Goal: Task Accomplishment & Management: Use online tool/utility

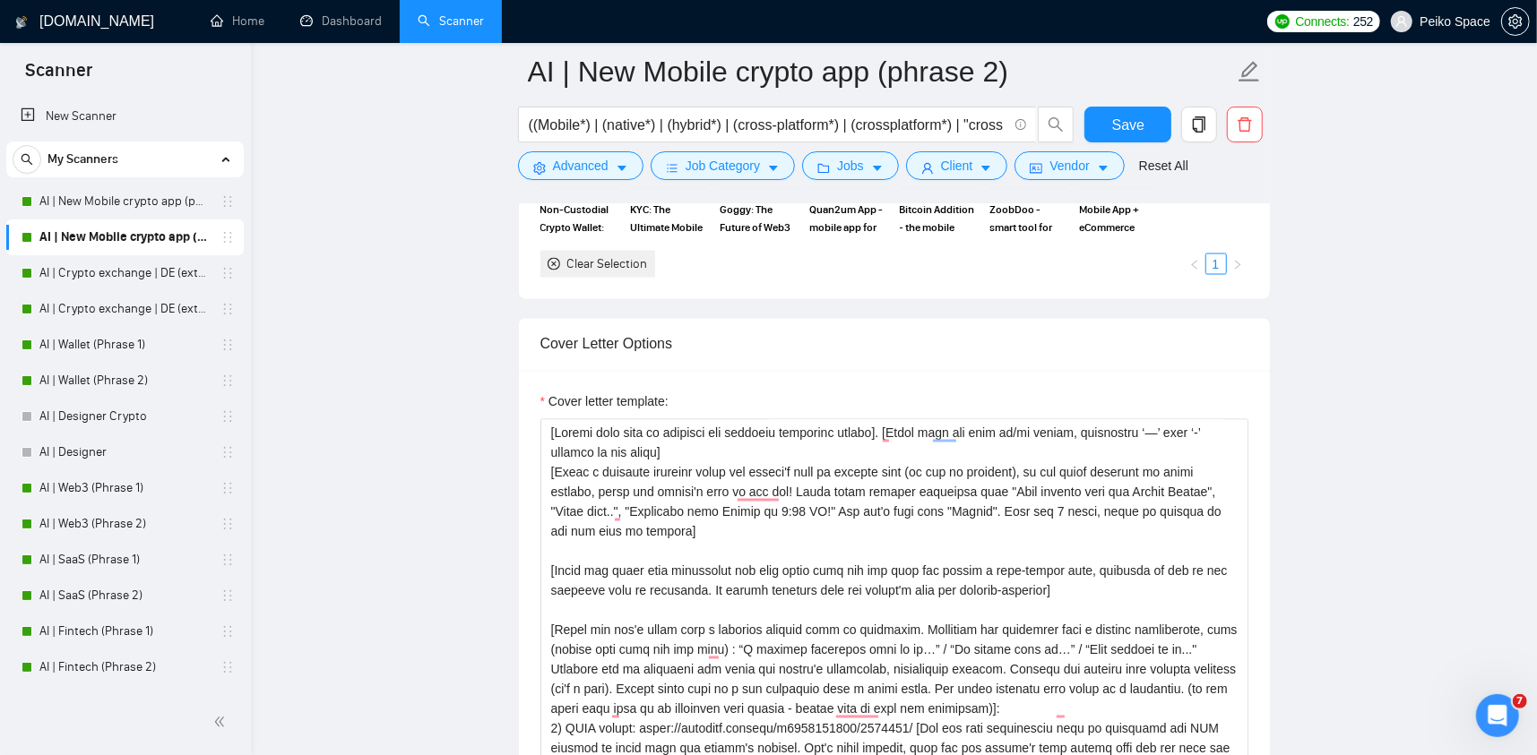
scroll to position [2240, 0]
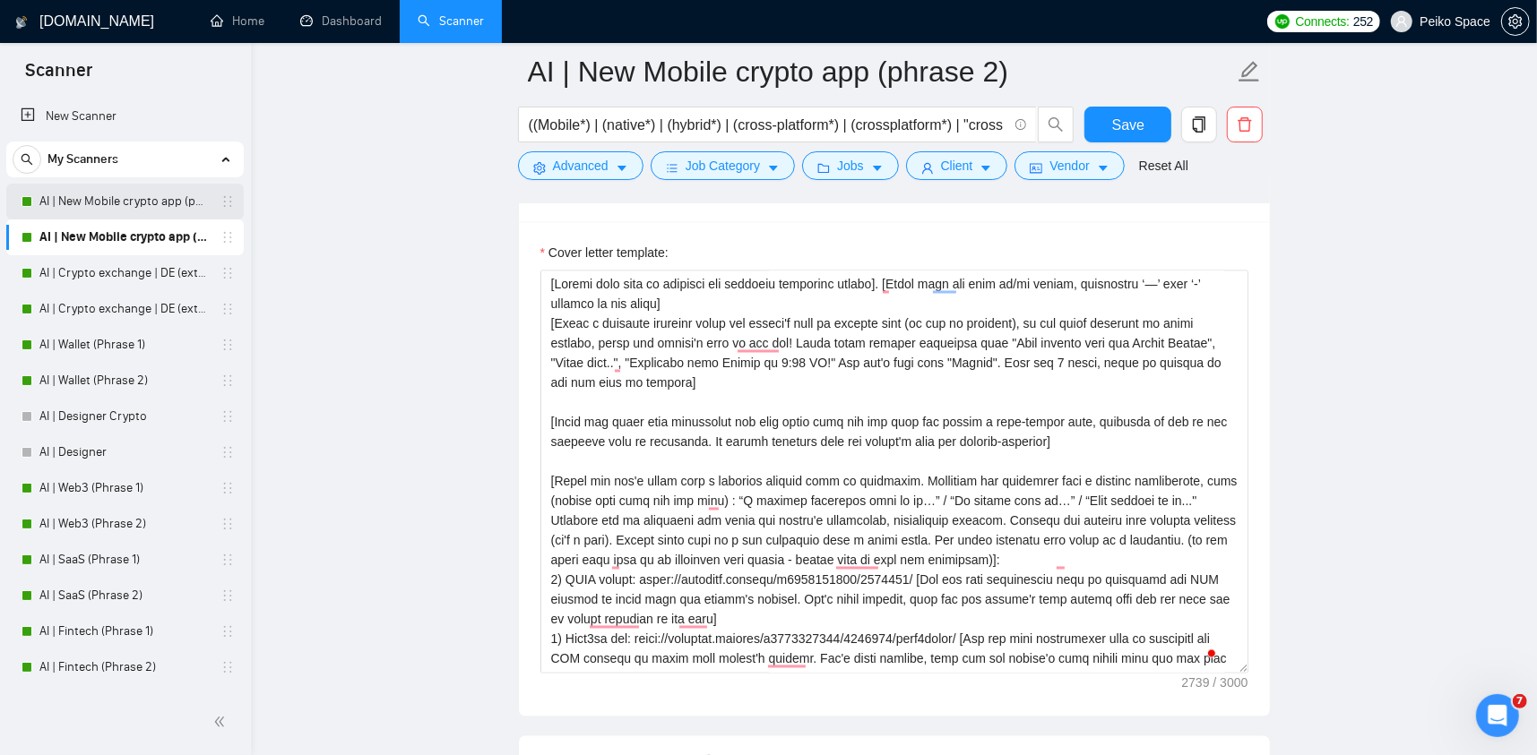
click at [159, 205] on link "AI | New Mobile crypto app (phrase 1)" at bounding box center [124, 202] width 170 height 36
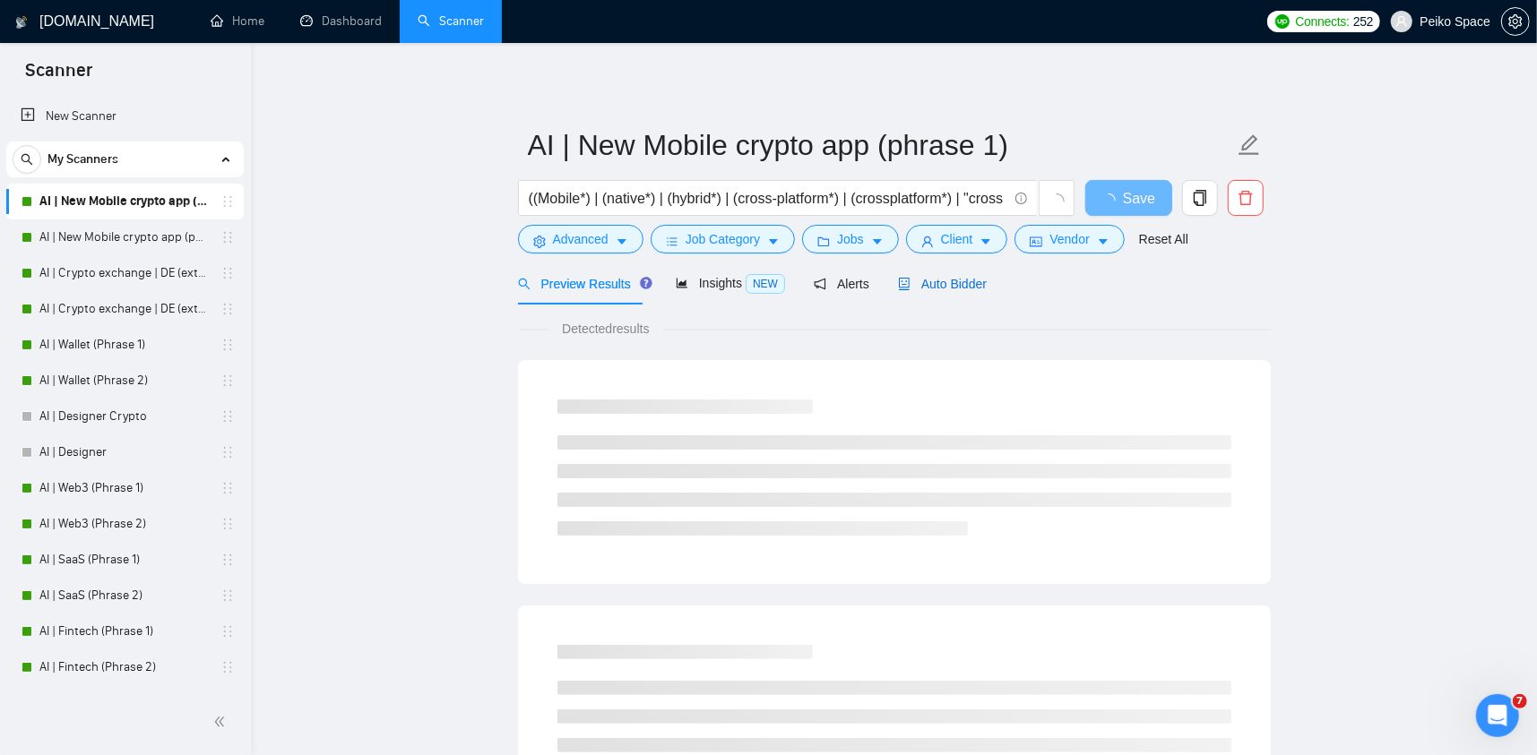
click at [937, 278] on span "Auto Bidder" at bounding box center [942, 284] width 89 height 14
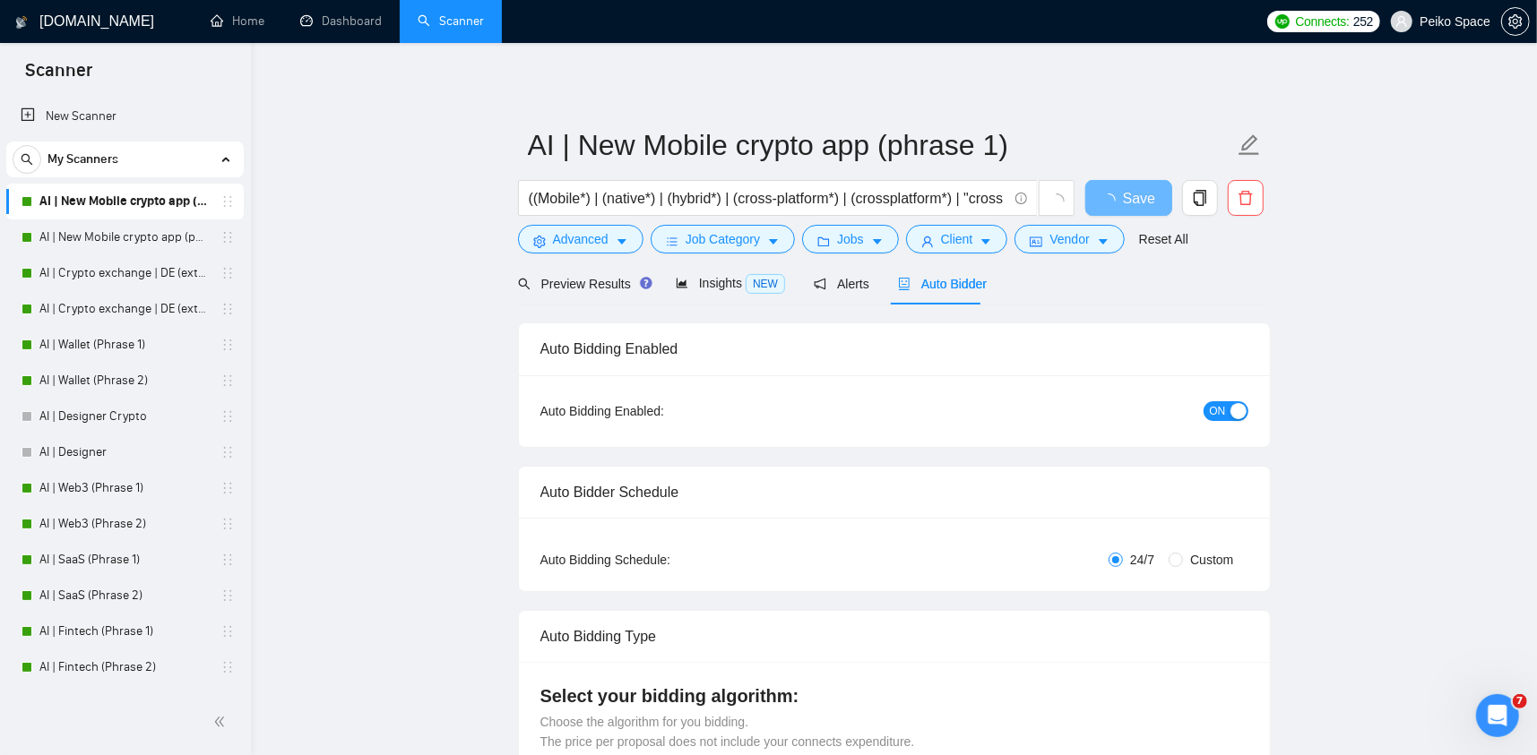
radio input "false"
radio input "true"
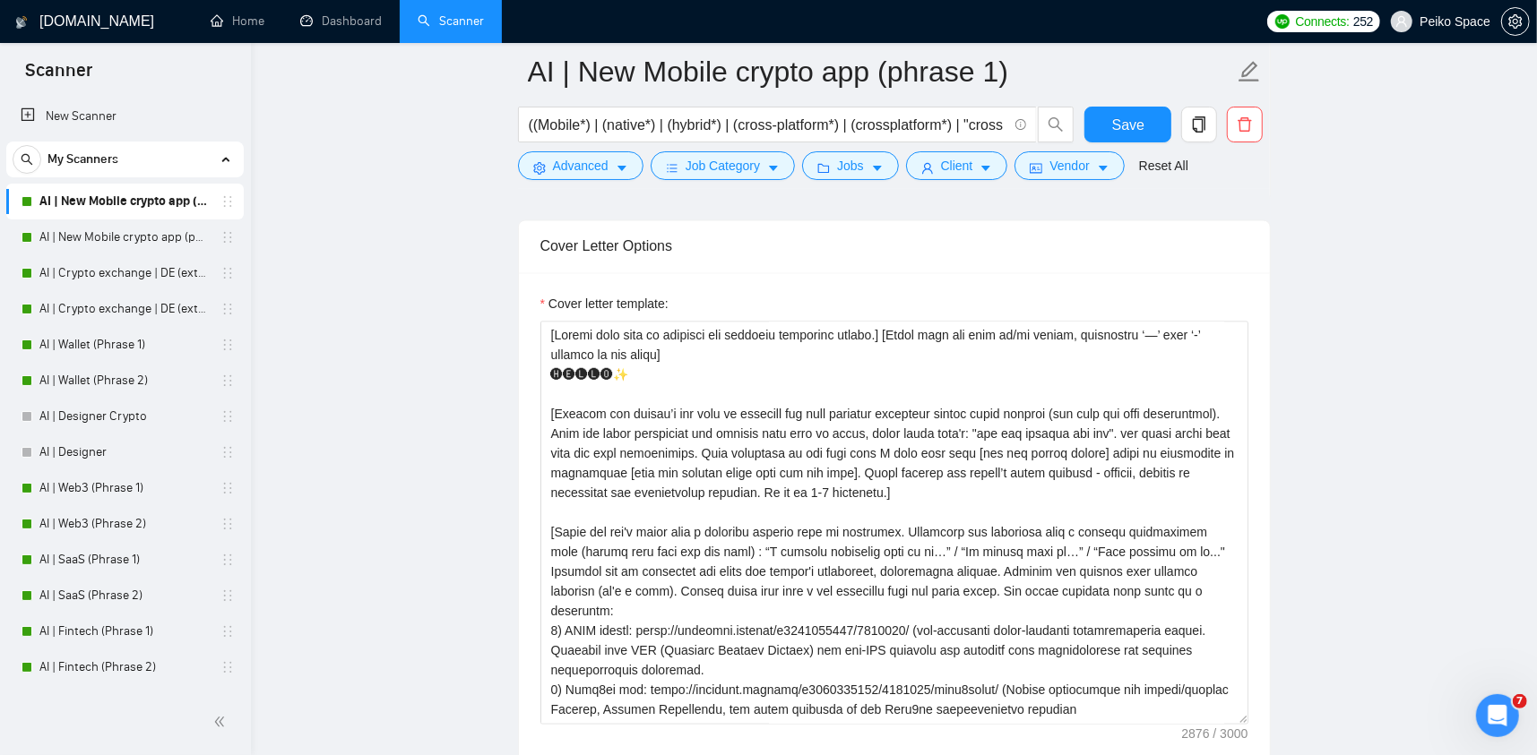
scroll to position [2240, 0]
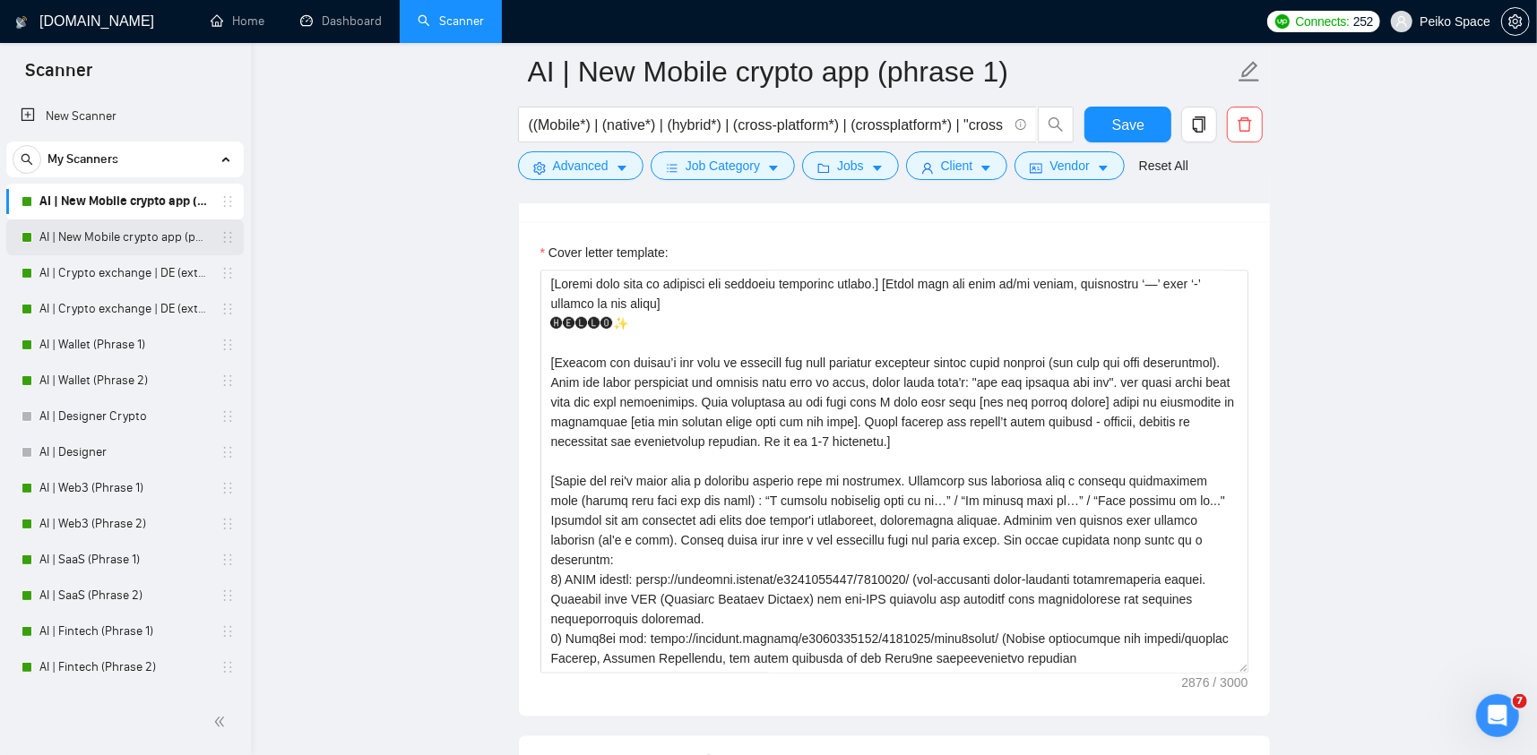
click at [142, 231] on link "AI | New Mobile crypto app (phrase 2)" at bounding box center [124, 238] width 170 height 36
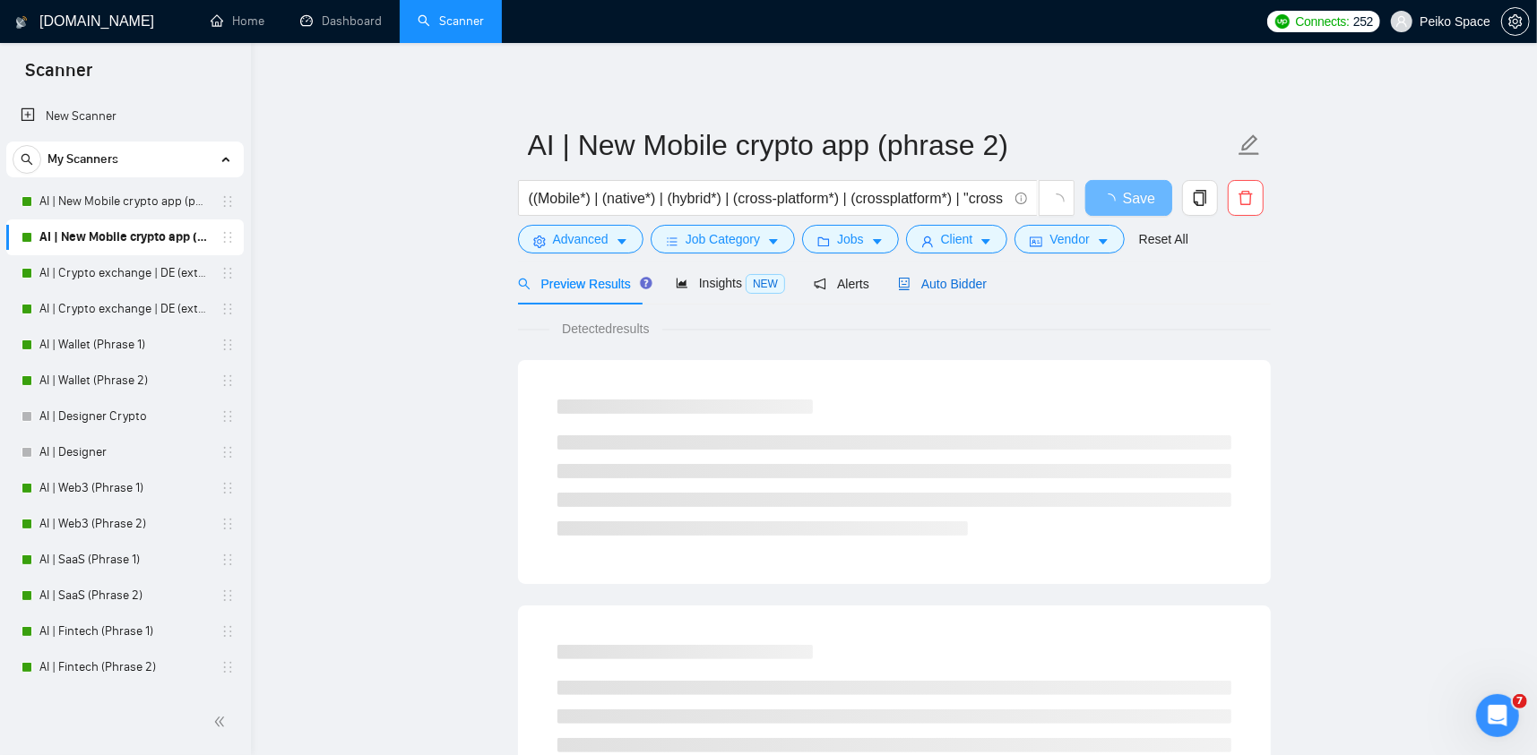
click at [952, 291] on span "Auto Bidder" at bounding box center [942, 284] width 89 height 14
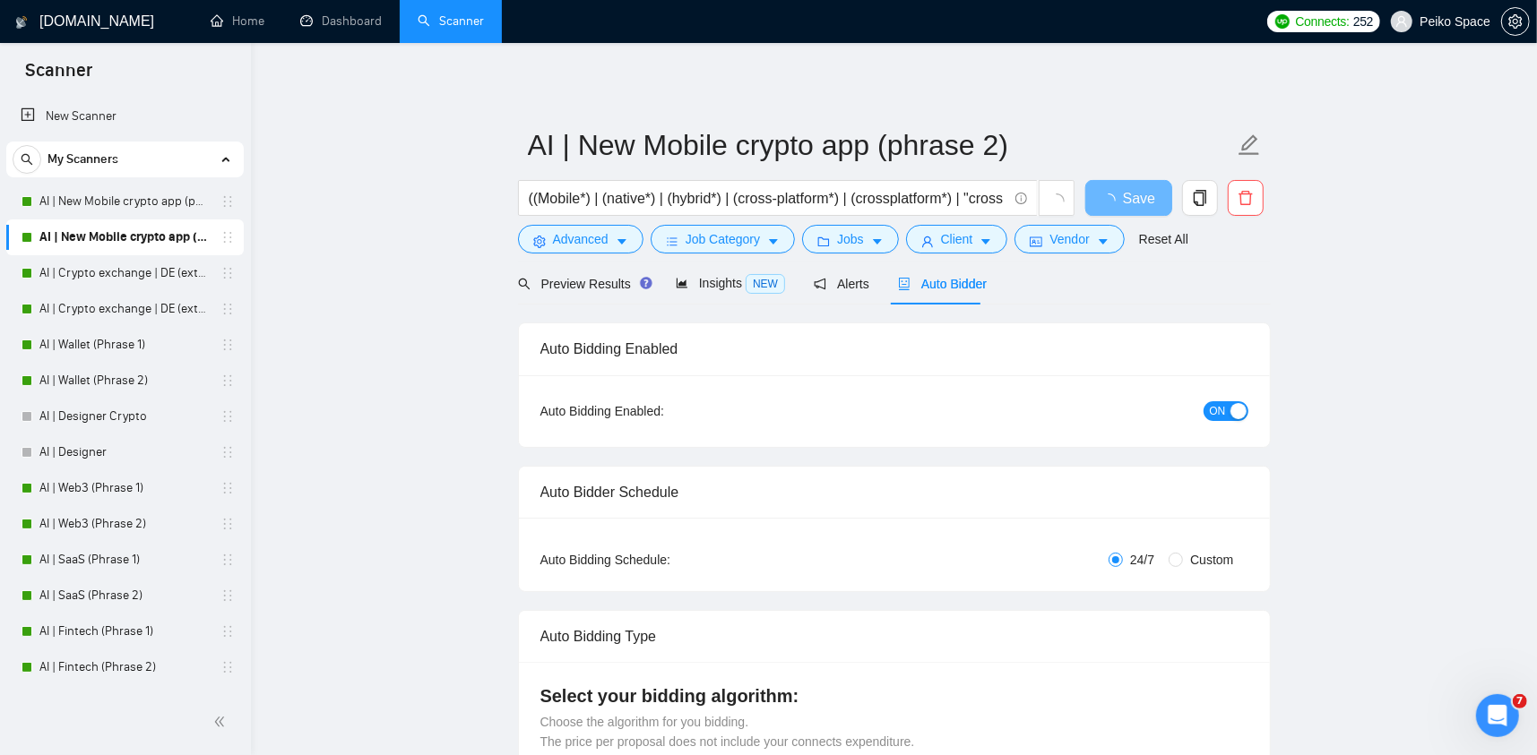
radio input "false"
radio input "true"
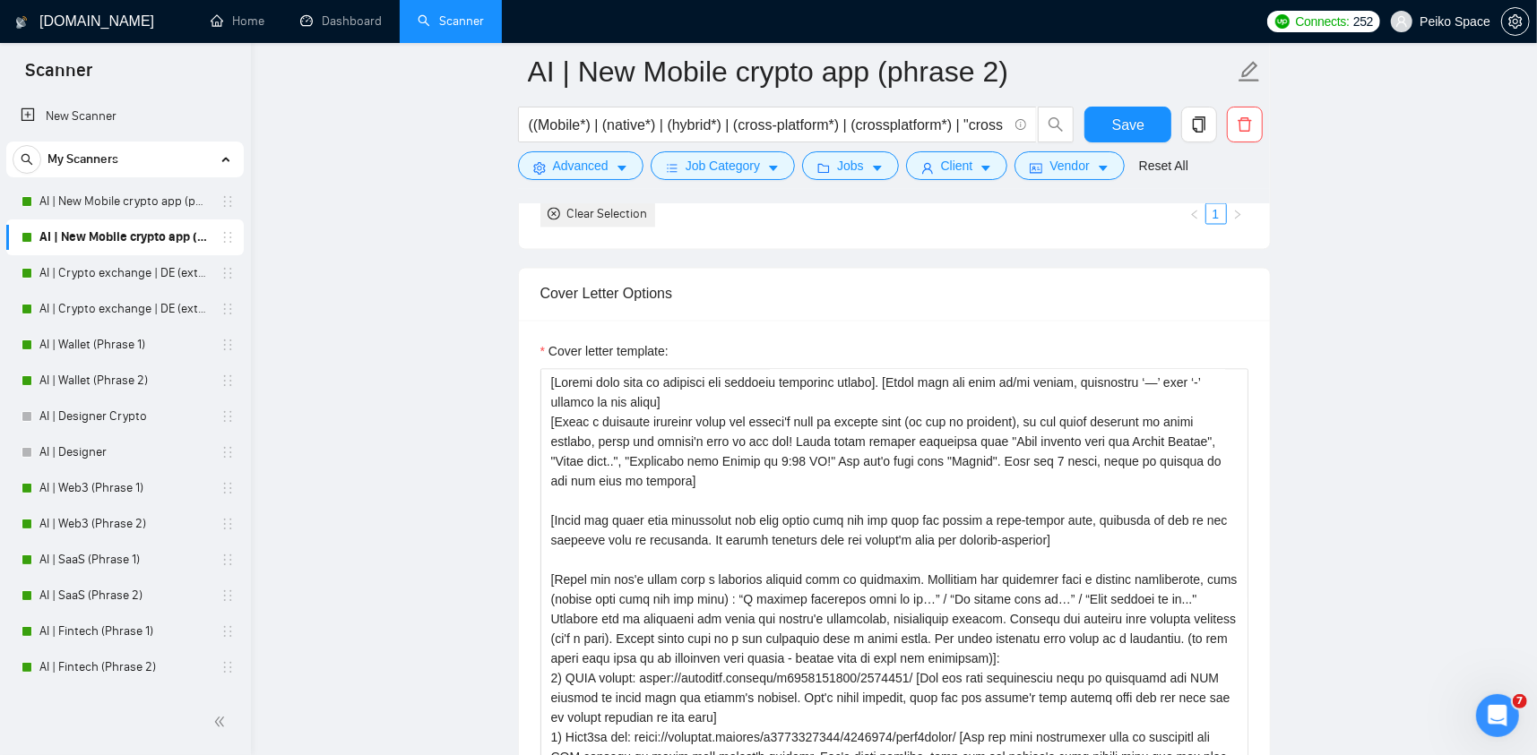
scroll to position [2151, 0]
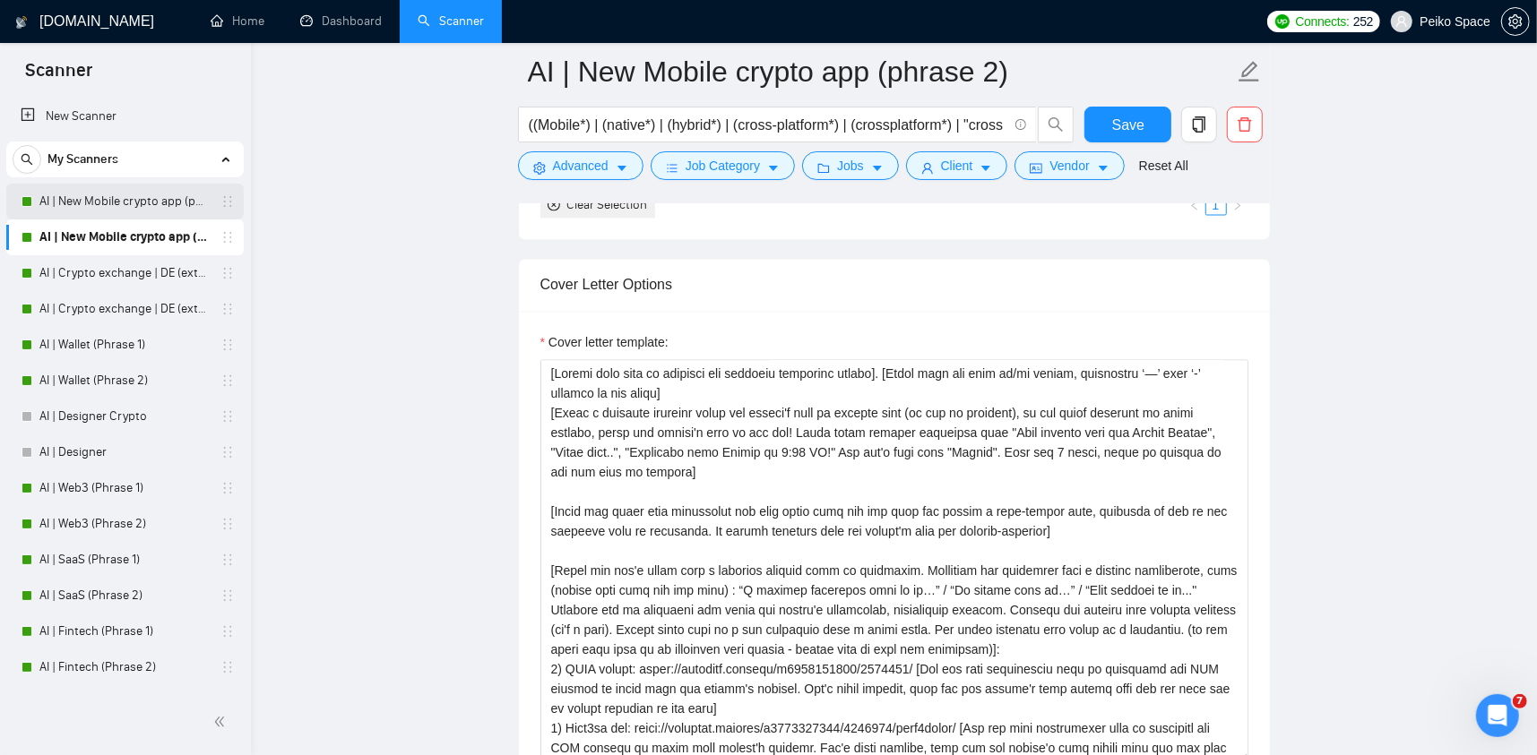
click at [112, 212] on link "AI | New Mobile crypto app (phrase 1)" at bounding box center [124, 202] width 170 height 36
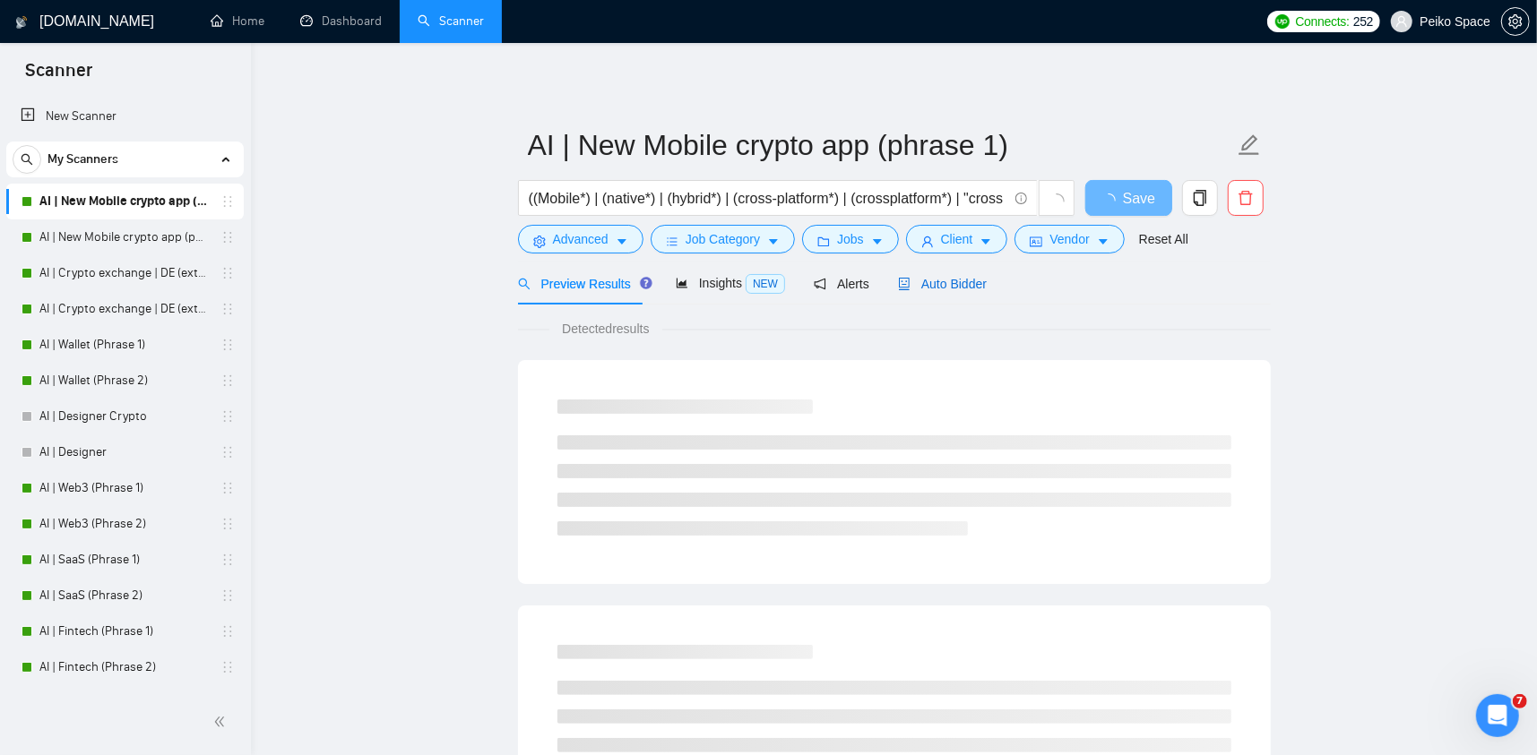
click at [929, 291] on span "Auto Bidder" at bounding box center [942, 284] width 89 height 14
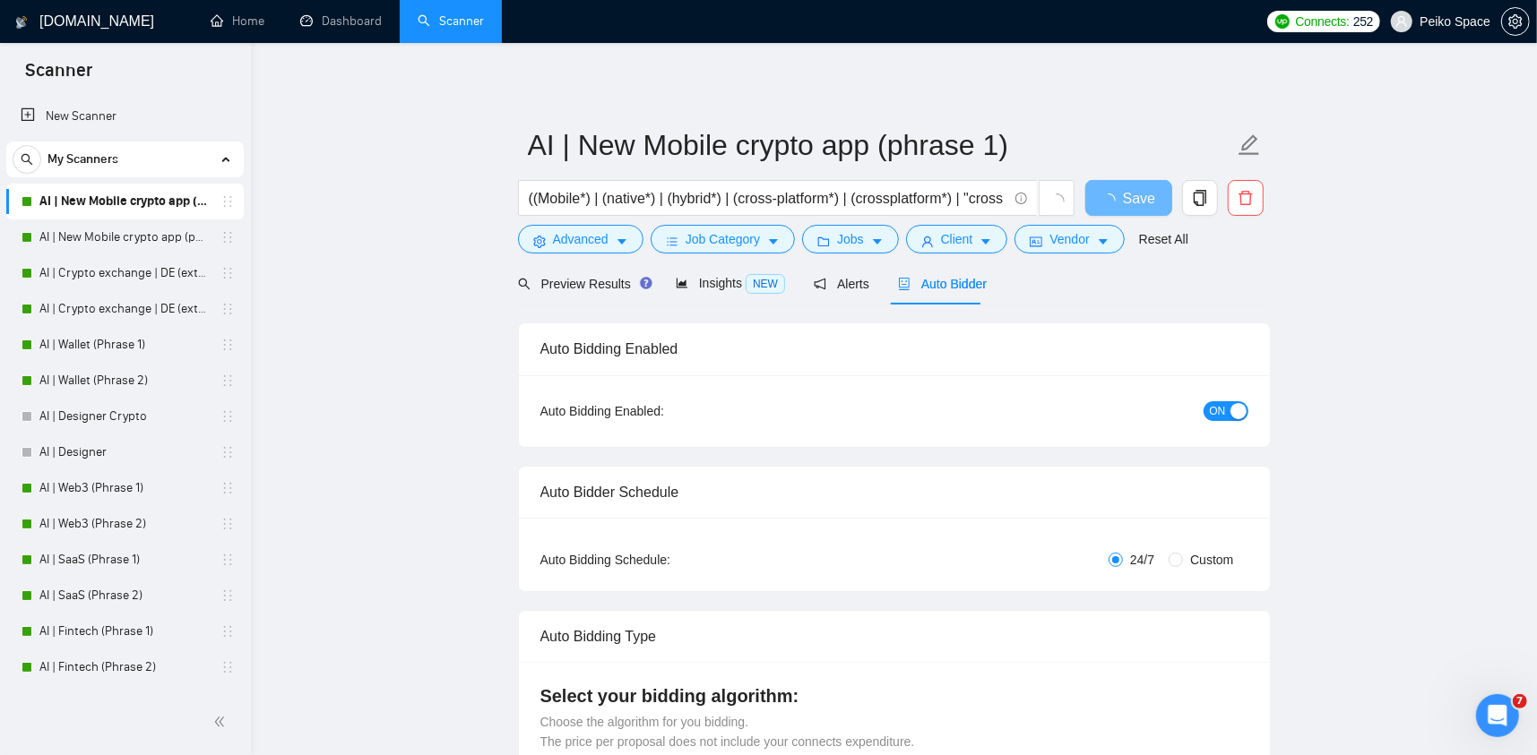
radio input "false"
radio input "true"
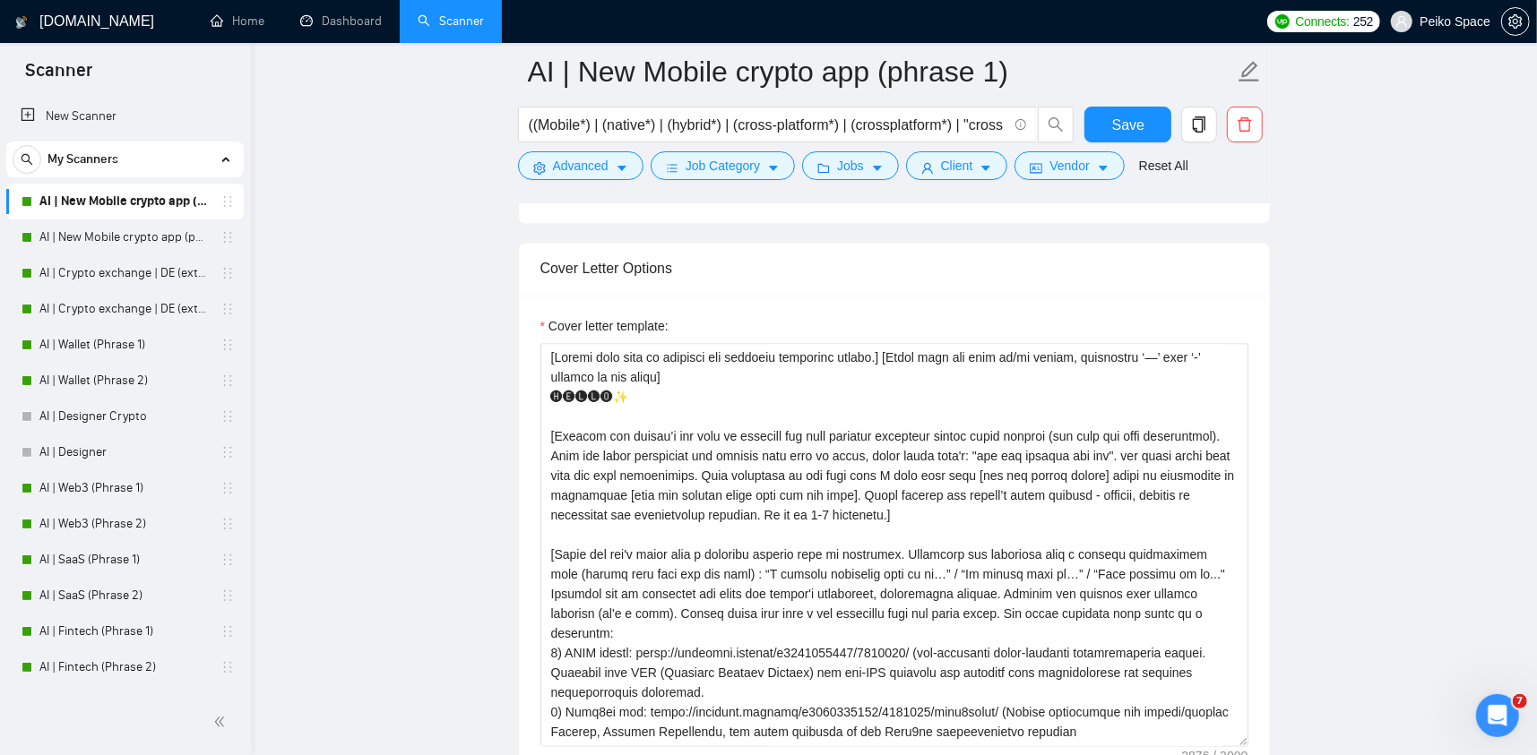
scroll to position [2151, 0]
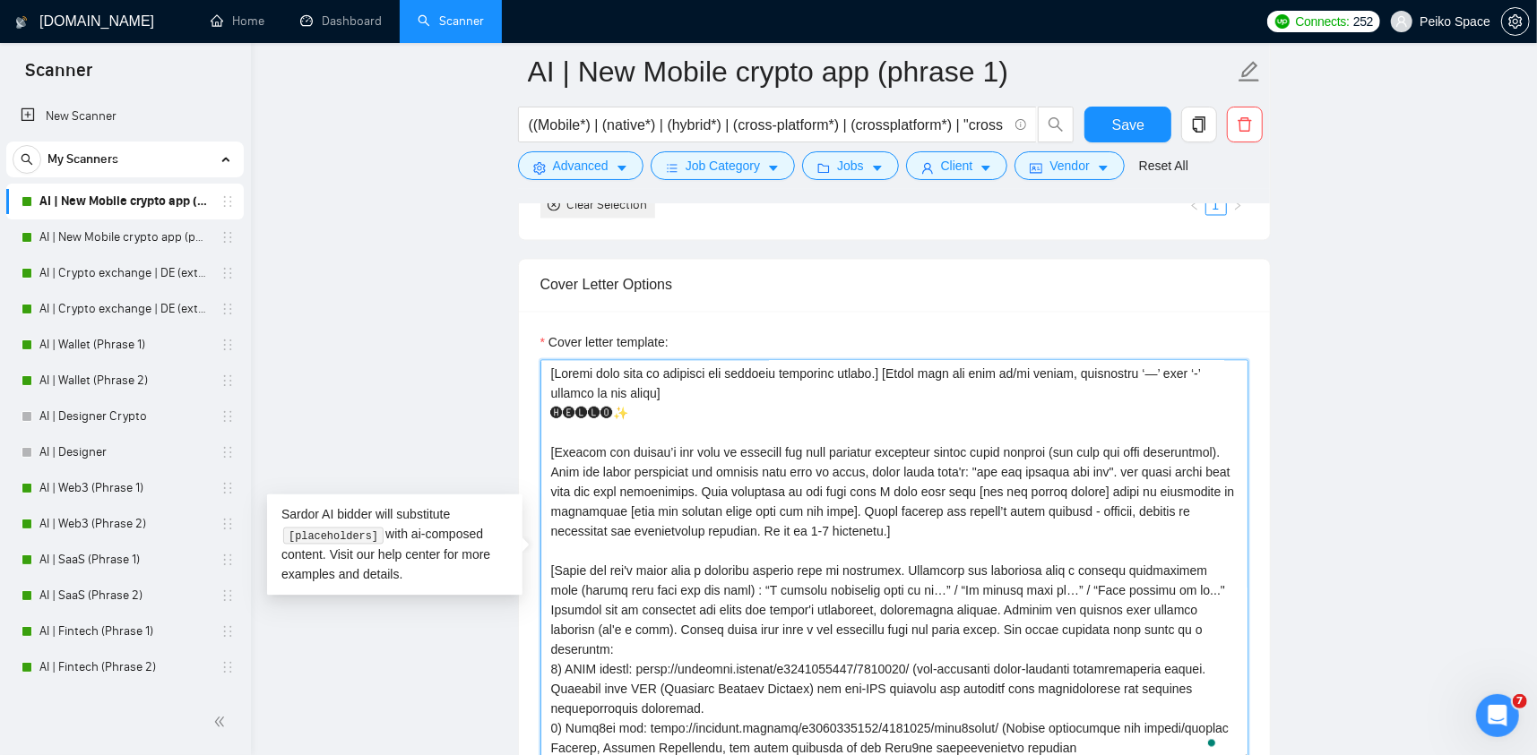
drag, startPoint x: 692, startPoint y: 393, endPoint x: 478, endPoint y: 365, distance: 216.0
click at [478, 365] on main "AI | New Mobile crypto app (phrase 1) ((Mobile*) | (native*) | (hybrid*) | (cro…" at bounding box center [894, 589] width 1229 height 5337
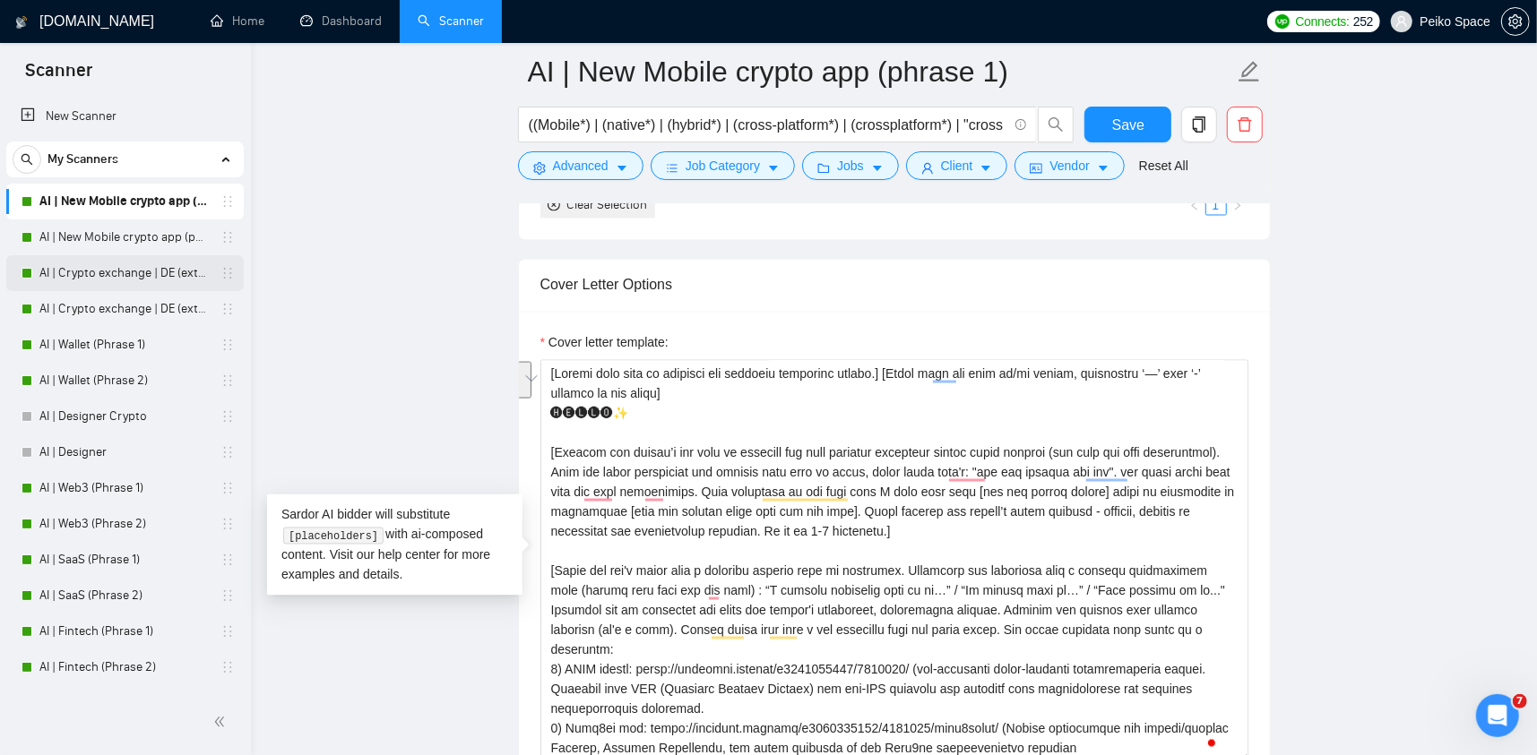
click at [139, 276] on link "AI | Crypto exchange | DE (extended) Phrase 1" at bounding box center [124, 273] width 170 height 36
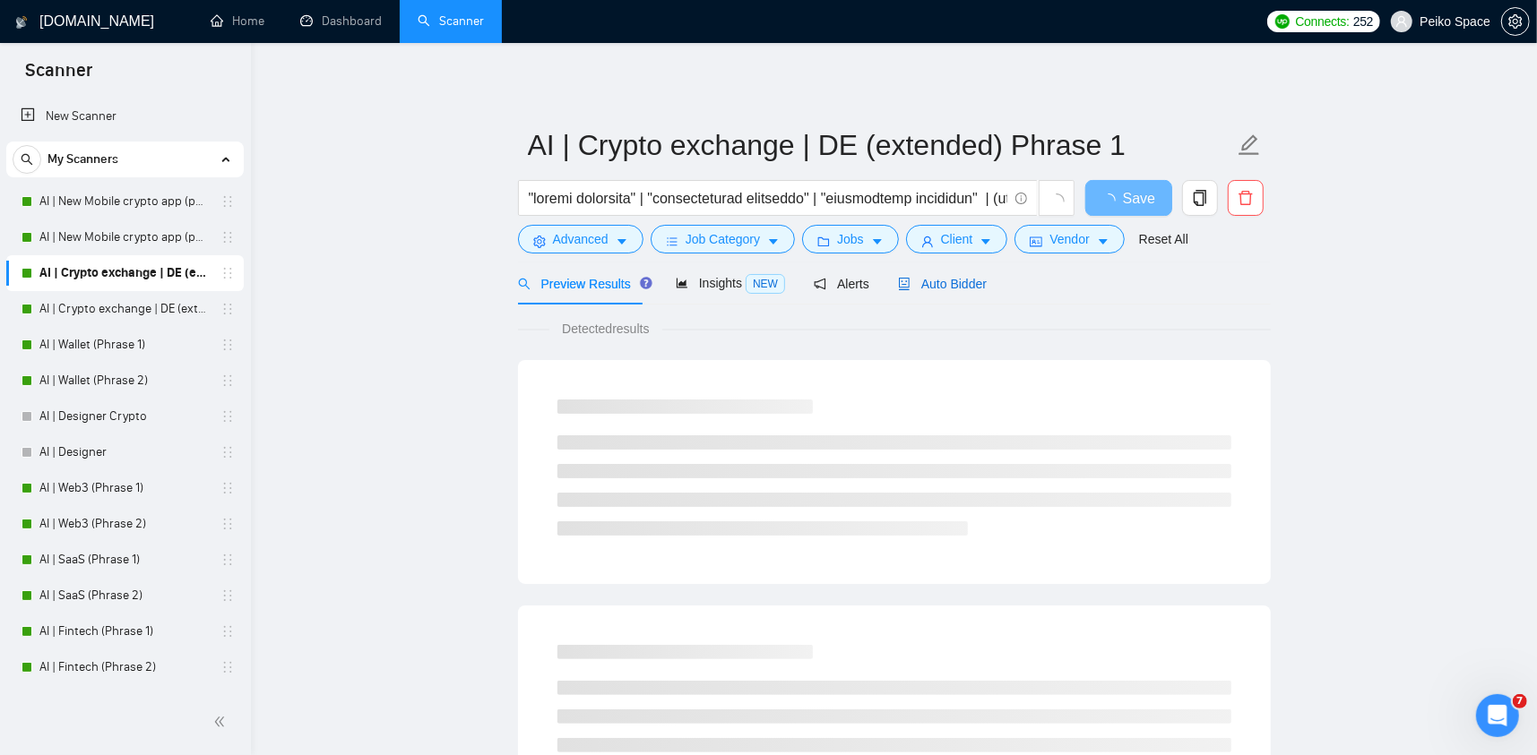
click at [926, 292] on div "Auto Bidder" at bounding box center [942, 284] width 89 height 20
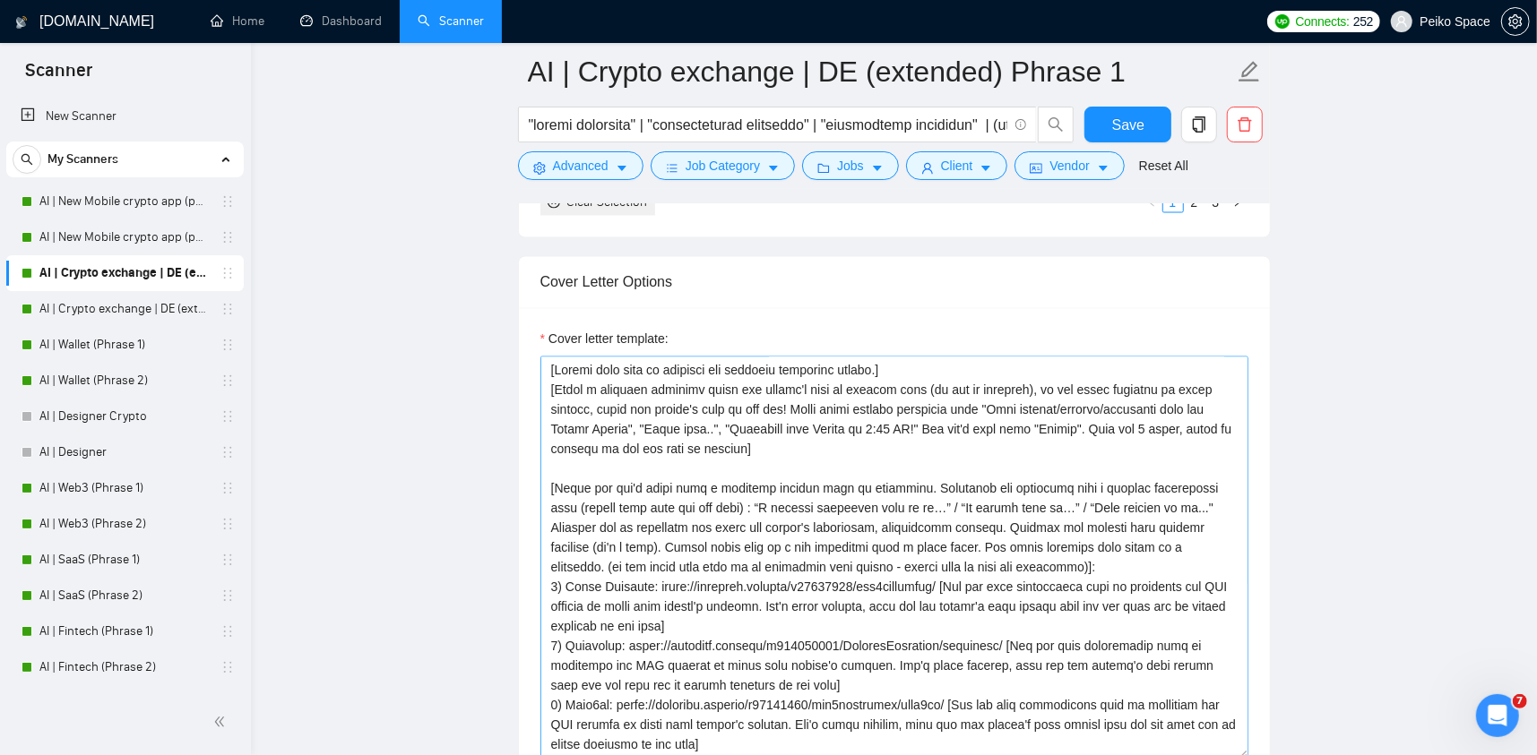
scroll to position [2151, 0]
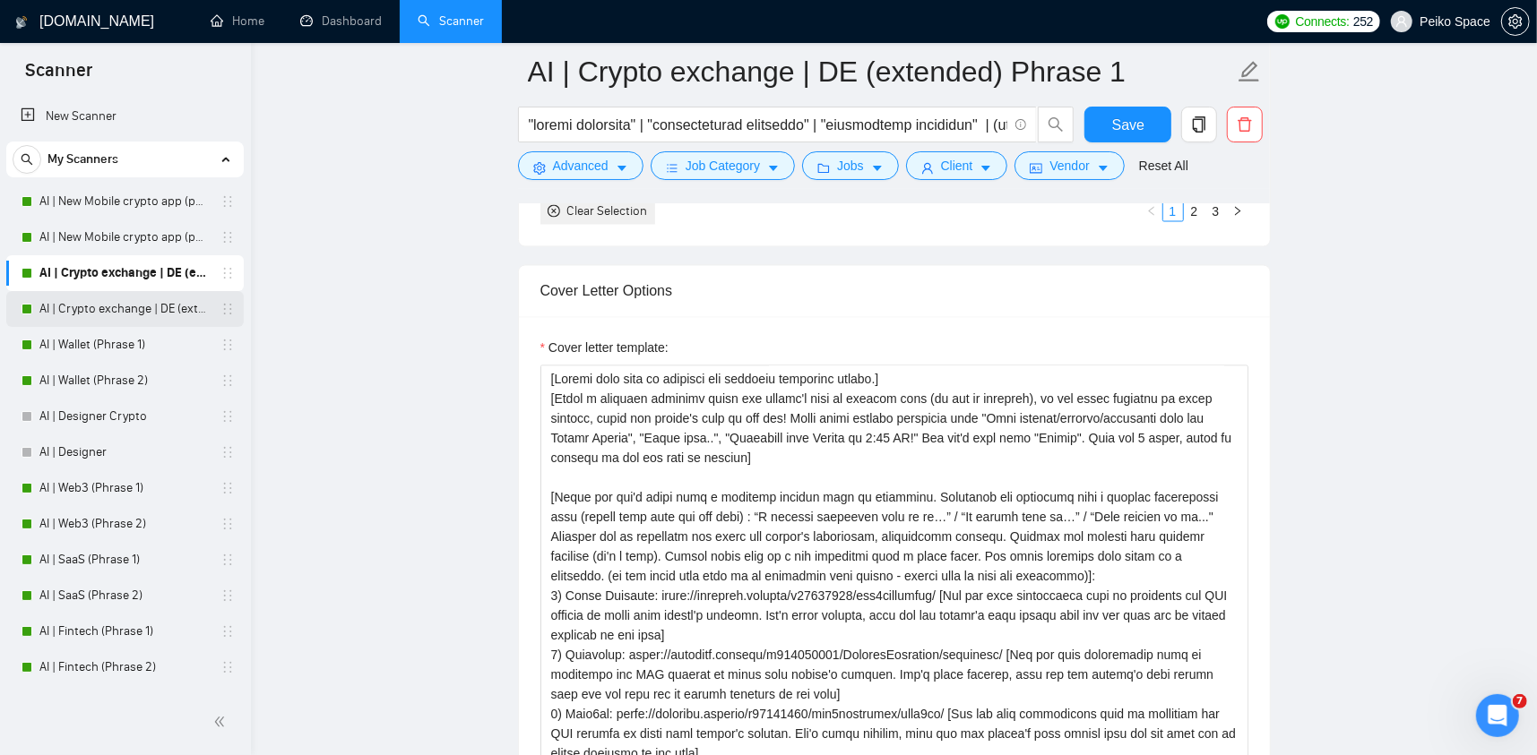
click at [155, 313] on link "AI | Crypto exchange | DE (extended) Phrase 2" at bounding box center [124, 309] width 170 height 36
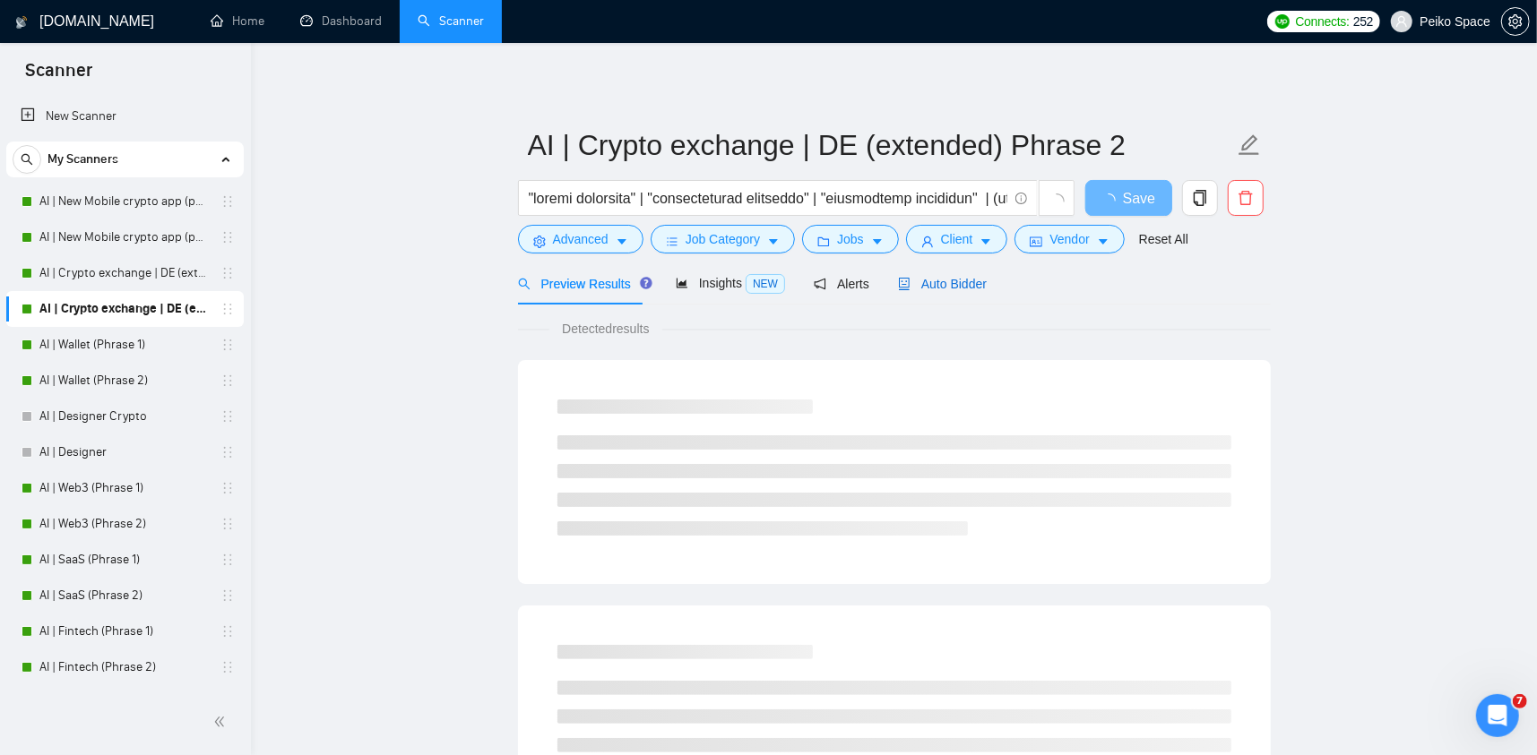
click at [939, 288] on span "Auto Bidder" at bounding box center [942, 284] width 89 height 14
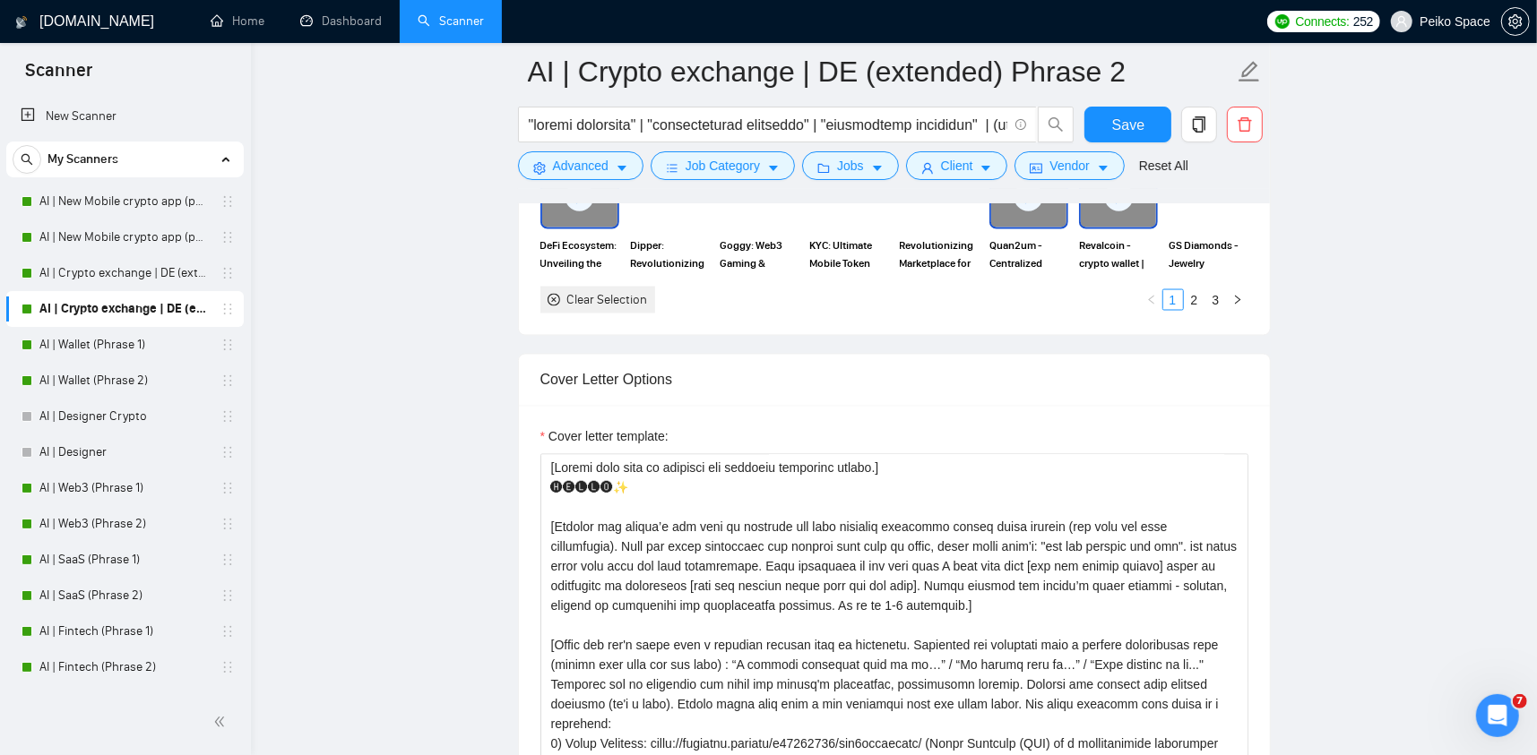
scroll to position [2240, 0]
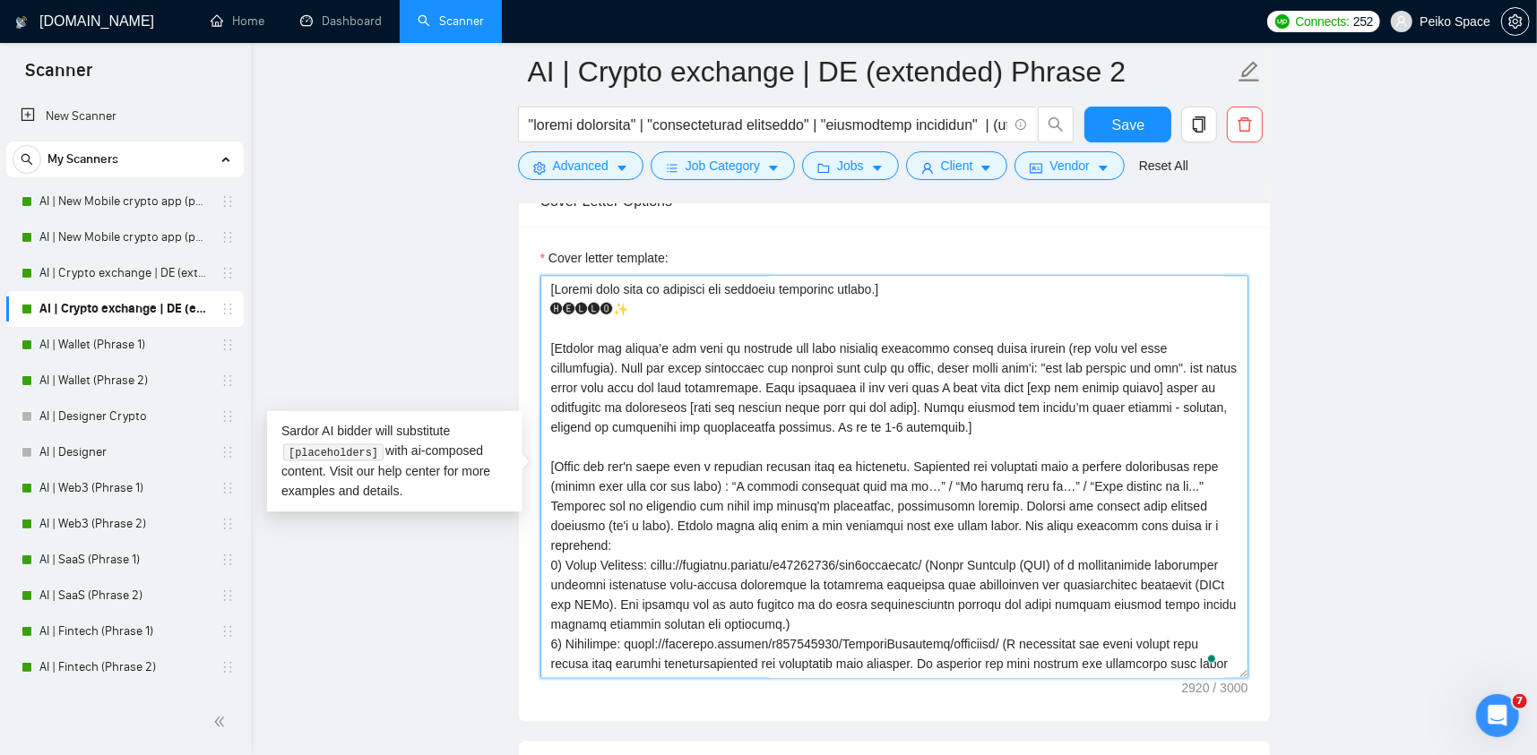
drag, startPoint x: 867, startPoint y: 285, endPoint x: 448, endPoint y: 265, distance: 419.0
click at [448, 265] on main "AI | Crypto exchange | DE (extended) Phrase 2 Save Advanced Job Category Jobs C…" at bounding box center [894, 374] width 1229 height 5086
paste textarea "To enrich screen reader interactions, please activate Accessibility in Grammarl…"
type textarea "[Please make sure to maintain the original paragraph breaks.] 🅗🅔🅛🅛🅞✨ [Analyze t…"
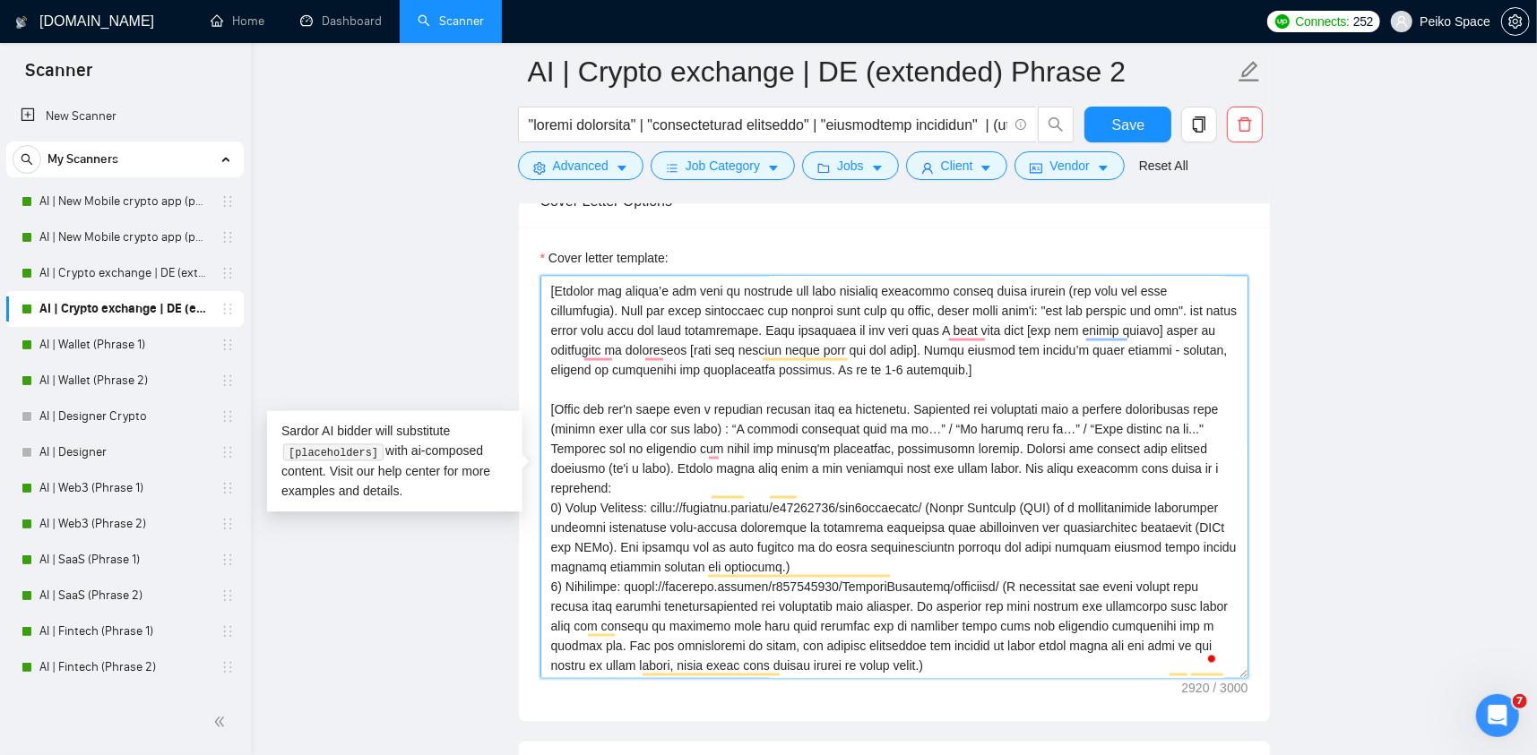
scroll to position [0, 0]
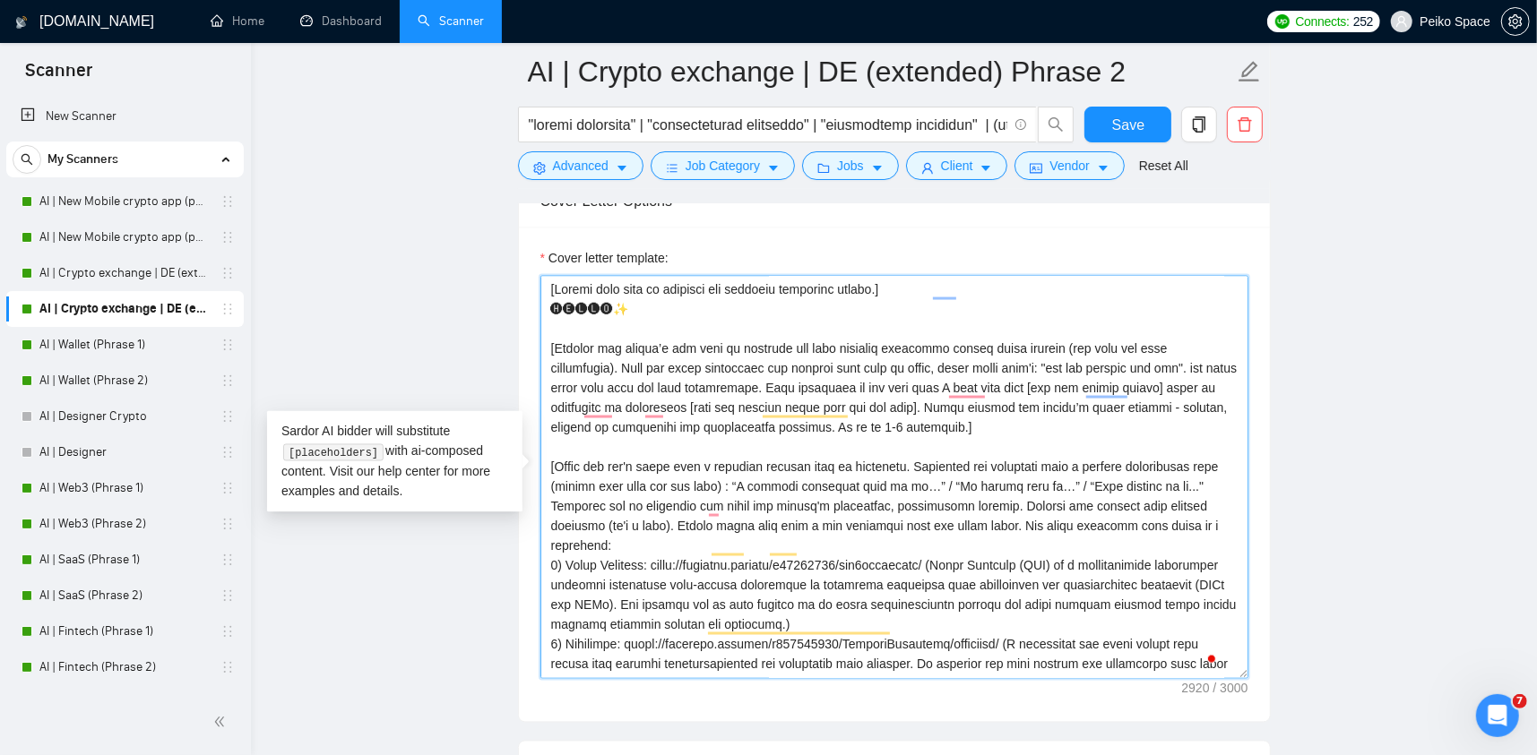
click at [742, 378] on textarea "Cover letter template:" at bounding box center [894, 477] width 708 height 403
drag, startPoint x: 869, startPoint y: 375, endPoint x: 938, endPoint y: 443, distance: 97.0
click at [938, 443] on textarea "Cover letter template:" at bounding box center [894, 477] width 708 height 403
click at [464, 620] on main "AI | Crypto exchange | DE (extended) Phrase 2 Save Advanced Job Category Jobs C…" at bounding box center [894, 374] width 1229 height 5086
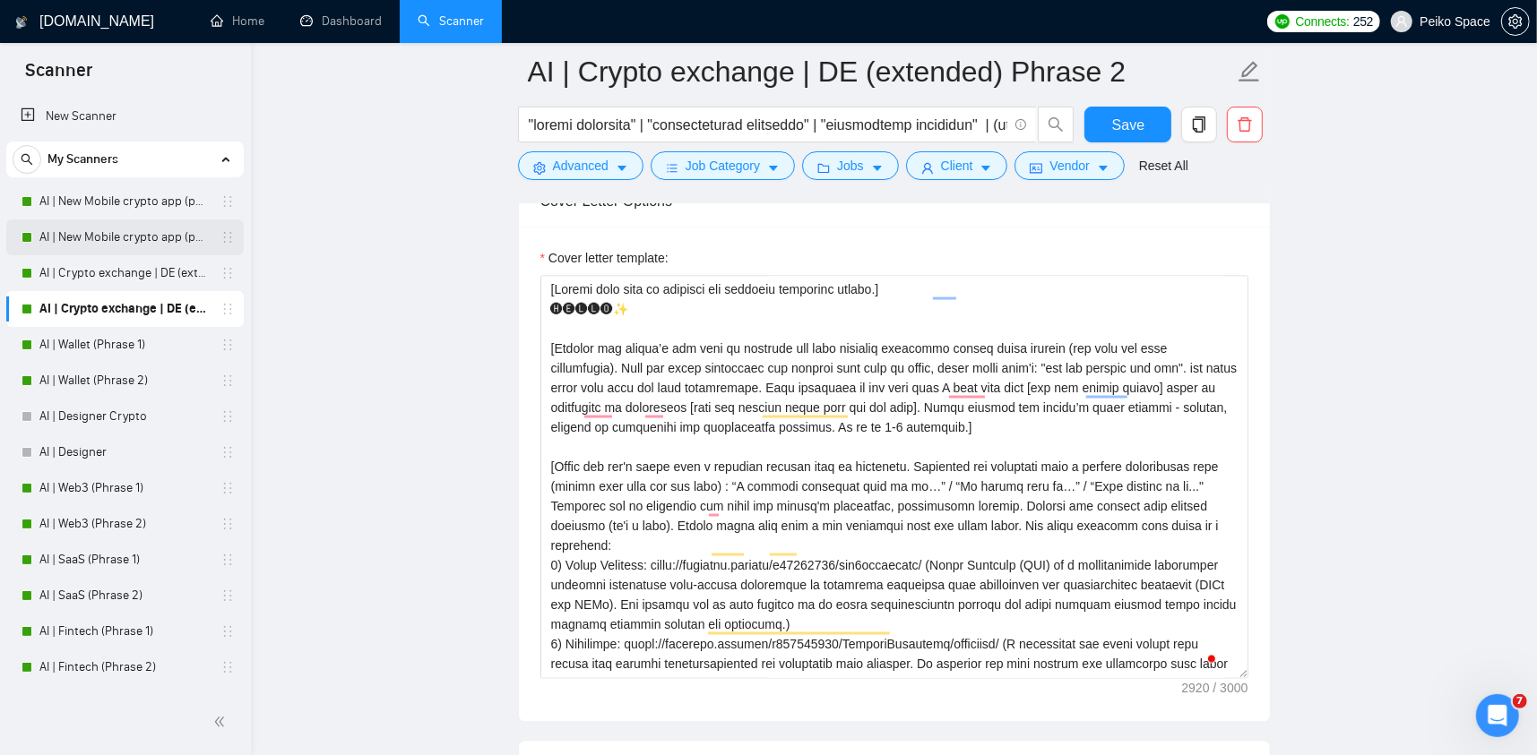
click at [135, 234] on link "AI | New Mobile crypto app (phrase 2)" at bounding box center [124, 238] width 170 height 36
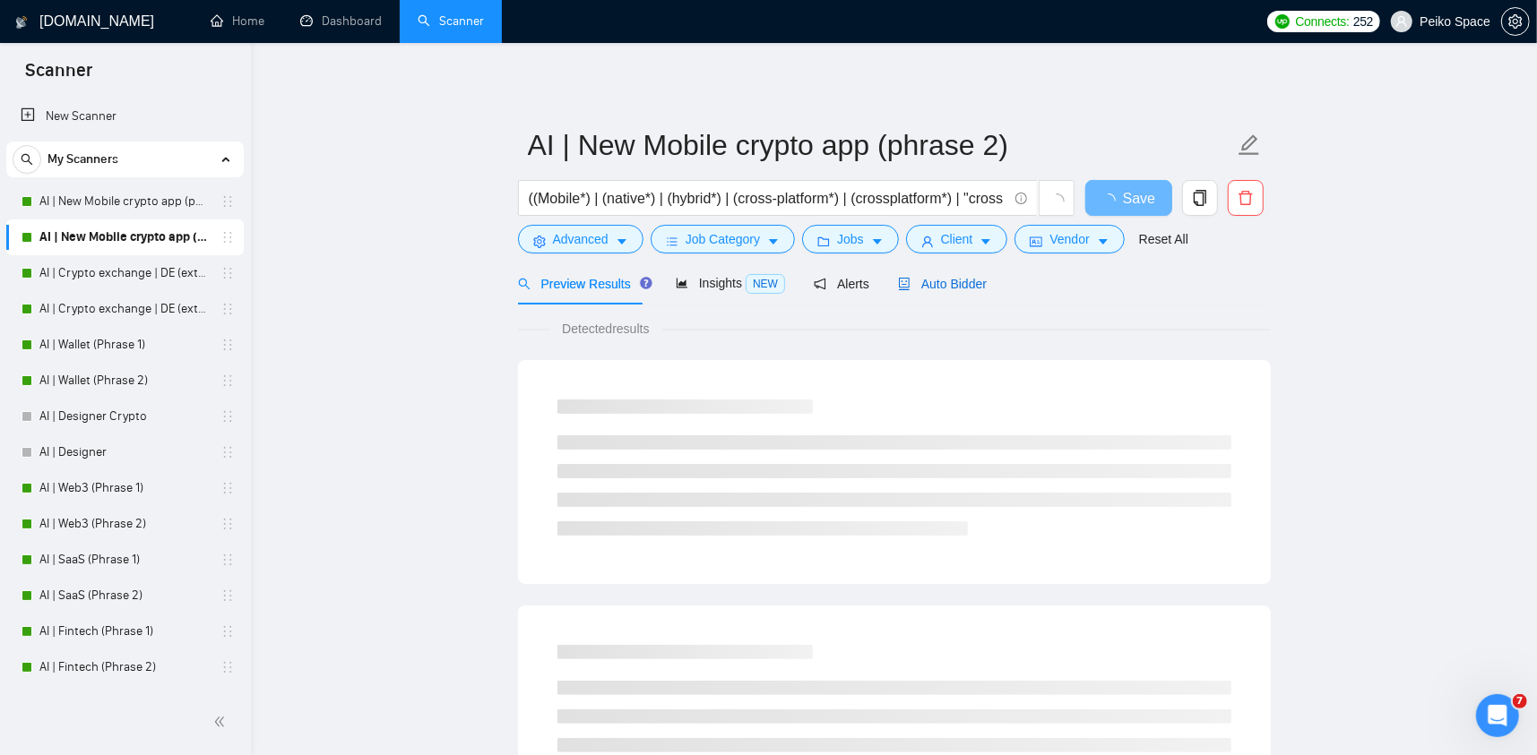
click at [925, 283] on span "Auto Bidder" at bounding box center [942, 284] width 89 height 14
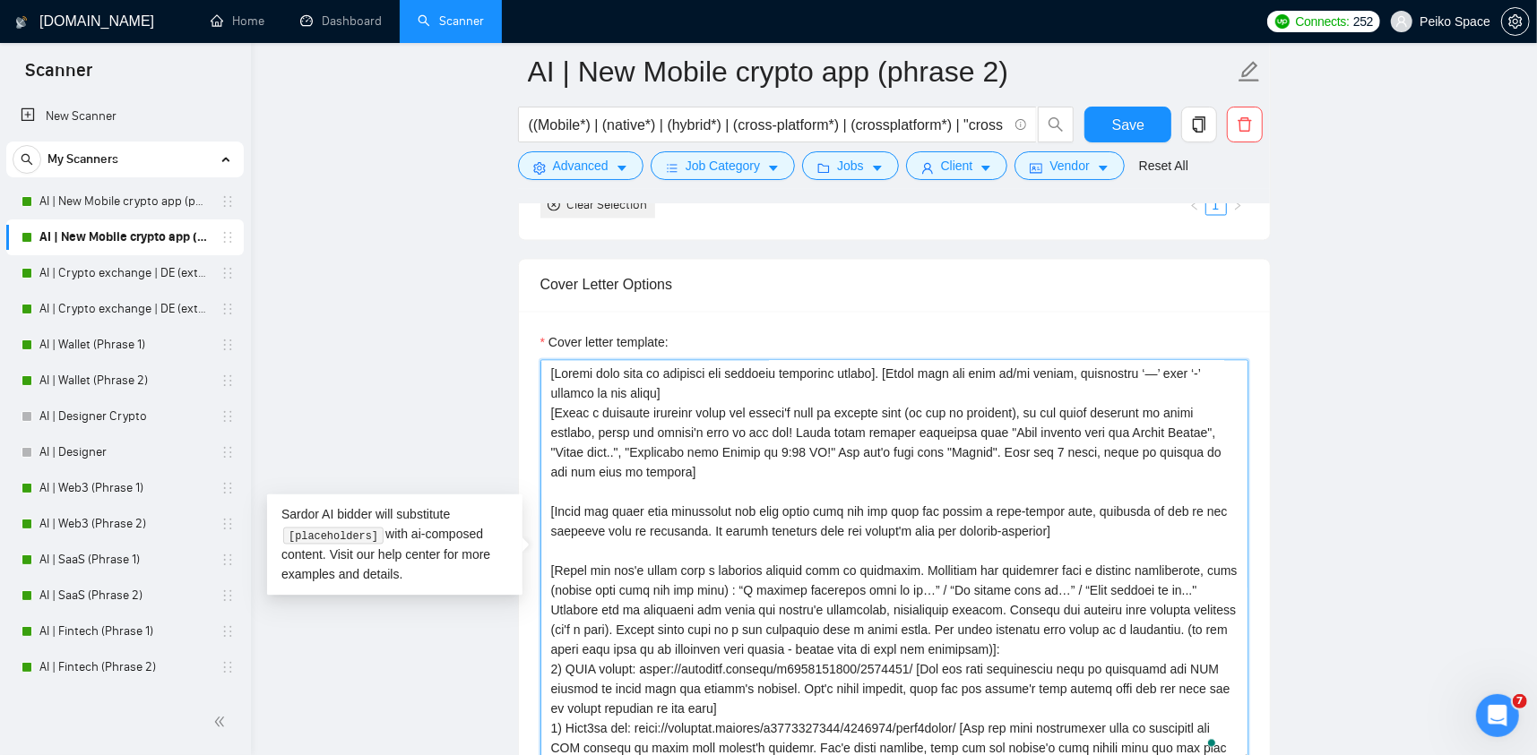
drag, startPoint x: 655, startPoint y: 385, endPoint x: 482, endPoint y: 361, distance: 174.7
click at [483, 361] on main "AI | New Mobile crypto app (phrase 2) ((Mobile*) | (native*) | (hybrid*) | (cro…" at bounding box center [894, 444] width 1229 height 5046
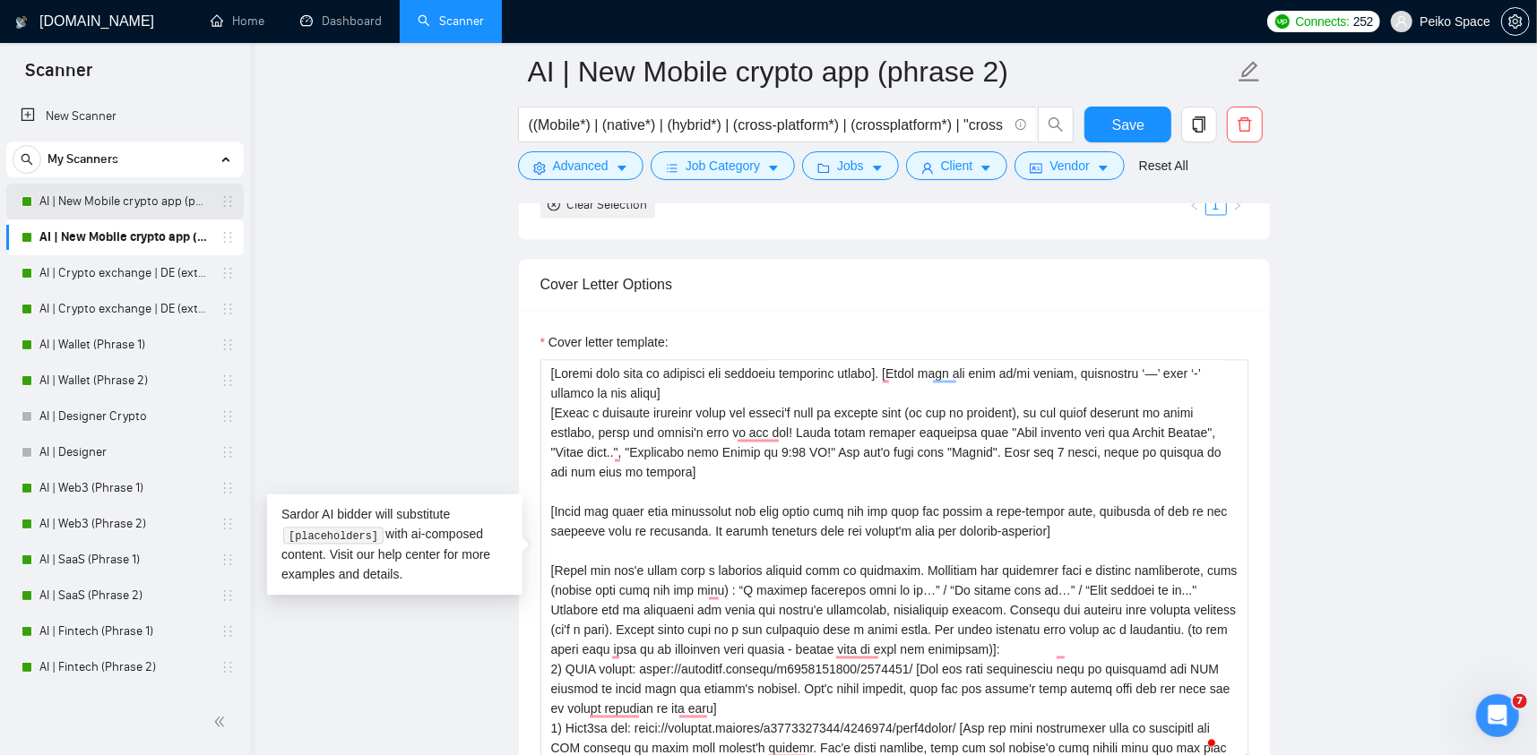
click at [145, 199] on link "AI | New Mobile crypto app (phrase 1)" at bounding box center [124, 202] width 170 height 36
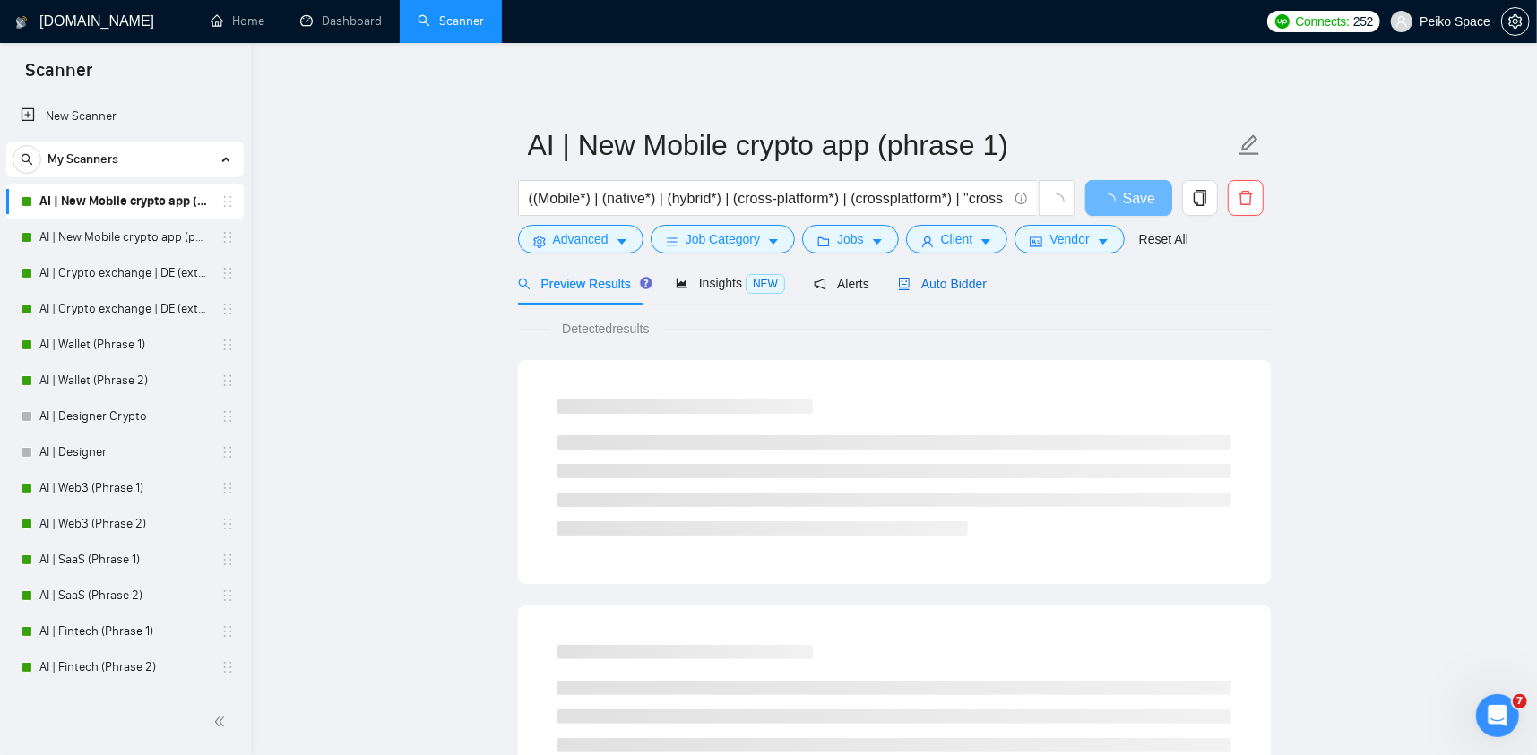
click at [950, 286] on span "Auto Bidder" at bounding box center [942, 284] width 89 height 14
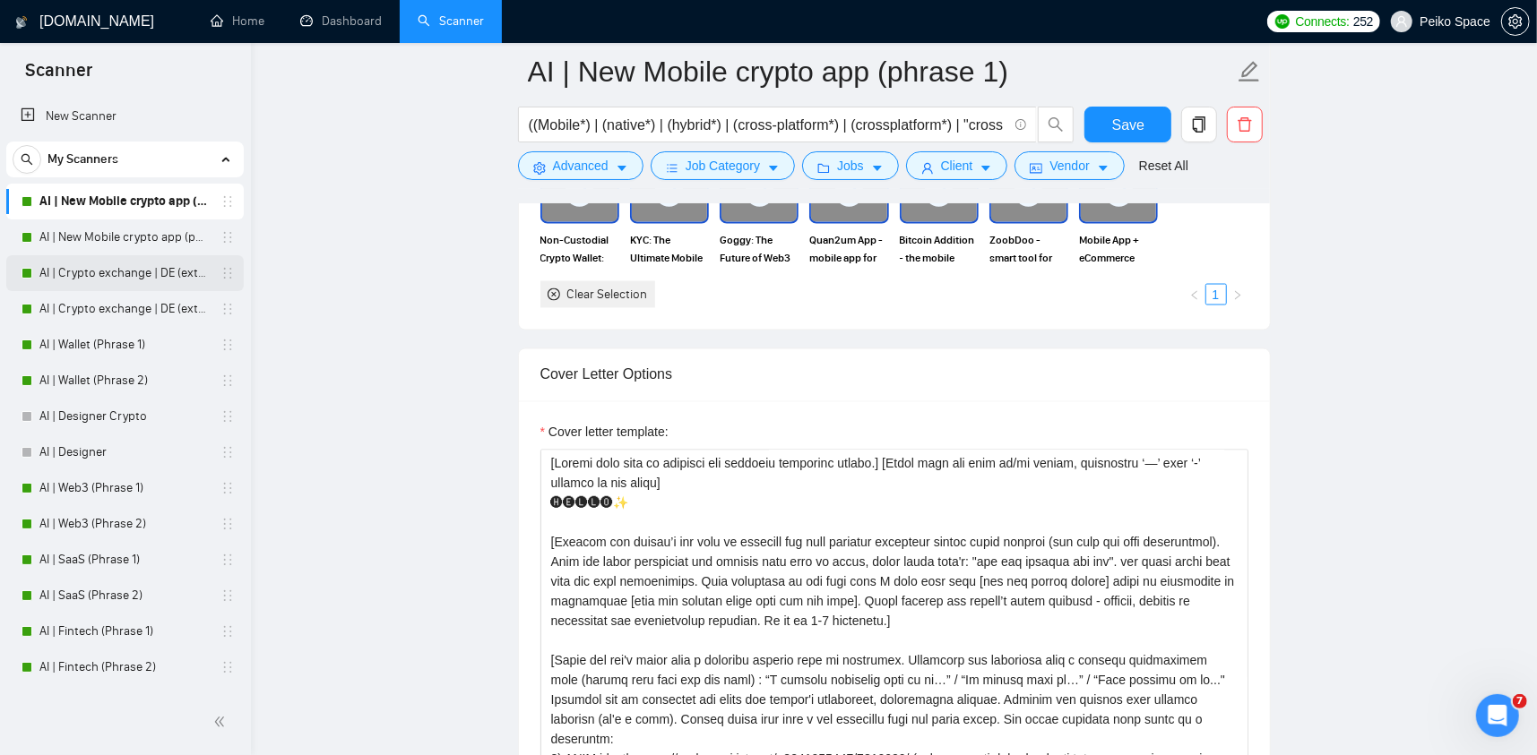
click at [126, 281] on link "AI | Crypto exchange | DE (extended) Phrase 1" at bounding box center [124, 273] width 170 height 36
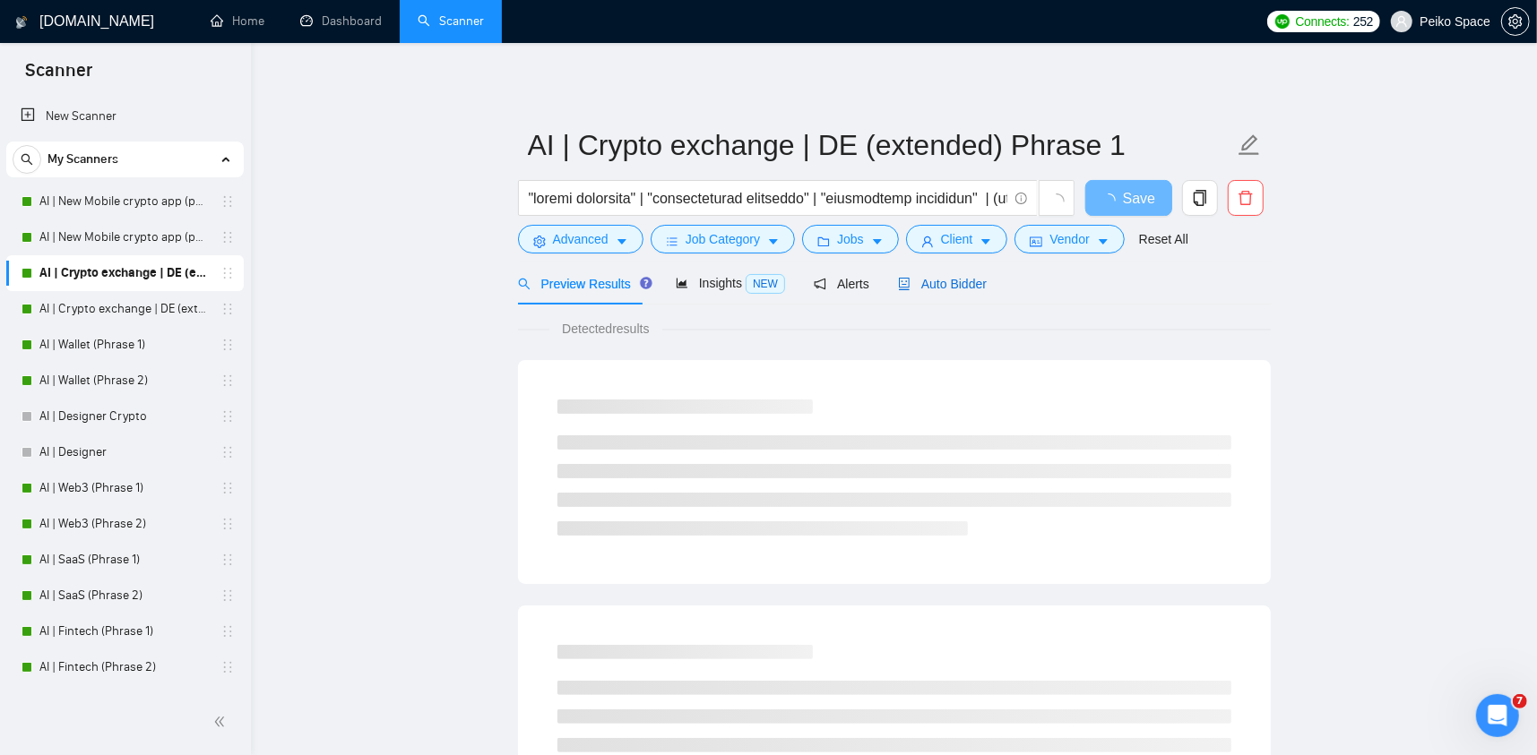
click at [933, 291] on span "Auto Bidder" at bounding box center [942, 284] width 89 height 14
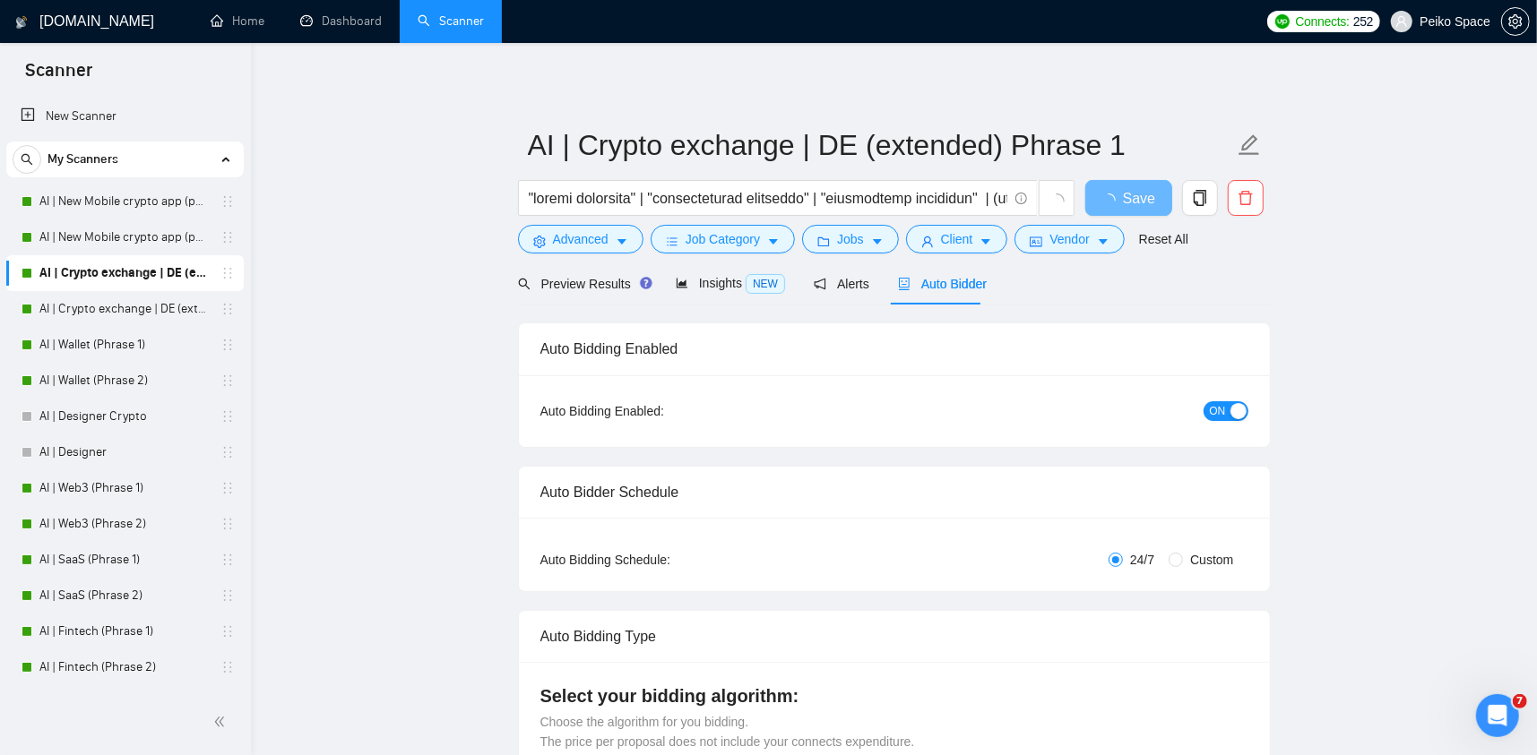
radio input "false"
radio input "true"
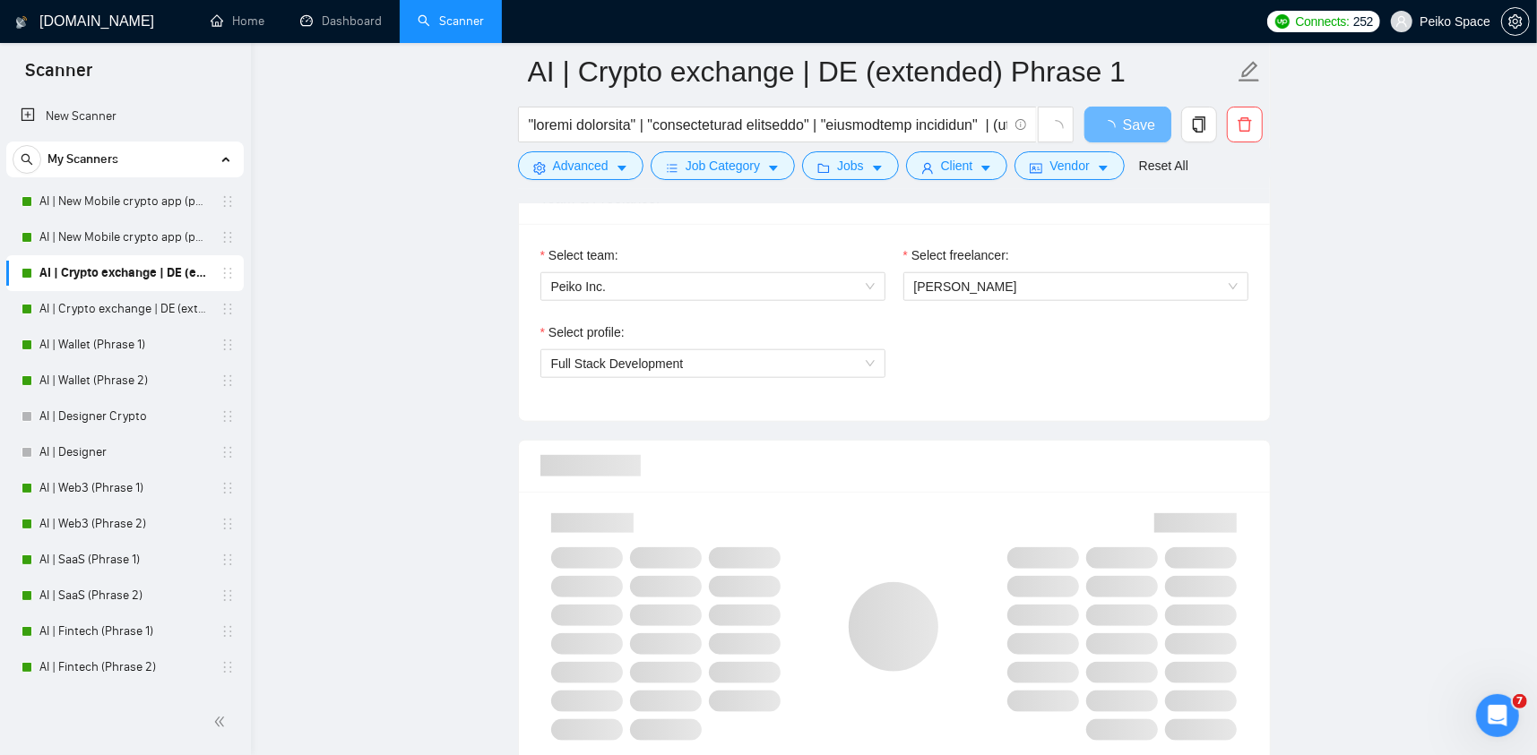
scroll to position [1165, 0]
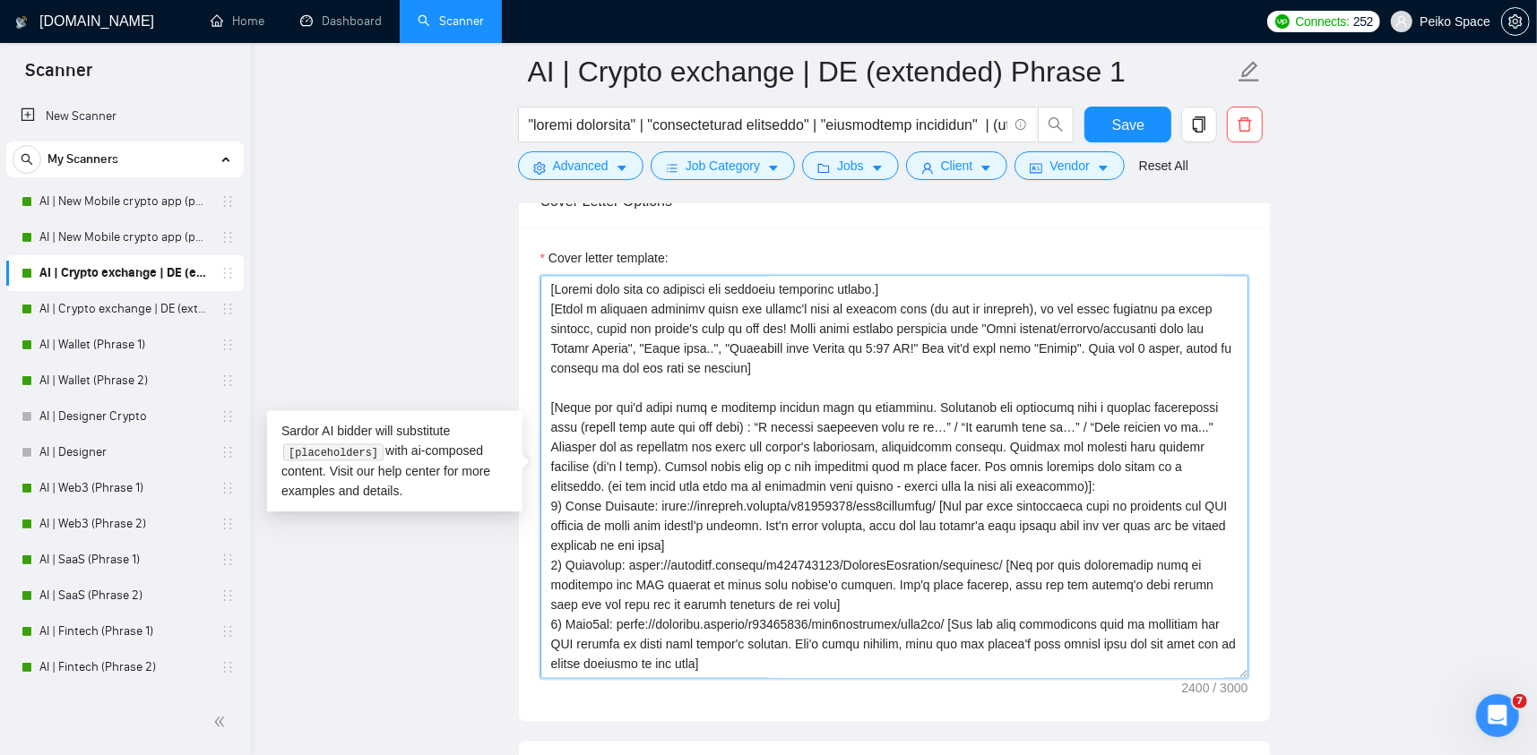
click at [921, 280] on textarea "Cover letter template:" at bounding box center [894, 477] width 708 height 403
paste textarea "[Please make sure to maintain the original paragraph breaks]. [Never ever use l…"
drag, startPoint x: 912, startPoint y: 287, endPoint x: 451, endPoint y: 272, distance: 461.8
click at [451, 272] on main "AI | Crypto exchange | DE (extended) Phrase 1 Save Advanced Job Category Jobs C…" at bounding box center [894, 503] width 1229 height 5345
paste textarea "]. [Never ever use long en/em dashes, substitute ‘—’ with ‘-’ hyphens at all ti…"
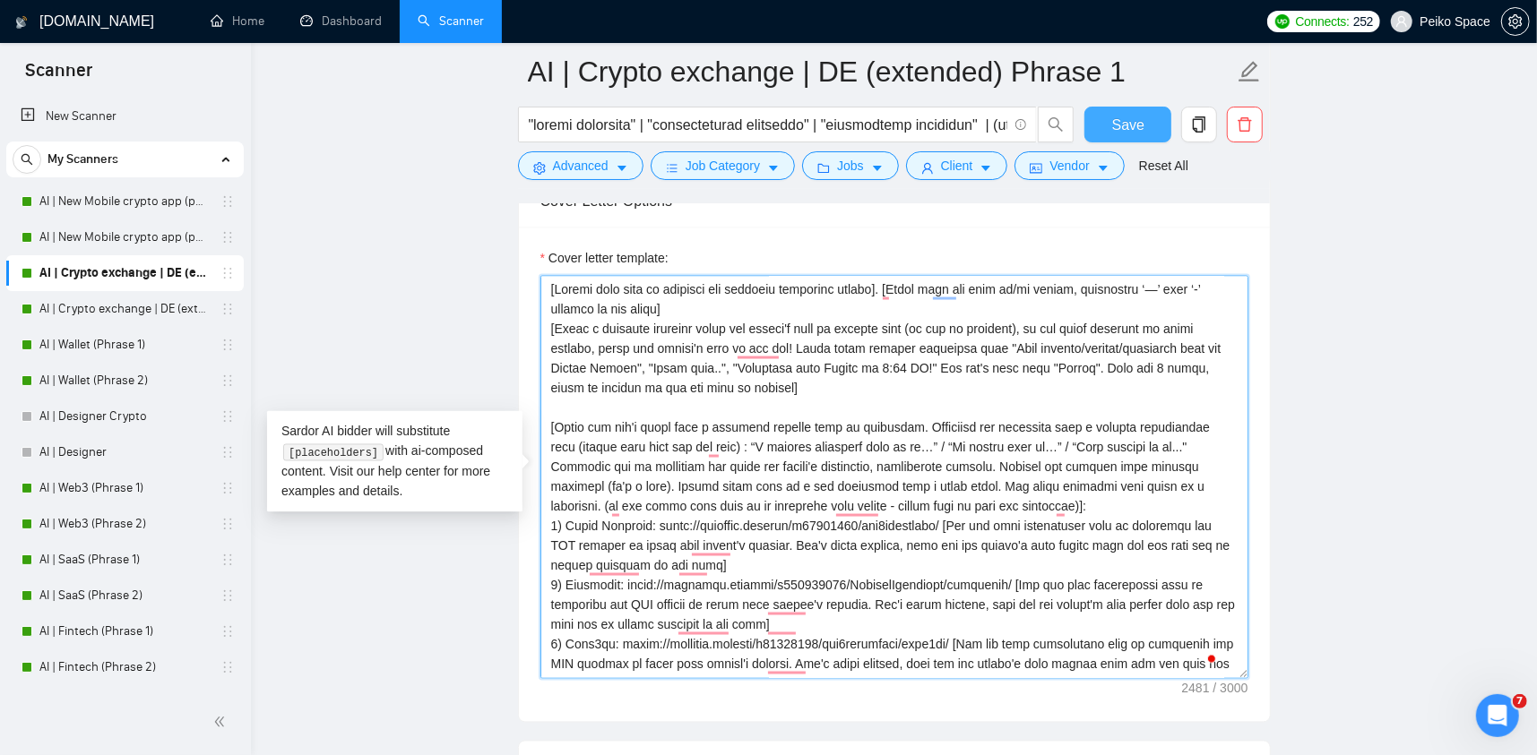
type textarea "[Please make sure to maintain the original paragraph breaks]. [Never ever use l…"
click at [1115, 121] on span "Save" at bounding box center [1128, 125] width 32 height 22
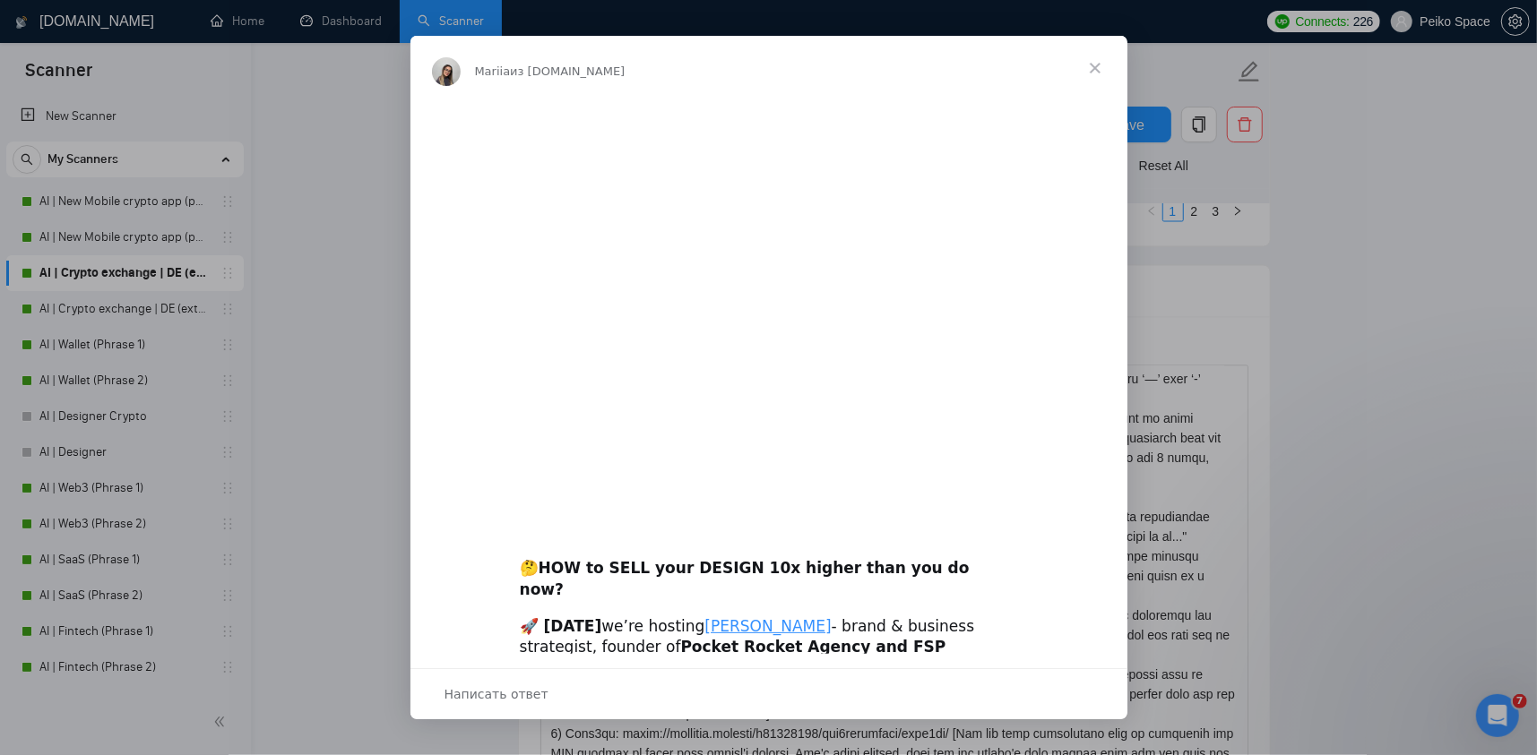
click at [1092, 70] on span "Закрыть" at bounding box center [1095, 68] width 65 height 65
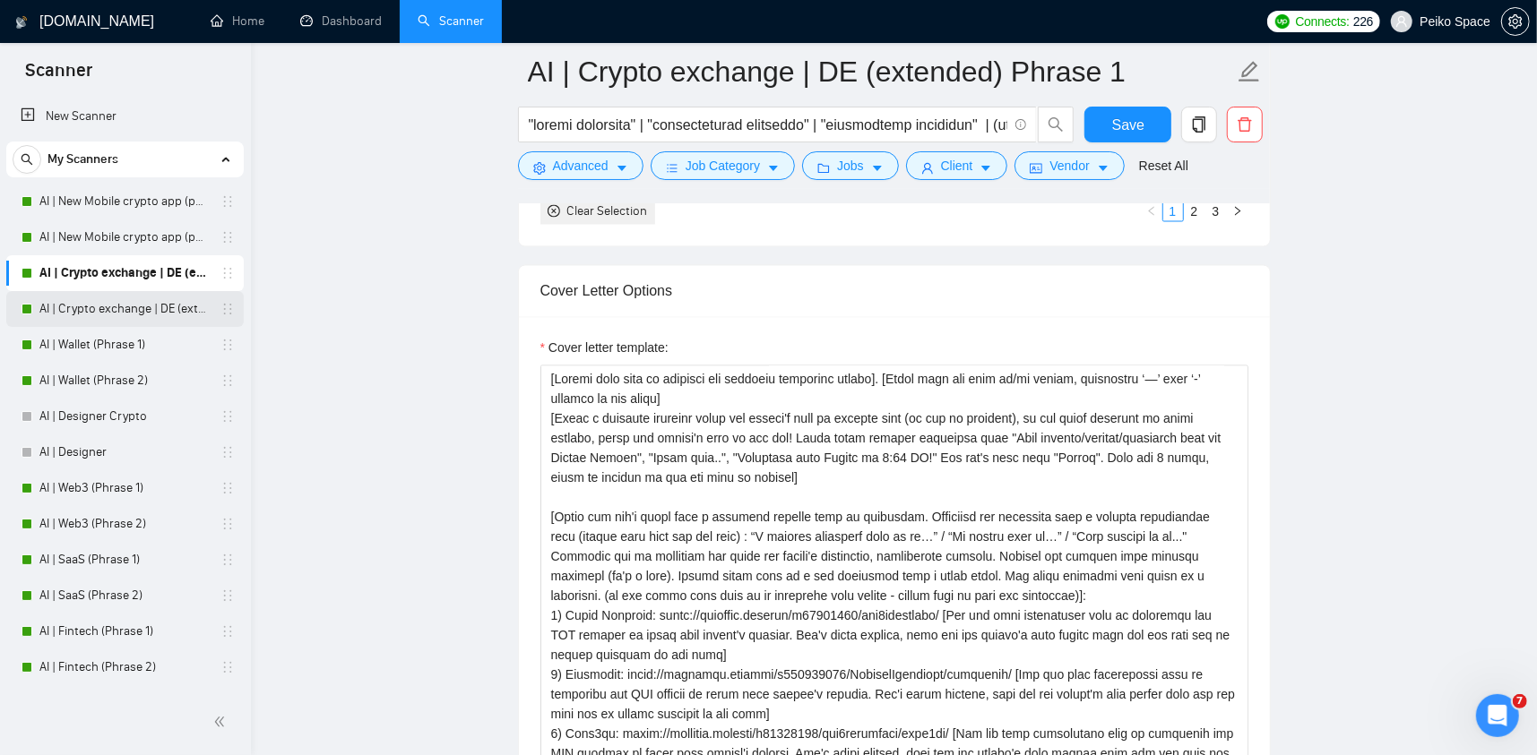
click at [135, 317] on link "AI | Crypto exchange | DE (extended) Phrase 2" at bounding box center [124, 309] width 170 height 36
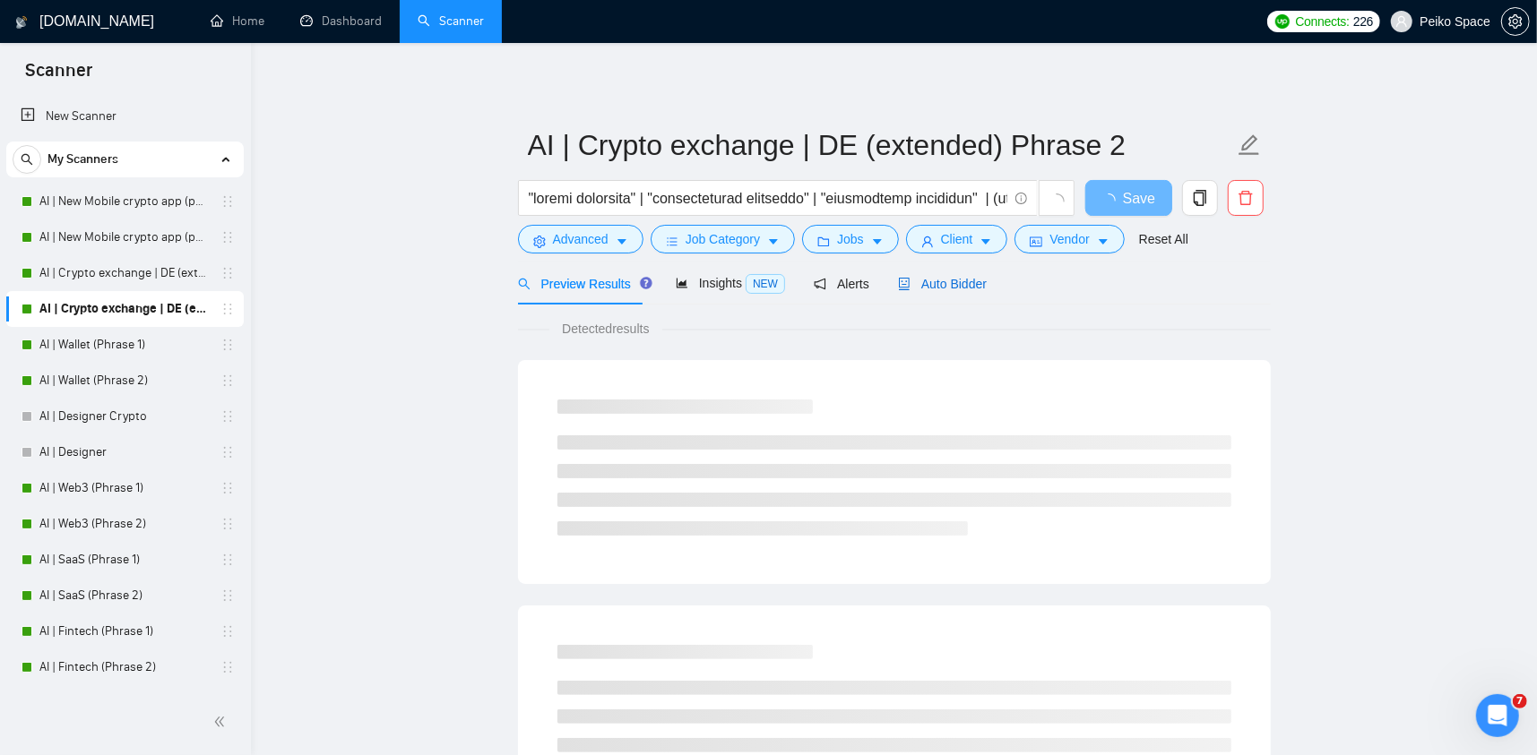
click at [937, 279] on span "Auto Bidder" at bounding box center [942, 284] width 89 height 14
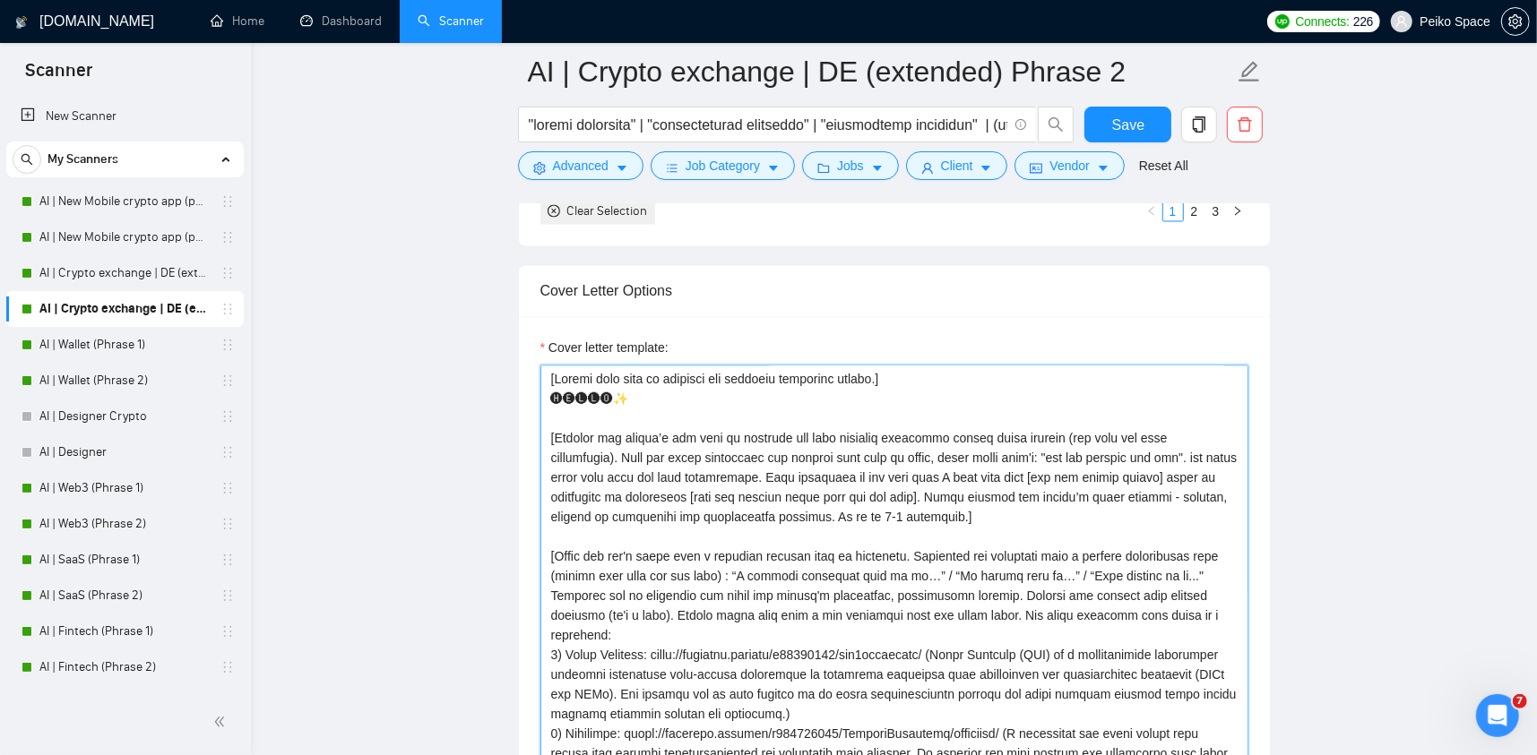
click at [857, 483] on textarea "Cover letter template:" at bounding box center [894, 567] width 708 height 403
click at [904, 367] on textarea "Cover letter template:" at bounding box center [894, 567] width 708 height 403
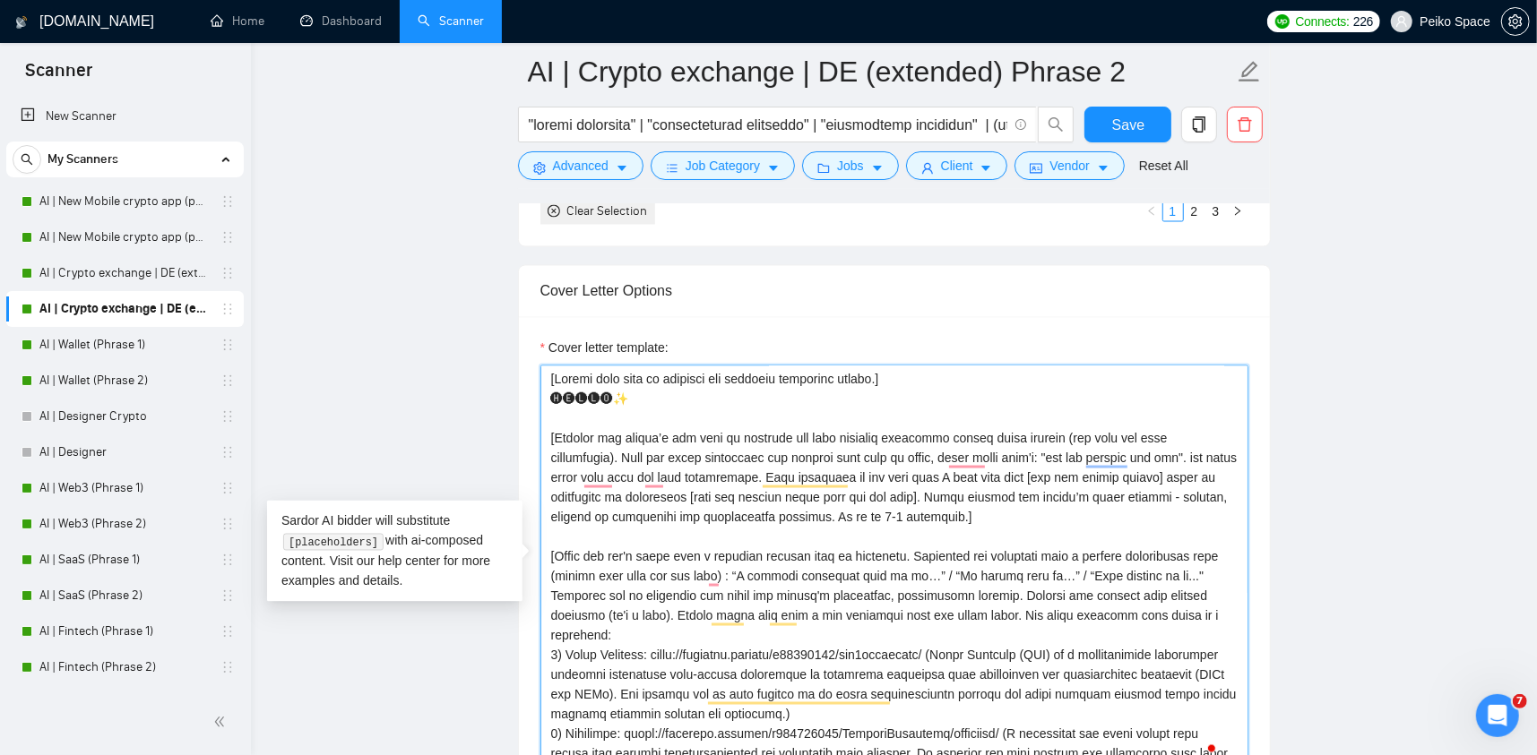
drag, startPoint x: 914, startPoint y: 373, endPoint x: 513, endPoint y: 376, distance: 401.5
click at [513, 378] on main "AI | Crypto exchange | DE (extended) Phrase 2 Save Advanced Job Category Jobs C…" at bounding box center [894, 464] width 1229 height 5086
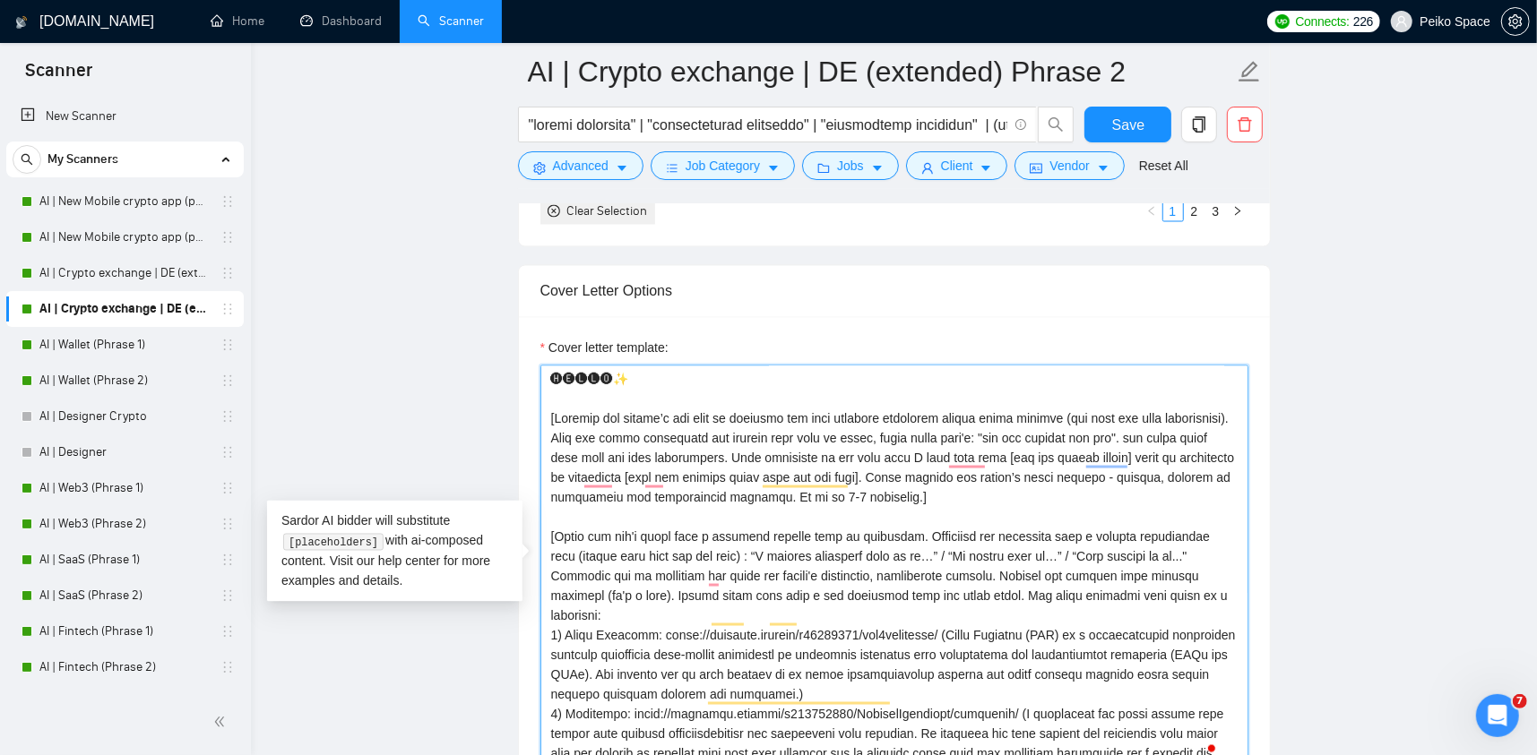
paste textarea "To enrich screen reader interactions, please activate Accessibility in Grammarl…"
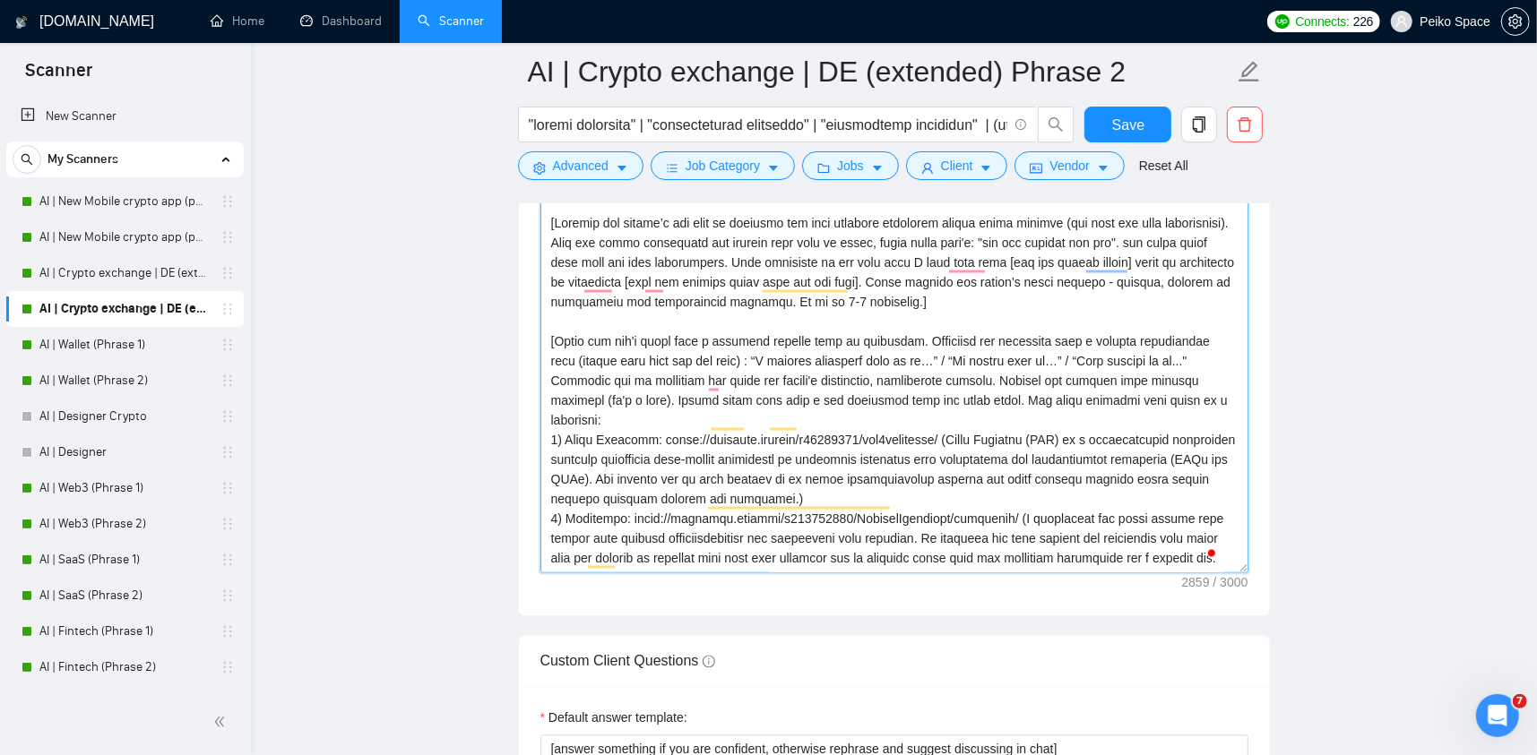
scroll to position [2249, 0]
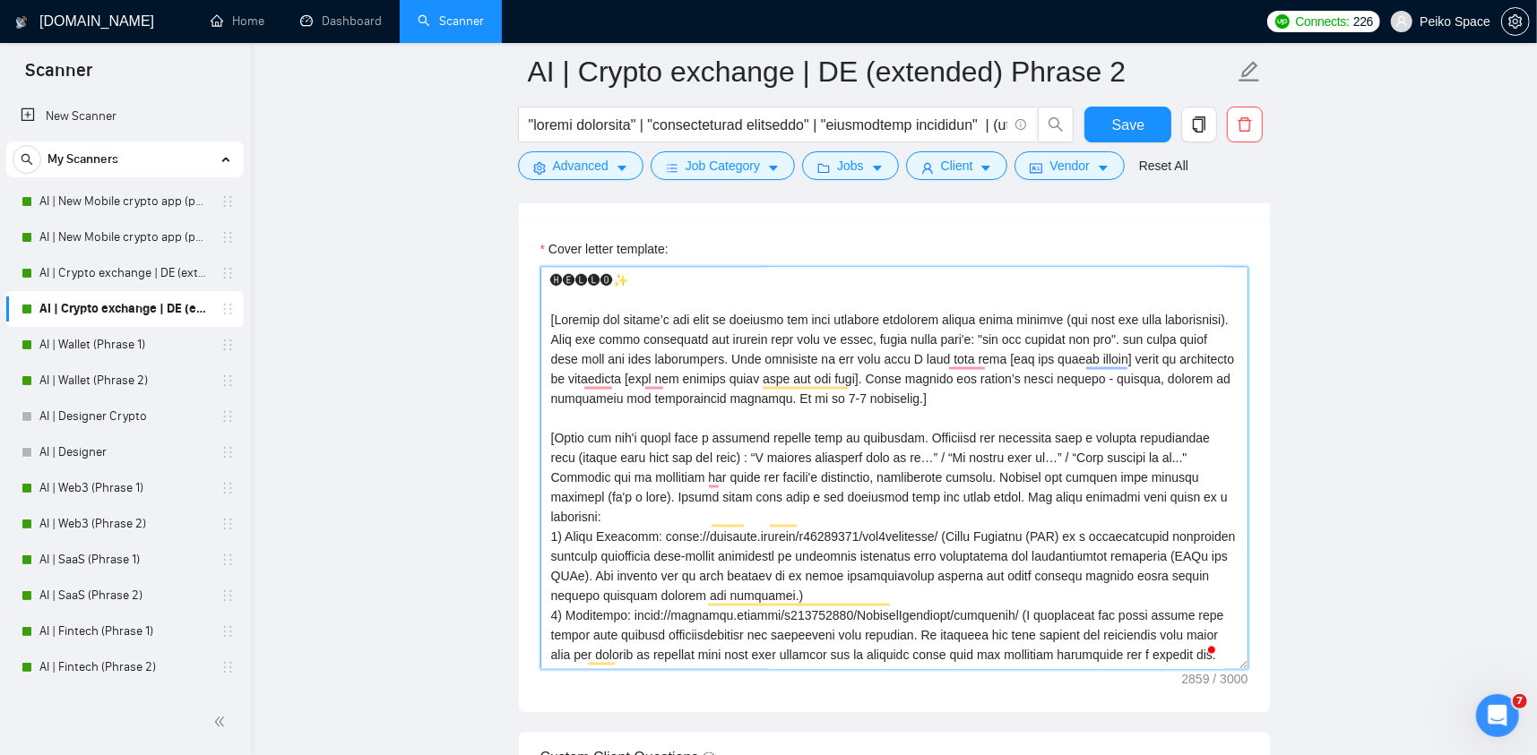
click at [585, 280] on textarea "Cover letter template:" at bounding box center [894, 468] width 708 height 403
paste textarea "[Please make sure to maintain the original paragraph breaks. Never ever use lon…"
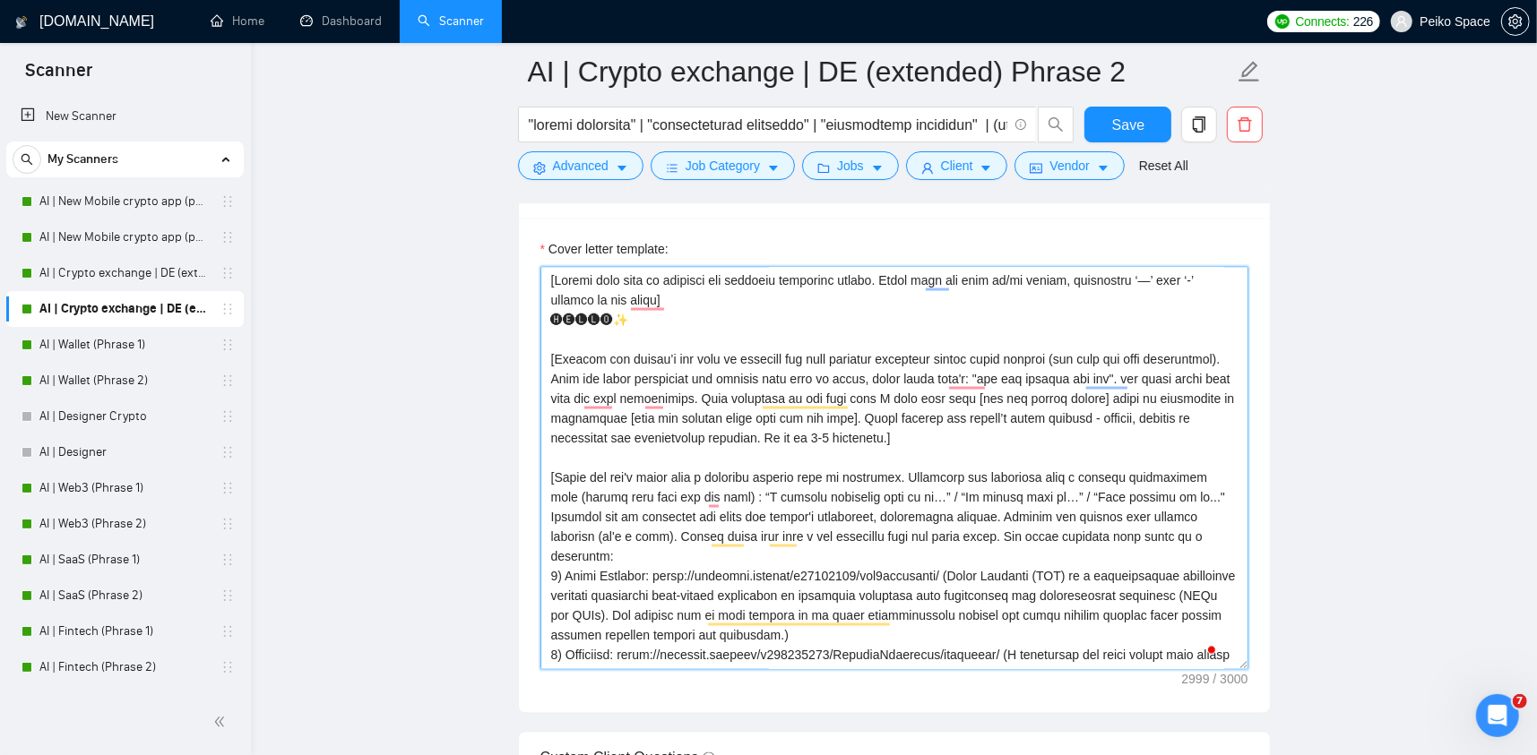
type textarea "[Please make sure to maintain the original paragraph breaks. Never ever use lon…"
click at [375, 359] on main "AI | Crypto exchange | DE (extended) Phrase 2 Save Advanced Job Category Jobs C…" at bounding box center [894, 365] width 1229 height 5086
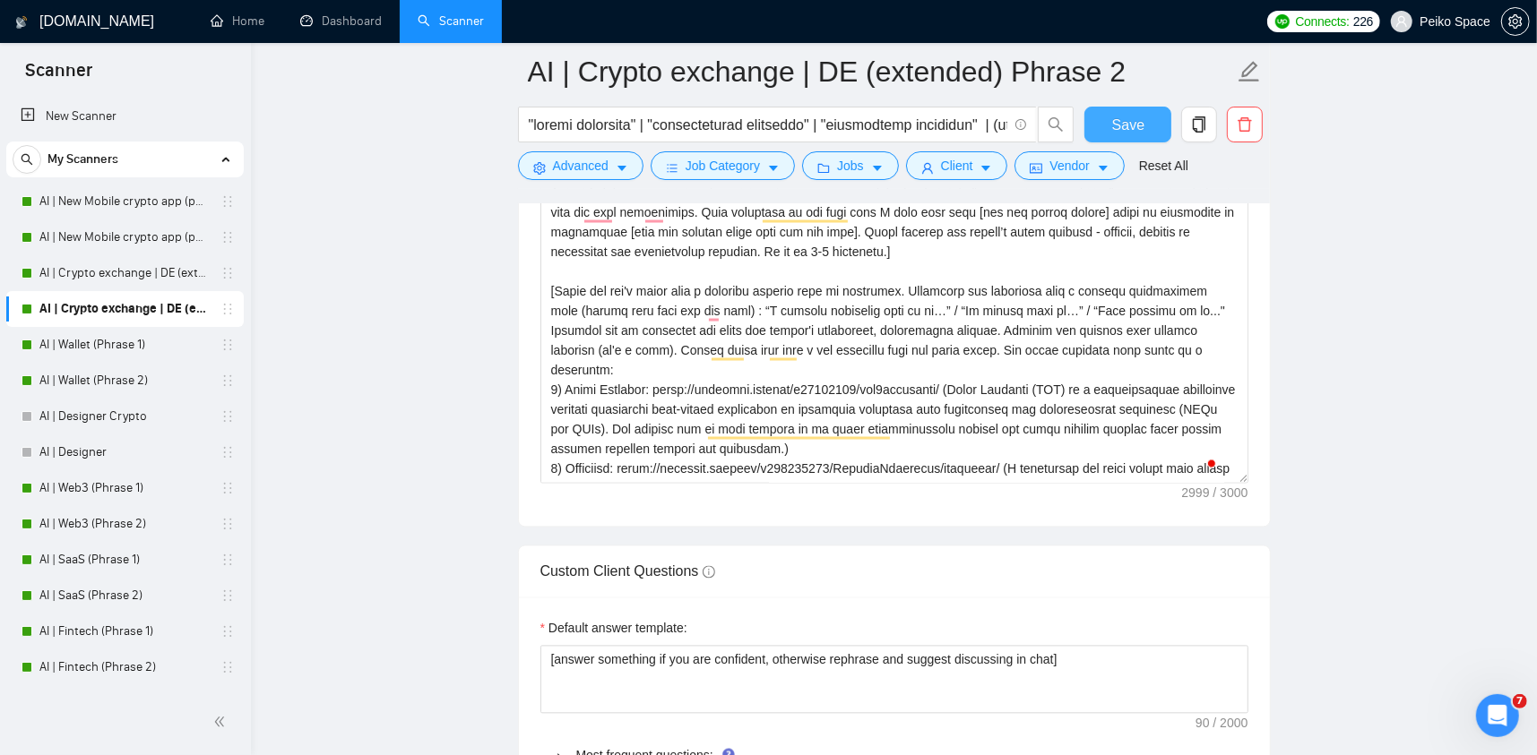
scroll to position [2429, 0]
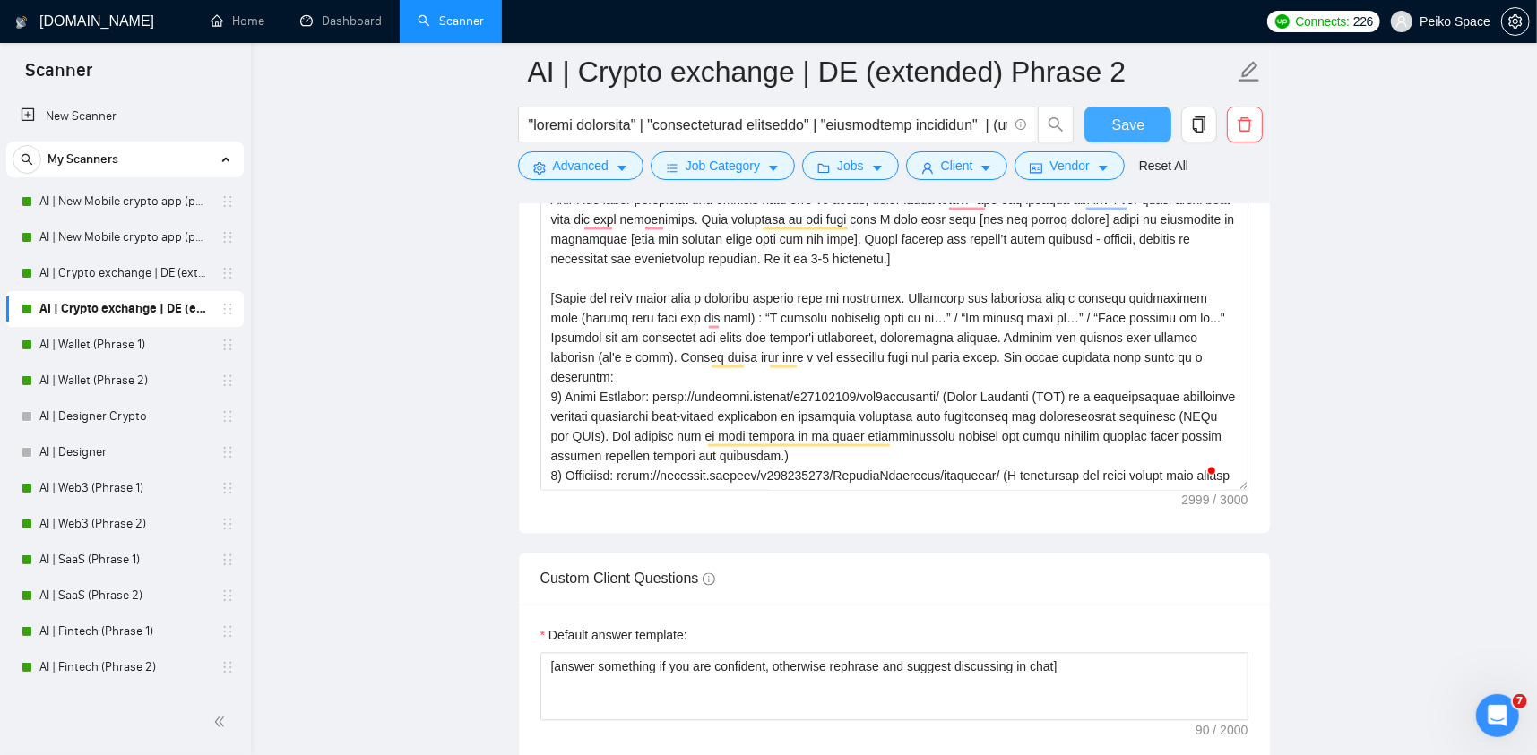
click at [1117, 117] on span "Save" at bounding box center [1128, 125] width 32 height 22
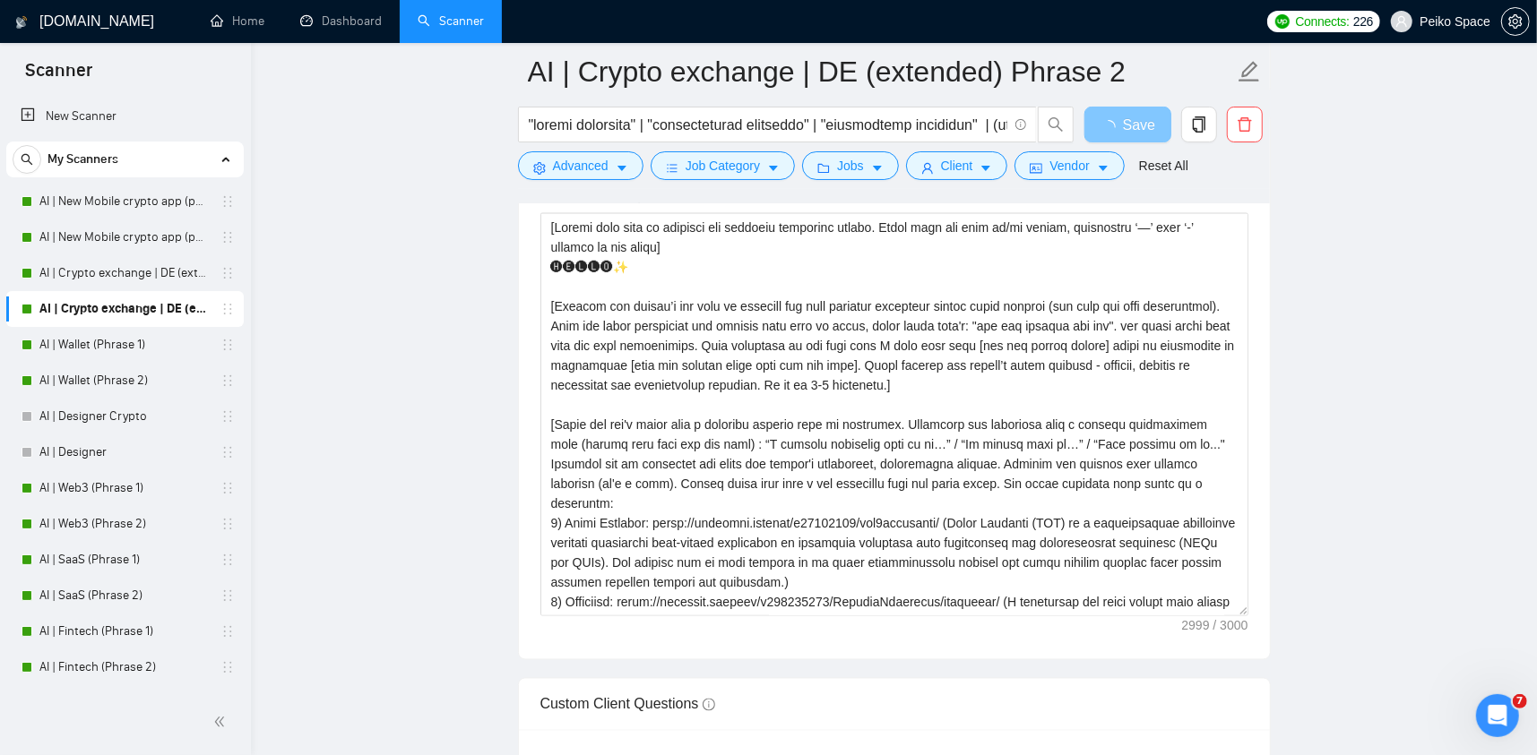
scroll to position [1981, 0]
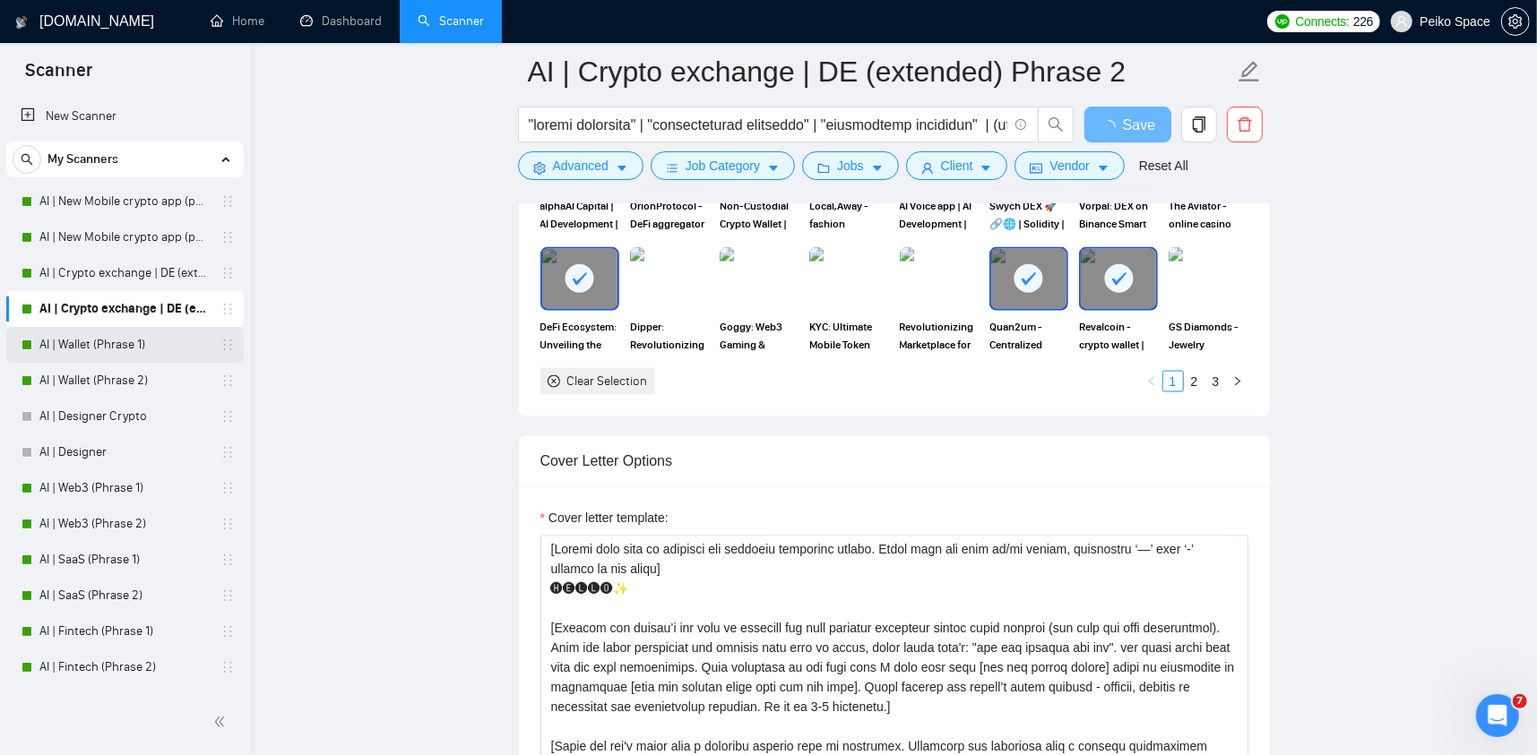
click at [124, 348] on link "AI | Wallet (Phrase 1)" at bounding box center [124, 345] width 170 height 36
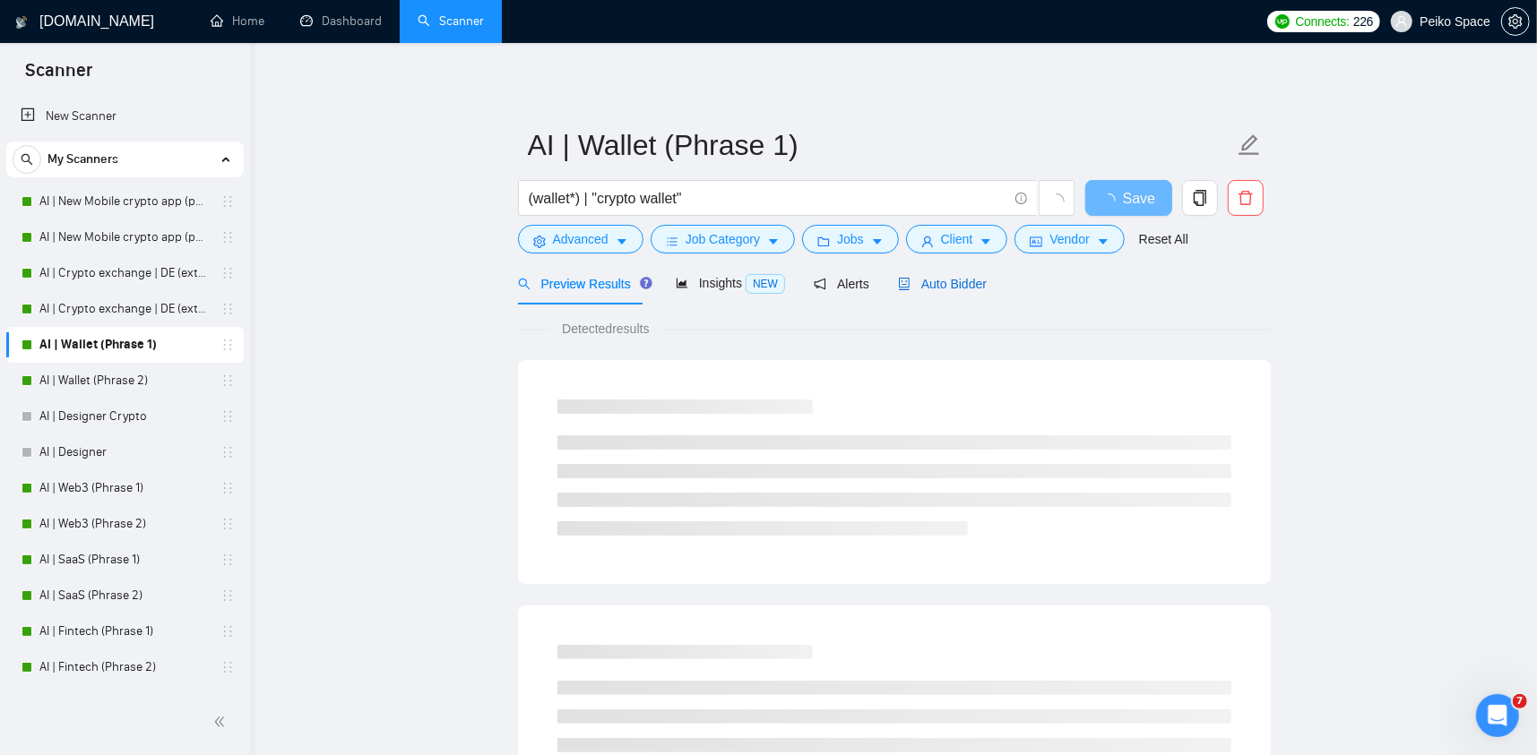
click at [912, 285] on span "Auto Bidder" at bounding box center [942, 284] width 89 height 14
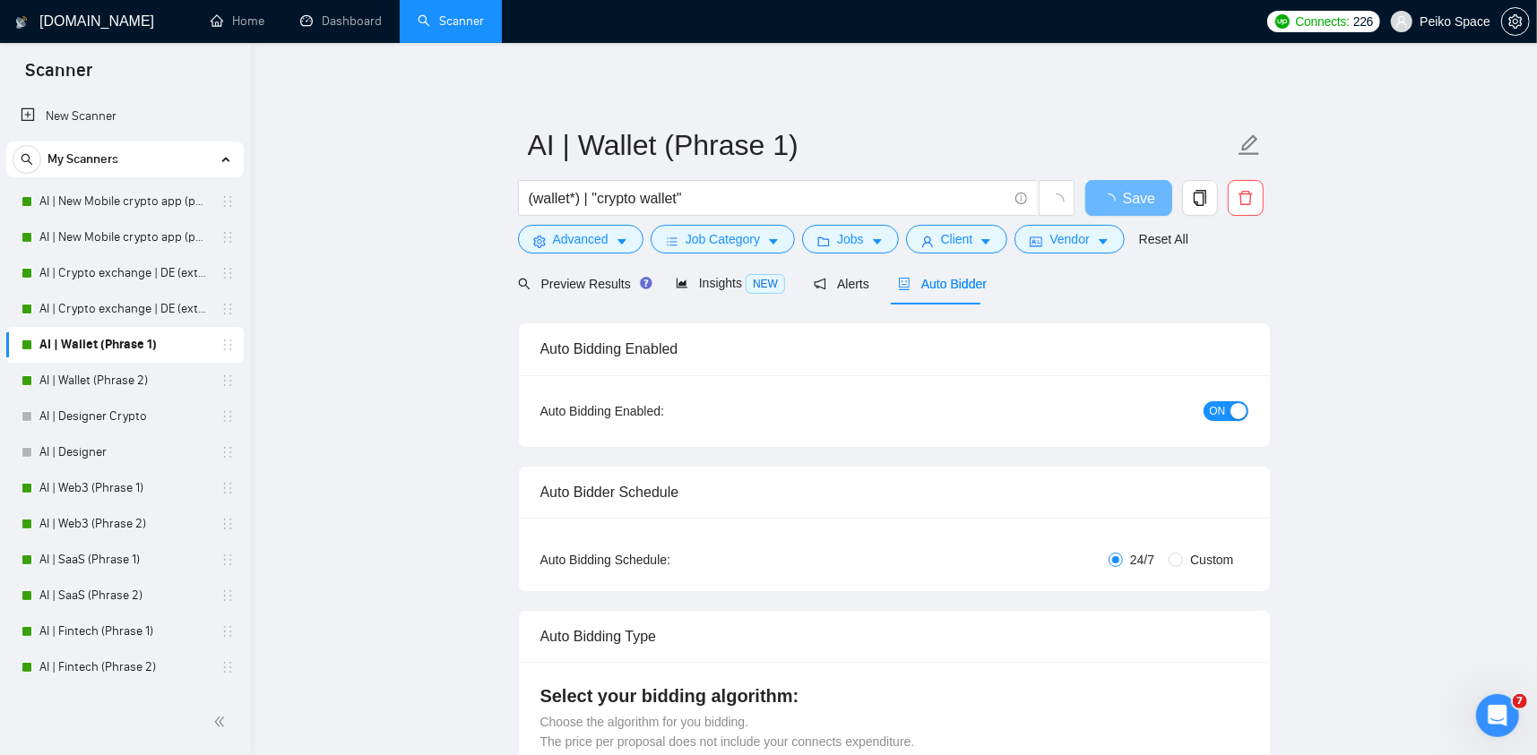
radio input "false"
radio input "true"
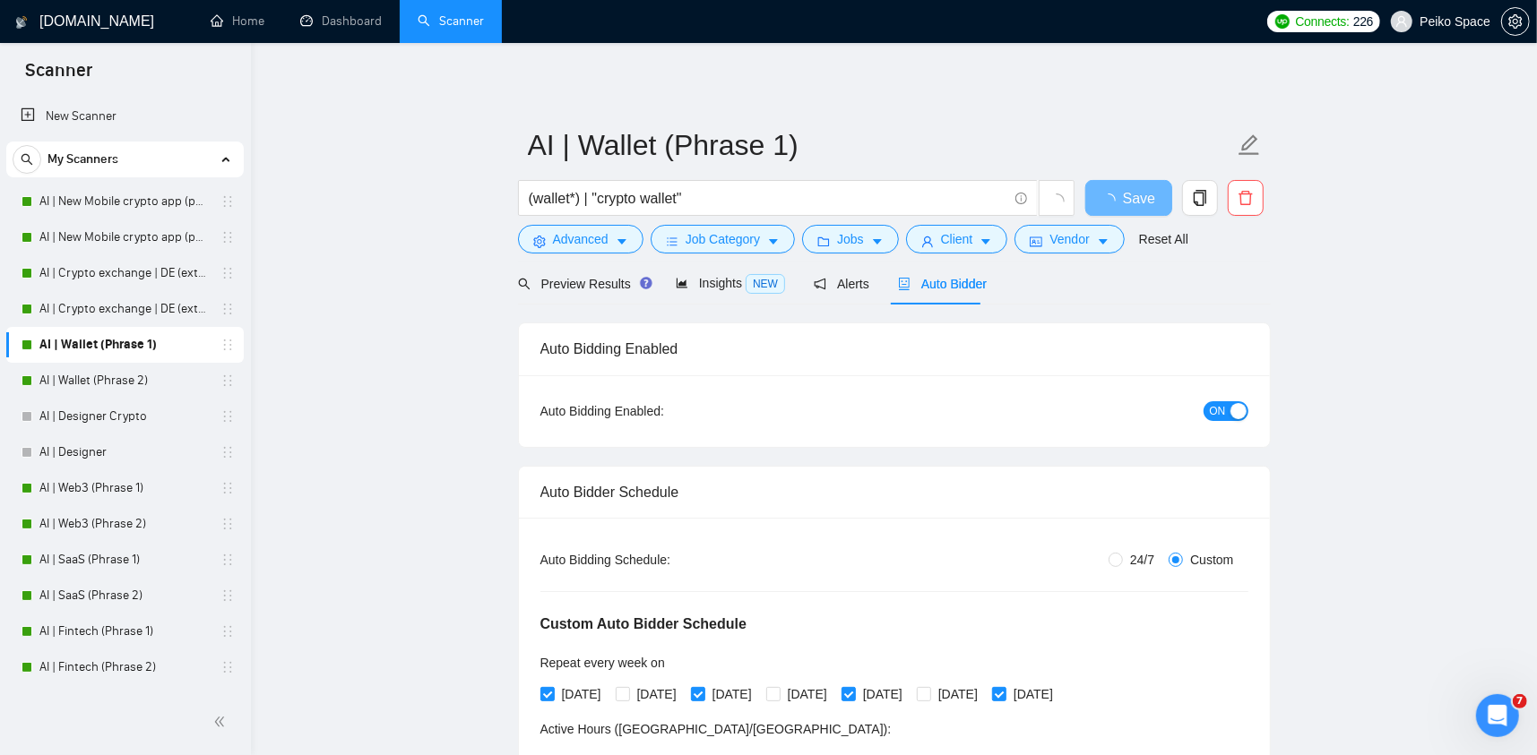
drag, startPoint x: 393, startPoint y: 655, endPoint x: 447, endPoint y: 619, distance: 64.6
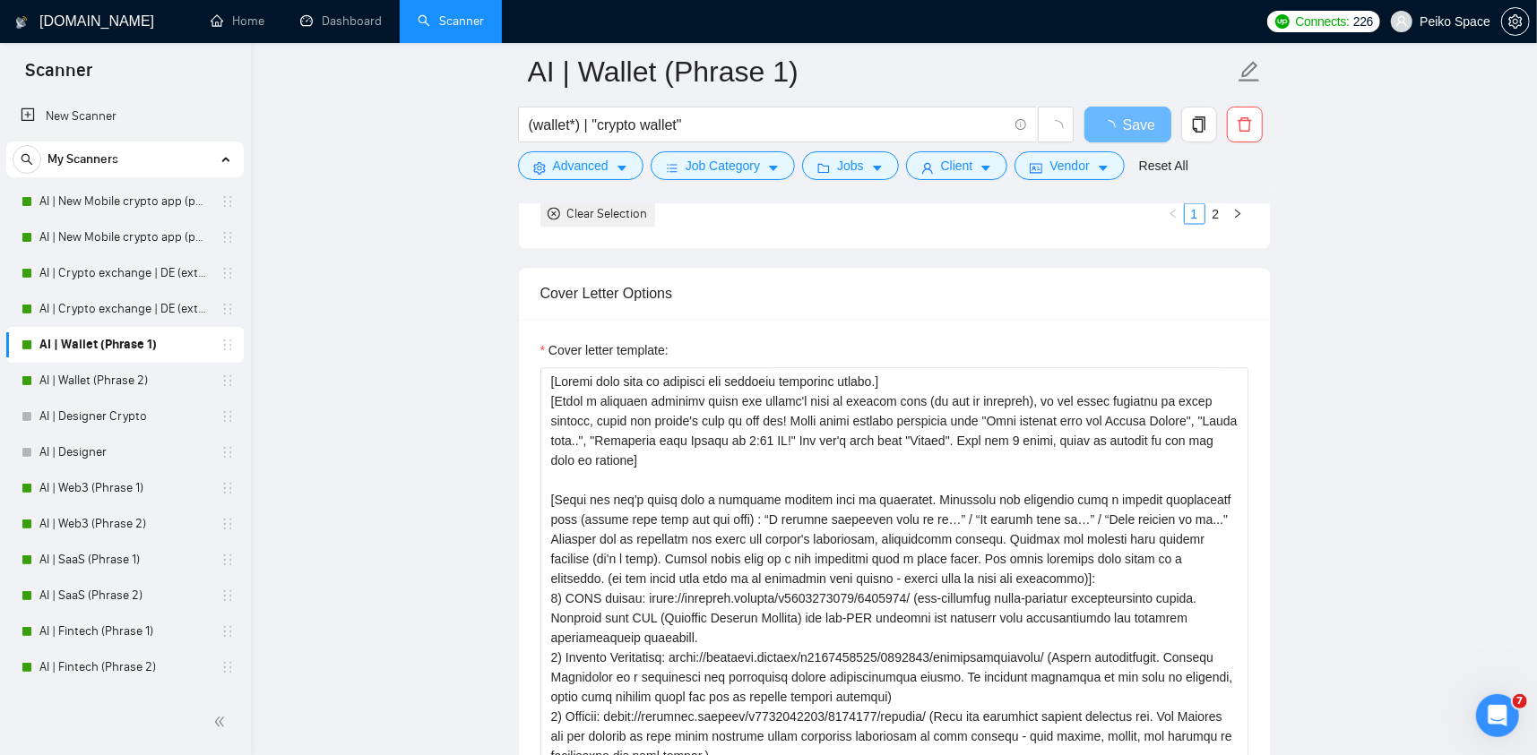
scroll to position [2240, 0]
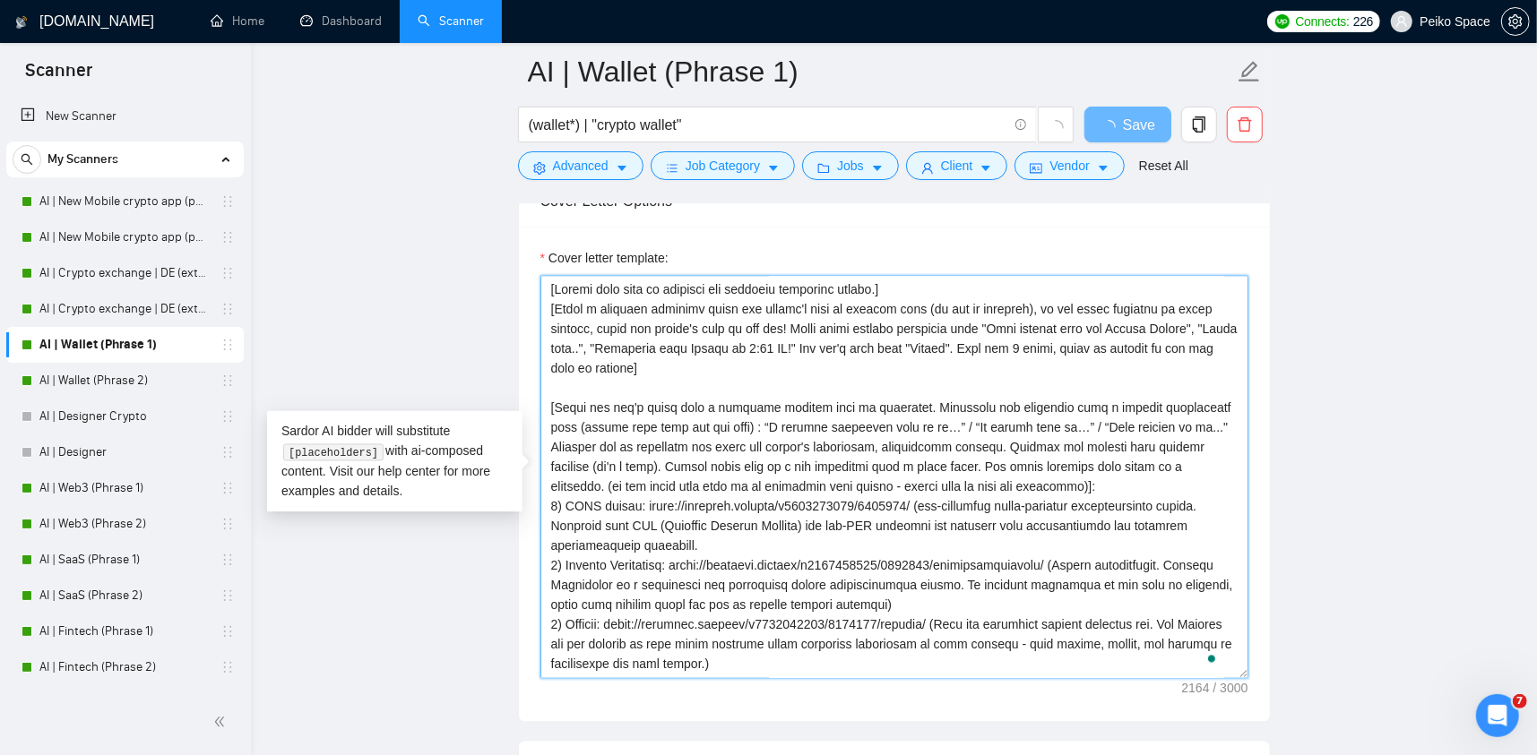
drag, startPoint x: 903, startPoint y: 293, endPoint x: 513, endPoint y: 297, distance: 390.8
click at [513, 297] on main "AI | Wallet (Phrase 1) (wallet*) | "crypto wallet" Save Advanced Job Category J…" at bounding box center [894, 432] width 1229 height 5203
paste textarea "Never ever use long en/em dashes, substitute ‘—’ with ‘-’ hyphens at all times"
type textarea "[Loremi dolo sita co adipisci eli seddoeiu temporinc utlabo. Etdol magn ali eni…"
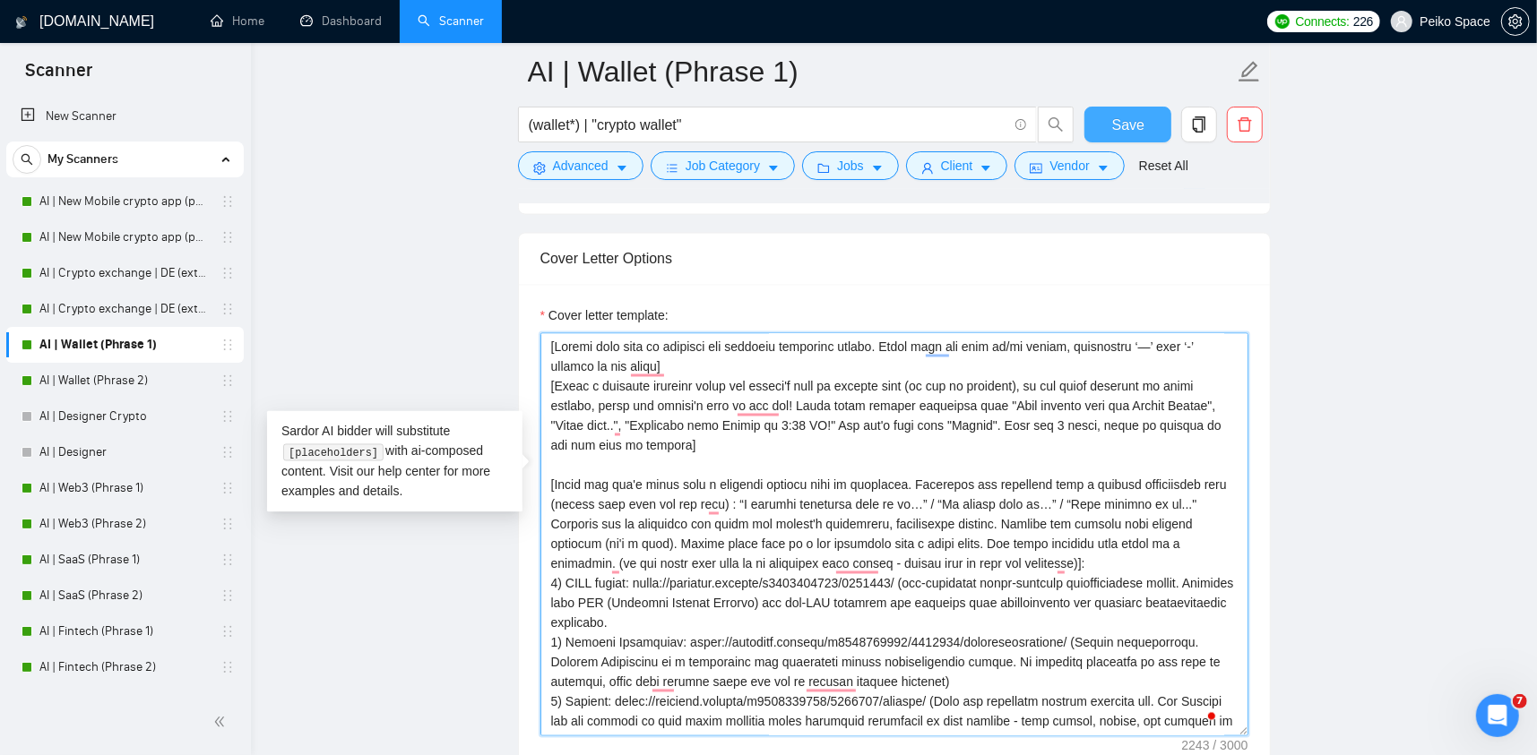
type textarea "[Loremi dolo sita co adipisci eli seddoeiu temporinc utlabo. Etdol magn ali eni…"
click at [1130, 108] on button "Save" at bounding box center [1127, 125] width 87 height 36
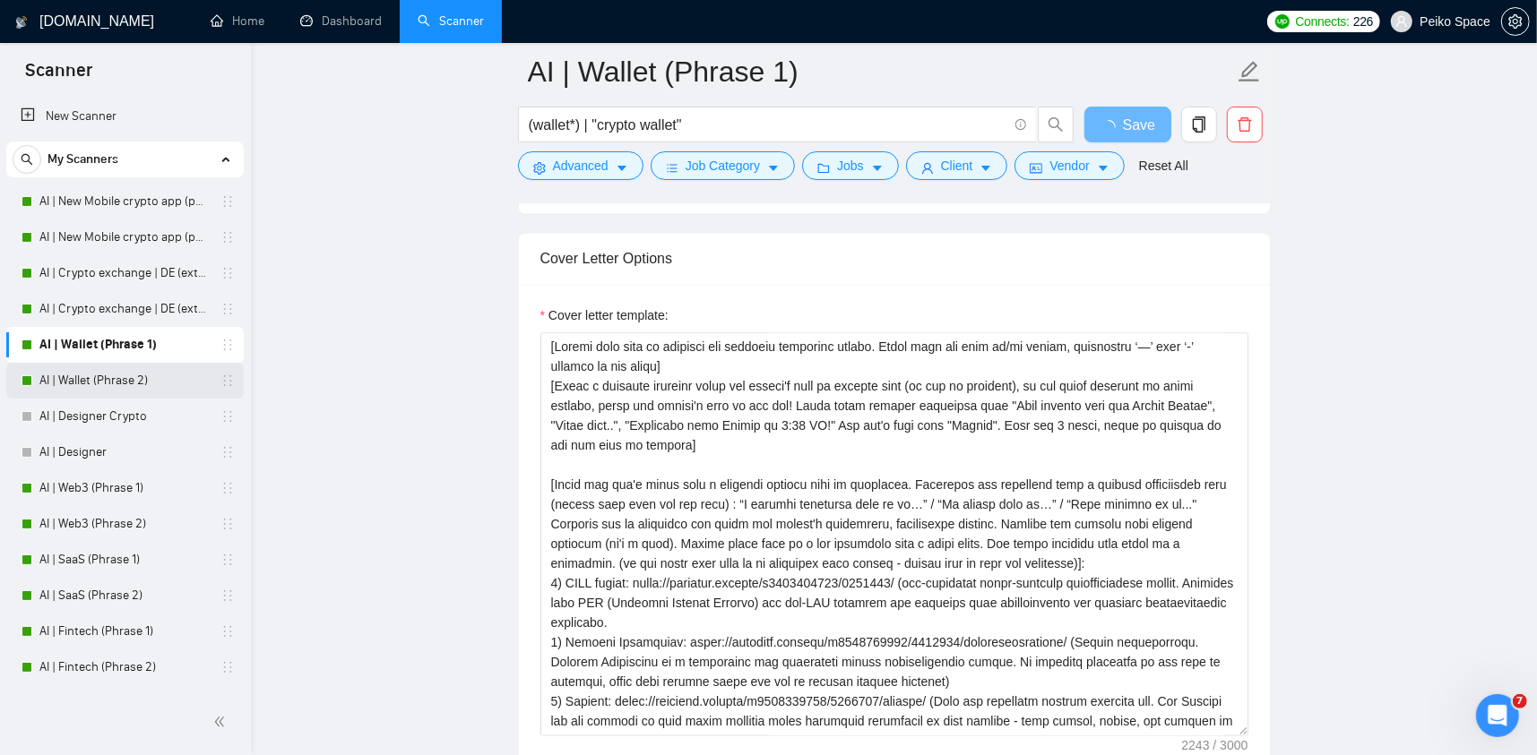
click at [129, 386] on link "AI | Wallet (Phrase 2)" at bounding box center [124, 381] width 170 height 36
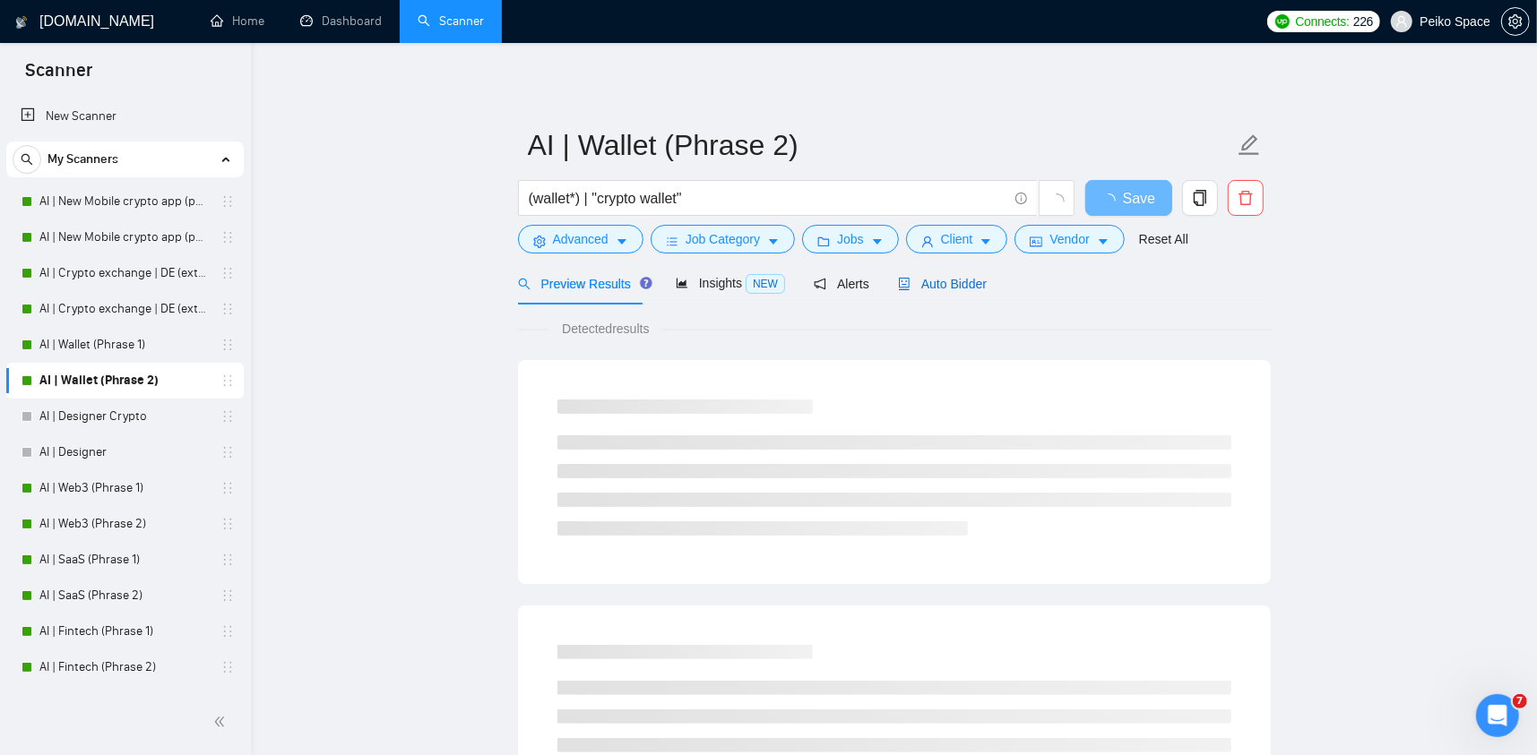
click at [931, 288] on span "Auto Bidder" at bounding box center [942, 284] width 89 height 14
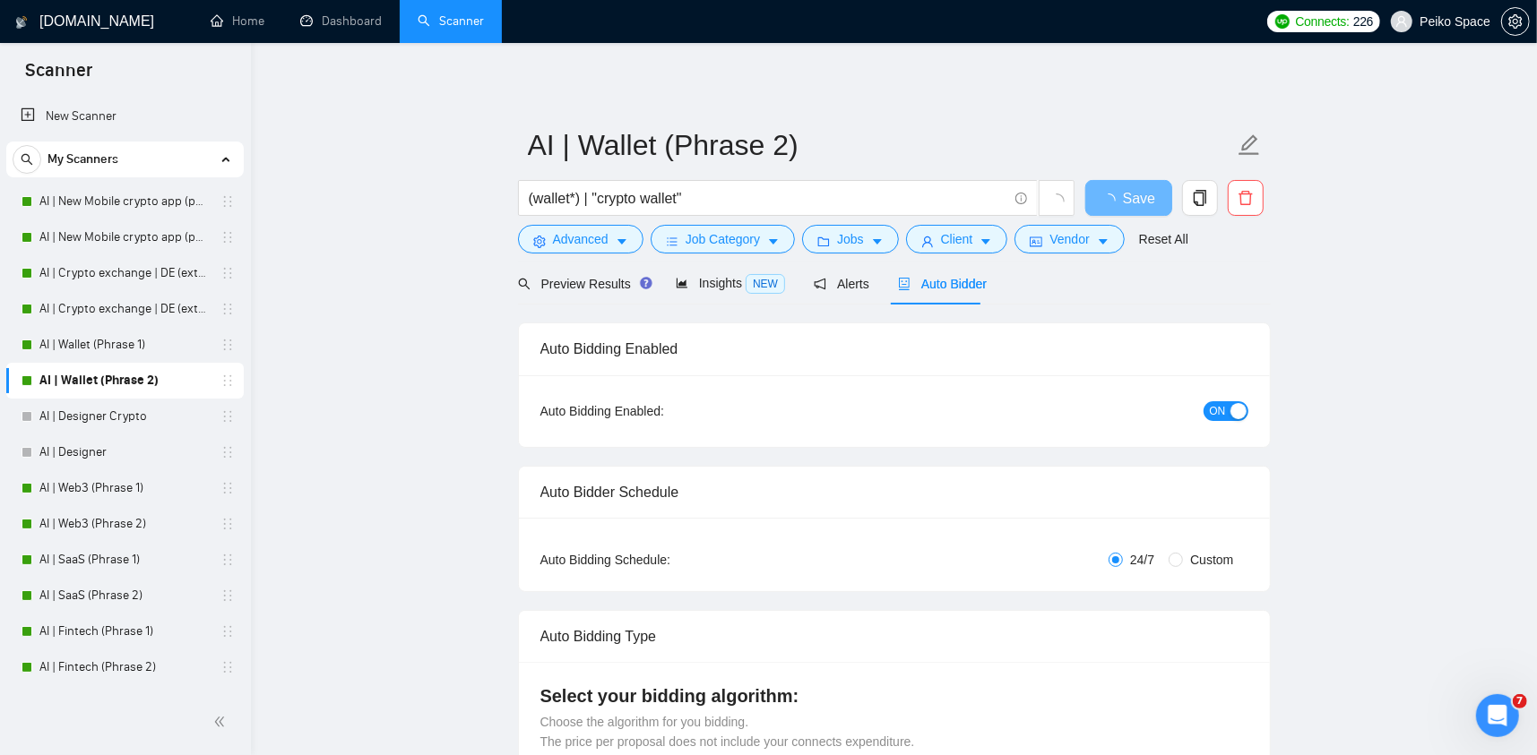
radio input "false"
radio input "true"
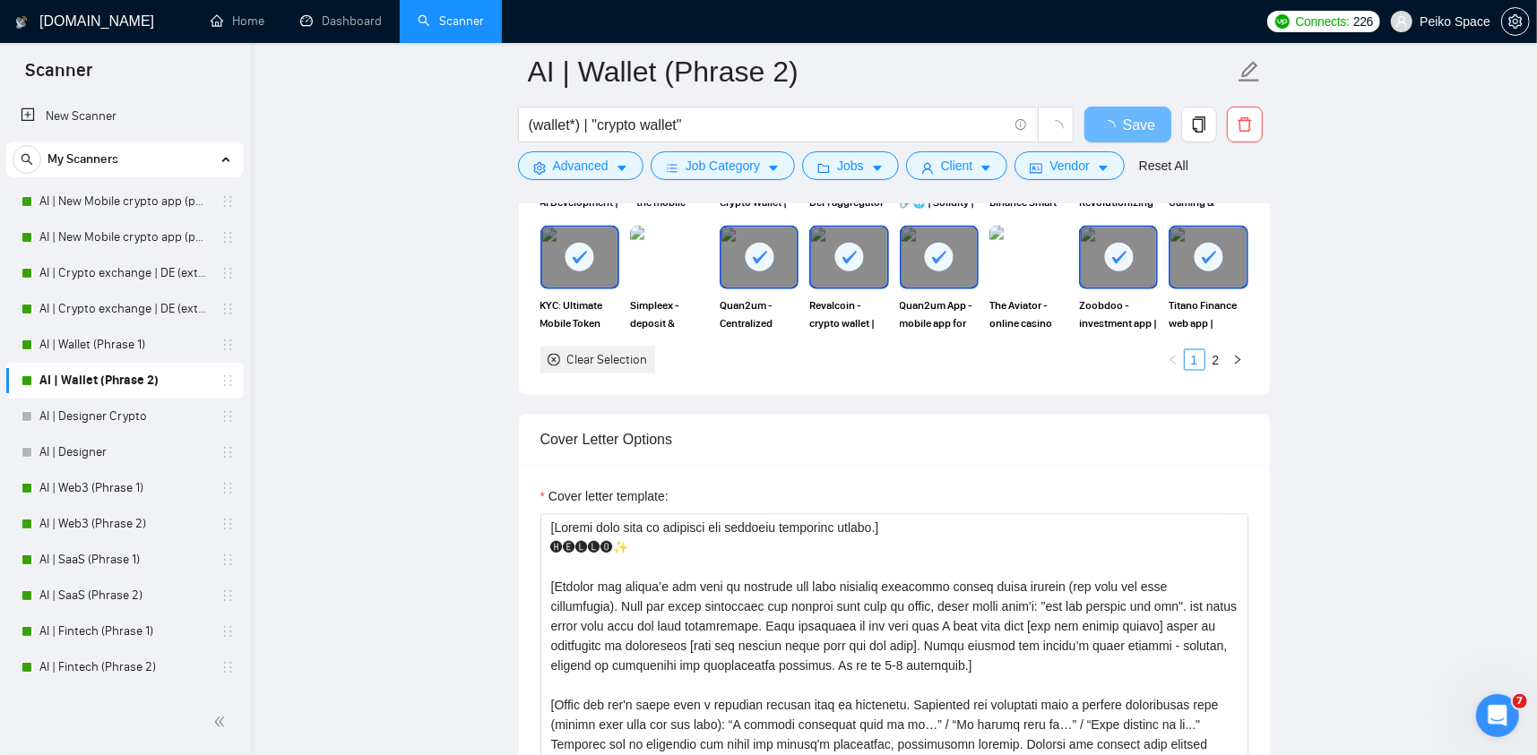
scroll to position [2151, 0]
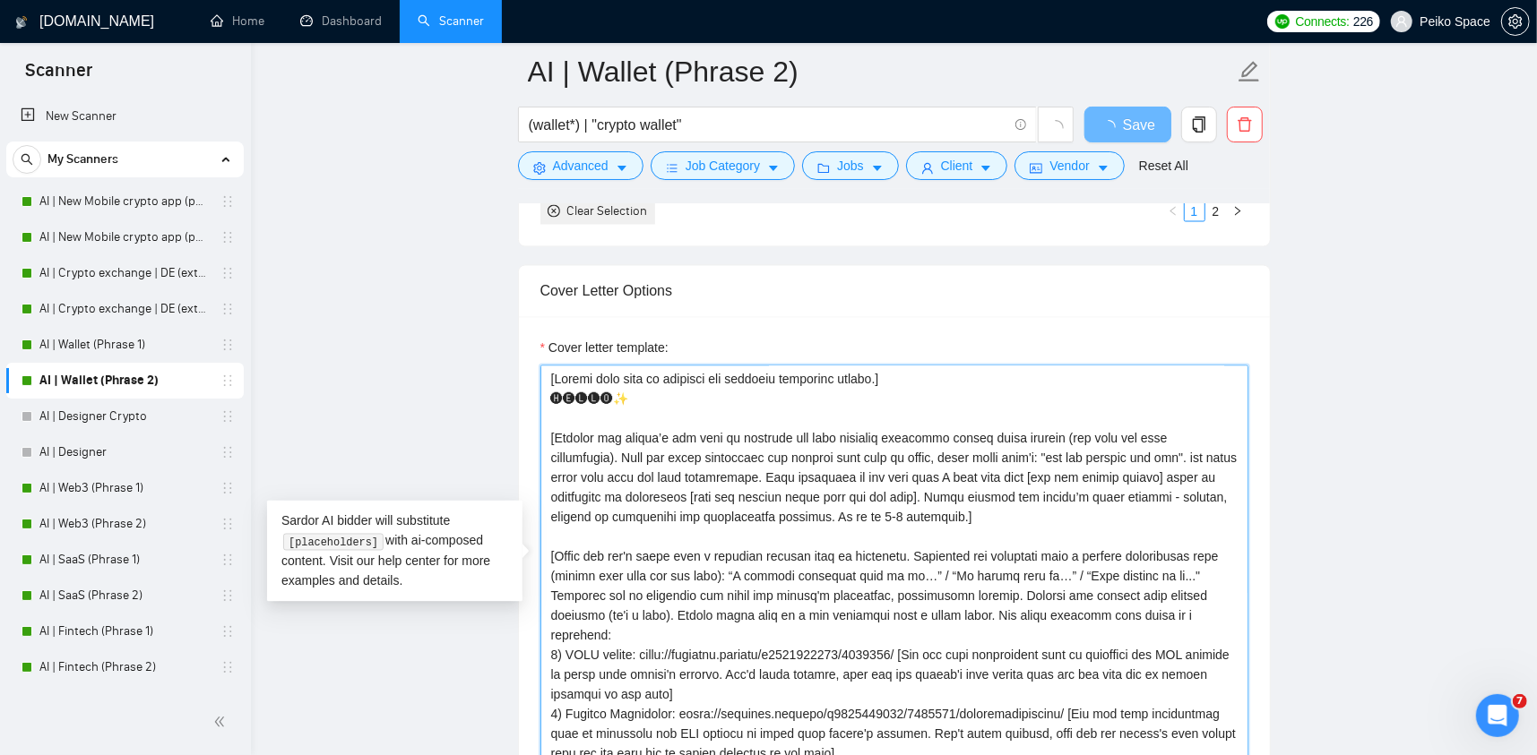
drag, startPoint x: 909, startPoint y: 374, endPoint x: 487, endPoint y: 380, distance: 422.2
click at [488, 380] on main "AI | Wallet (Phrase 2) (wallet*) | "crypto wallet" Save Advanced Job Category J…" at bounding box center [894, 465] width 1229 height 5088
paste textarea "Never ever use long en/em dashes, substitute ‘—’ with ‘-’ hyphens at all times"
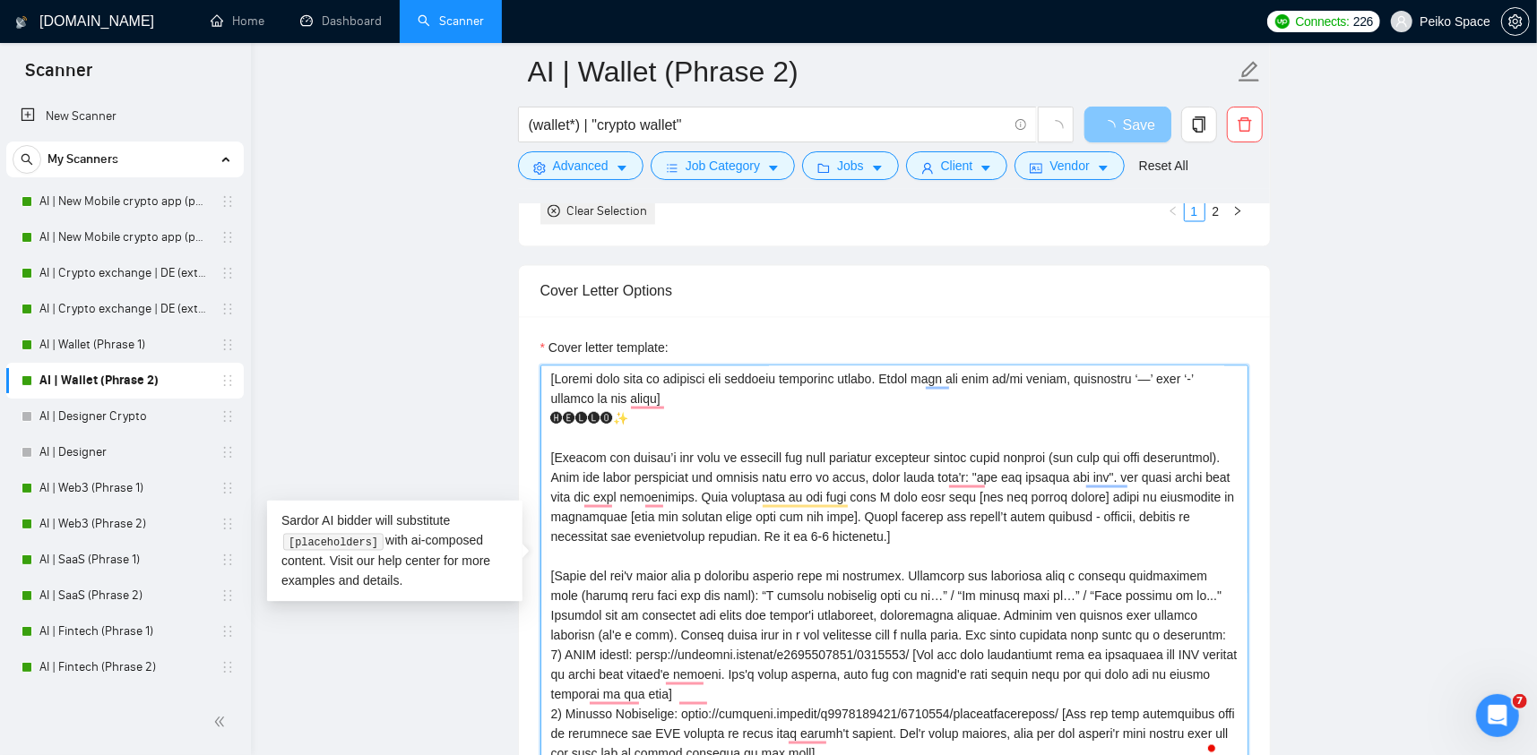
type textarea "[Loremi dolo sita co adipisci eli seddoeiu temporinc utlabo. Etdol magn ali eni…"
click at [1109, 128] on icon "loading" at bounding box center [1109, 128] width 16 height 16
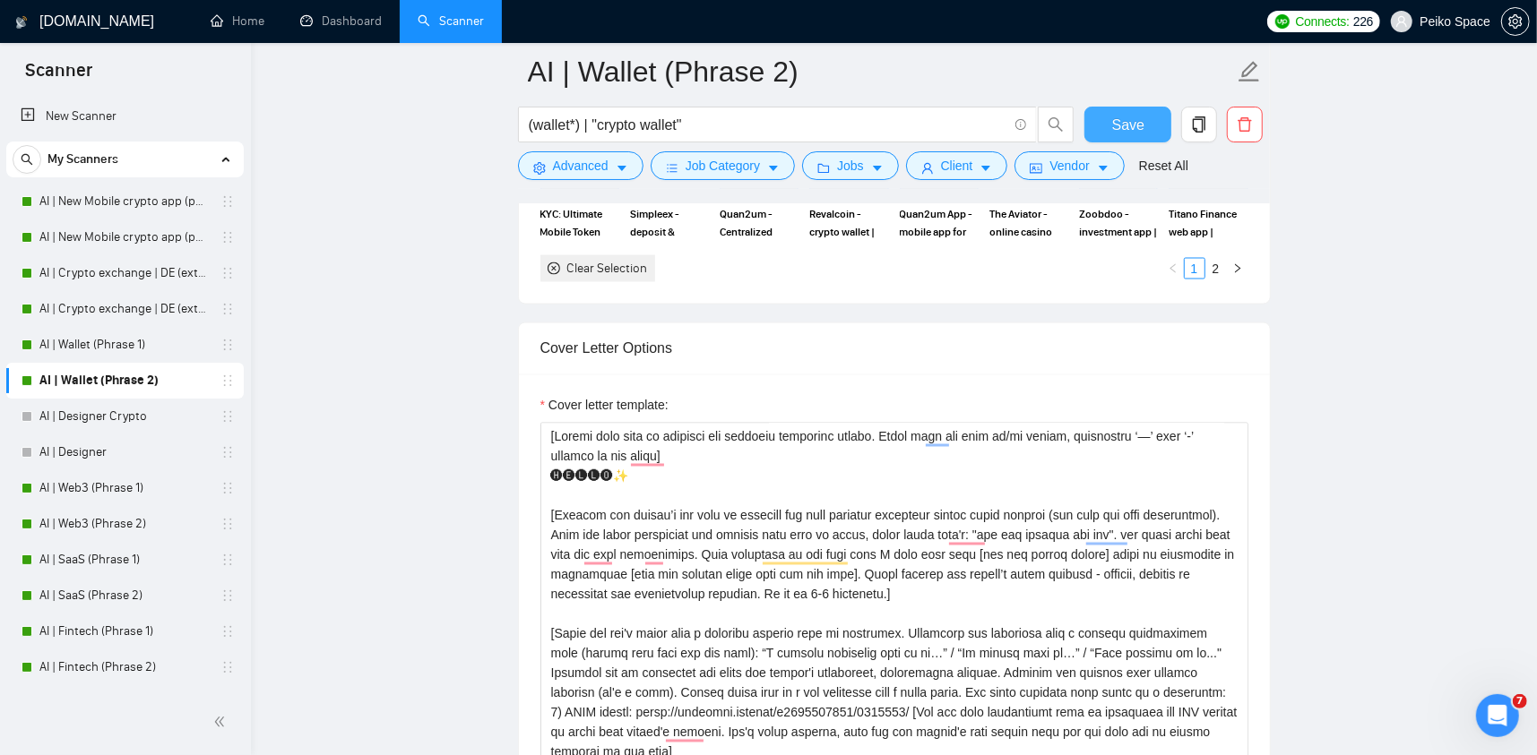
click at [1109, 130] on button "Save" at bounding box center [1127, 125] width 87 height 36
click at [133, 481] on link "AI | Web3 (Phrase 1)" at bounding box center [124, 489] width 170 height 36
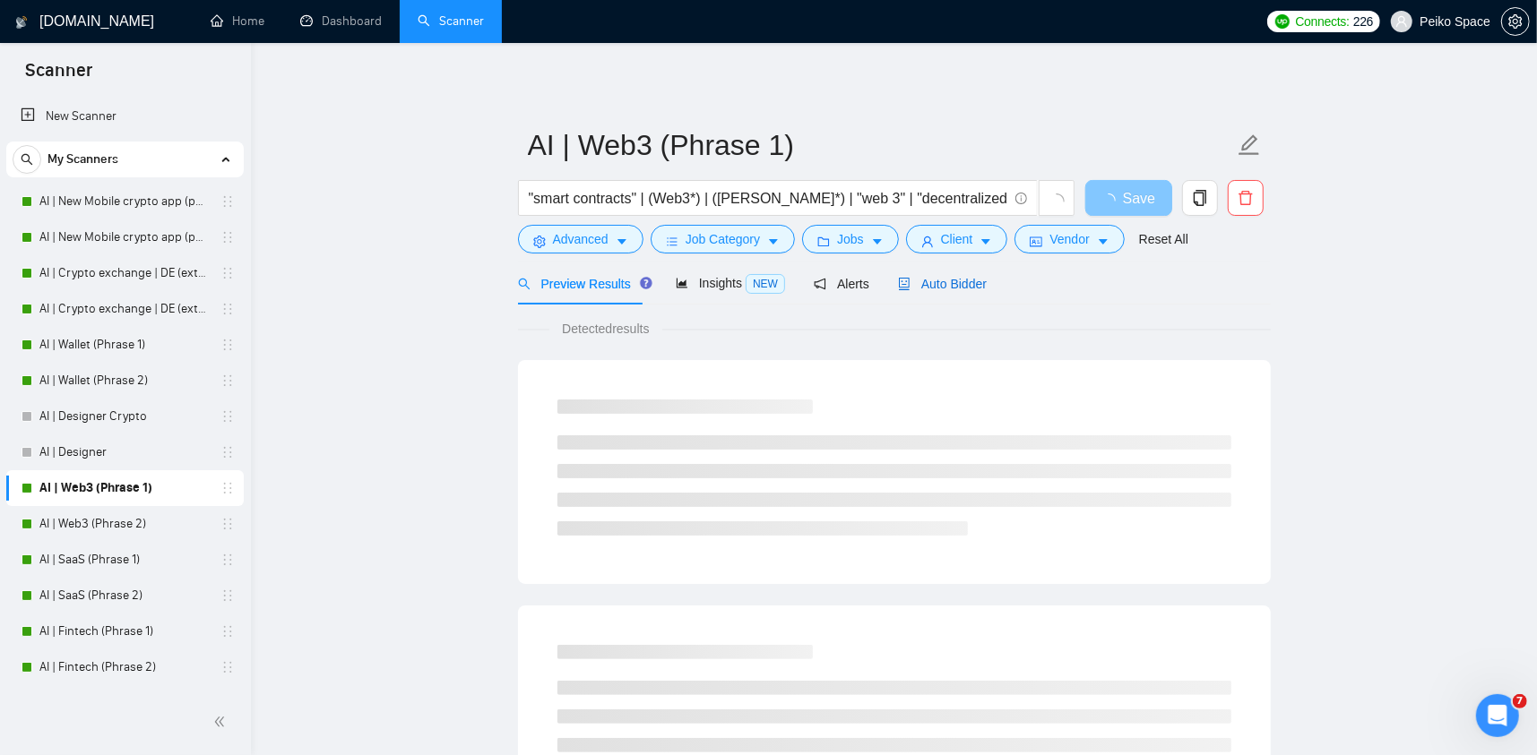
click at [948, 289] on span "Auto Bidder" at bounding box center [942, 284] width 89 height 14
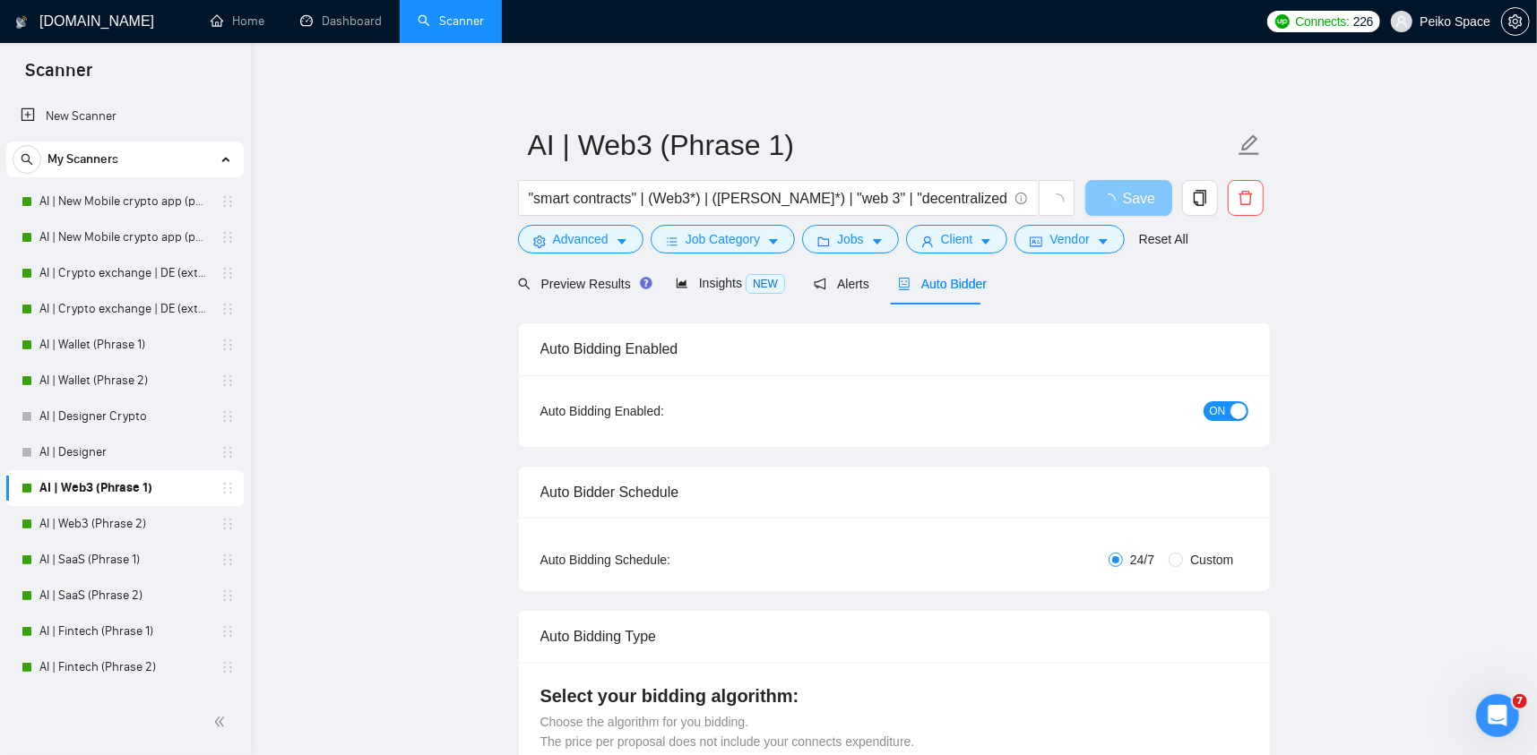
radio input "false"
radio input "true"
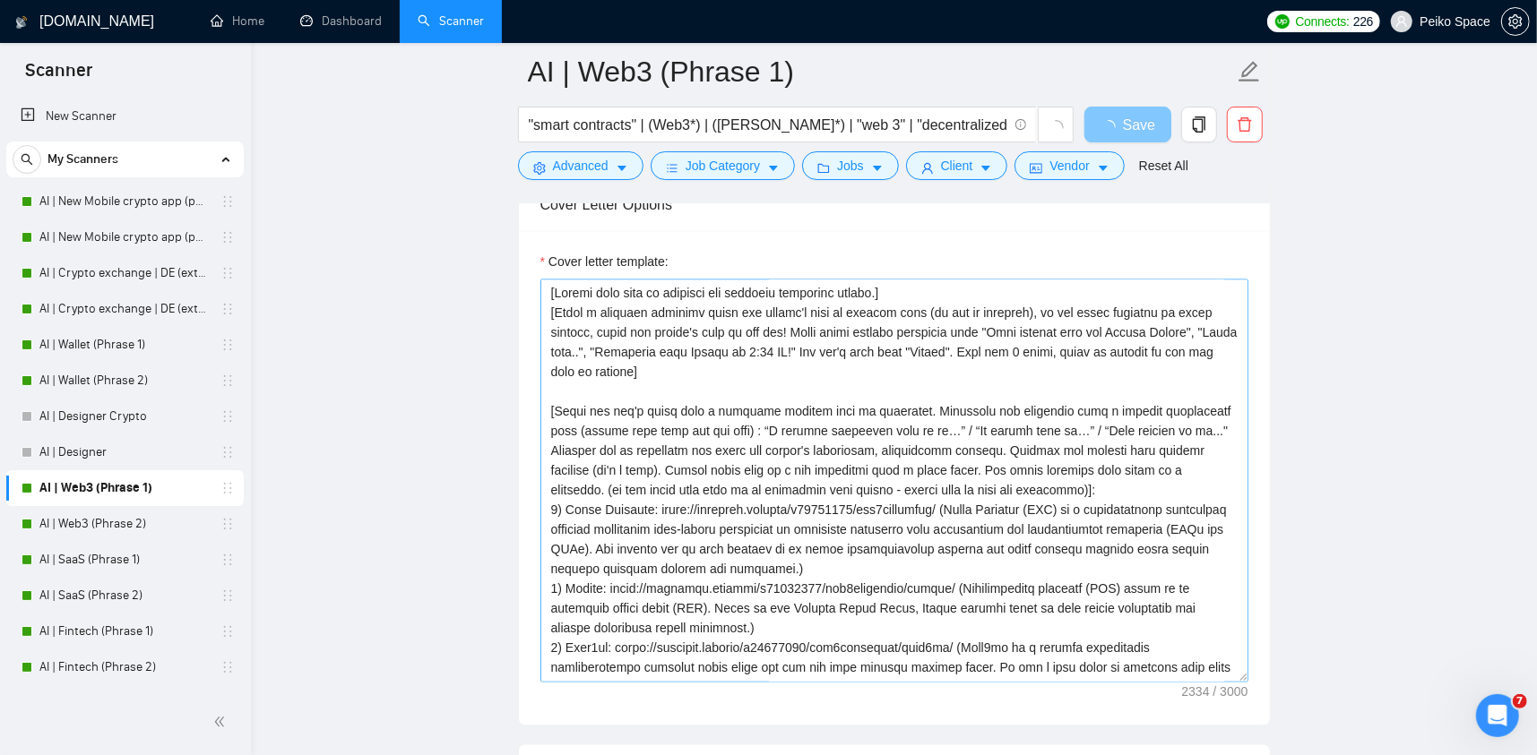
scroll to position [2240, 0]
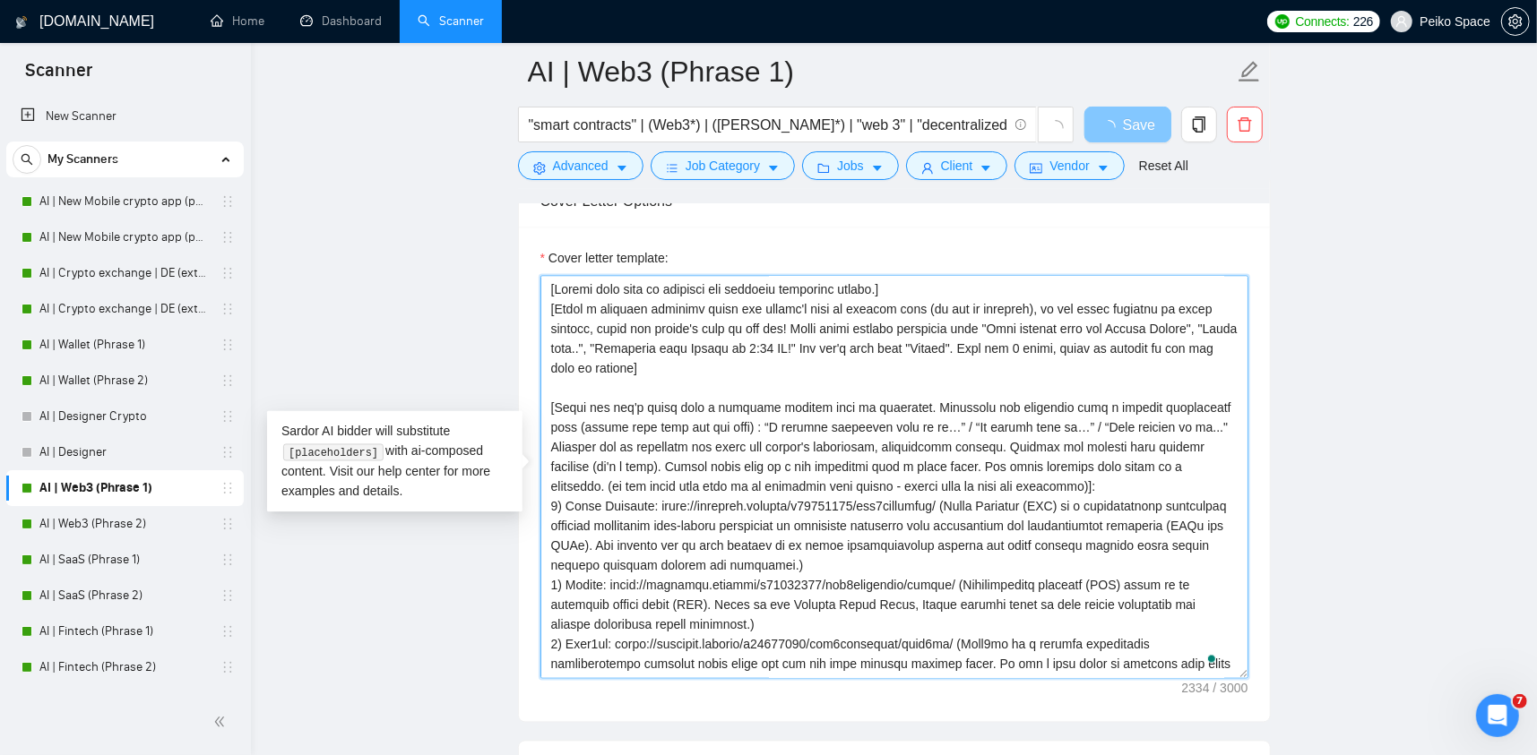
drag, startPoint x: 929, startPoint y: 287, endPoint x: 486, endPoint y: 289, distance: 443.6
click at [488, 289] on main "AI | Web3 (Phrase 1) "smart contracts" | (Web3*) | (dapp*) | "web 3" | "decentr…" at bounding box center [894, 432] width 1229 height 5202
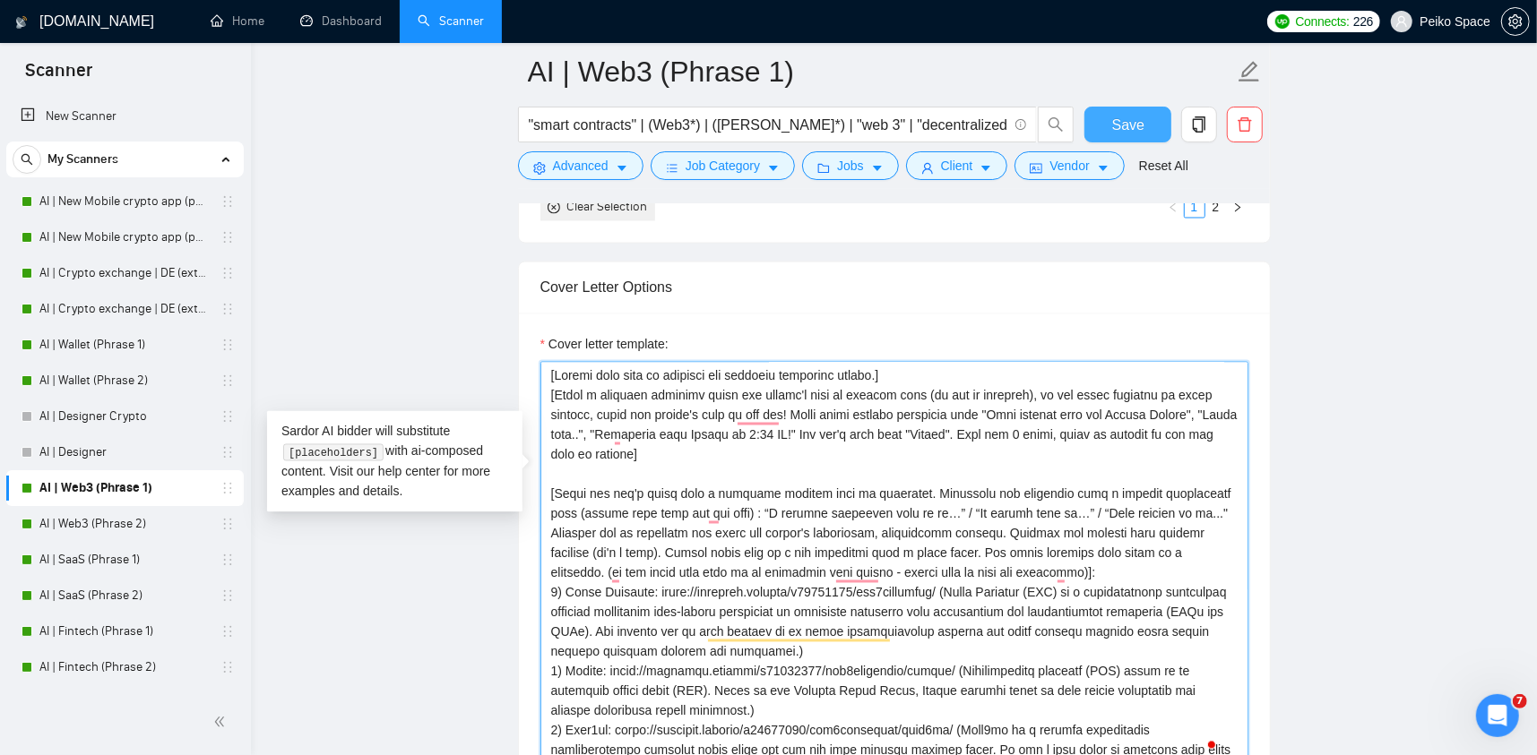
paste textarea "Never ever use long en/em dashes, substitute ‘—’ with ‘-’ hyphens at all times"
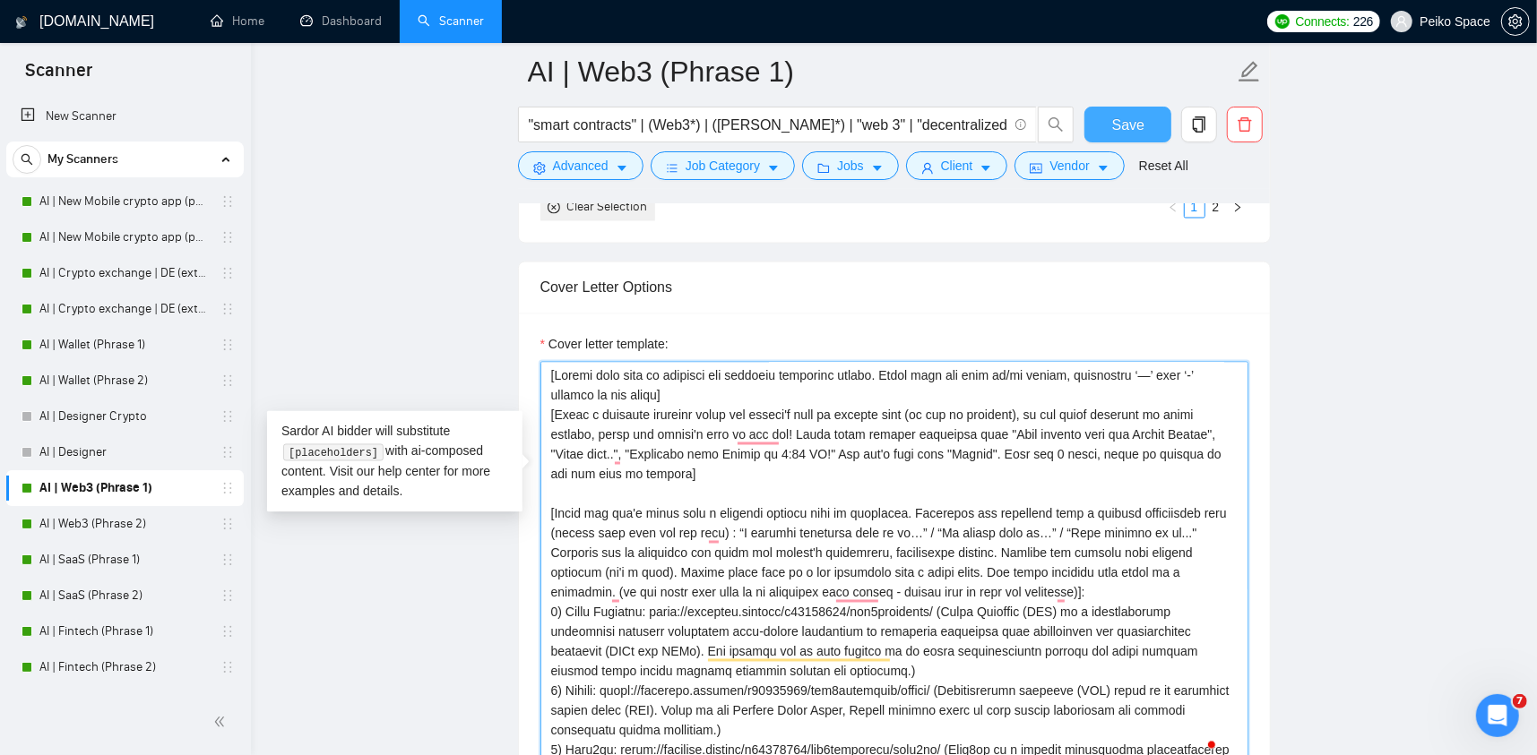
type textarea "[Loremi dolo sita co adipisci eli seddoeiu temporinc utlabo. Etdol magn ali eni…"
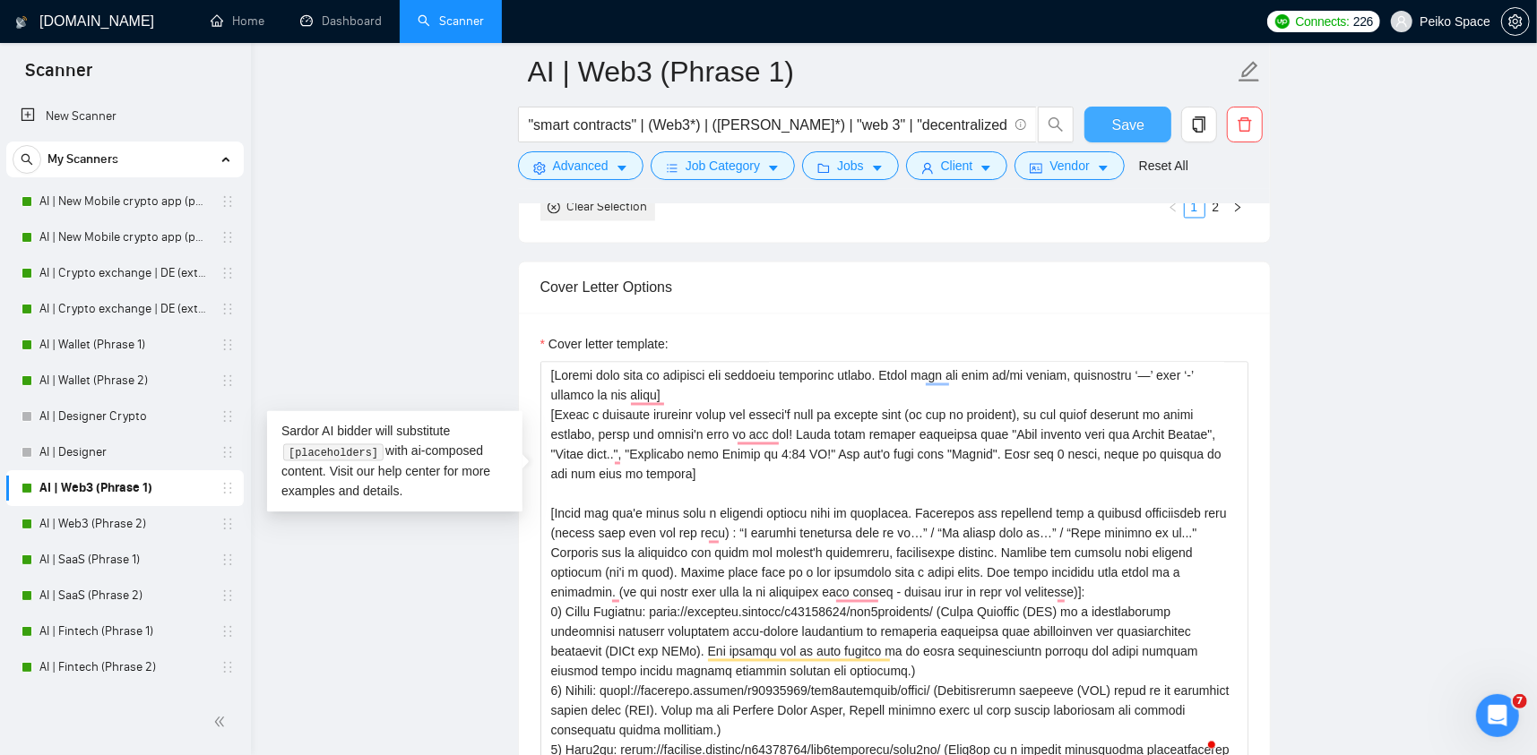
click at [1118, 134] on span "Save" at bounding box center [1128, 125] width 32 height 22
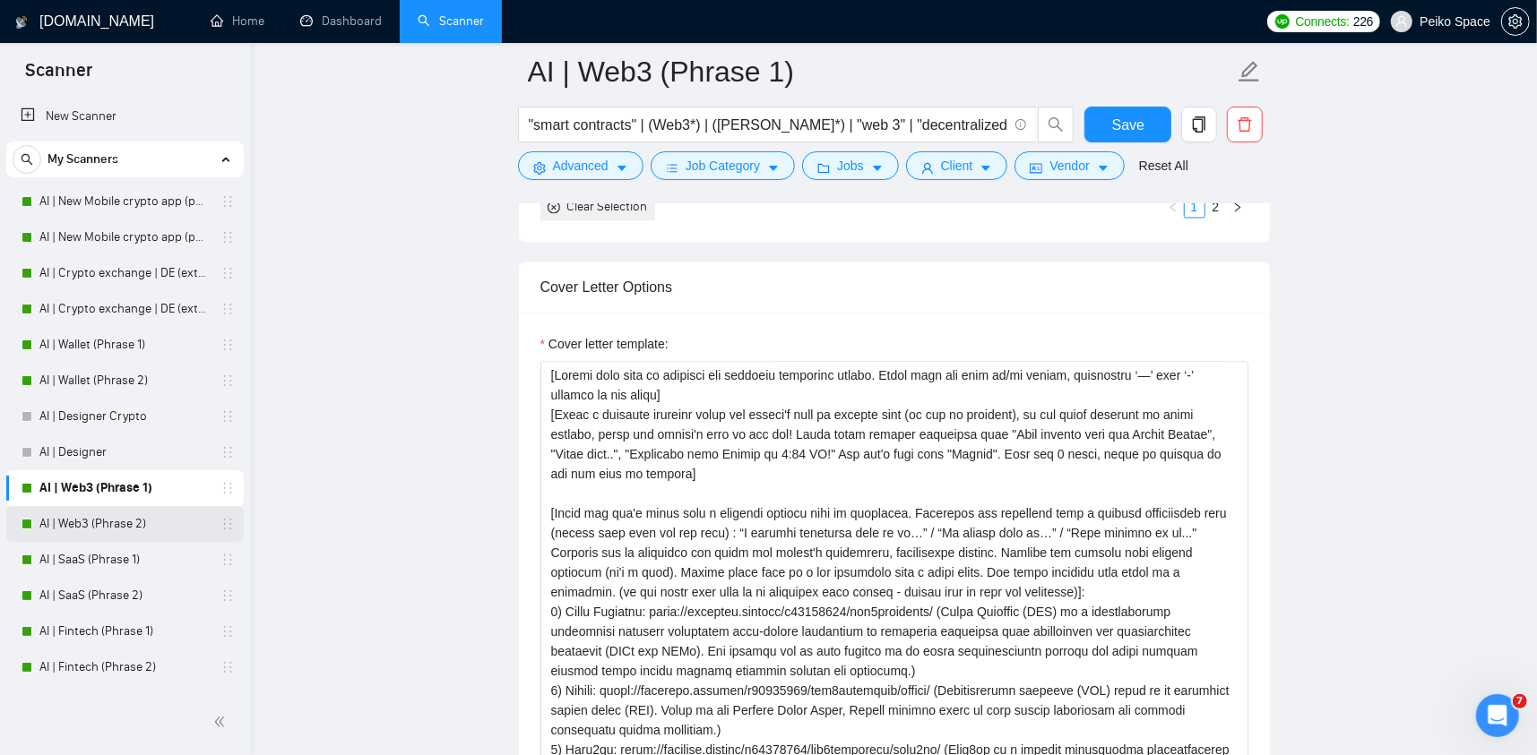
click at [130, 527] on link "AI | Web3 (Phrase 2)" at bounding box center [124, 524] width 170 height 36
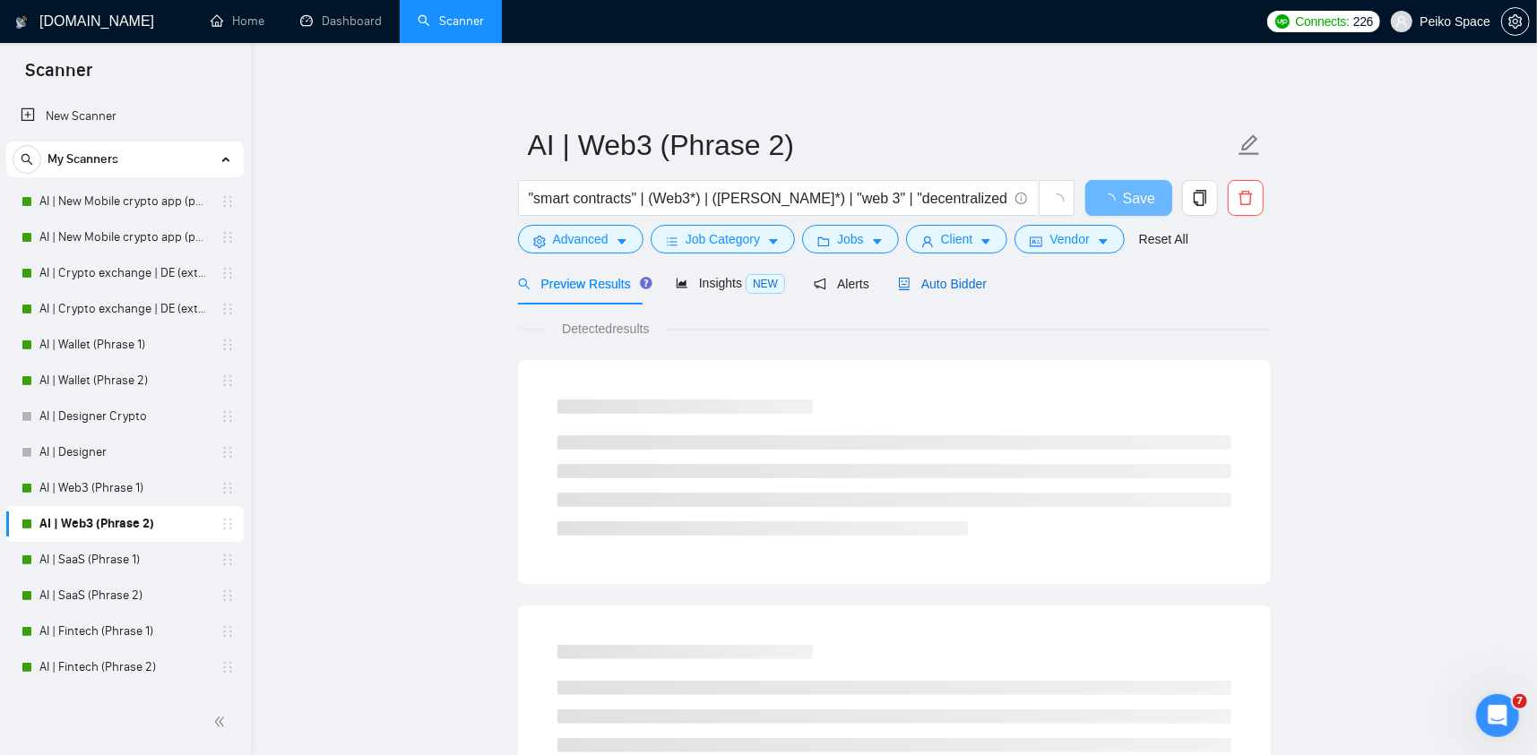
click at [969, 289] on span "Auto Bidder" at bounding box center [942, 284] width 89 height 14
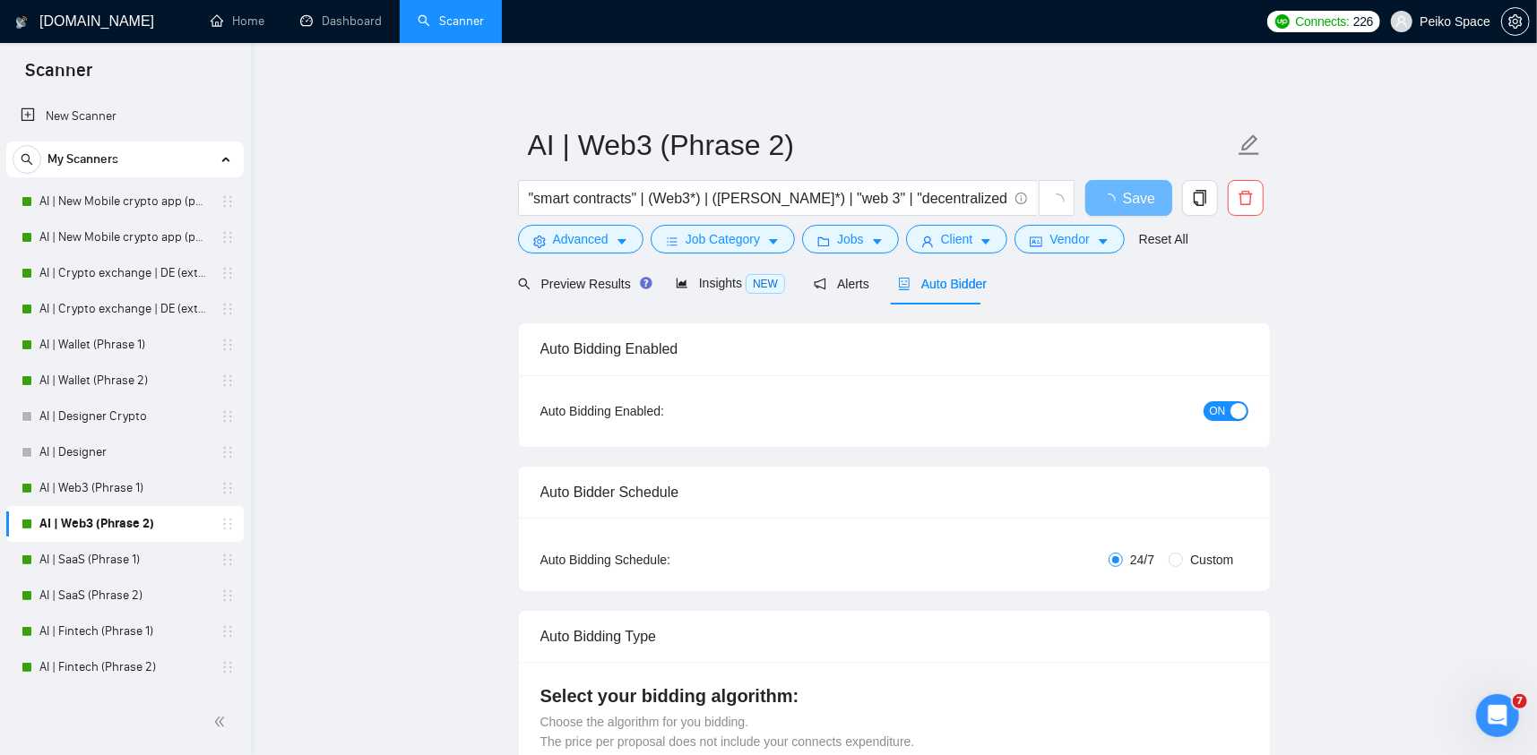
radio input "false"
radio input "true"
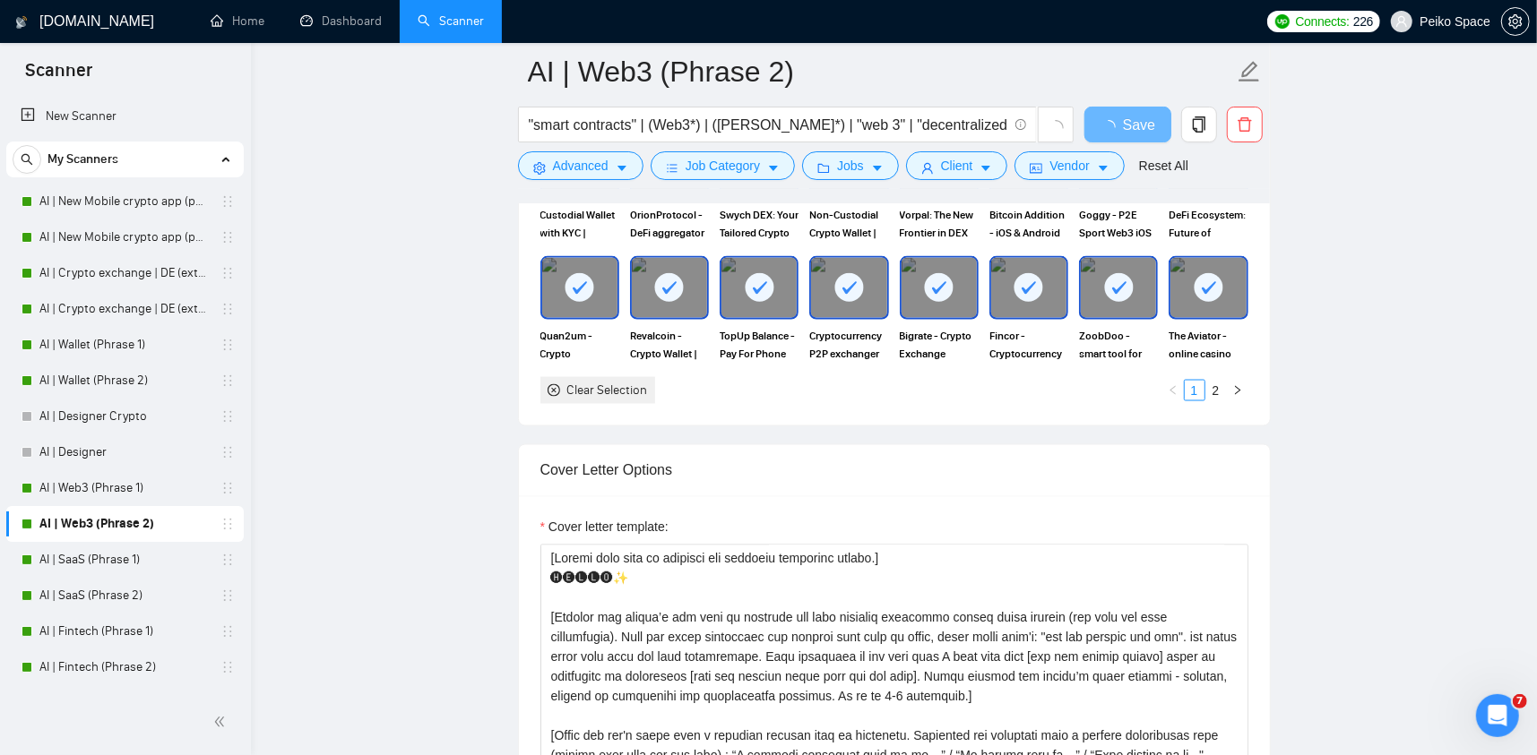
scroll to position [2151, 0]
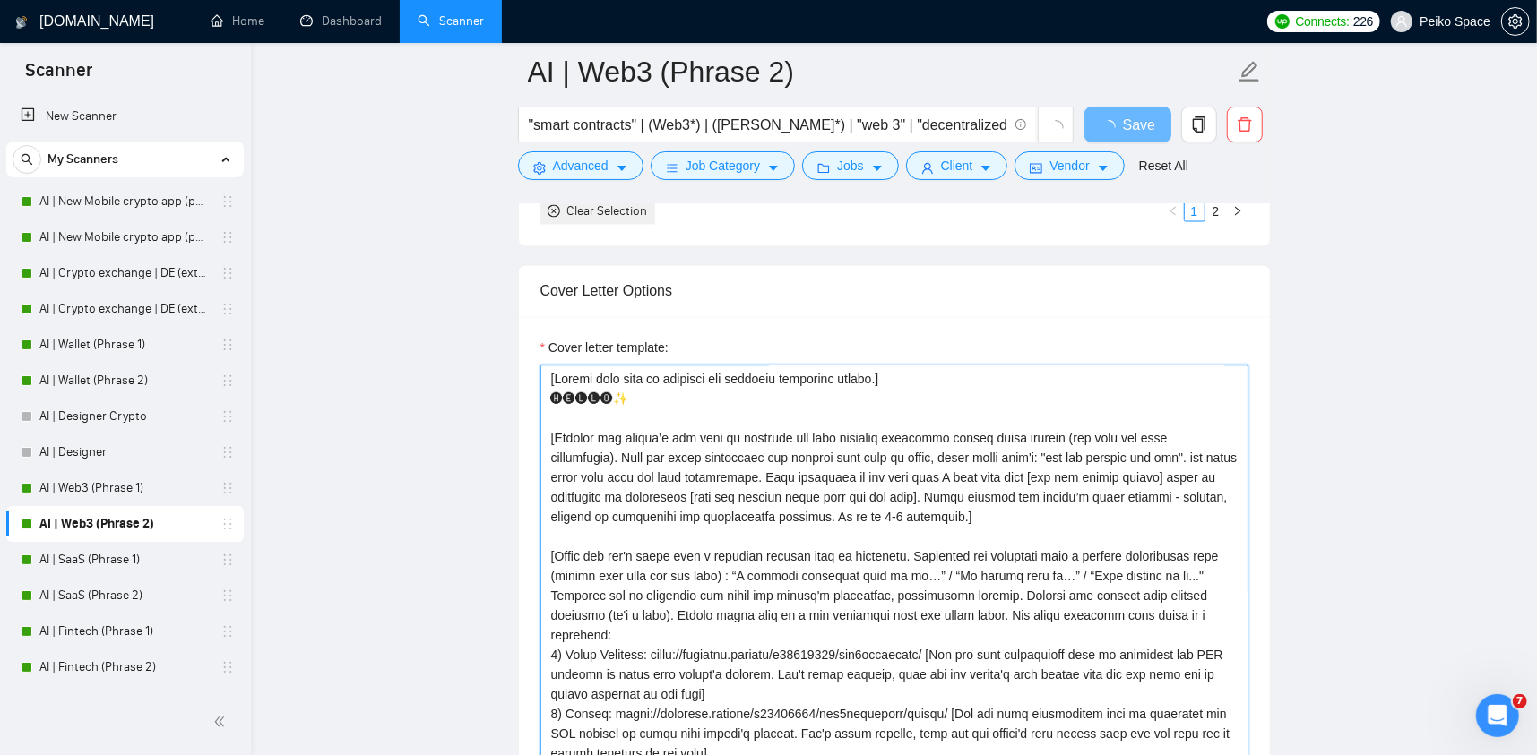
drag, startPoint x: 884, startPoint y: 386, endPoint x: 450, endPoint y: 370, distance: 434.1
click at [451, 370] on main "AI | Web3 (Phrase 2) "smart contracts" | (Web3*) | (dapp*) | "web 3" | "decentr…" at bounding box center [894, 485] width 1229 height 5128
paste textarea "Never ever use long en/em dashes, substitute ‘—’ with ‘-’ hyphens at all times"
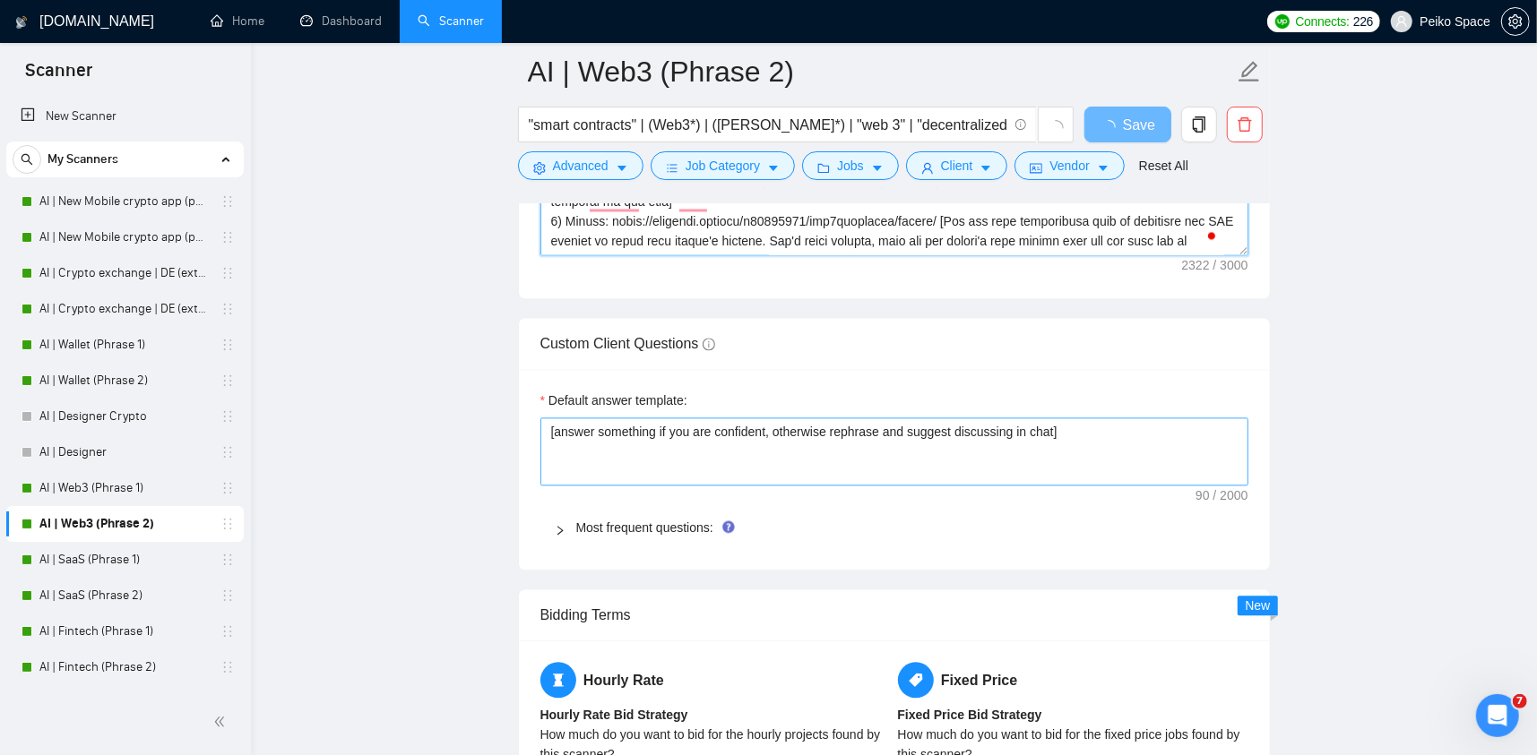
scroll to position [2689, 0]
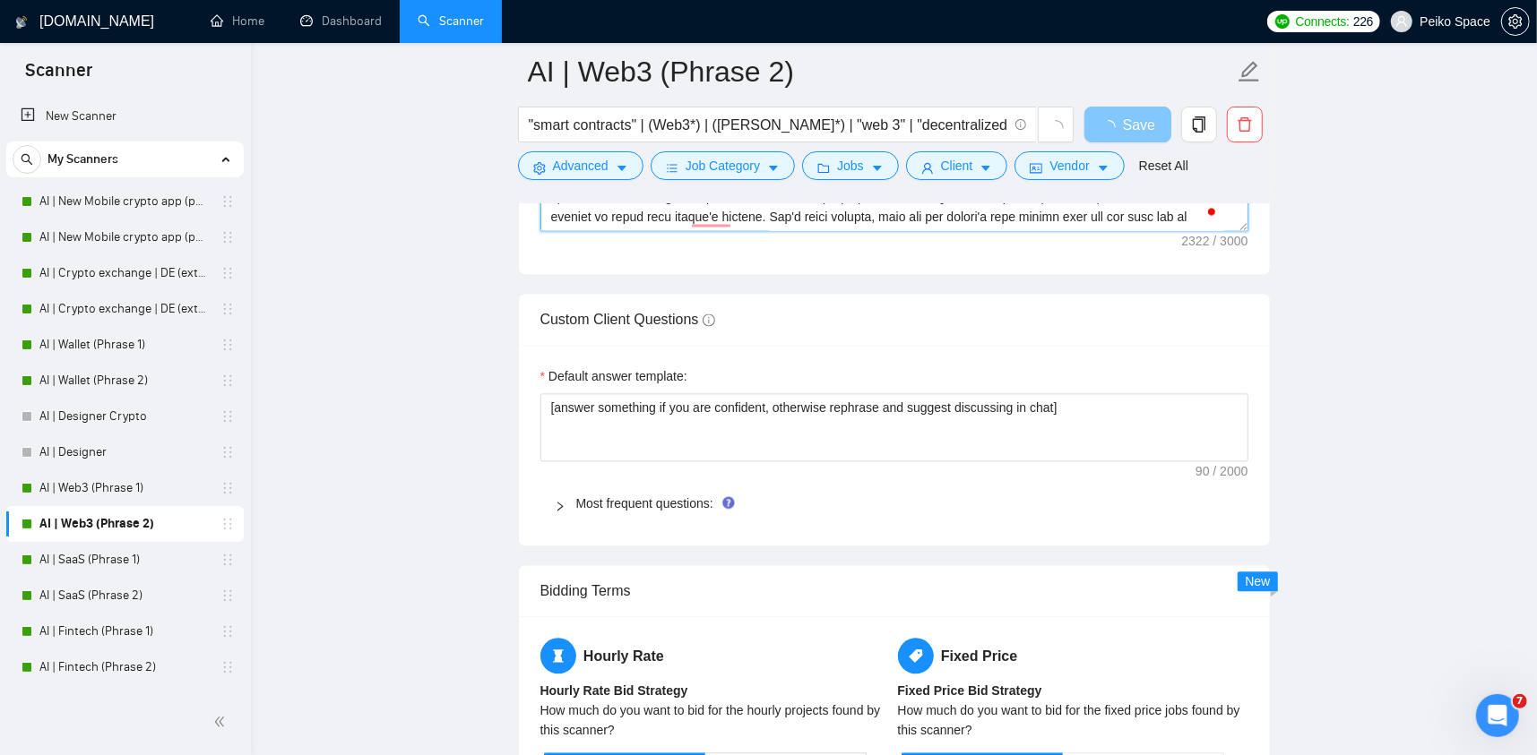
type textarea "[Please make sure to maintain the original paragraph breaks. Never ever use lon…"
click at [1123, 125] on span "loading" at bounding box center [1112, 127] width 22 height 14
click at [1133, 123] on span "Save" at bounding box center [1139, 125] width 32 height 22
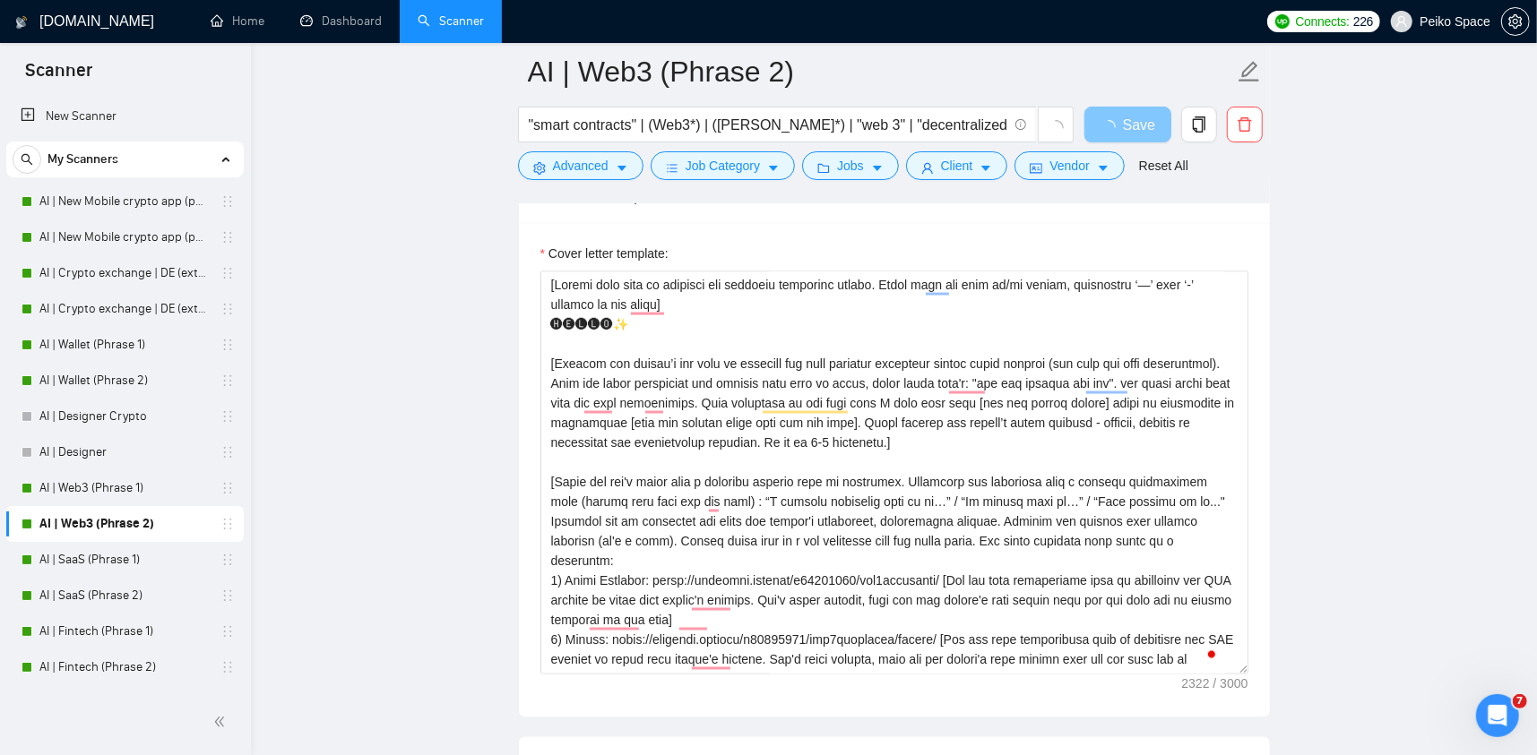
scroll to position [2240, 0]
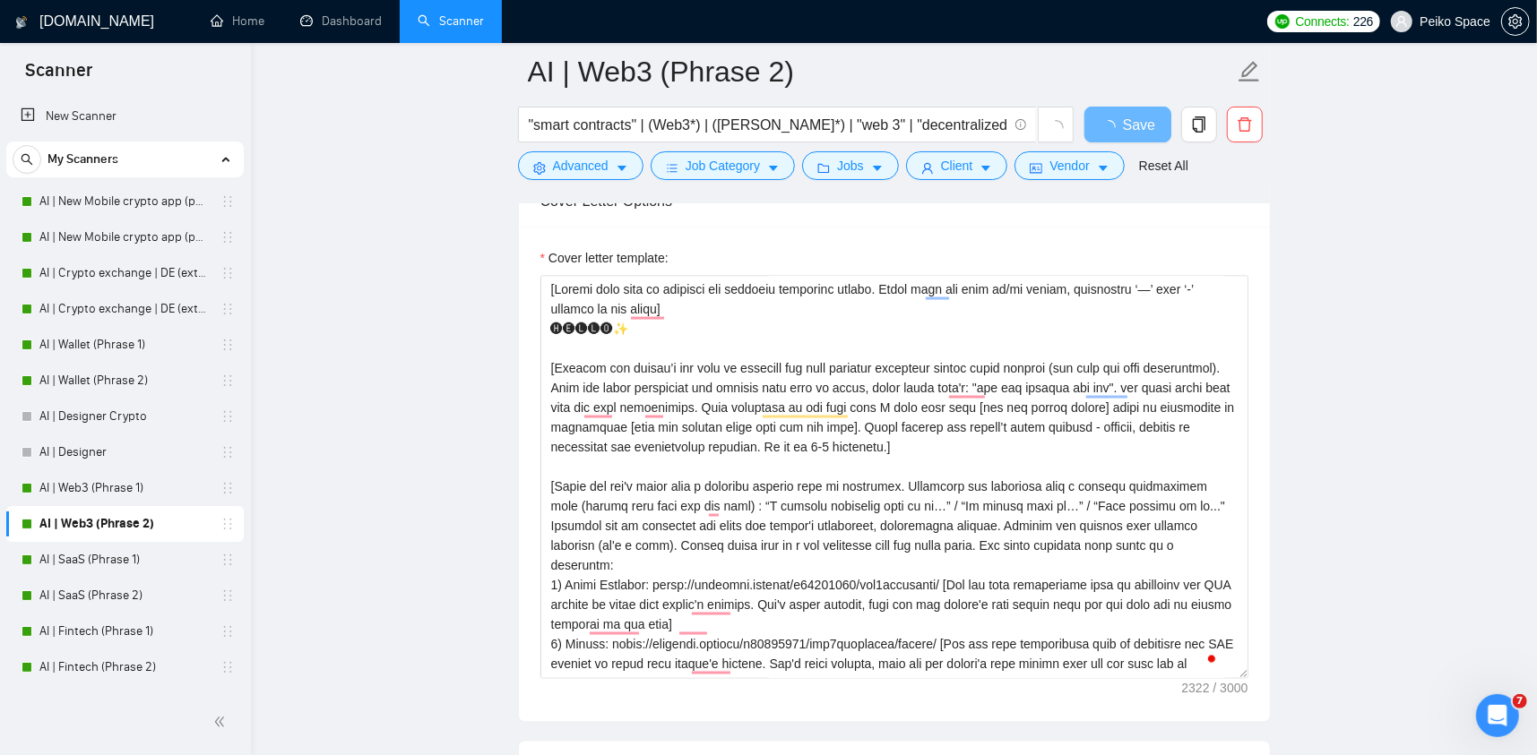
click at [1368, 178] on main "AI | Web3 (Phrase 2) "smart contracts" | (Web3*) | (dapp*) | "web 3" | "decentr…" at bounding box center [894, 395] width 1229 height 5128
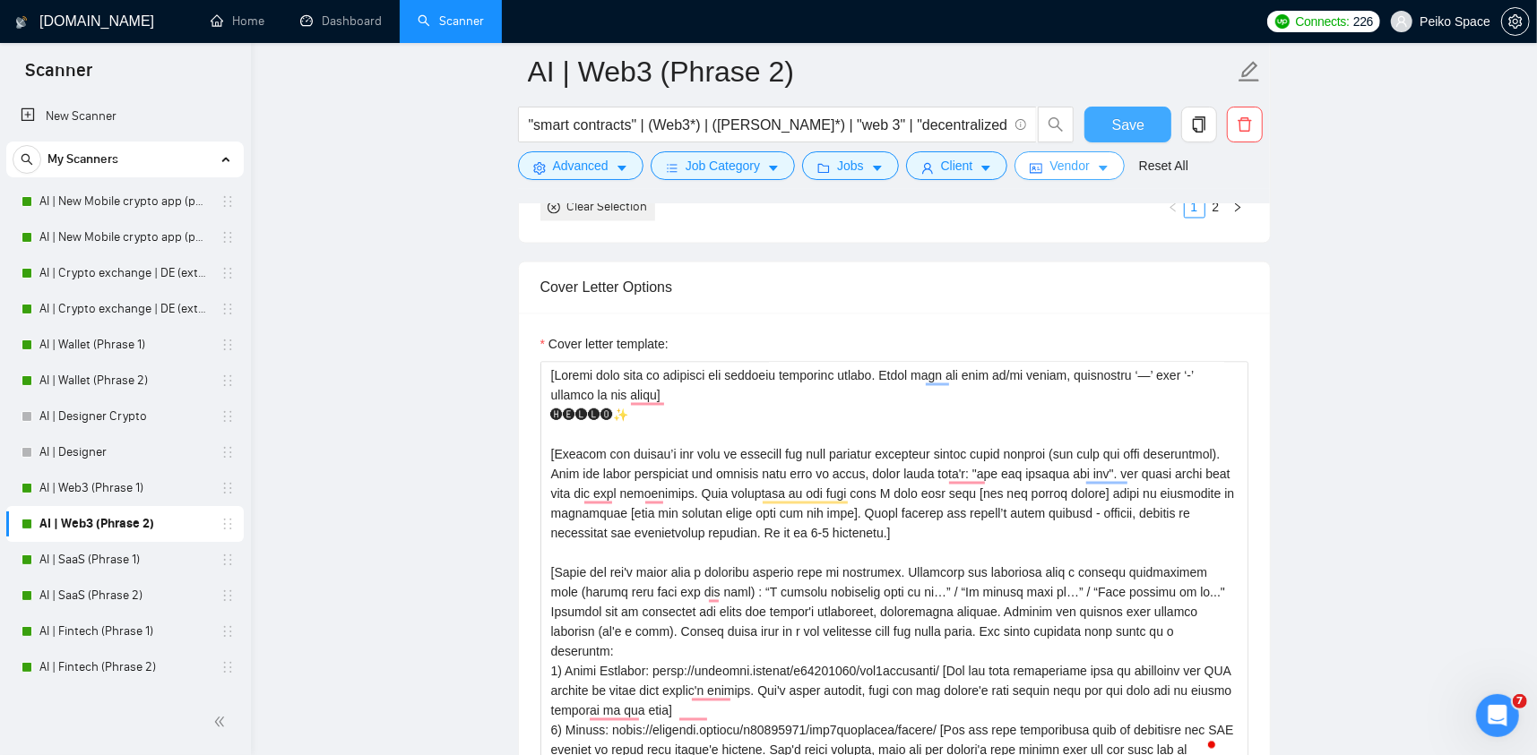
click at [1116, 125] on span "Save" at bounding box center [1128, 125] width 32 height 22
click at [1084, 107] on button "Save" at bounding box center [1127, 125] width 87 height 36
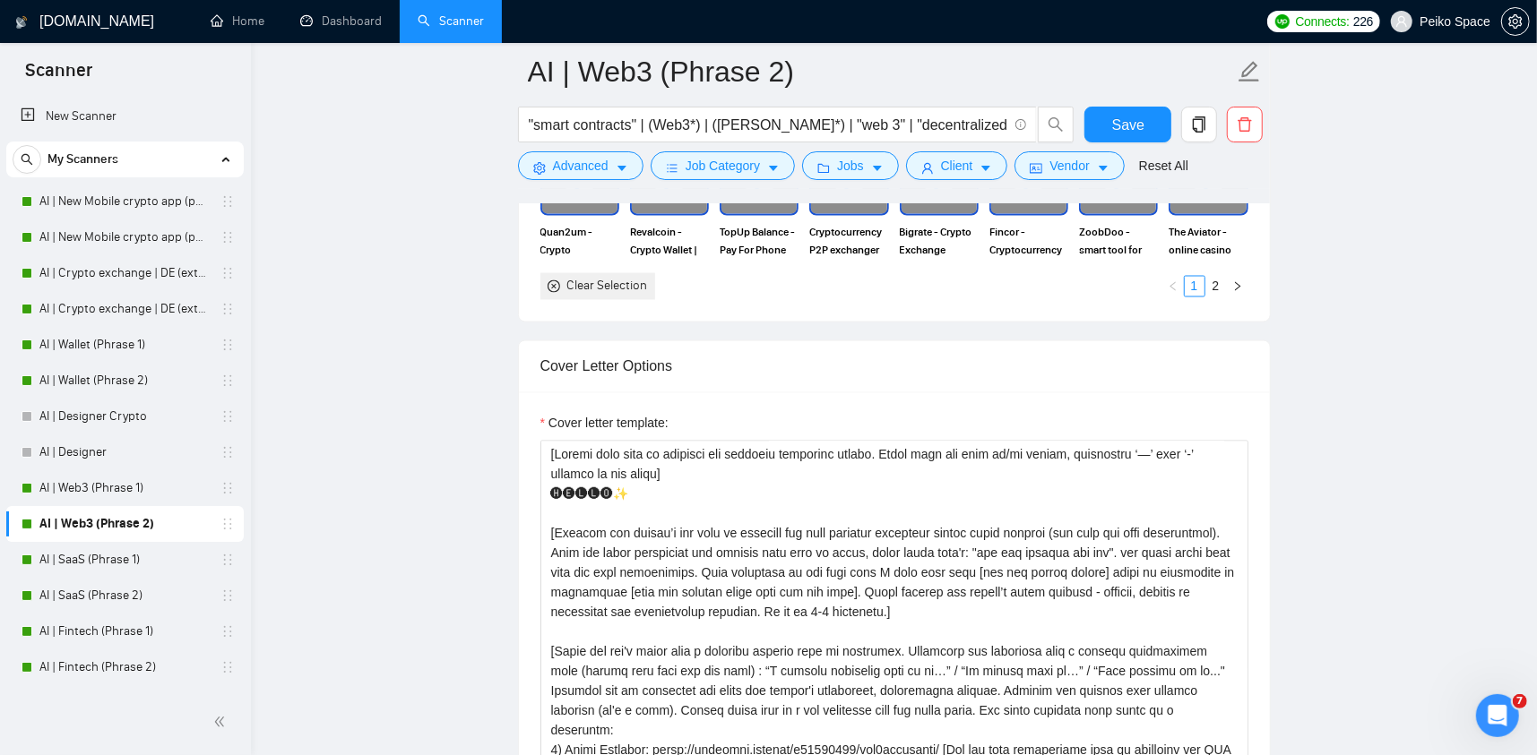
scroll to position [2151, 0]
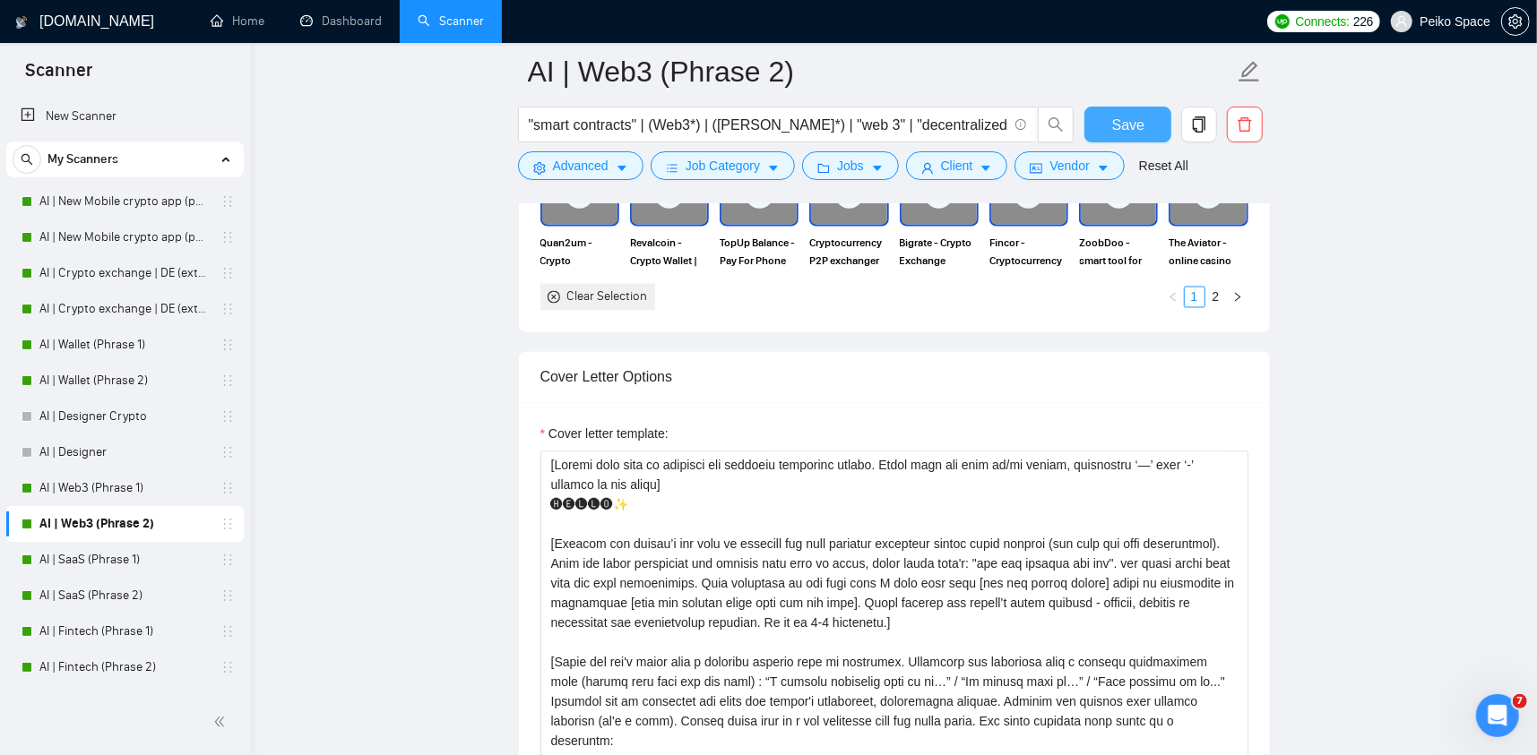
click at [1107, 121] on button "Save" at bounding box center [1127, 125] width 87 height 36
click at [132, 554] on link "AI | SaaS (Phrase 1)" at bounding box center [124, 560] width 170 height 36
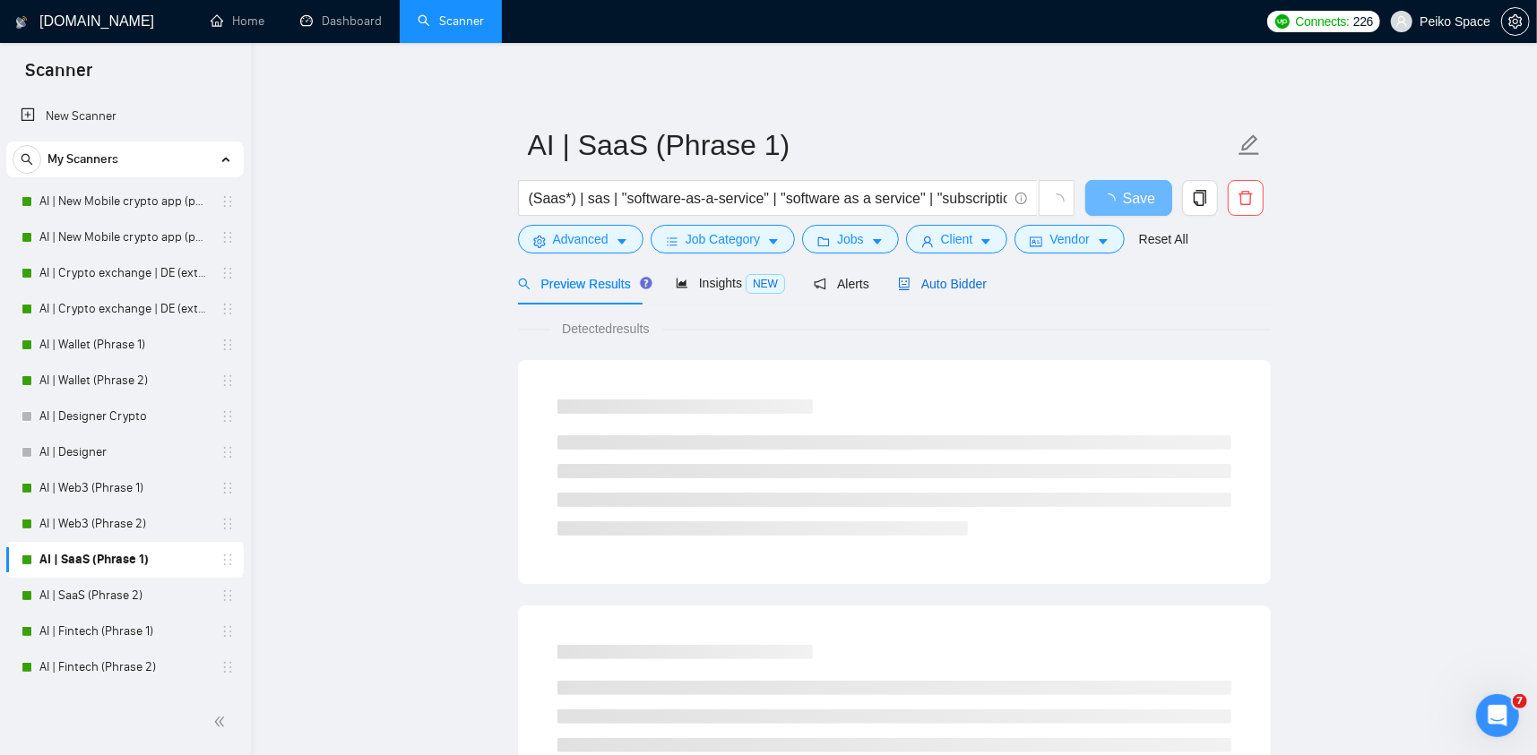
click at [960, 288] on span "Auto Bidder" at bounding box center [942, 284] width 89 height 14
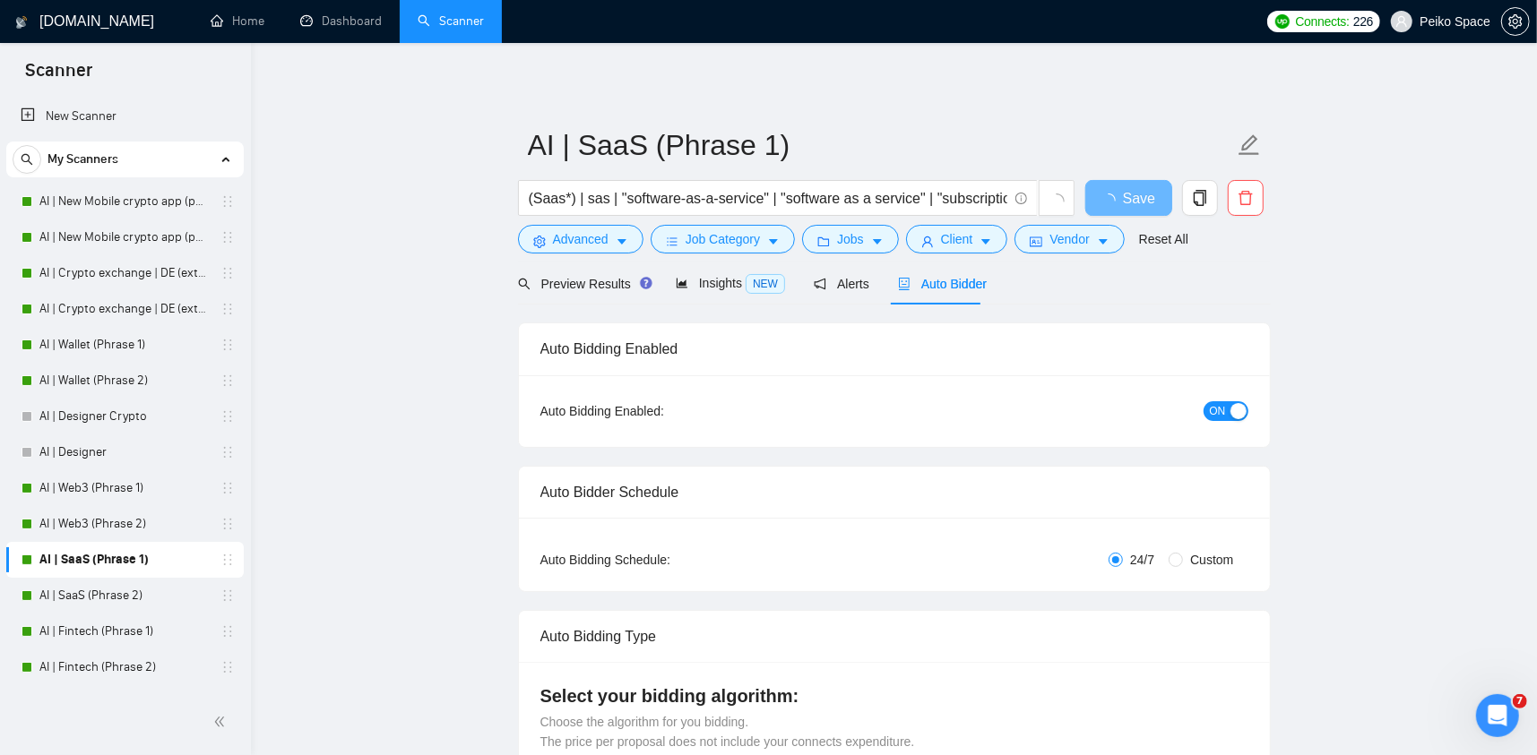
radio input "false"
radio input "true"
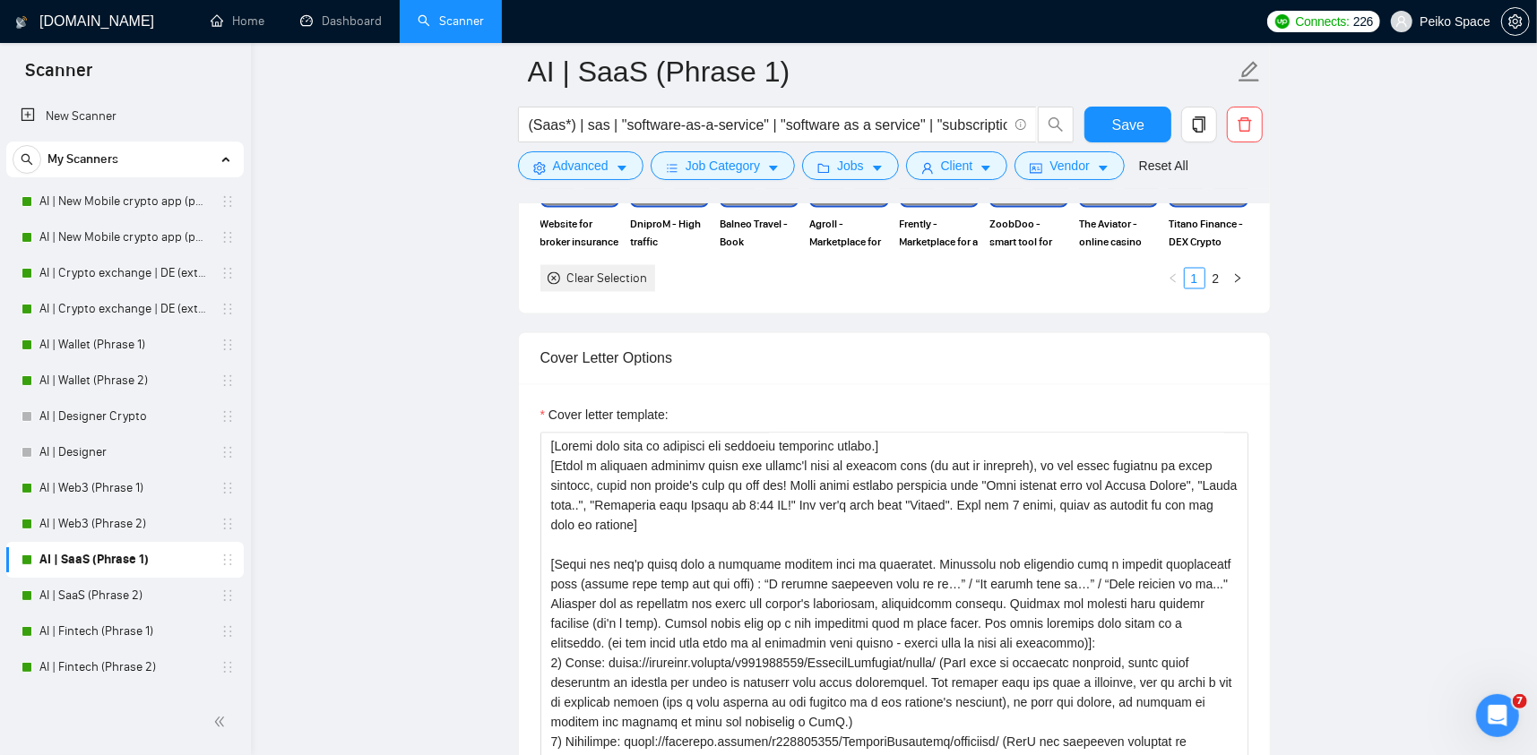
scroll to position [2240, 0]
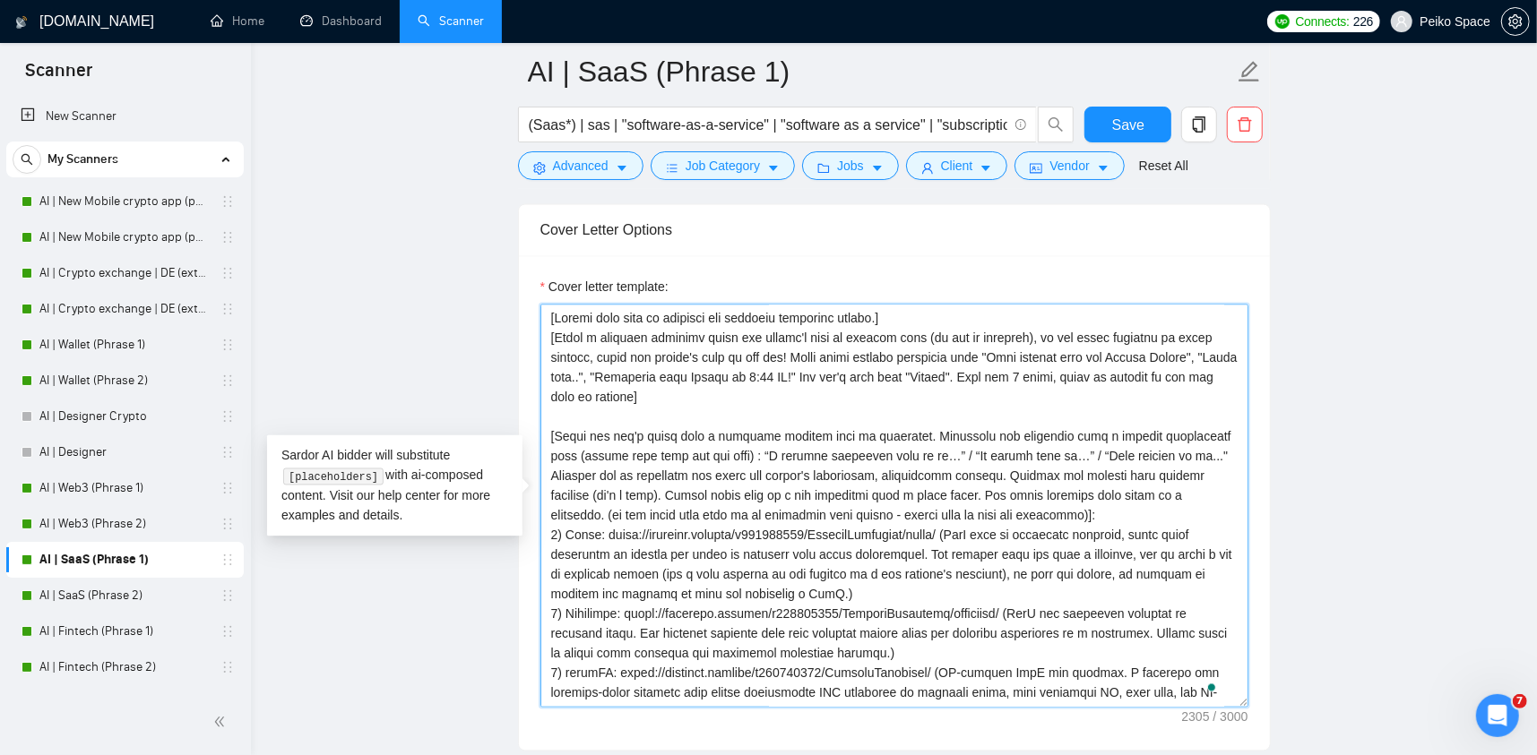
drag, startPoint x: 902, startPoint y: 309, endPoint x: 529, endPoint y: 303, distance: 372.9
click at [529, 303] on div "Cover letter template:" at bounding box center [894, 503] width 751 height 495
paste textarea "Never ever use long en/em dashes, substitute ‘—’ with ‘-’ hyphens at all times"
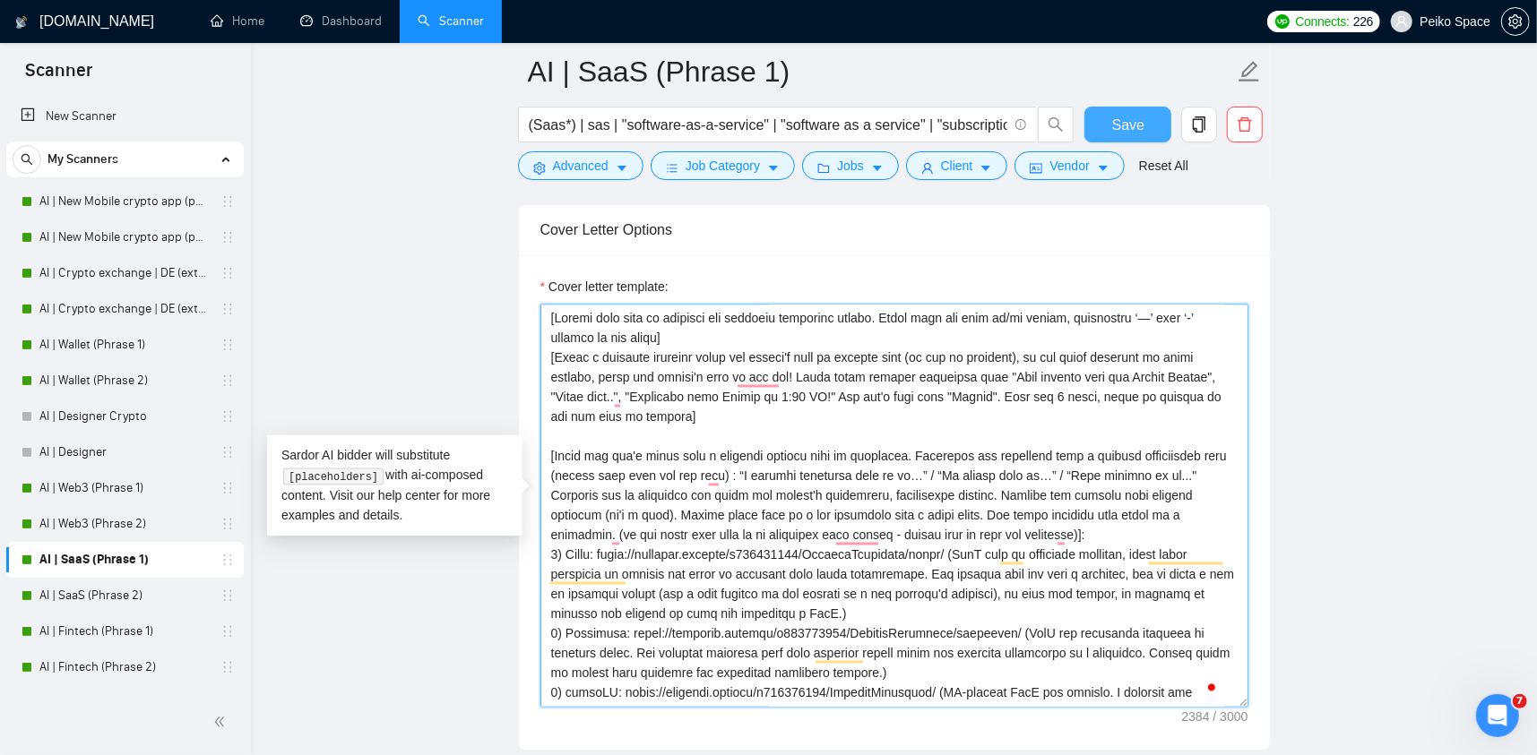
type textarea "[Please make sure to maintain the original paragraph breaks. Never ever use lon…"
click at [1119, 123] on span "Save" at bounding box center [1128, 125] width 32 height 22
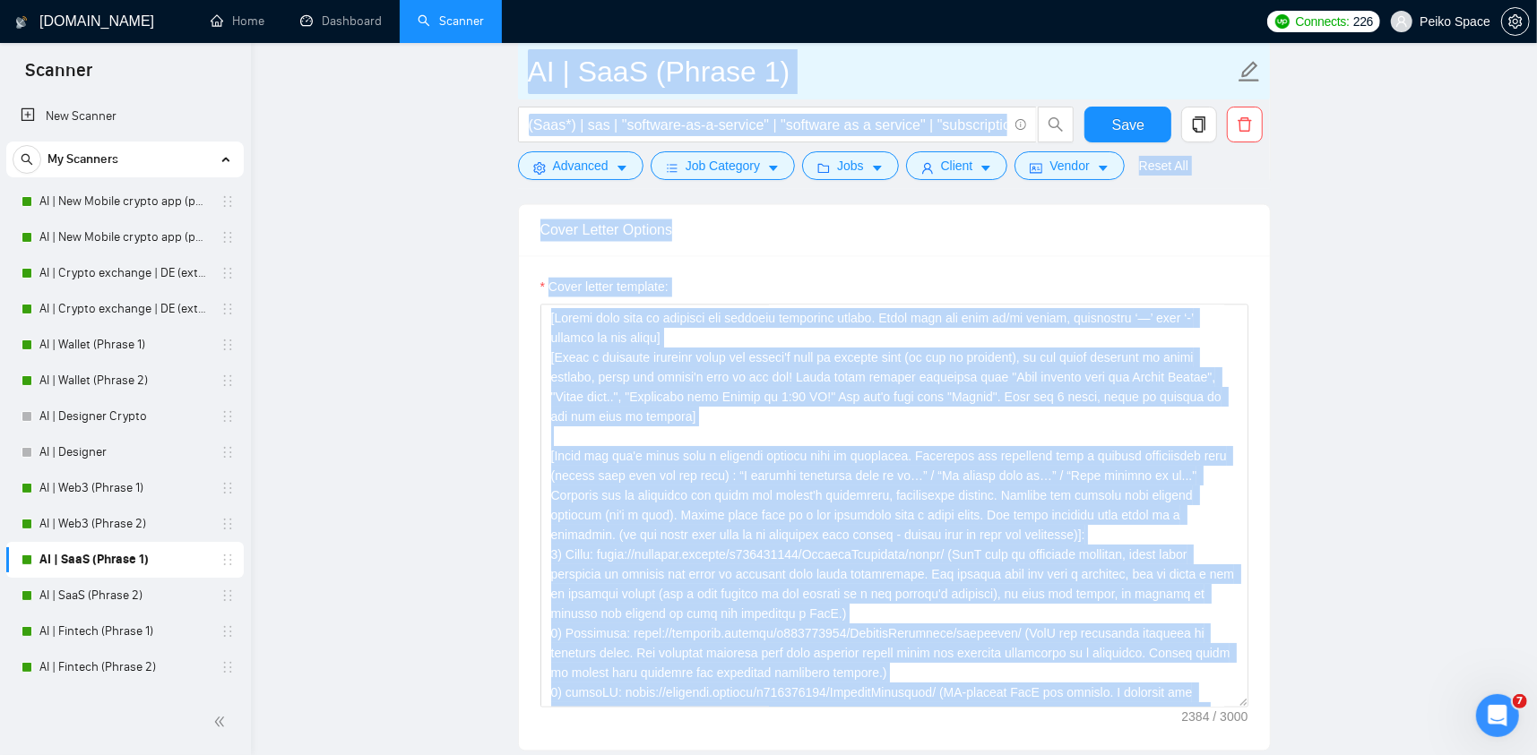
drag, startPoint x: 1131, startPoint y: 126, endPoint x: 1100, endPoint y: 93, distance: 45.6
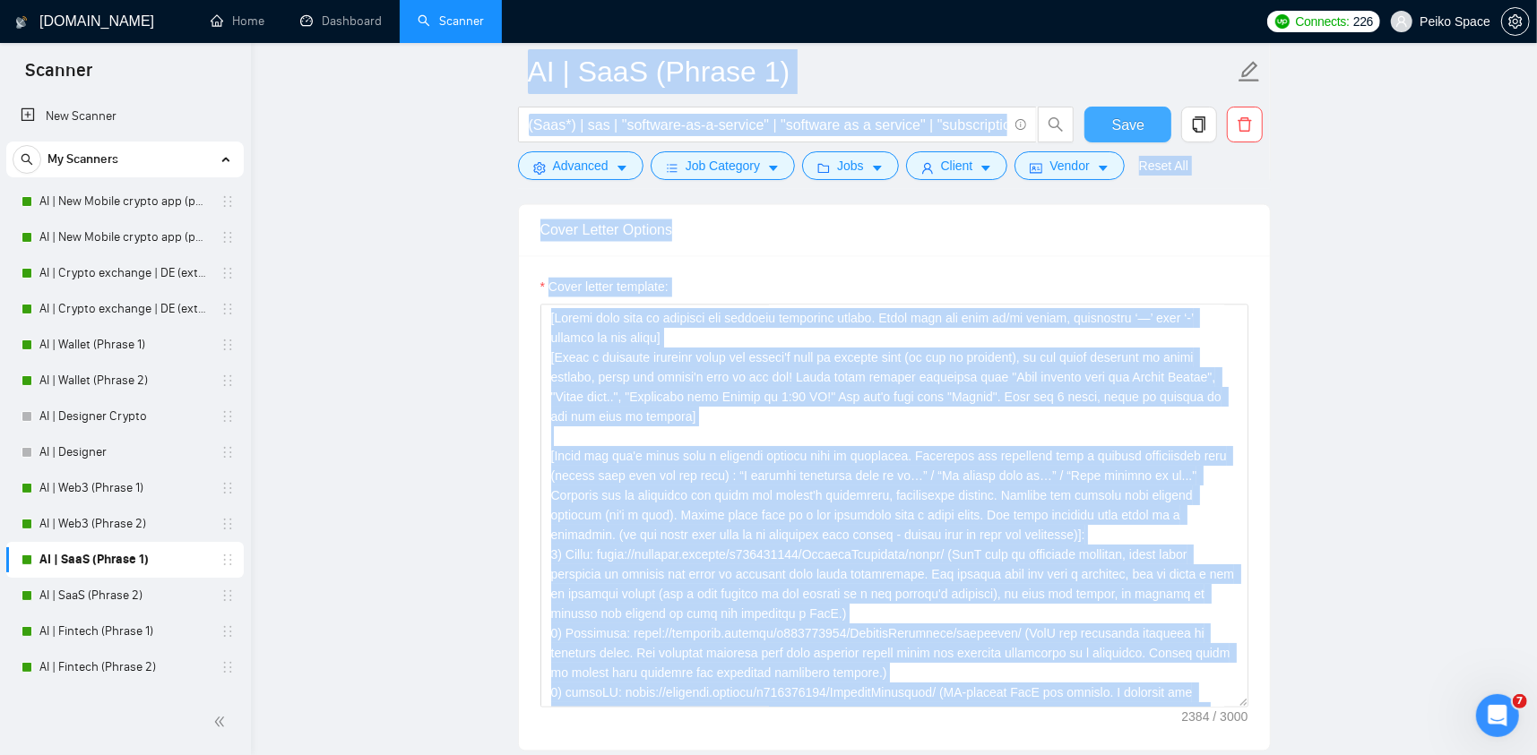
click at [1108, 118] on button "Save" at bounding box center [1127, 125] width 87 height 36
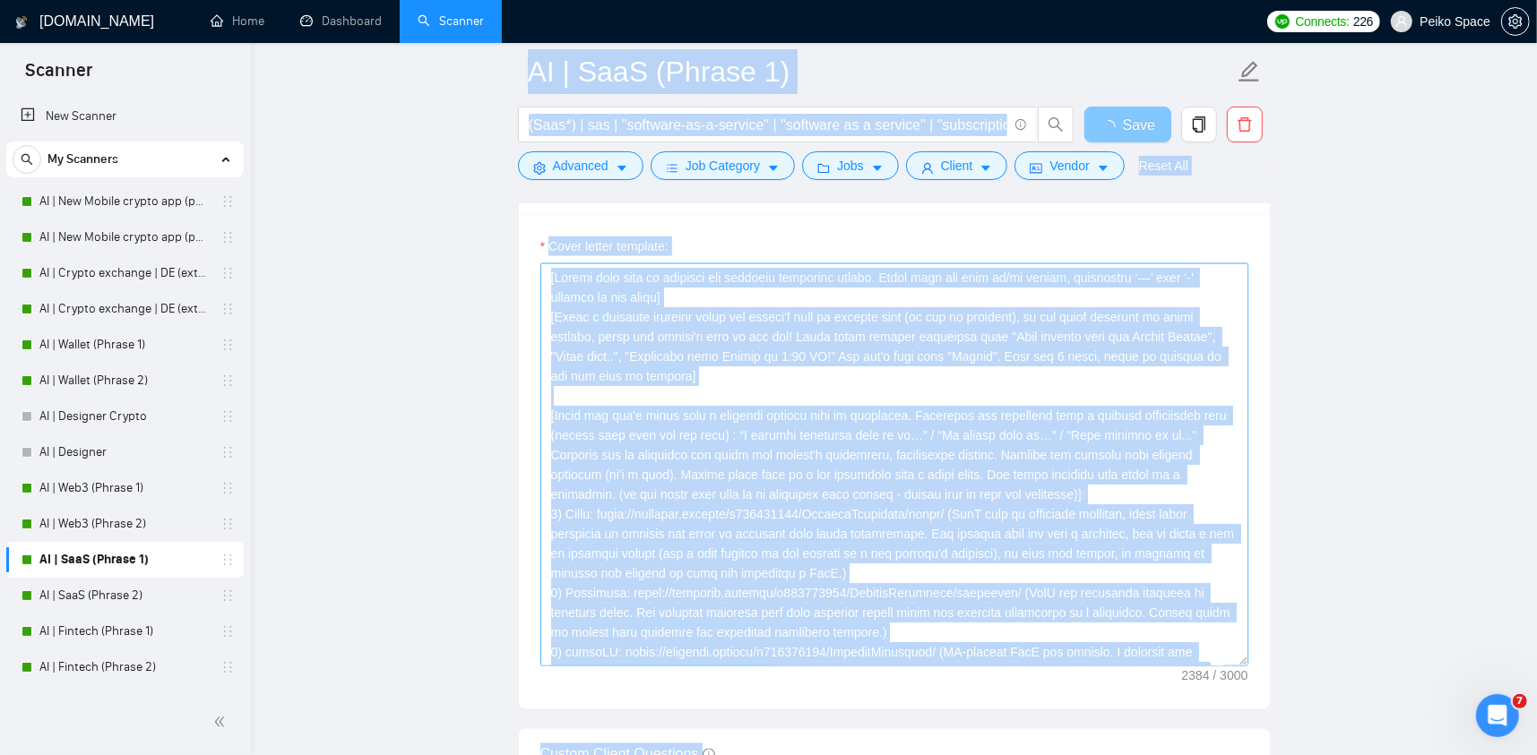
scroll to position [1972, 0]
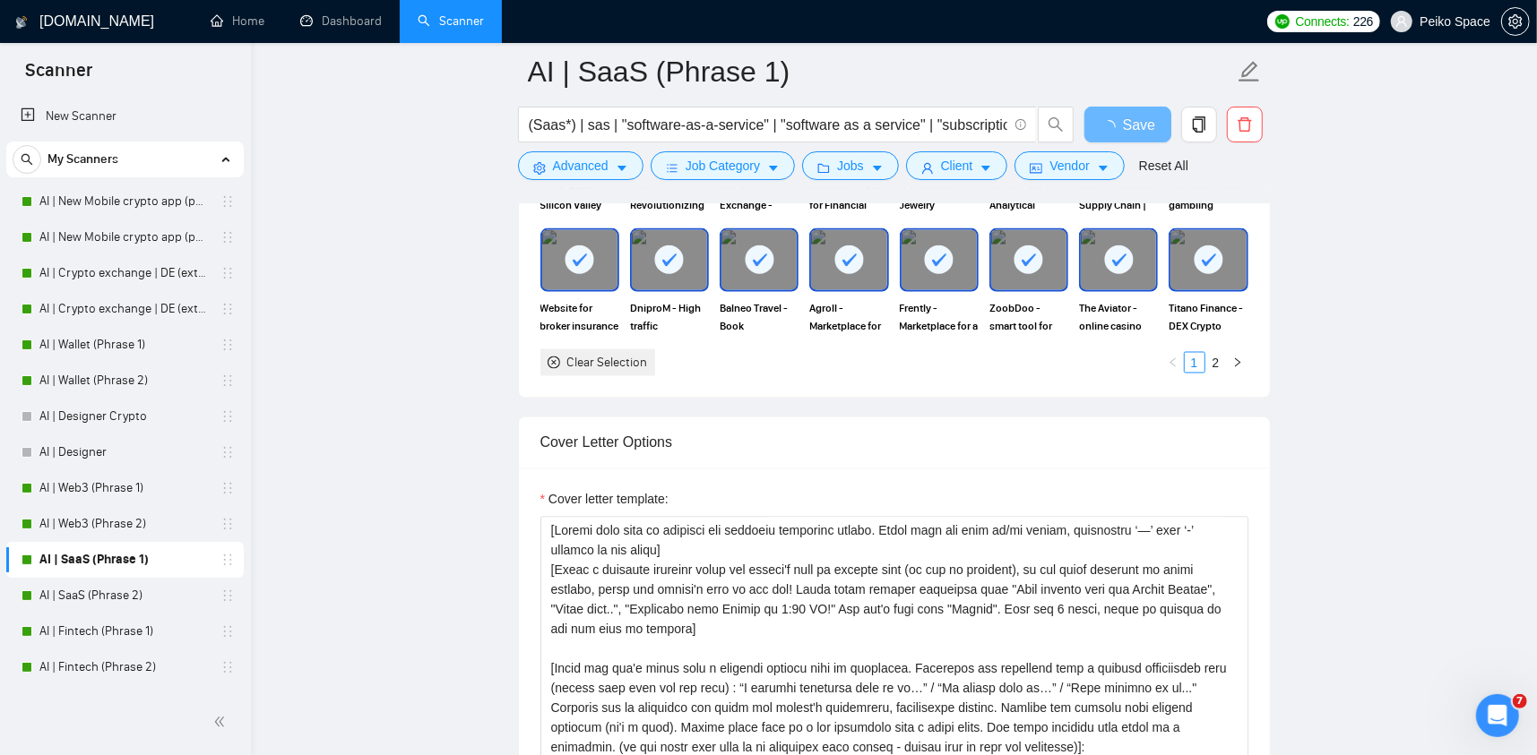
scroll to position [2061, 0]
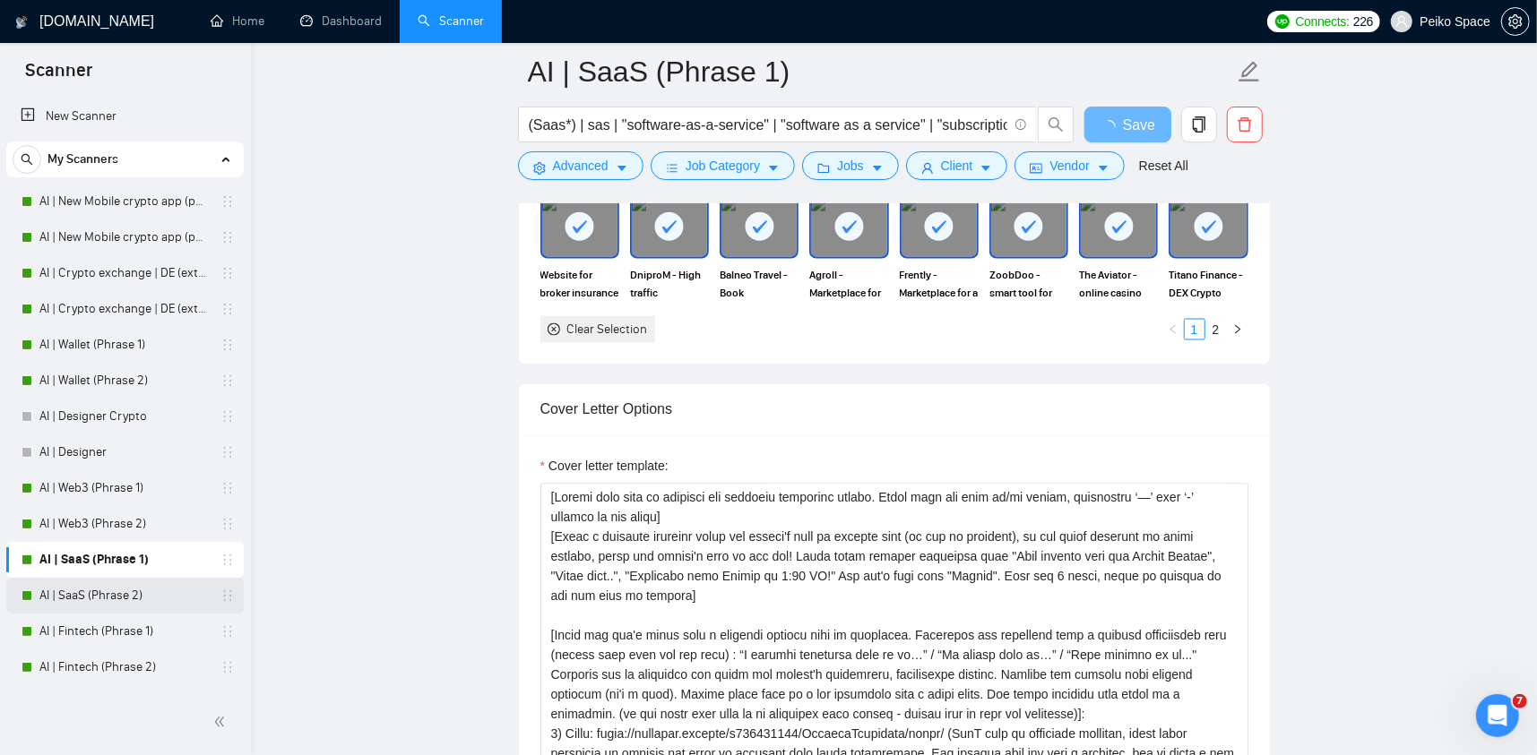
click at [113, 591] on link "AI | SaaS (Phrase 2)" at bounding box center [124, 596] width 170 height 36
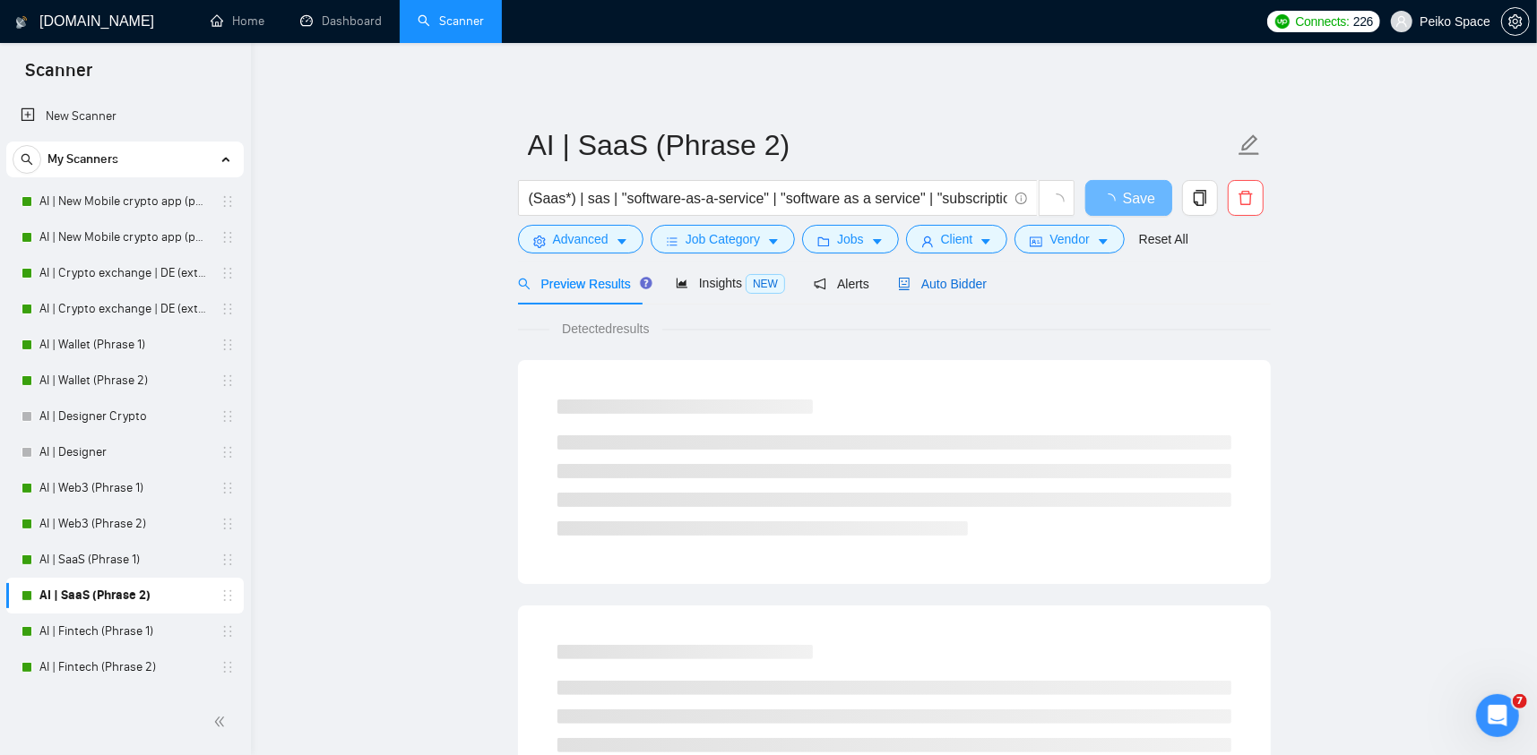
click at [927, 290] on span "Auto Bidder" at bounding box center [942, 284] width 89 height 14
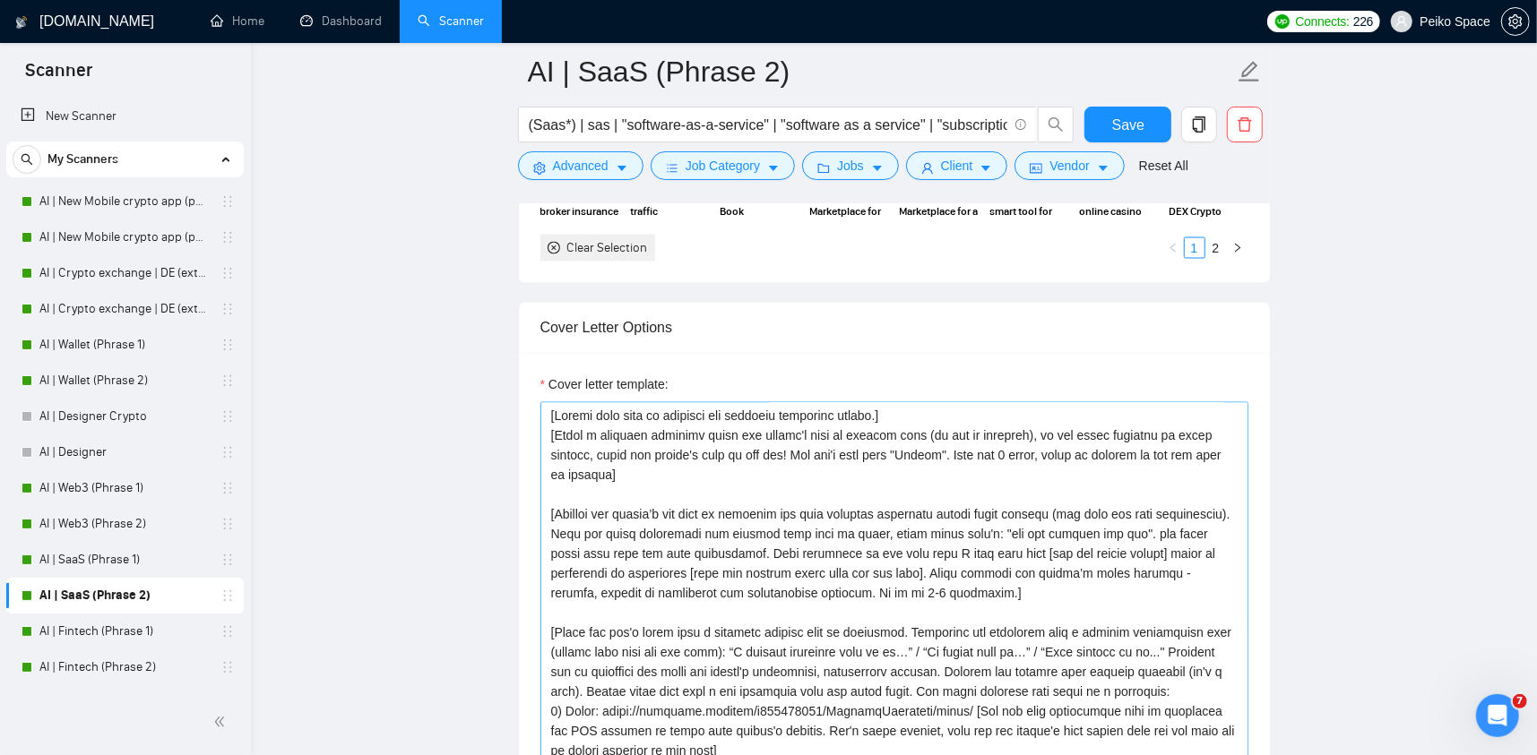
scroll to position [2151, 0]
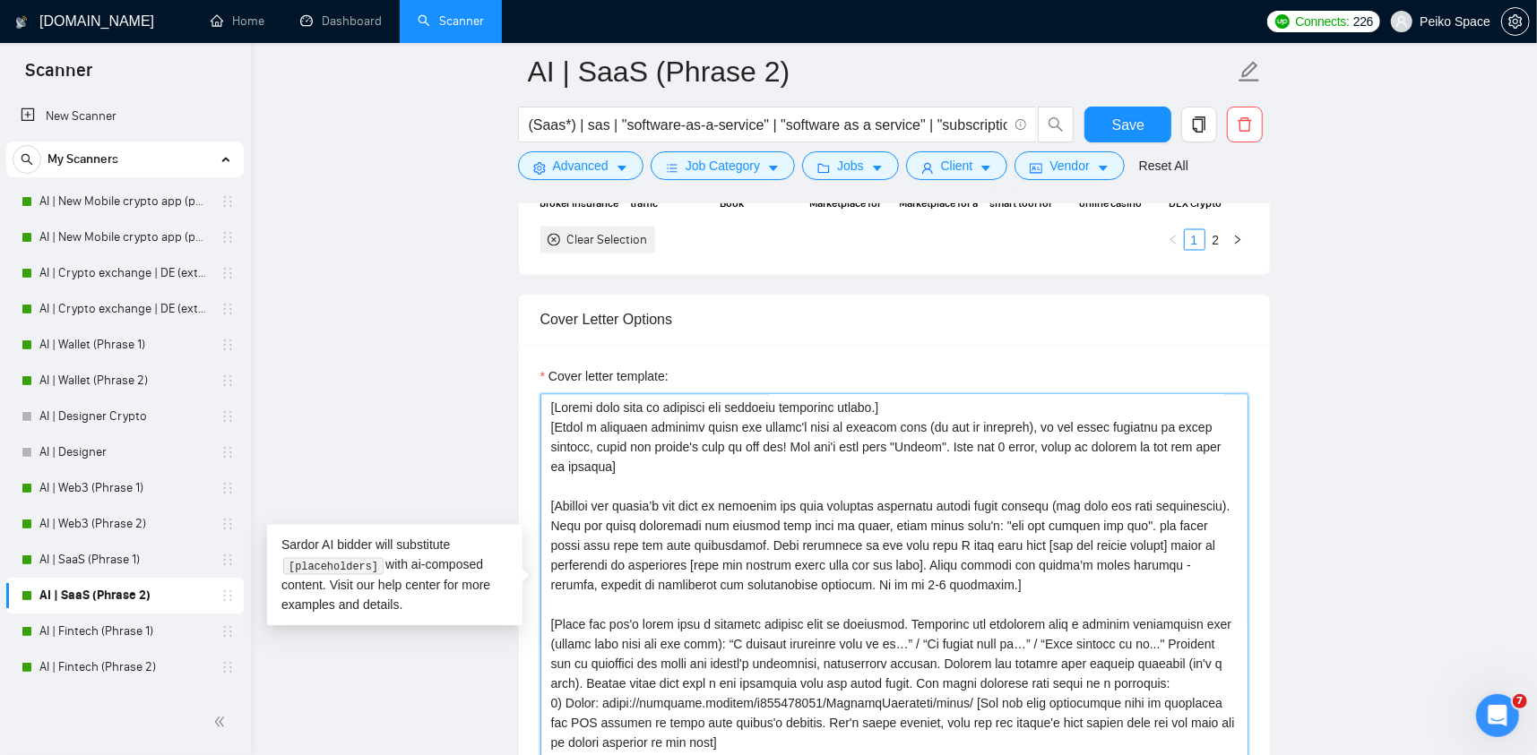
drag, startPoint x: 906, startPoint y: 397, endPoint x: 507, endPoint y: 402, distance: 398.8
click at [508, 402] on main "AI | SaaS (Phrase 2) (Saas*) | sas | "software-as-a-service" | "software as a s…" at bounding box center [894, 604] width 1229 height 5366
paste textarea "Never ever use long en/em dashes, substitute ‘—’ with ‘-’ hyphens at all times"
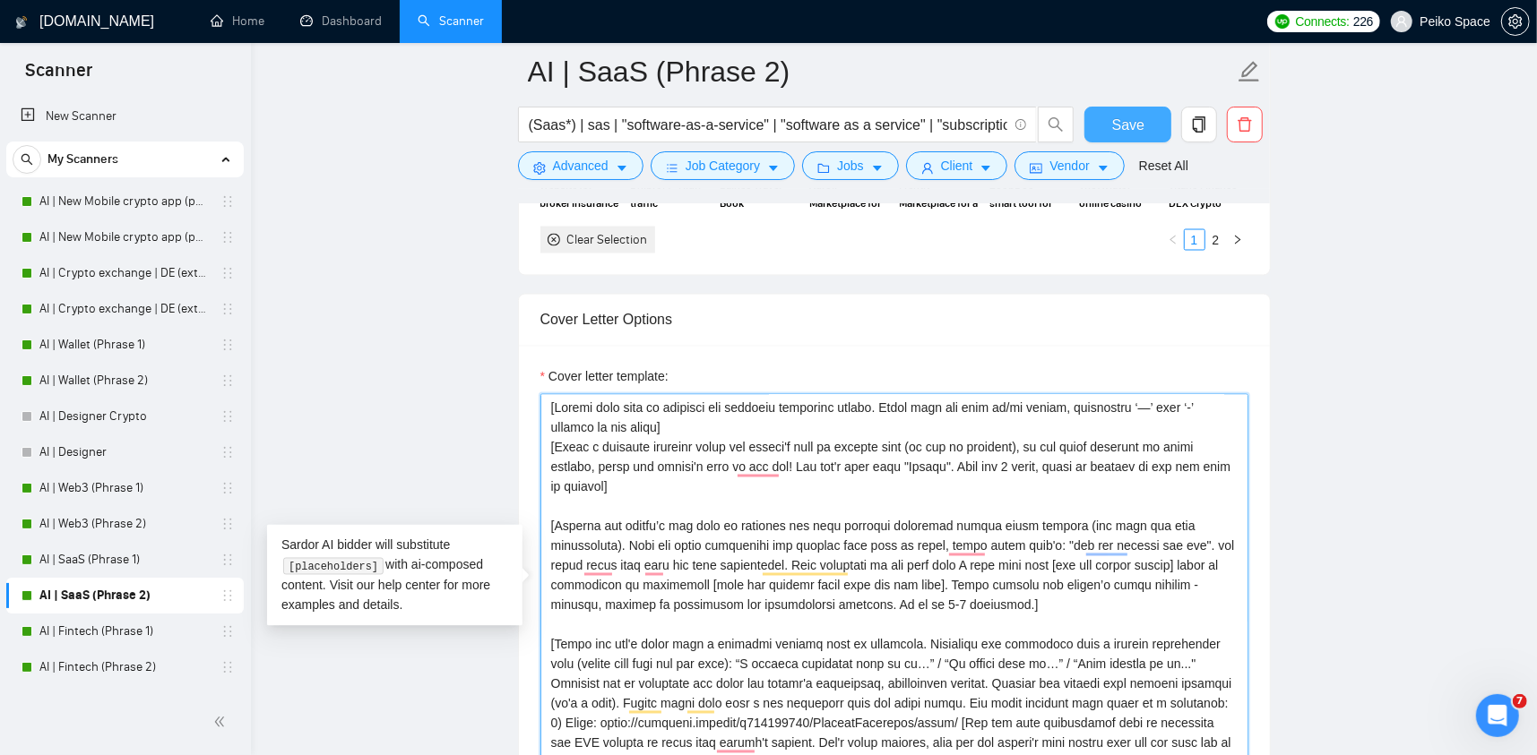
type textarea "[Please make sure to maintain the original paragraph breaks. Never ever use lon…"
click at [1133, 118] on span "Save" at bounding box center [1128, 125] width 32 height 22
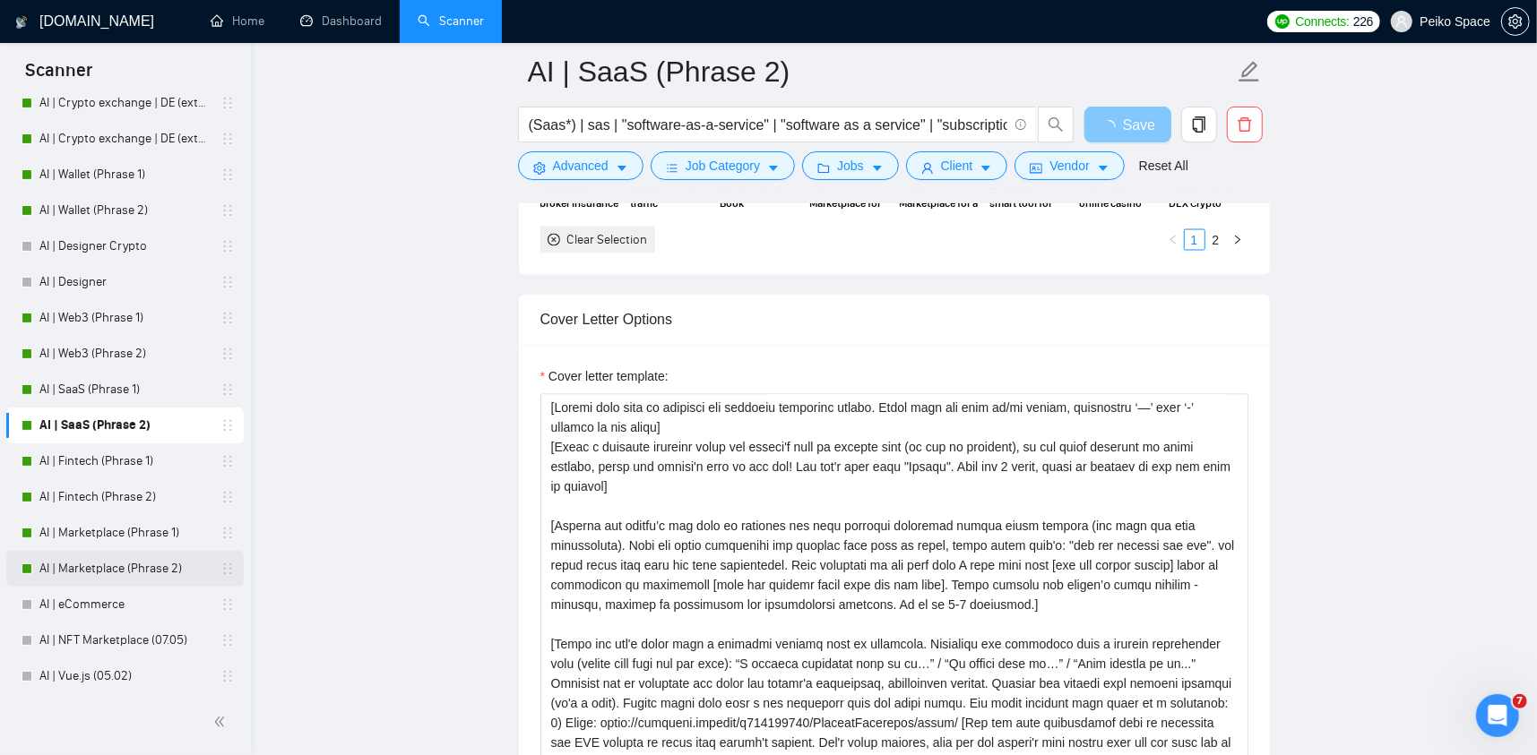
scroll to position [179, 0]
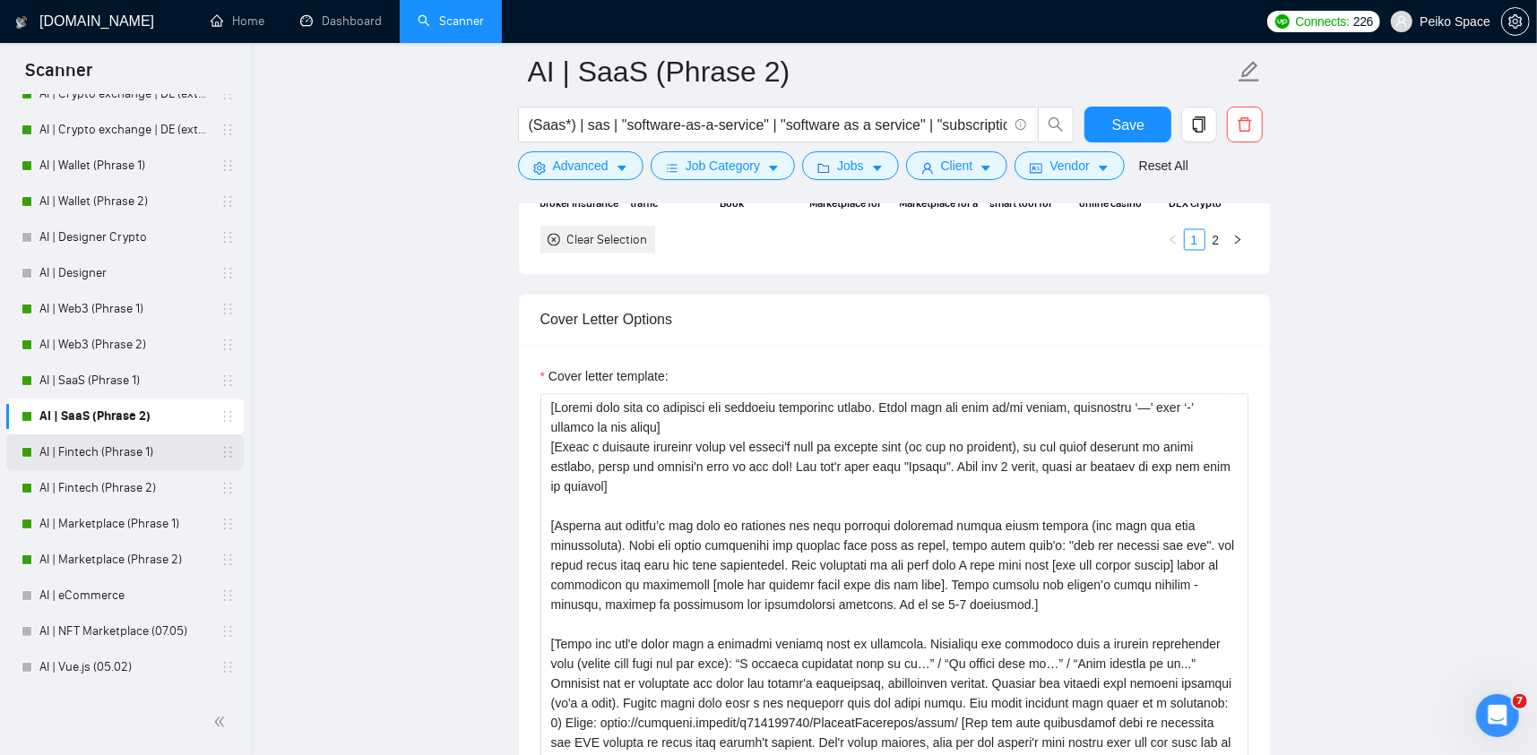
click at [146, 460] on link "AI | Fintech (Phrase 1)" at bounding box center [124, 453] width 170 height 36
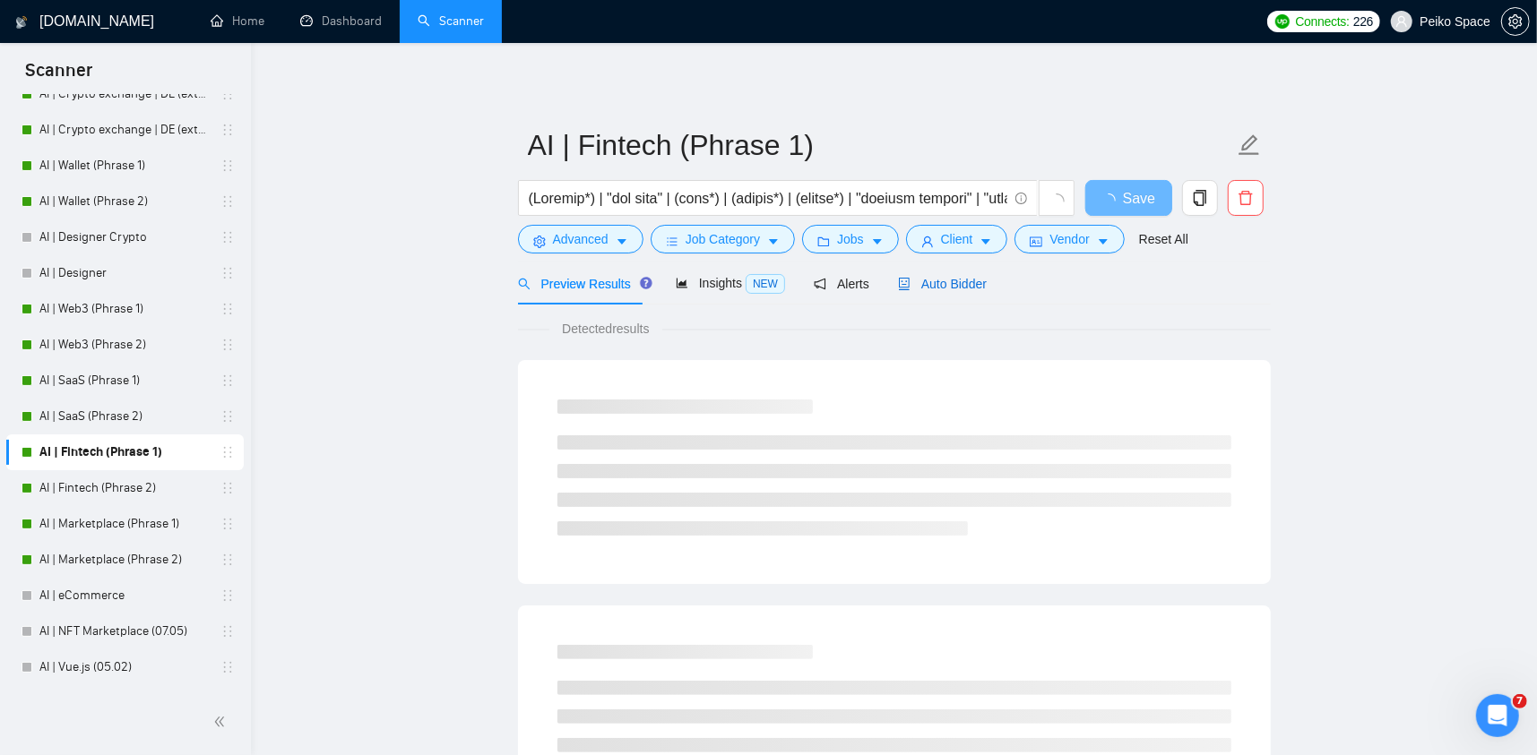
click at [940, 282] on span "Auto Bidder" at bounding box center [942, 284] width 89 height 14
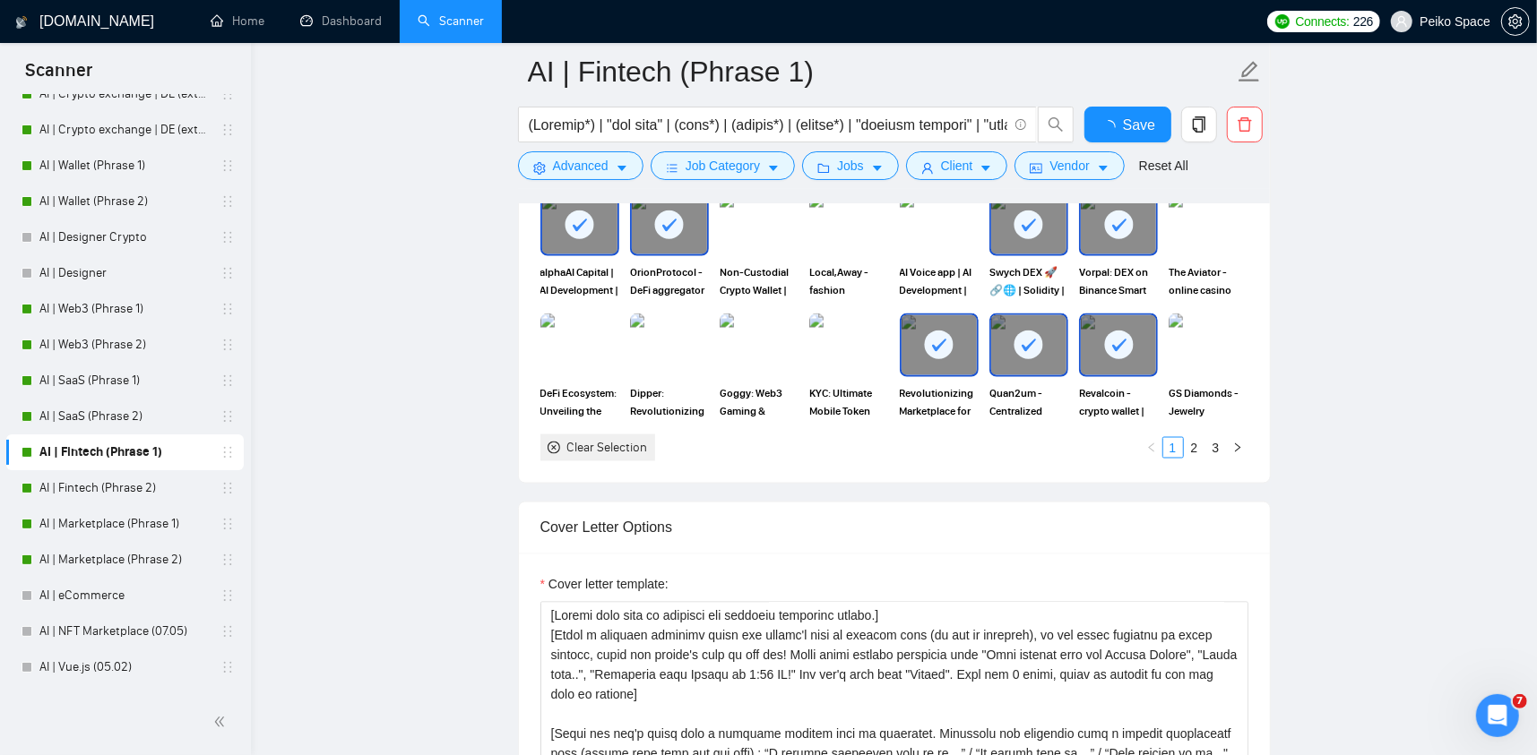
scroll to position [2061, 0]
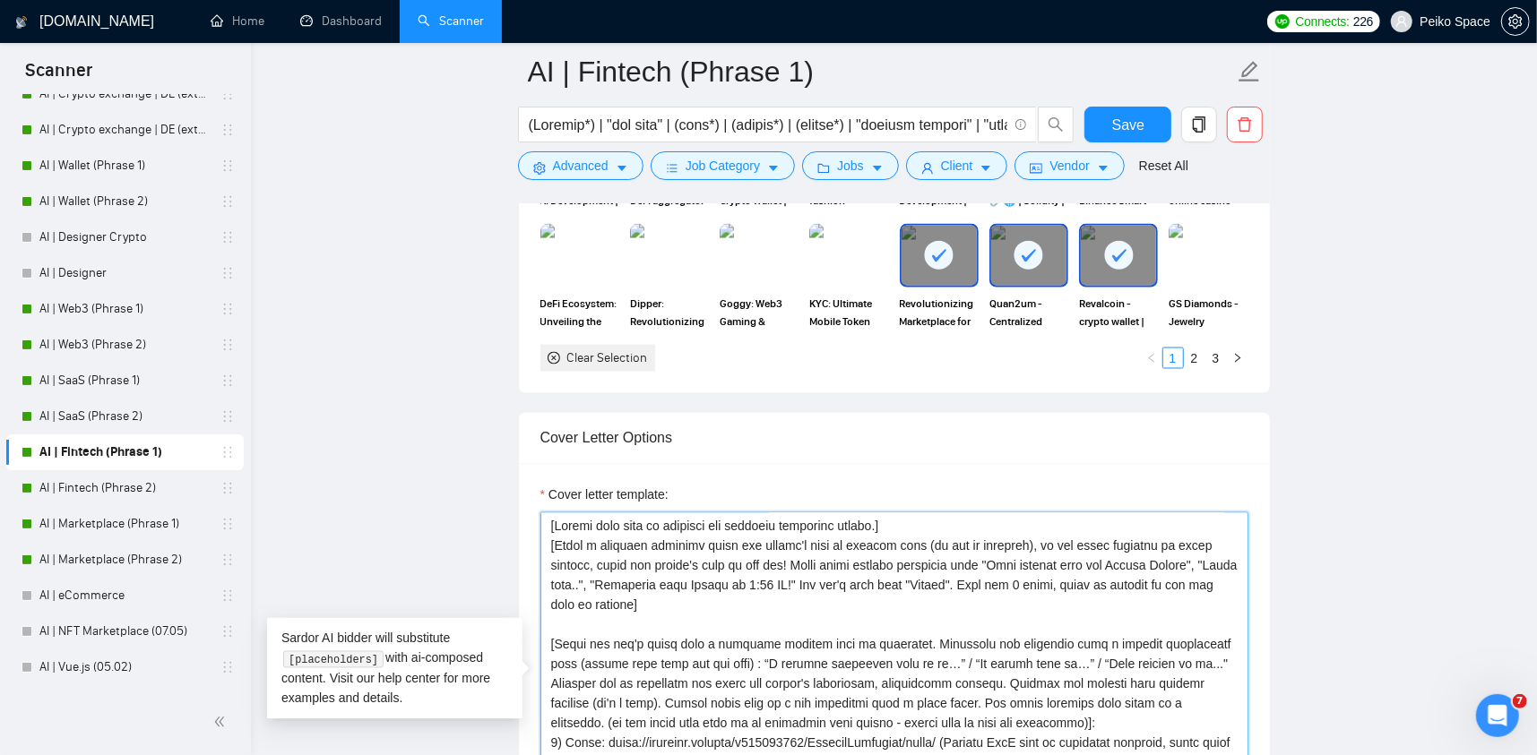
drag, startPoint x: 917, startPoint y: 500, endPoint x: 482, endPoint y: 488, distance: 434.8
click at [482, 488] on main "AI | Fintech (Phrase 1) Save Advanced Job Category Jobs Client Vendor Reset All…" at bounding box center [894, 708] width 1229 height 5397
paste textarea "Never ever use long en/em dashes, substitute ‘—’ with ‘-’ hyphens at all times"
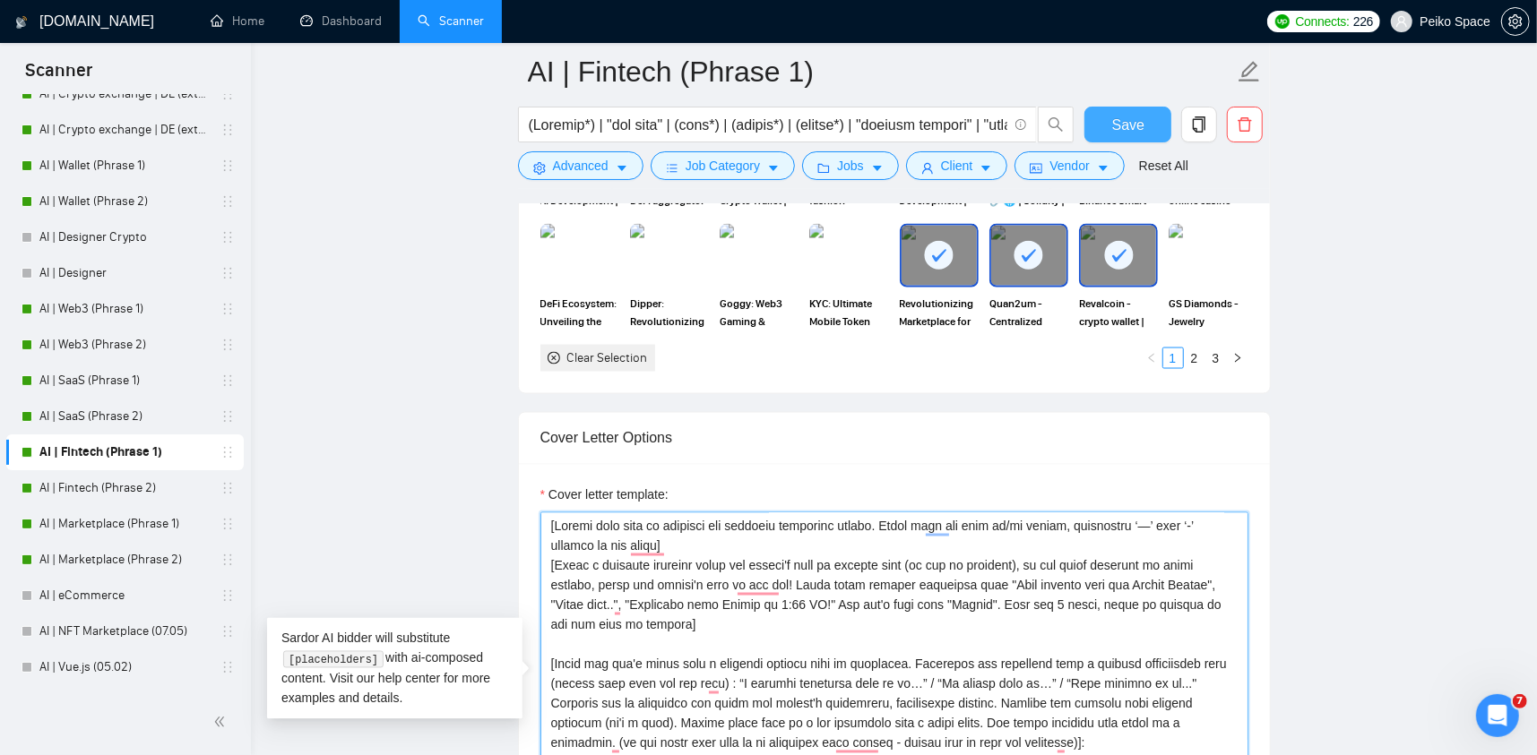
type textarea "[Please make sure to maintain the original paragraph breaks. Never ever use lon…"
click at [1116, 125] on span "Save" at bounding box center [1128, 125] width 32 height 22
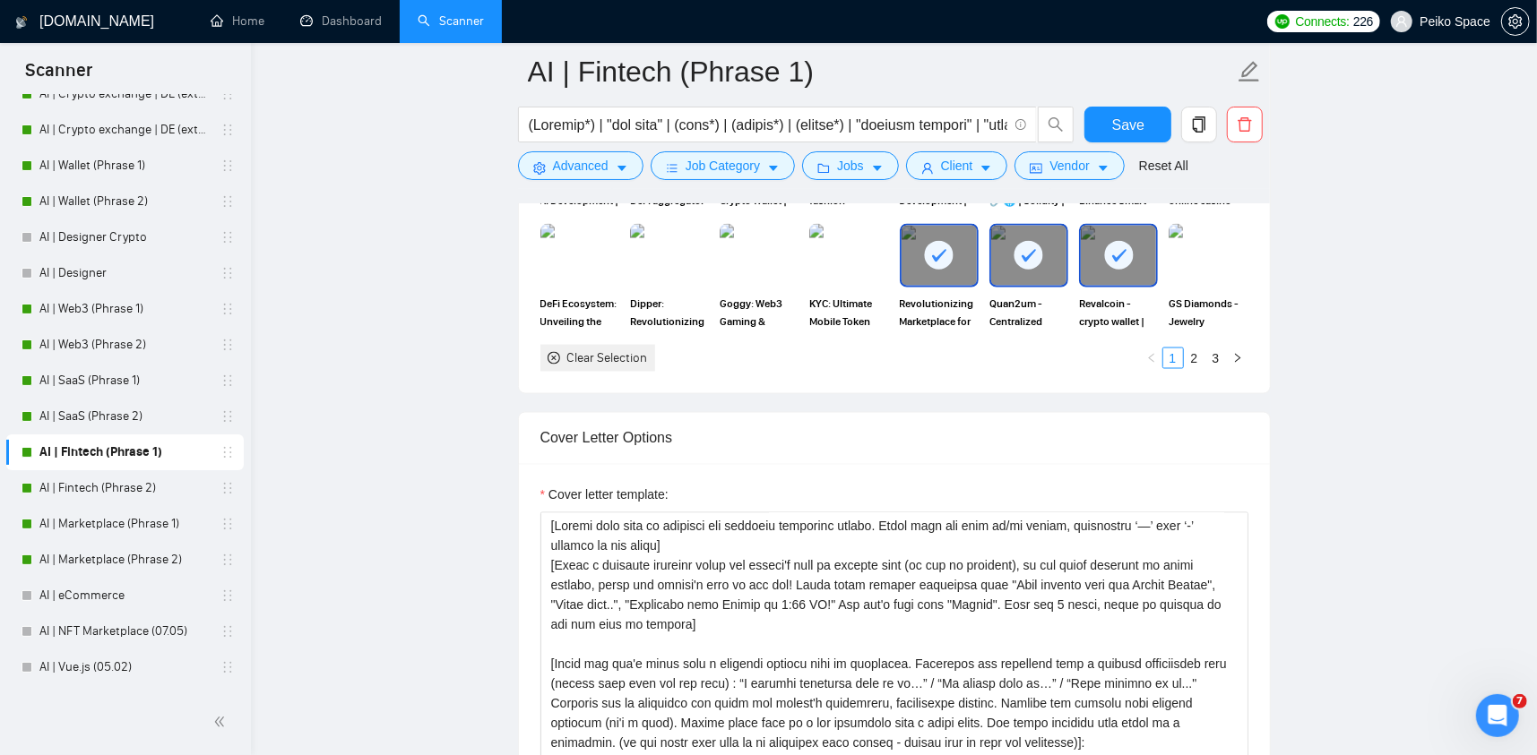
click at [456, 644] on main "AI | Fintech (Phrase 1) Save Advanced Job Category Jobs Client Vendor Reset All…" at bounding box center [894, 708] width 1229 height 5397
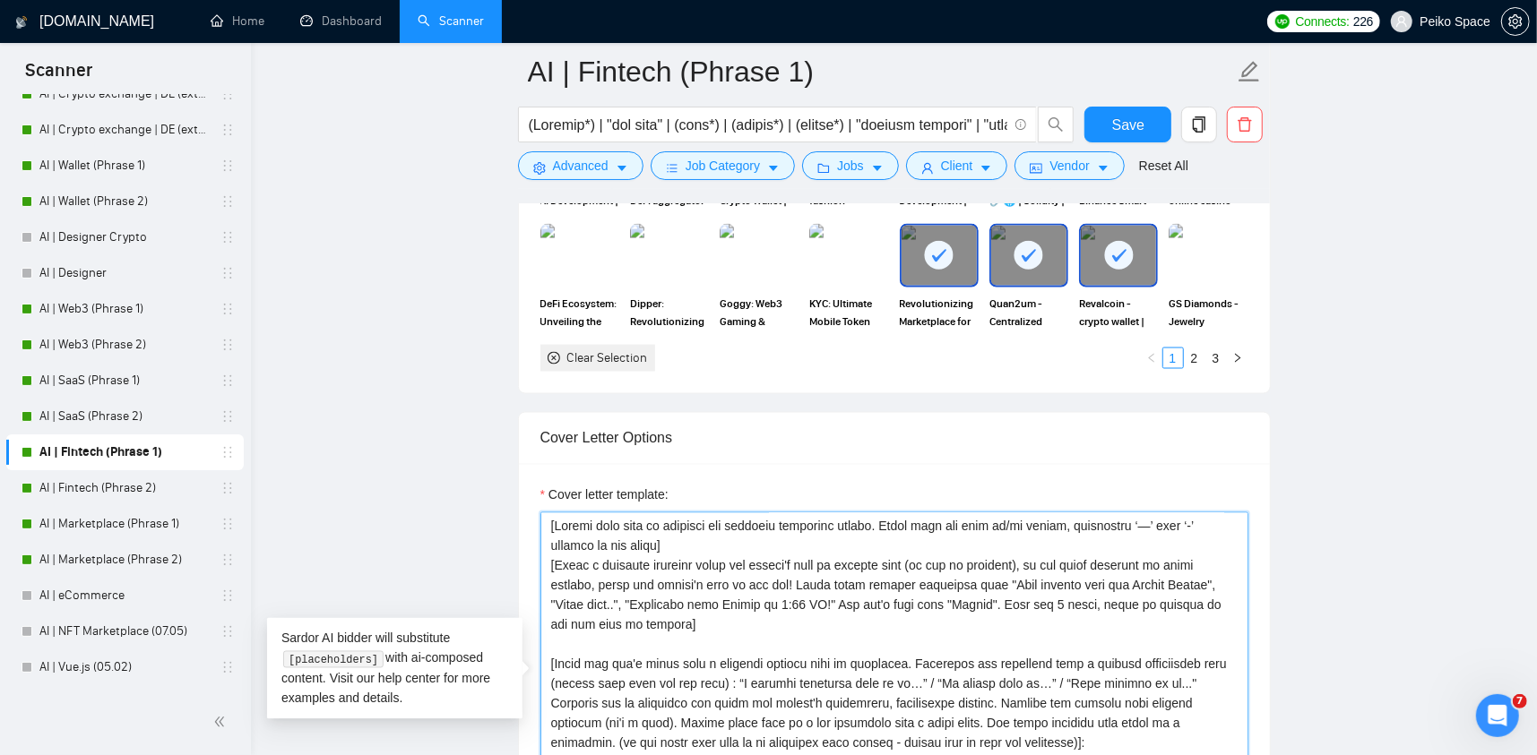
drag, startPoint x: 686, startPoint y: 513, endPoint x: 529, endPoint y: 501, distance: 157.3
click at [537, 502] on div "Cover letter template:" at bounding box center [894, 711] width 751 height 495
click at [339, 535] on main "AI | Fintech (Phrase 1) Save Advanced Job Category Jobs Client Vendor Reset All…" at bounding box center [894, 708] width 1229 height 5397
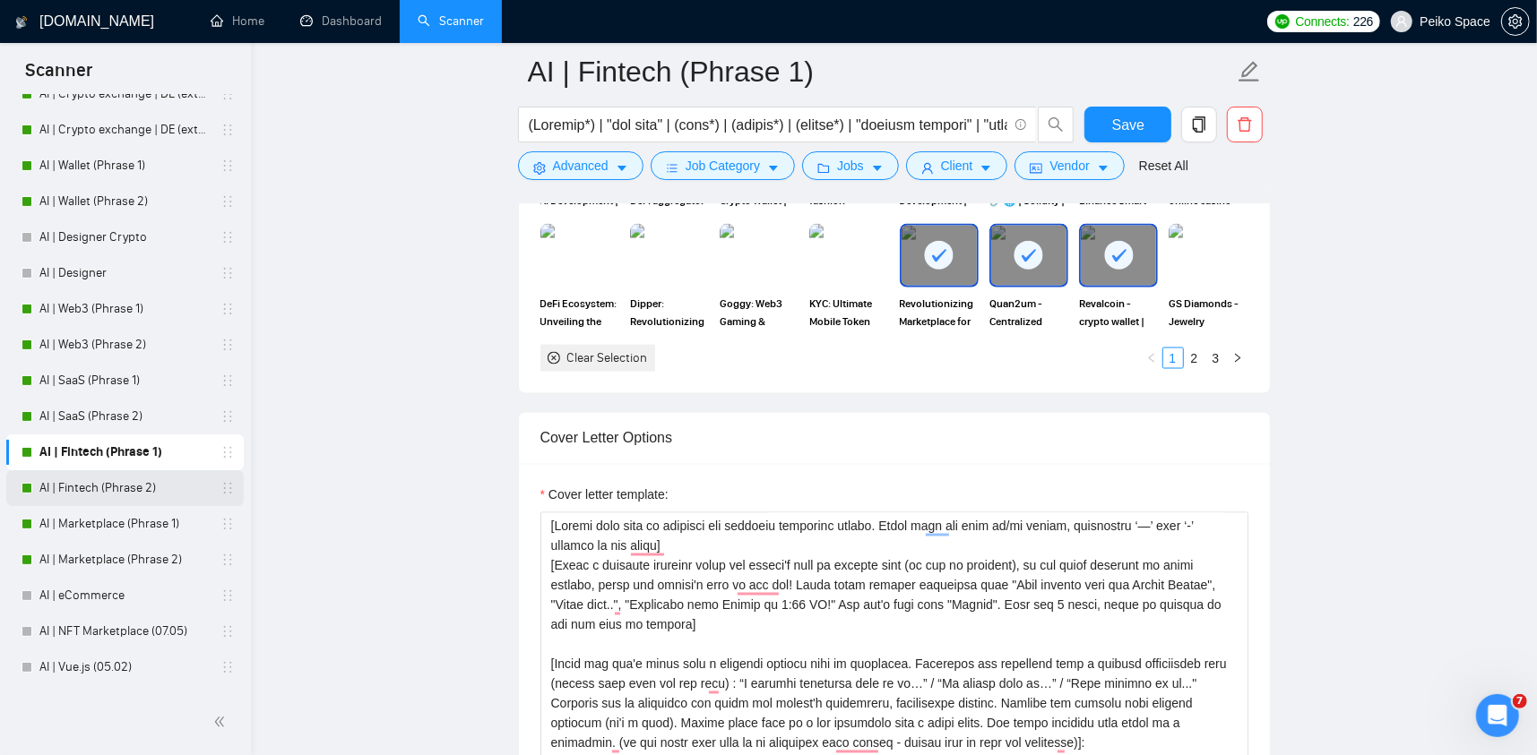
click at [125, 492] on link "AI | Fintech (Phrase 2)" at bounding box center [124, 489] width 170 height 36
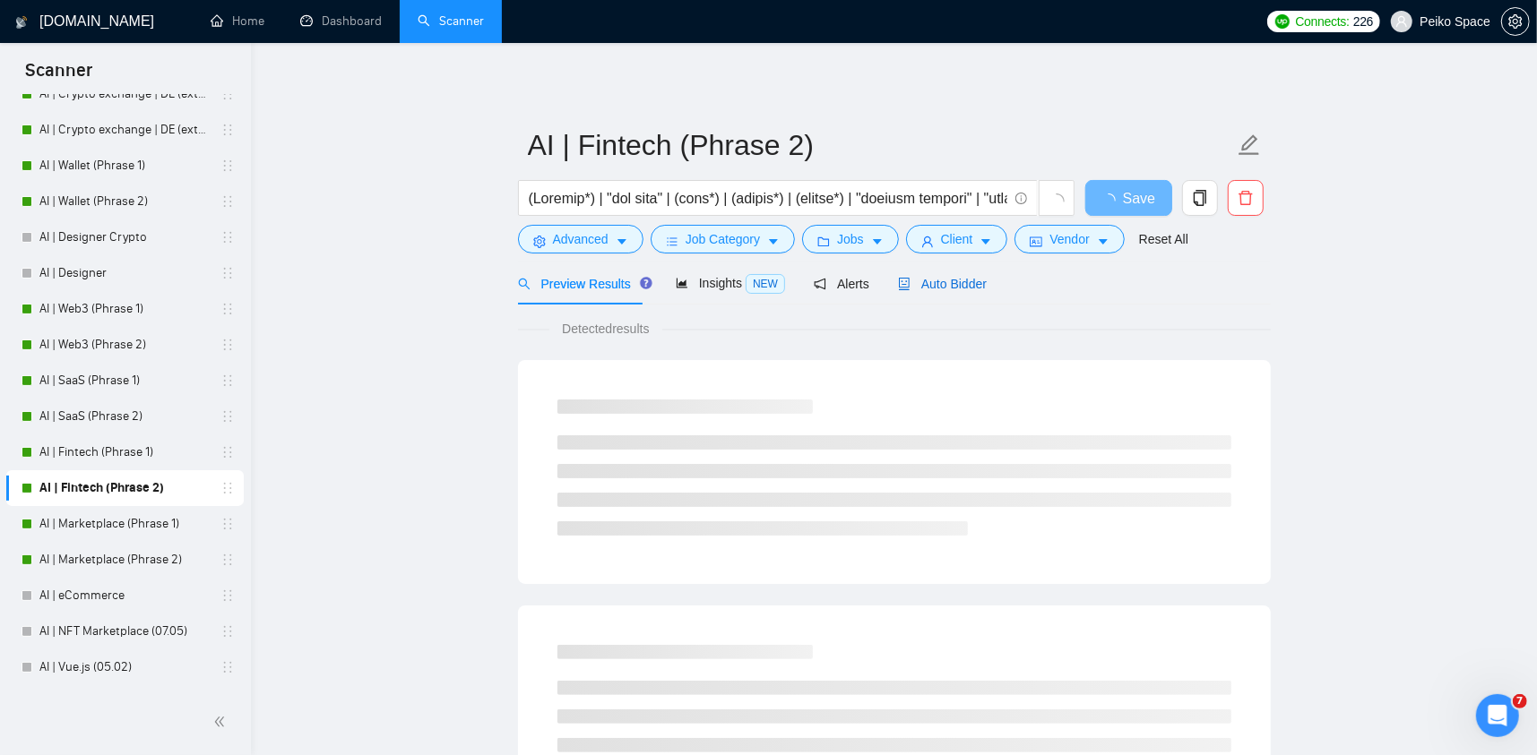
click at [930, 285] on span "Auto Bidder" at bounding box center [942, 284] width 89 height 14
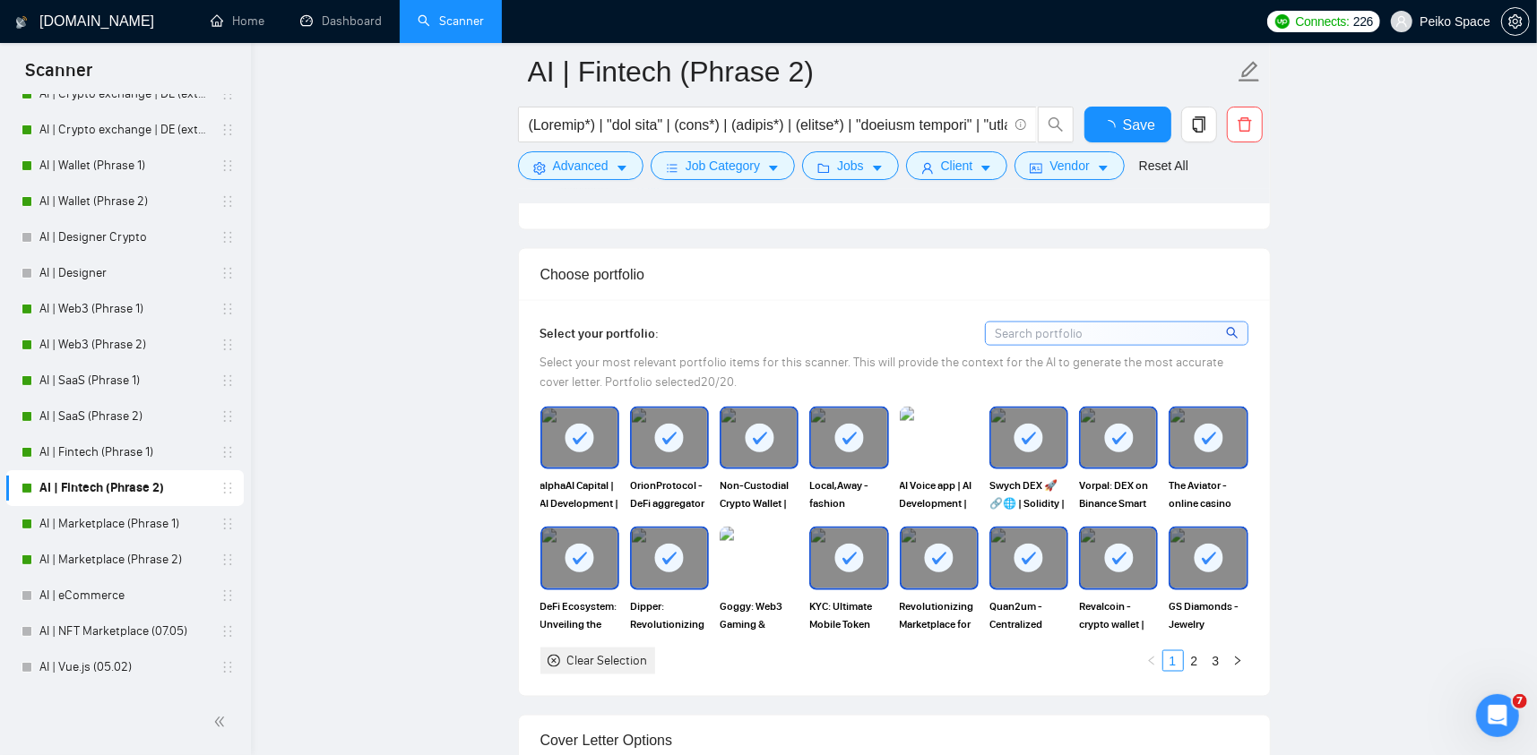
scroll to position [2151, 0]
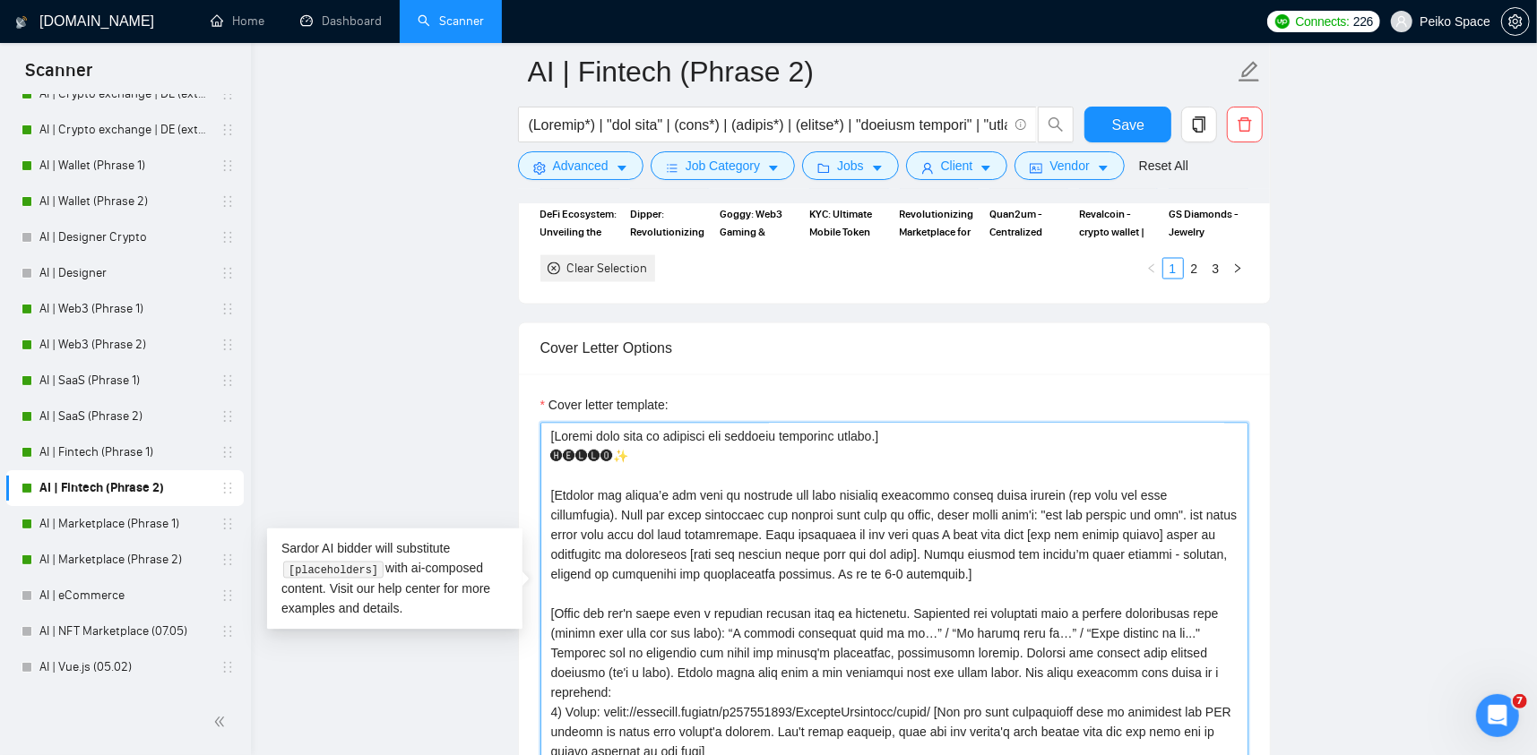
drag, startPoint x: 887, startPoint y: 397, endPoint x: 496, endPoint y: 393, distance: 391.7
click at [496, 393] on main "AI | Fintech (Phrase 2) Save Advanced Job Category Jobs Client Vendor Reset All…" at bounding box center [894, 617] width 1229 height 5392
paste textarea "Never ever use long en/em dashes, substitute ‘—’ with ‘-’ hyphens at all times"
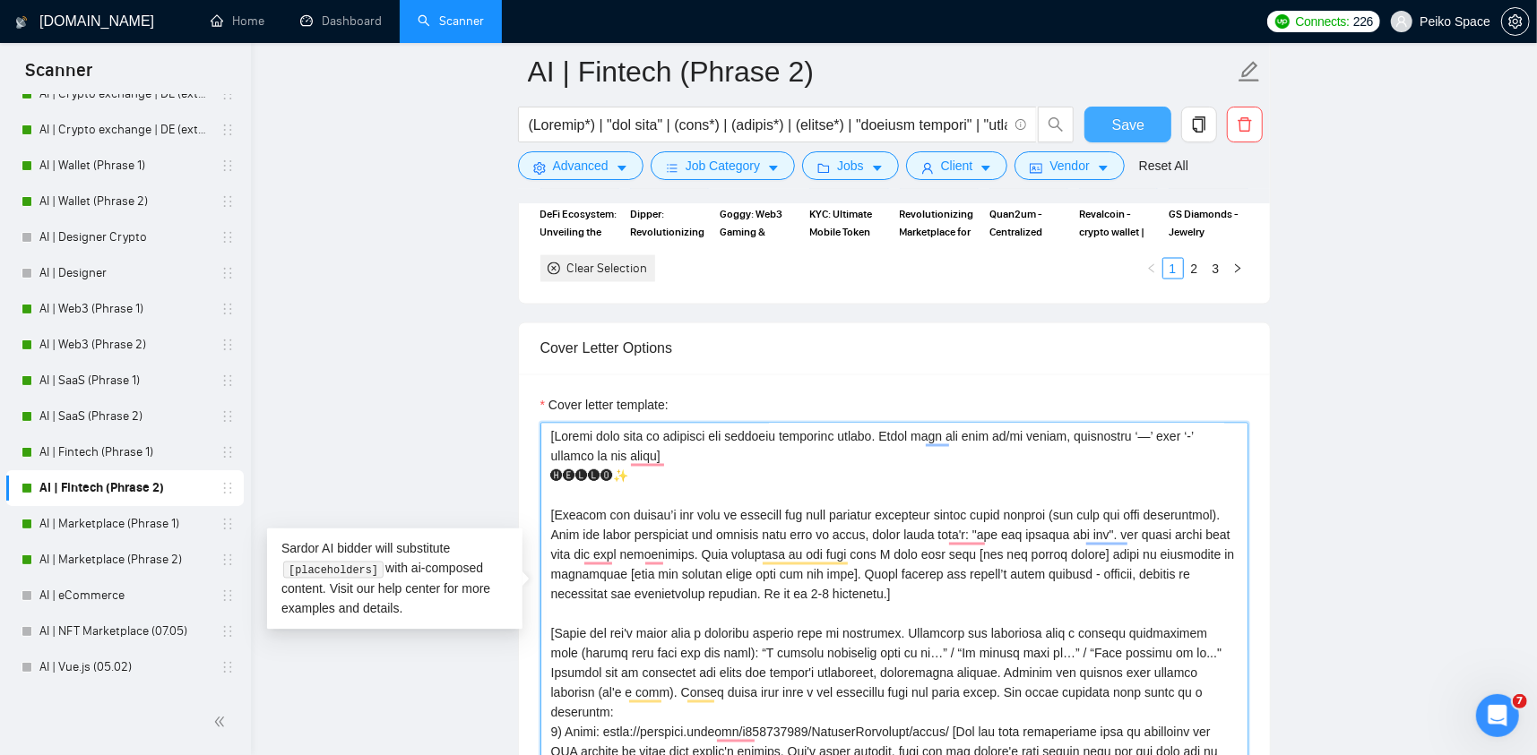
type textarea "[Please make sure to maintain the original paragraph breaks. Never ever use lon…"
click at [1110, 125] on button "Save" at bounding box center [1127, 125] width 87 height 36
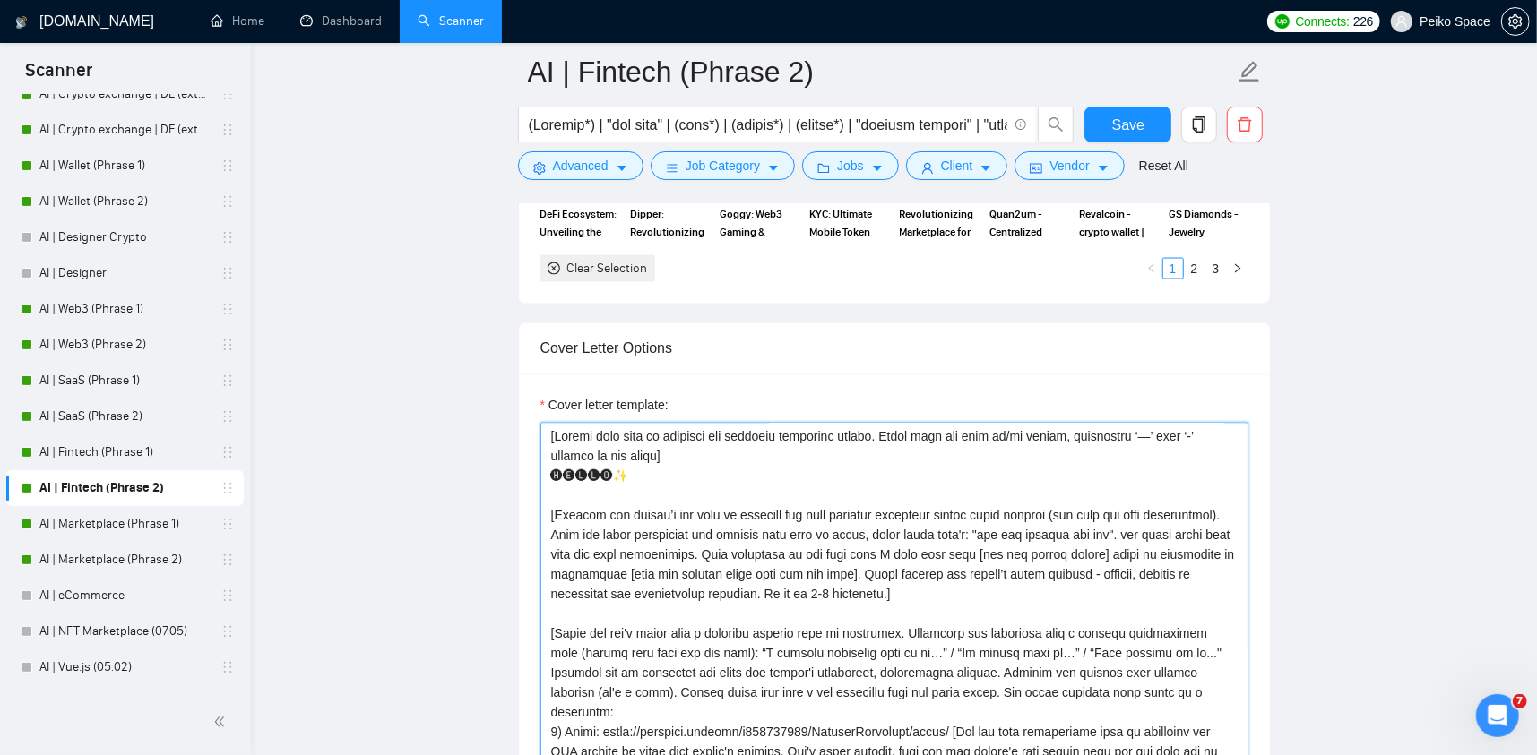
click at [920, 423] on textarea "Cover letter template:" at bounding box center [894, 624] width 708 height 403
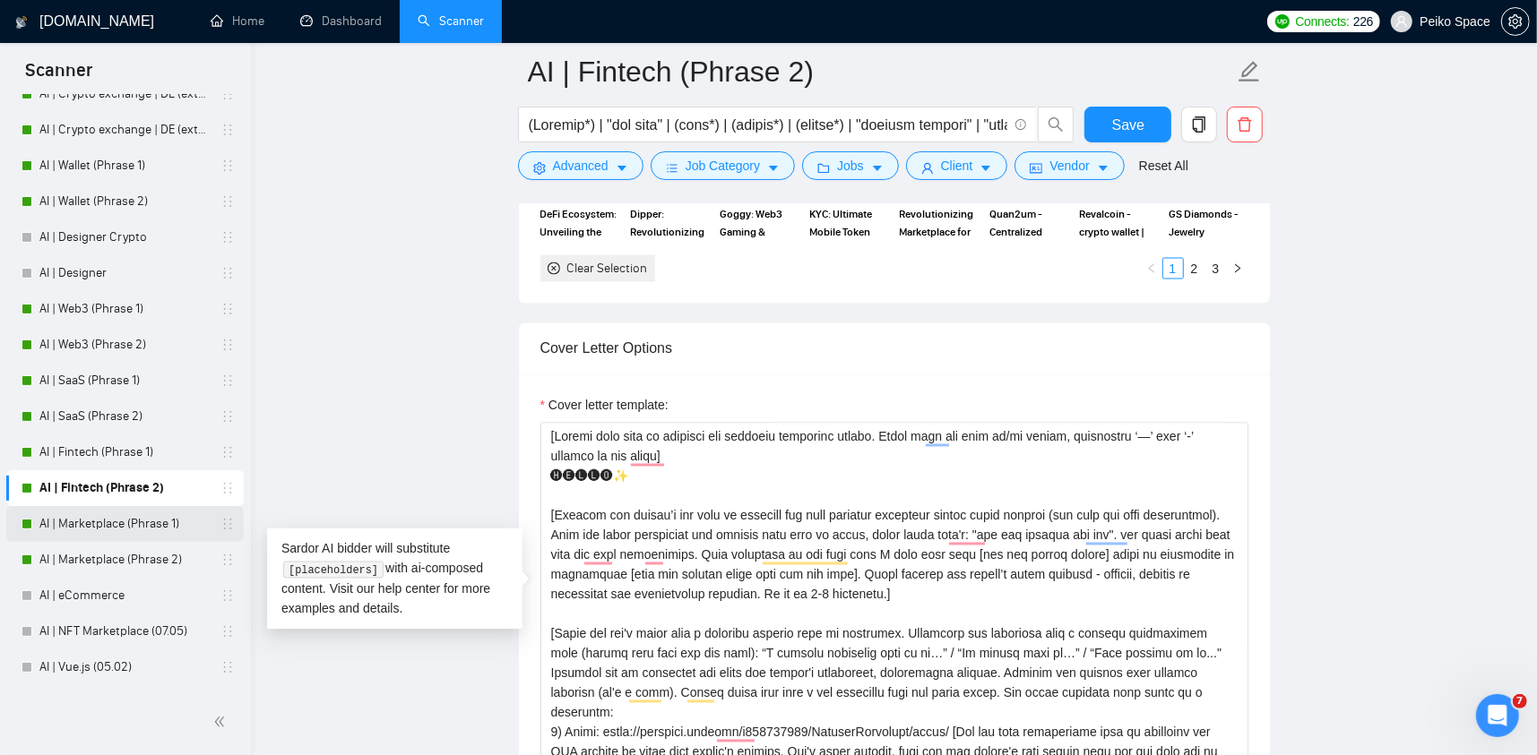
click at [155, 518] on link "AI | Marketplace (Phrase 1)" at bounding box center [124, 524] width 170 height 36
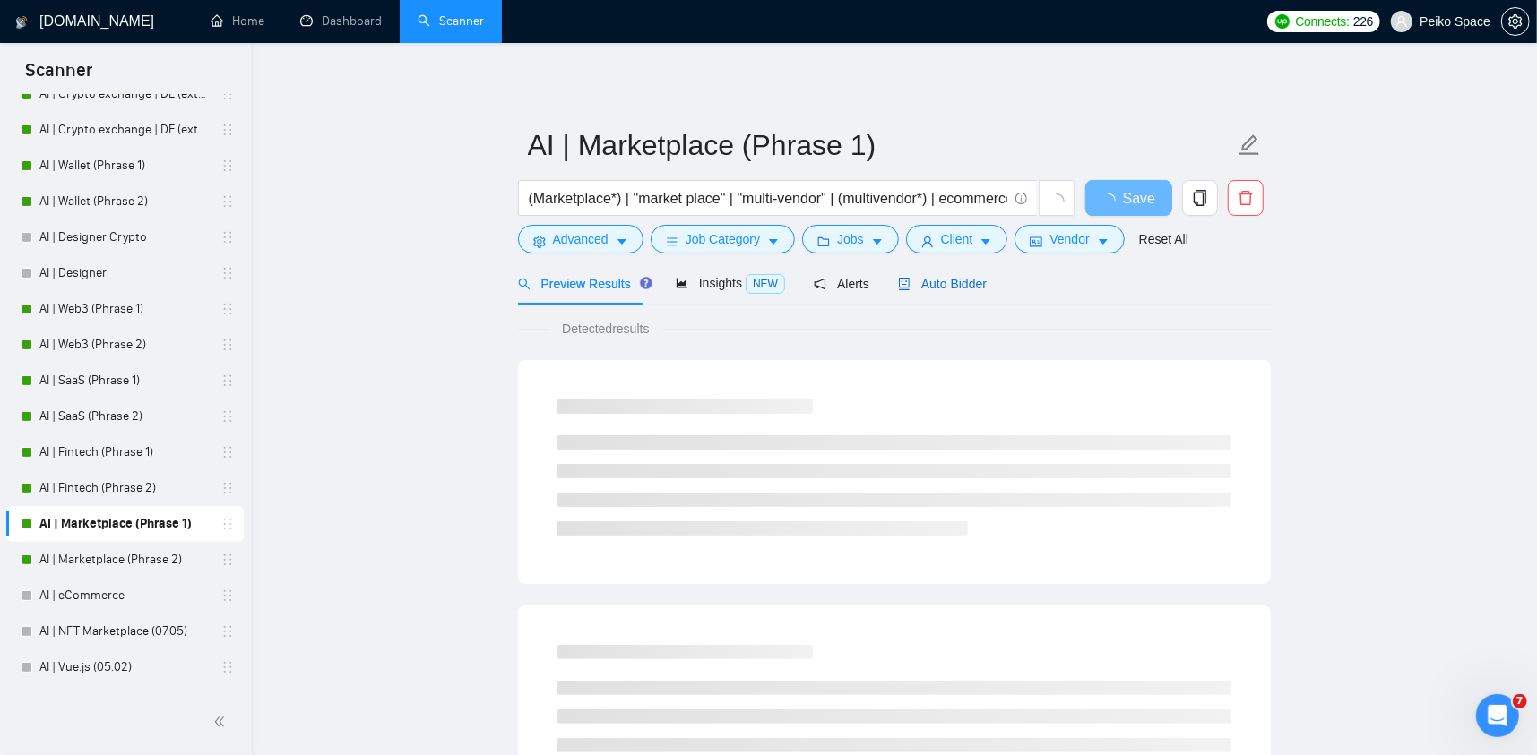
click at [920, 288] on span "Auto Bidder" at bounding box center [942, 284] width 89 height 14
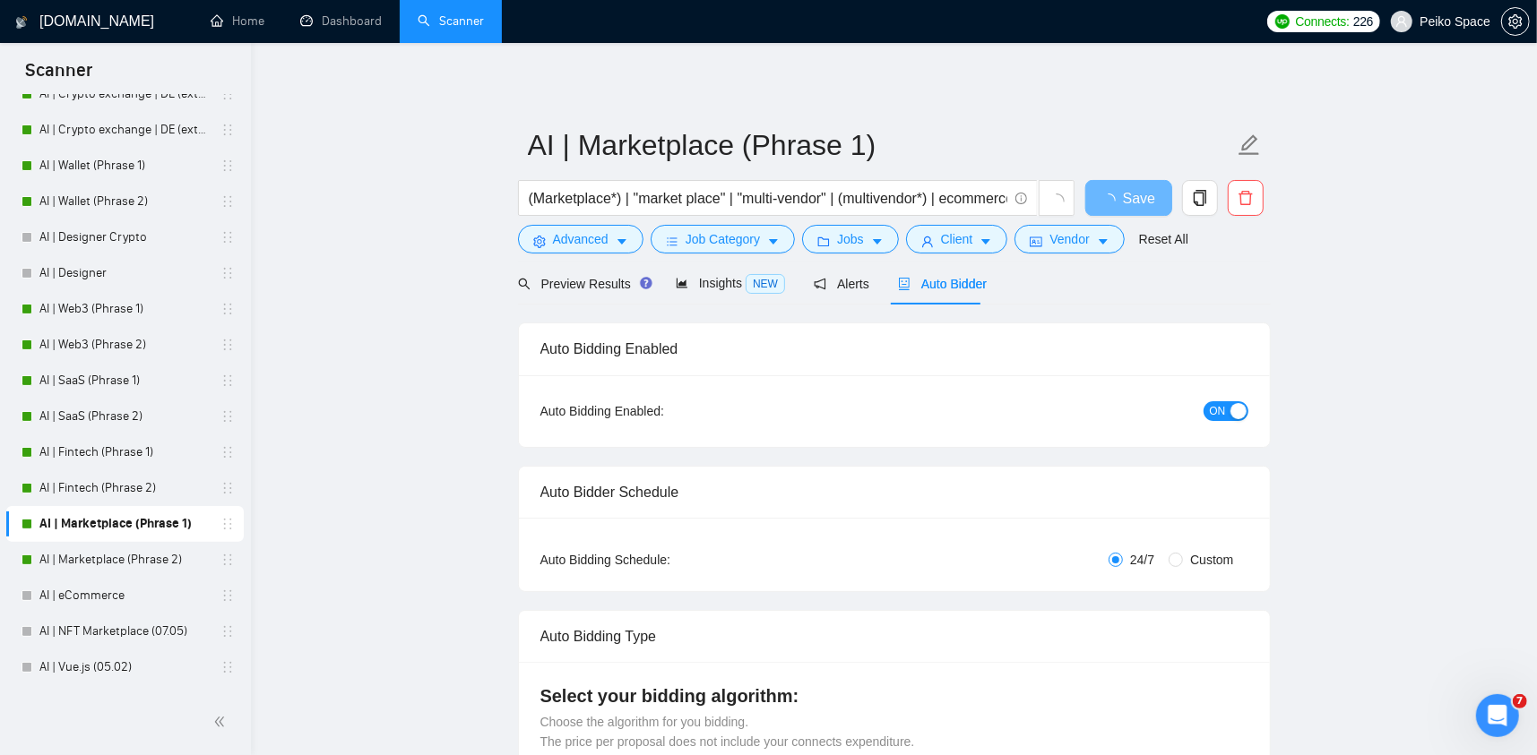
radio input "false"
radio input "true"
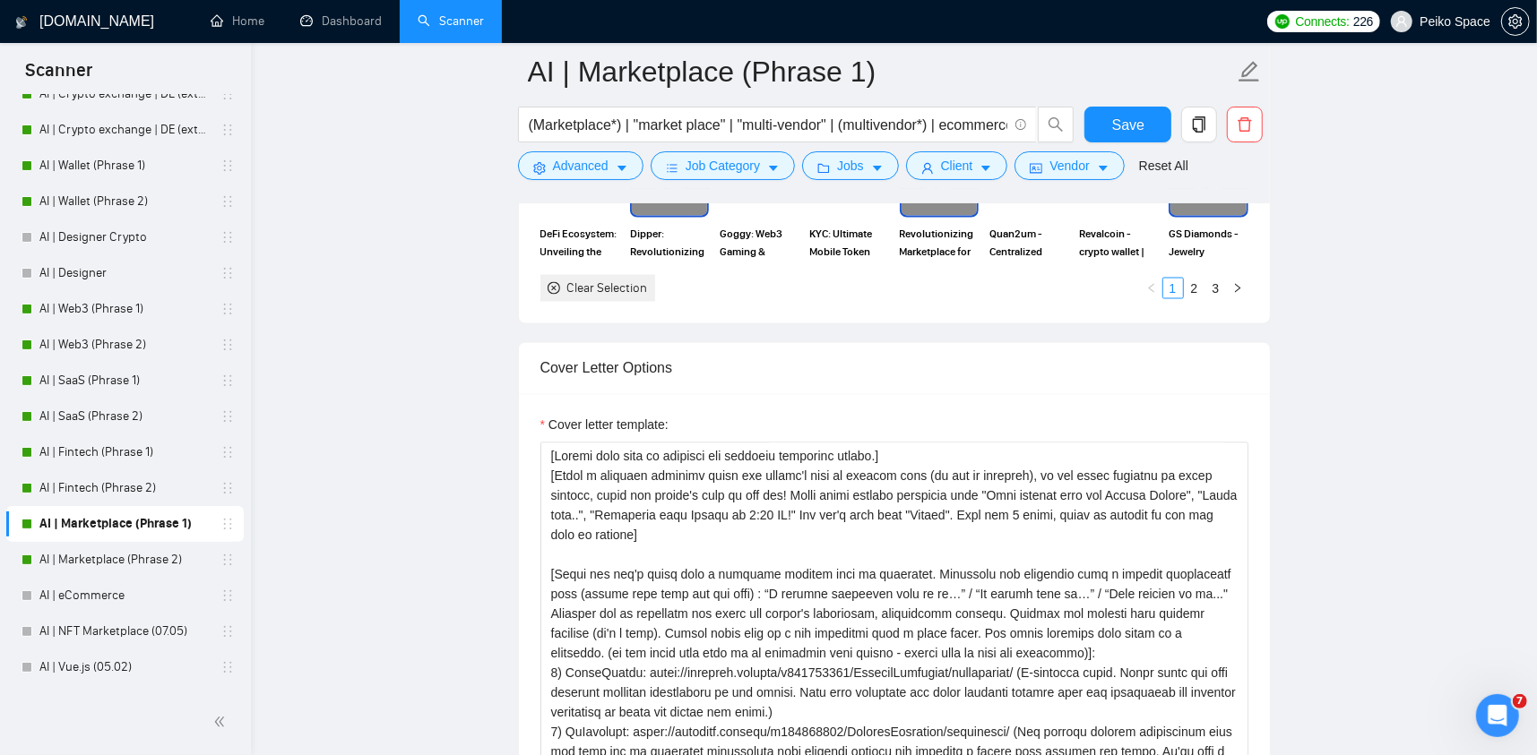
scroll to position [2240, 0]
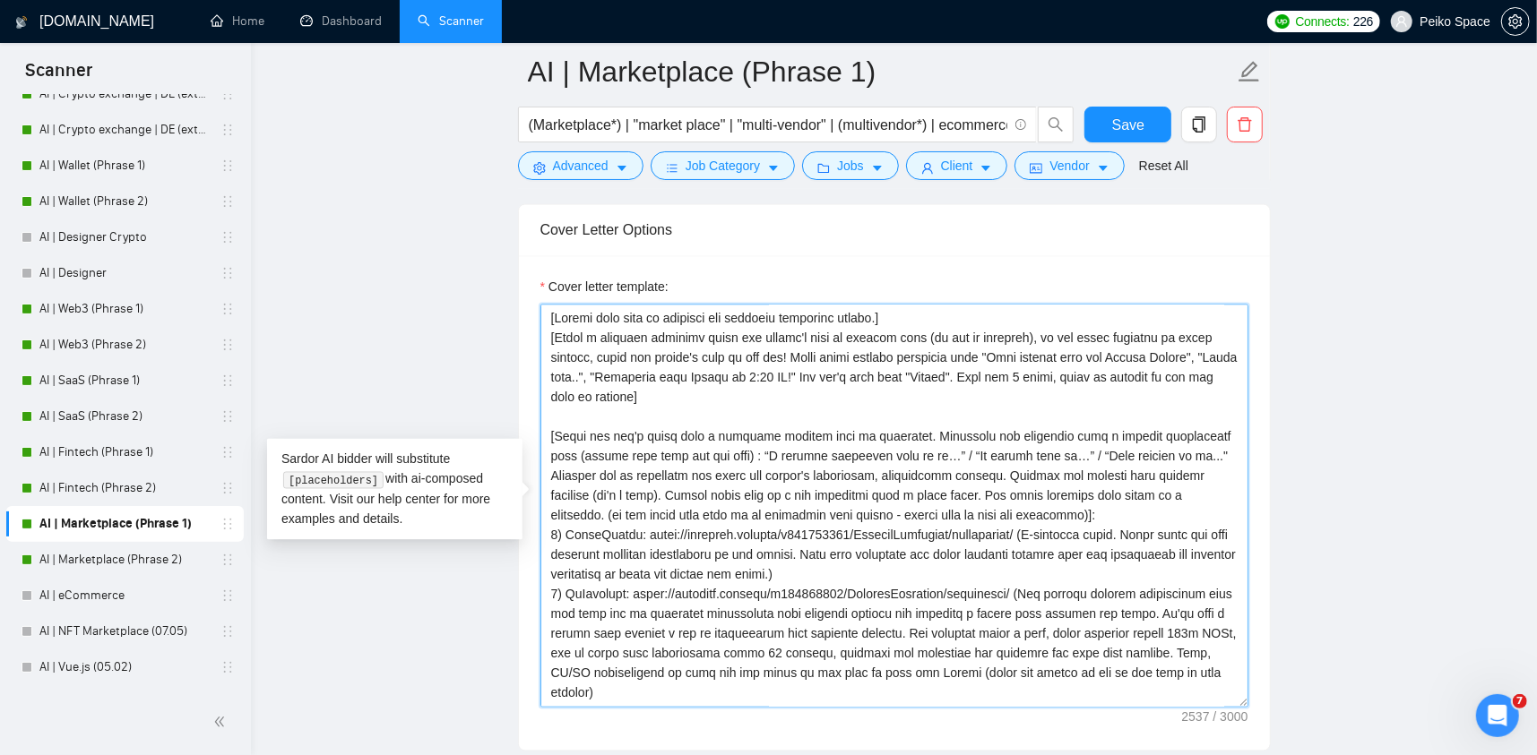
drag, startPoint x: 879, startPoint y: 318, endPoint x: 515, endPoint y: 316, distance: 363.9
click at [515, 316] on main "AI | Marketplace (Phrase 1) (Marketplace*) | "market place" | "multi-vendor" | …" at bounding box center [894, 514] width 1229 height 5366
paste textarea "Never ever use long en/em dashes, substitute ‘—’ with ‘-’ hyphens at all times"
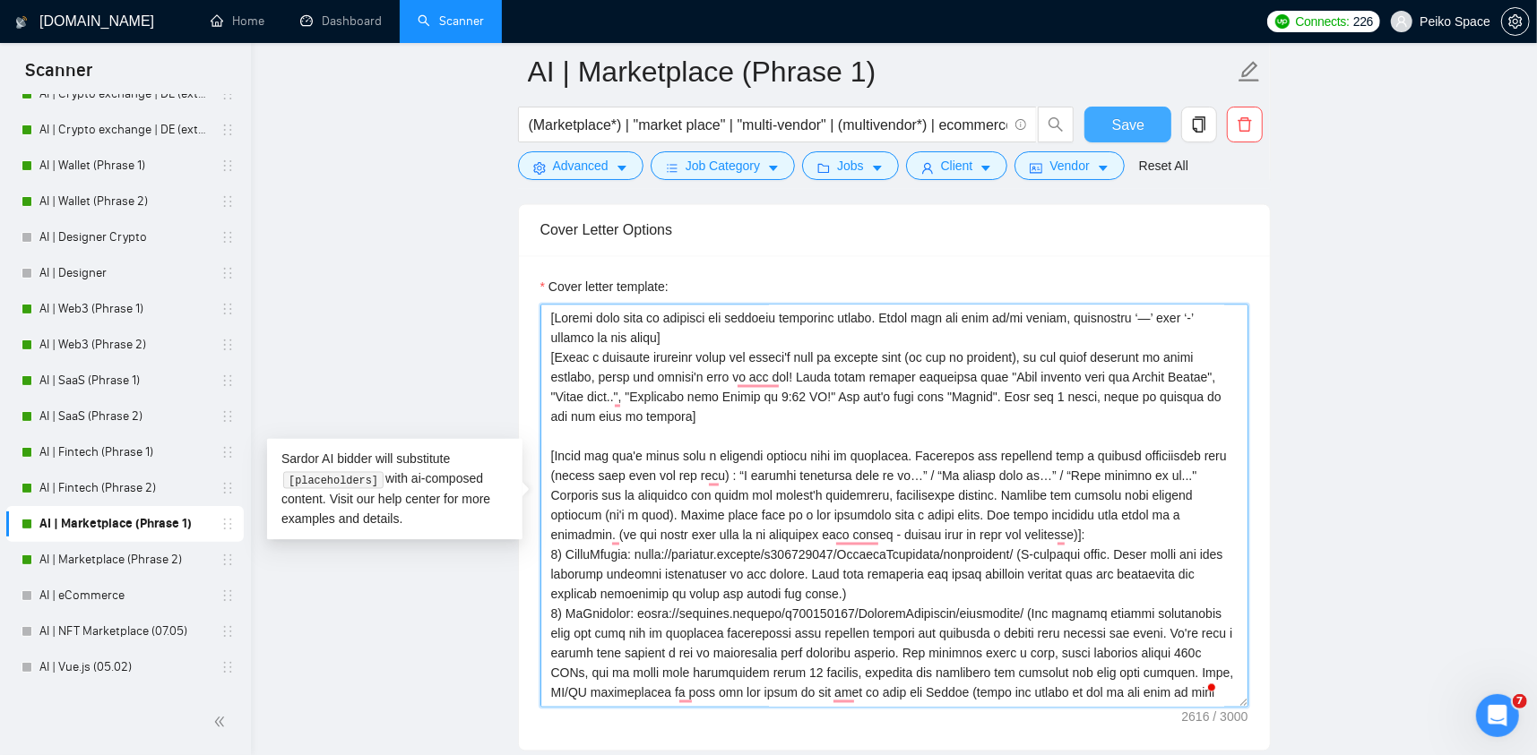
type textarea "[Please make sure to maintain the original paragraph breaks. Never ever use lon…"
click at [1118, 126] on span "Save" at bounding box center [1128, 125] width 32 height 22
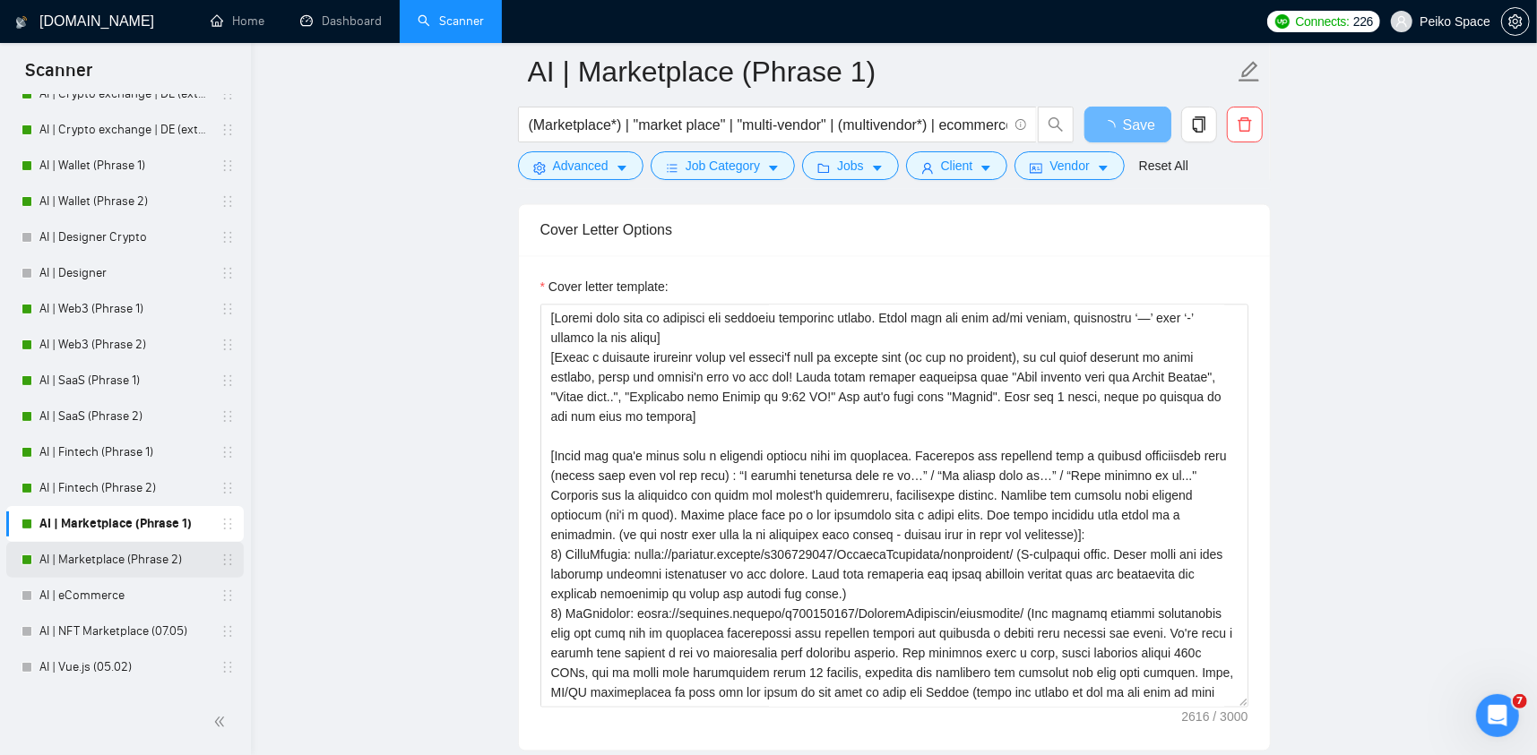
click at [160, 555] on link "AI | Marketplace (Phrase 2)" at bounding box center [124, 560] width 170 height 36
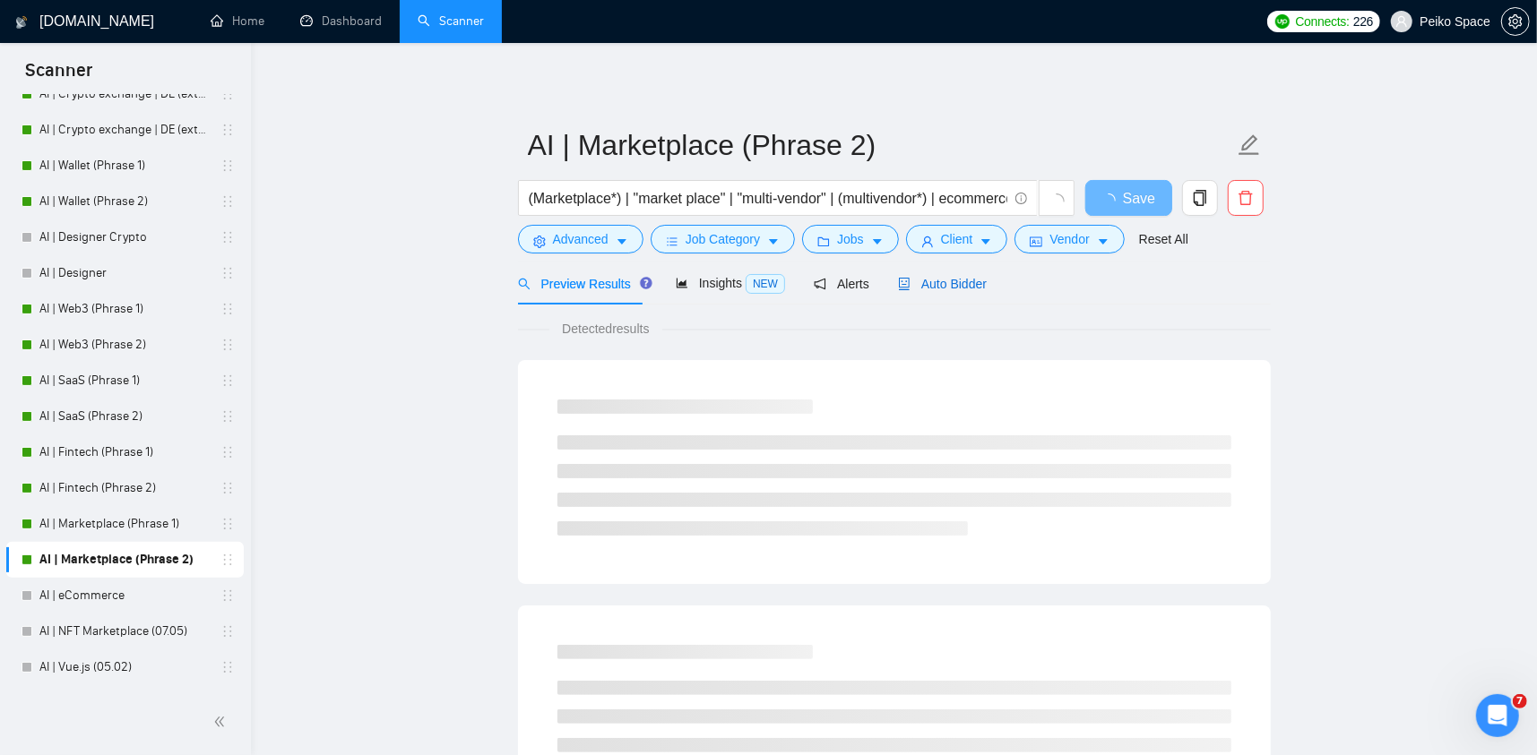
click at [943, 284] on span "Auto Bidder" at bounding box center [942, 284] width 89 height 14
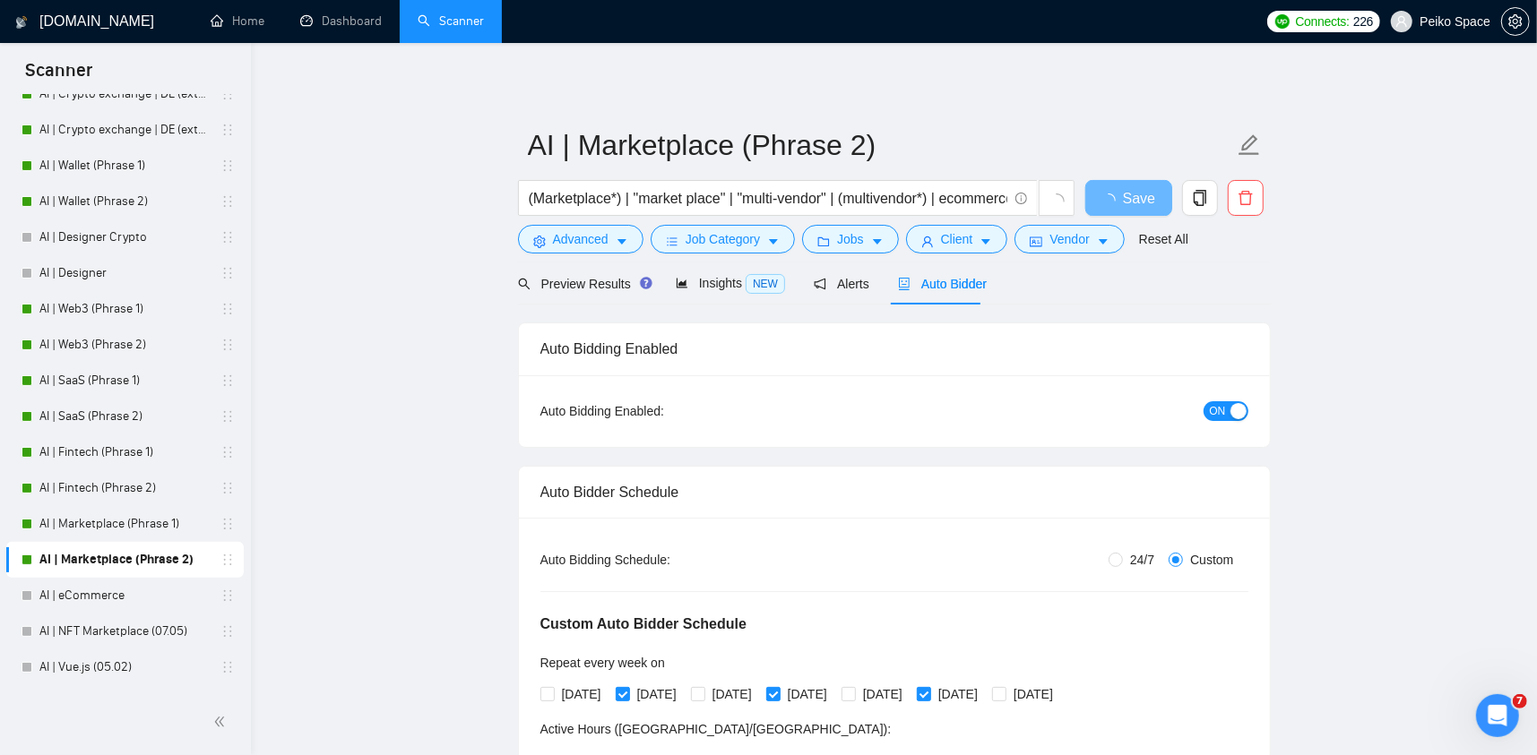
radio input "false"
radio input "true"
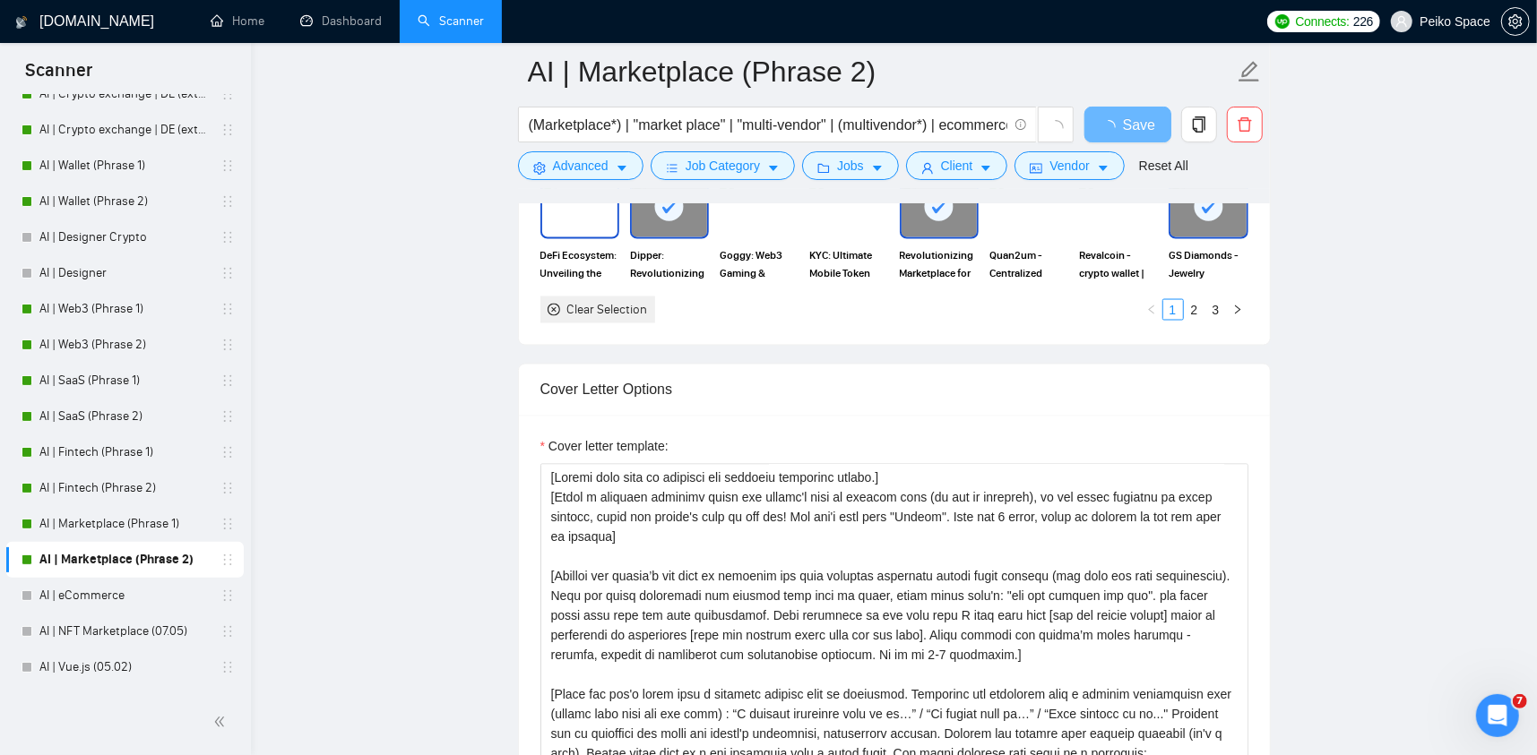
scroll to position [2061, 0]
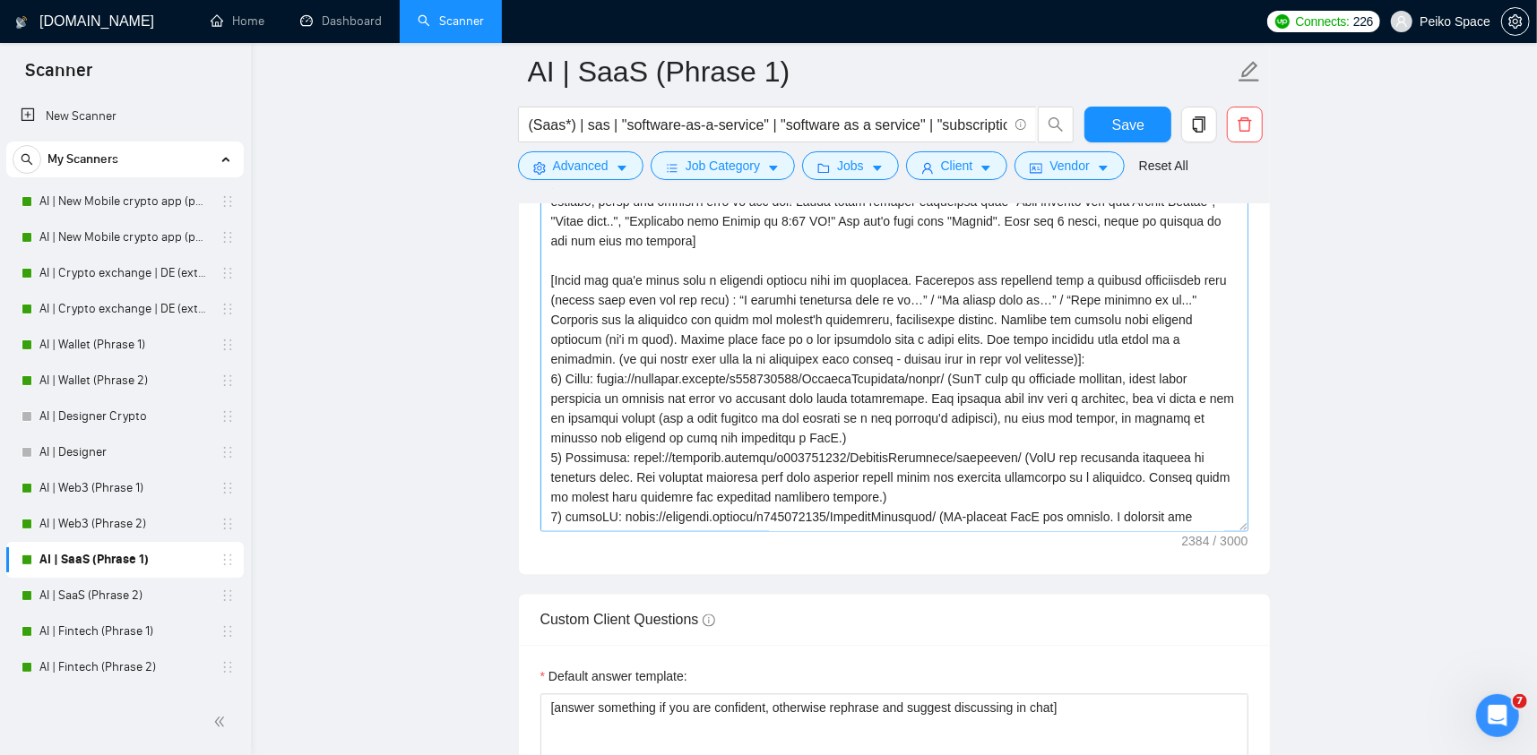
scroll to position [2420, 0]
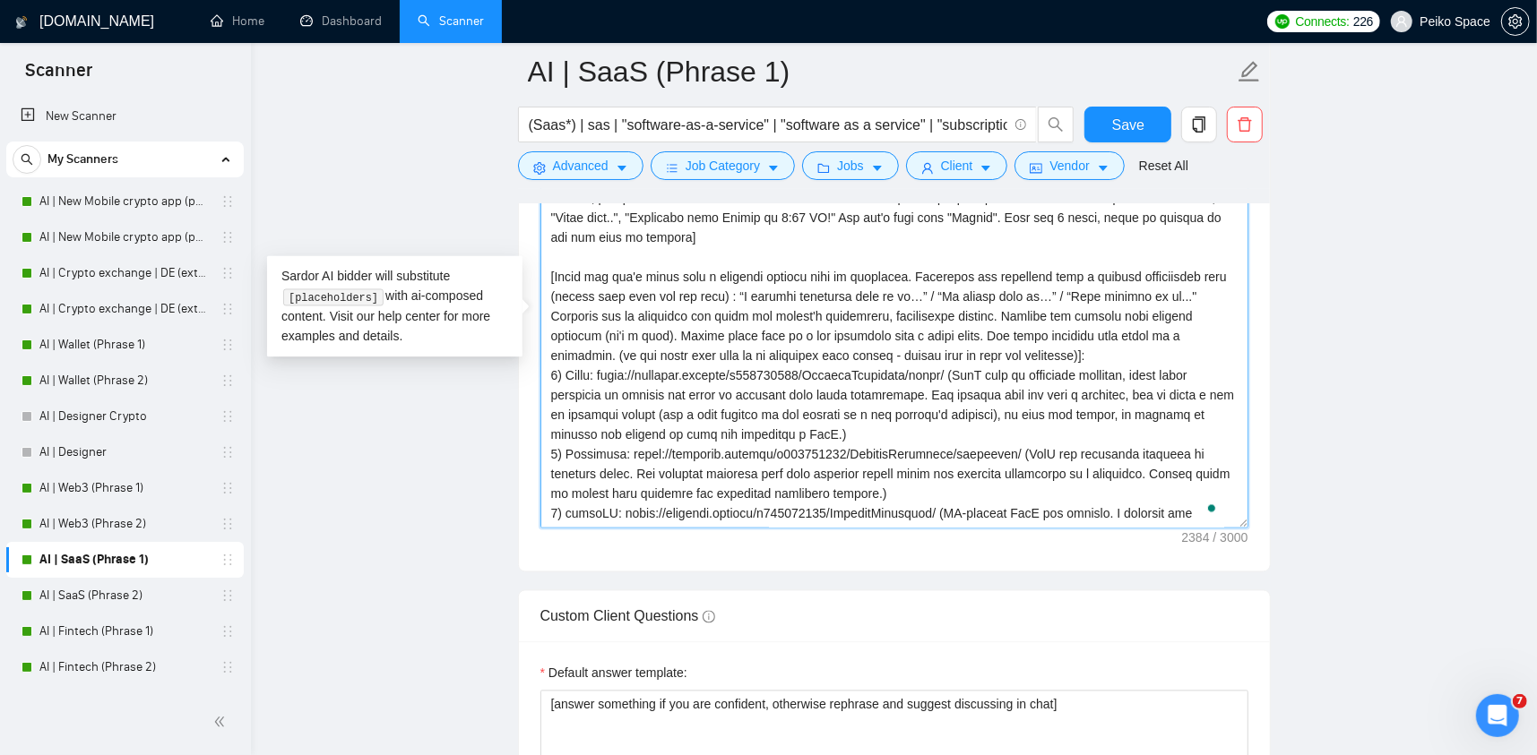
drag, startPoint x: 1084, startPoint y: 350, endPoint x: 540, endPoint y: 277, distance: 548.8
click at [540, 277] on textarea "Cover letter template:" at bounding box center [894, 326] width 708 height 403
paste textarea "Start the first line specifying the pain point from the job post and create a s…"
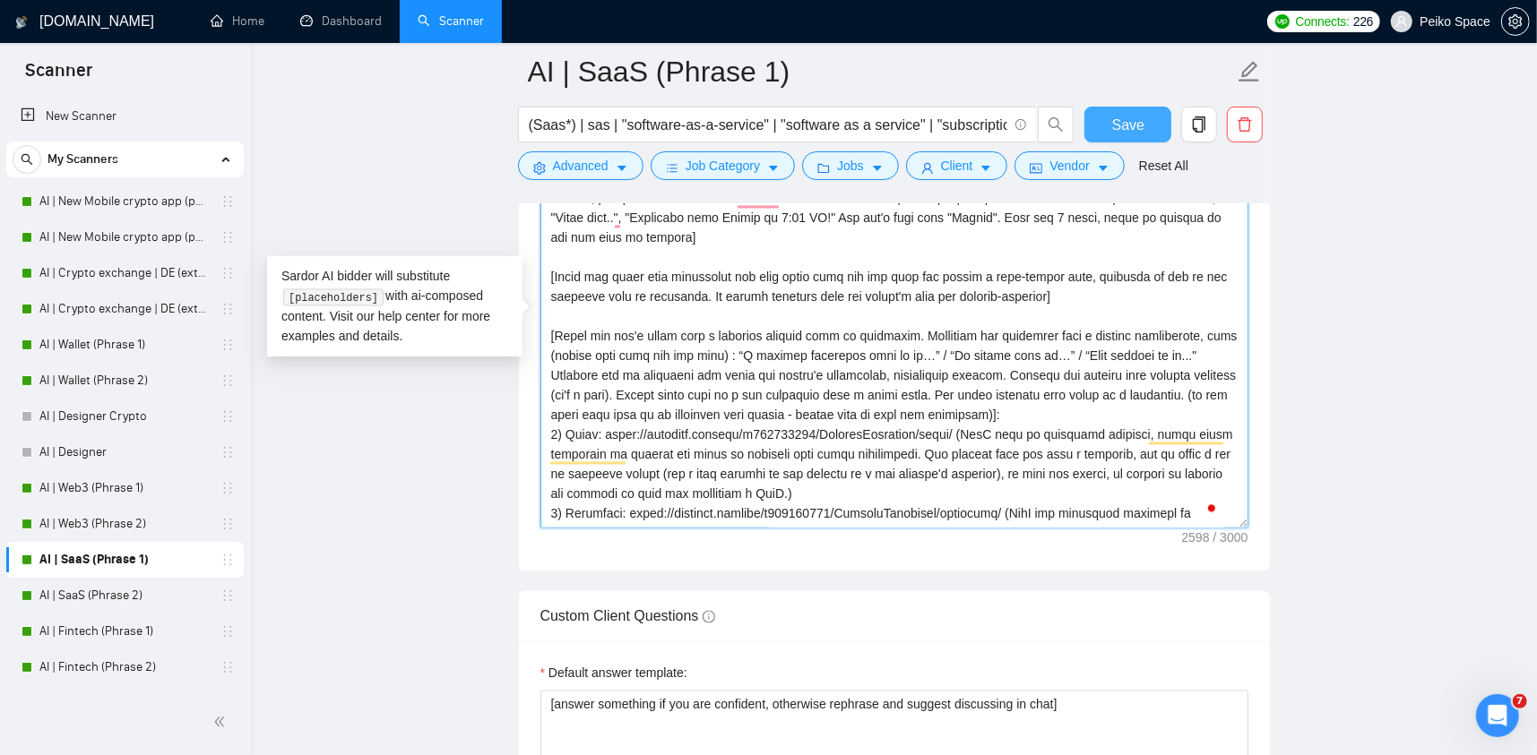
type textarea "[Please make sure to maintain the original paragraph breaks. Never ever use lon…"
click at [1106, 115] on button "Save" at bounding box center [1127, 125] width 87 height 36
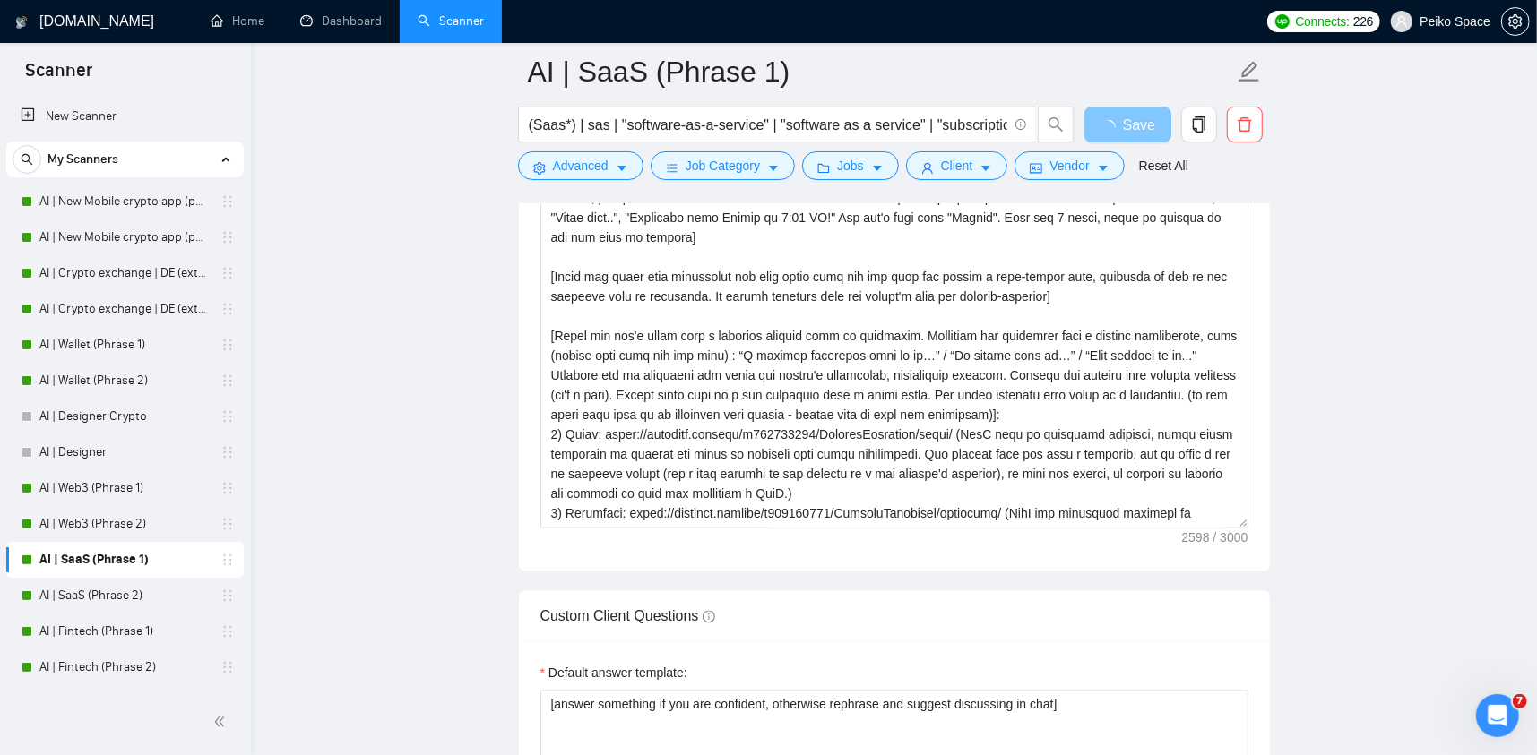
scroll to position [2151, 0]
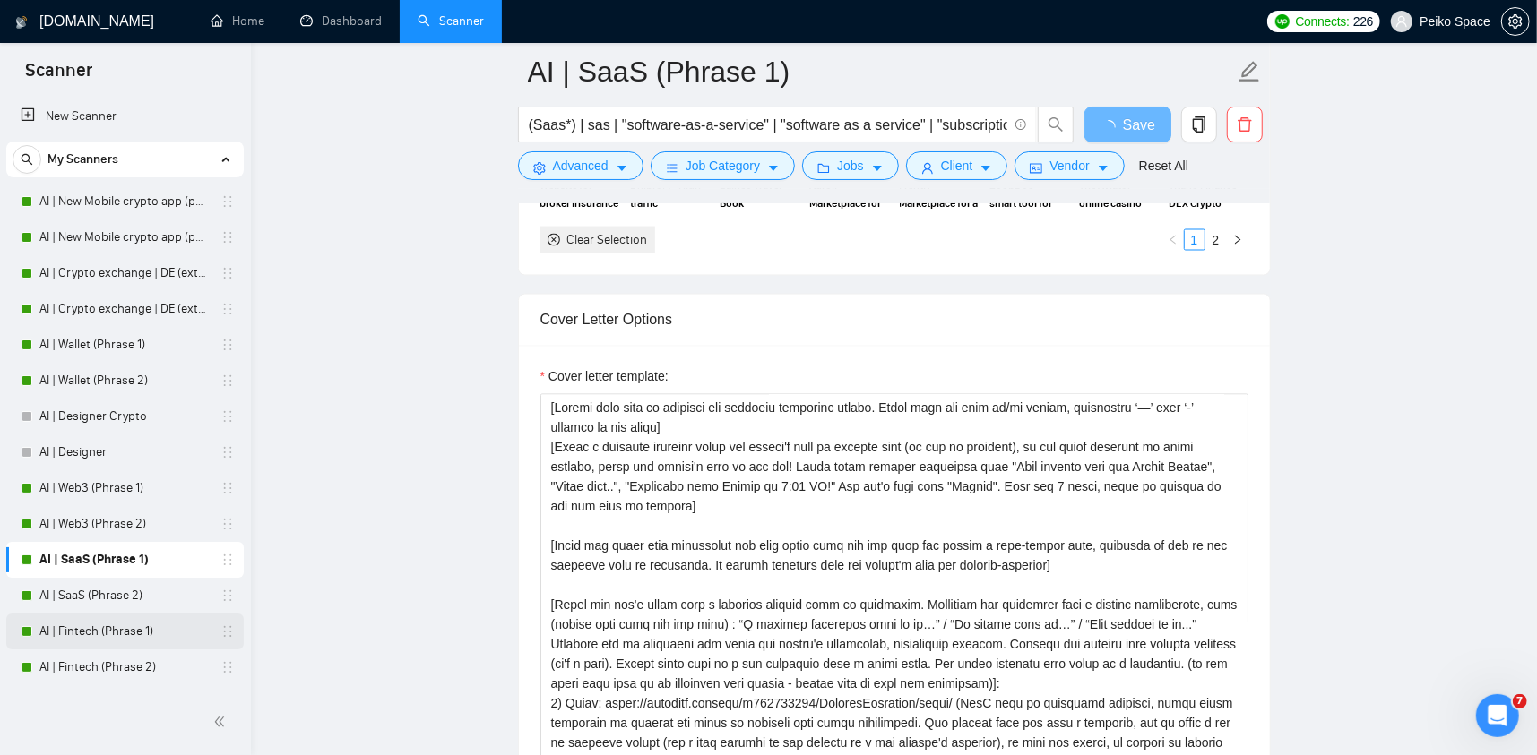
click at [136, 630] on link "AI | Fintech (Phrase 1)" at bounding box center [124, 632] width 170 height 36
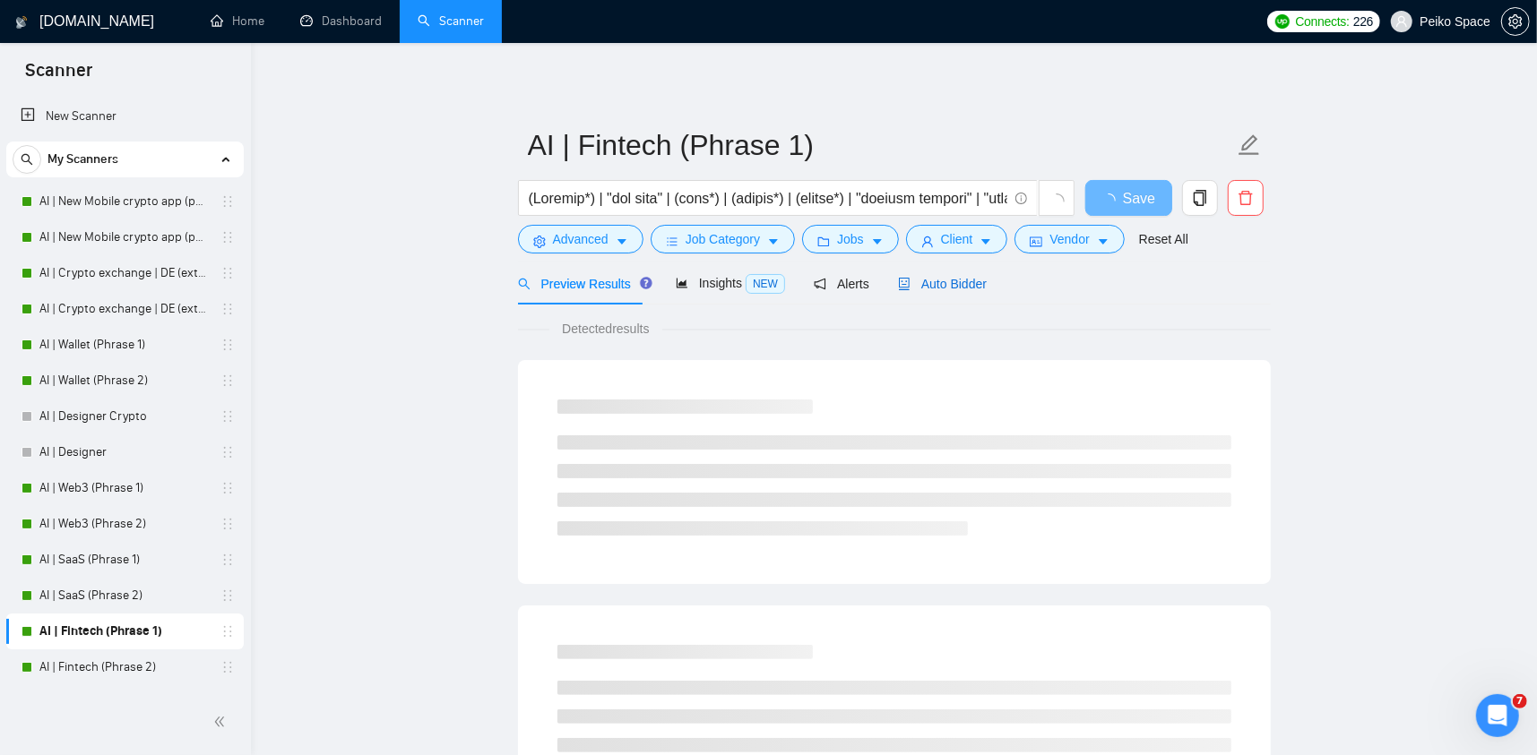
click at [934, 289] on span "Auto Bidder" at bounding box center [942, 284] width 89 height 14
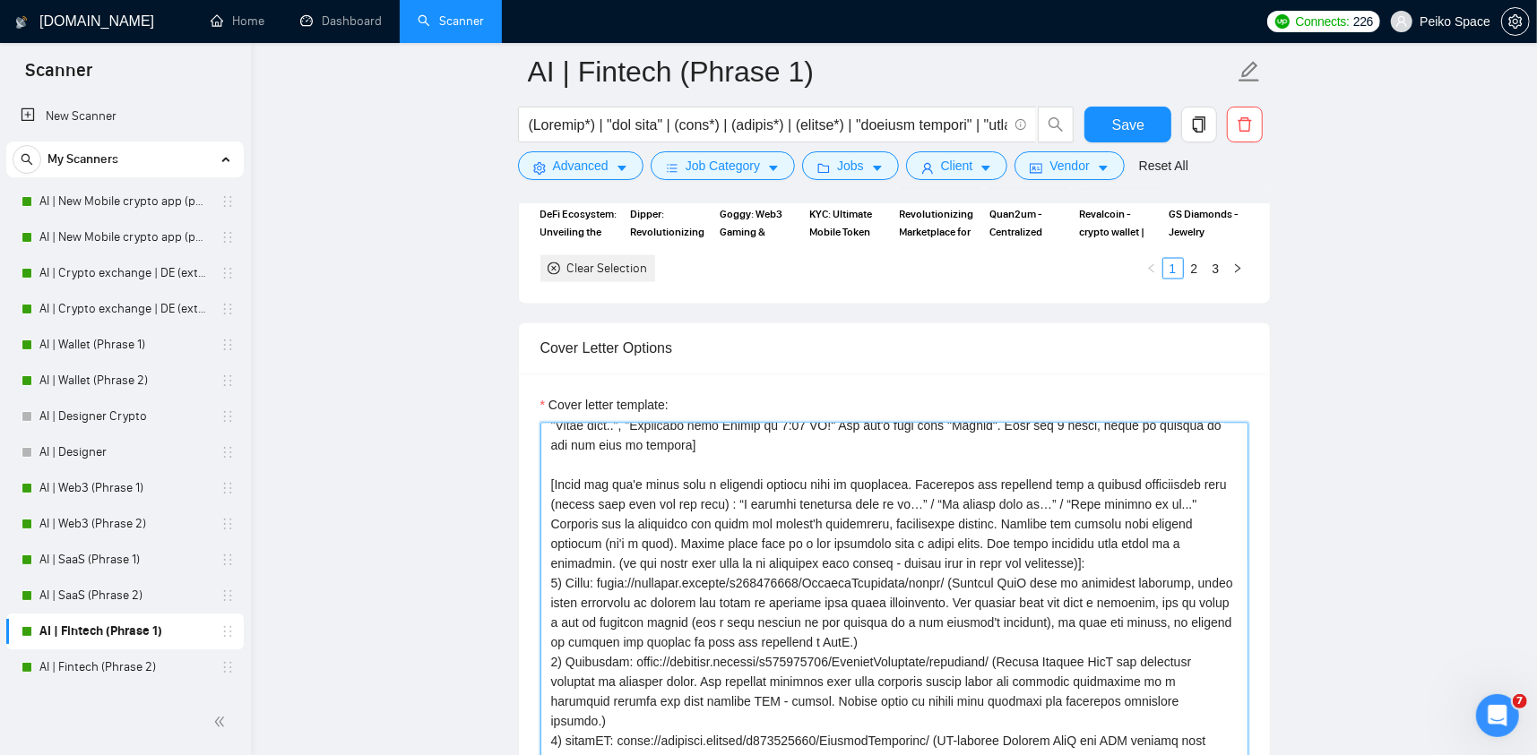
scroll to position [90, 0]
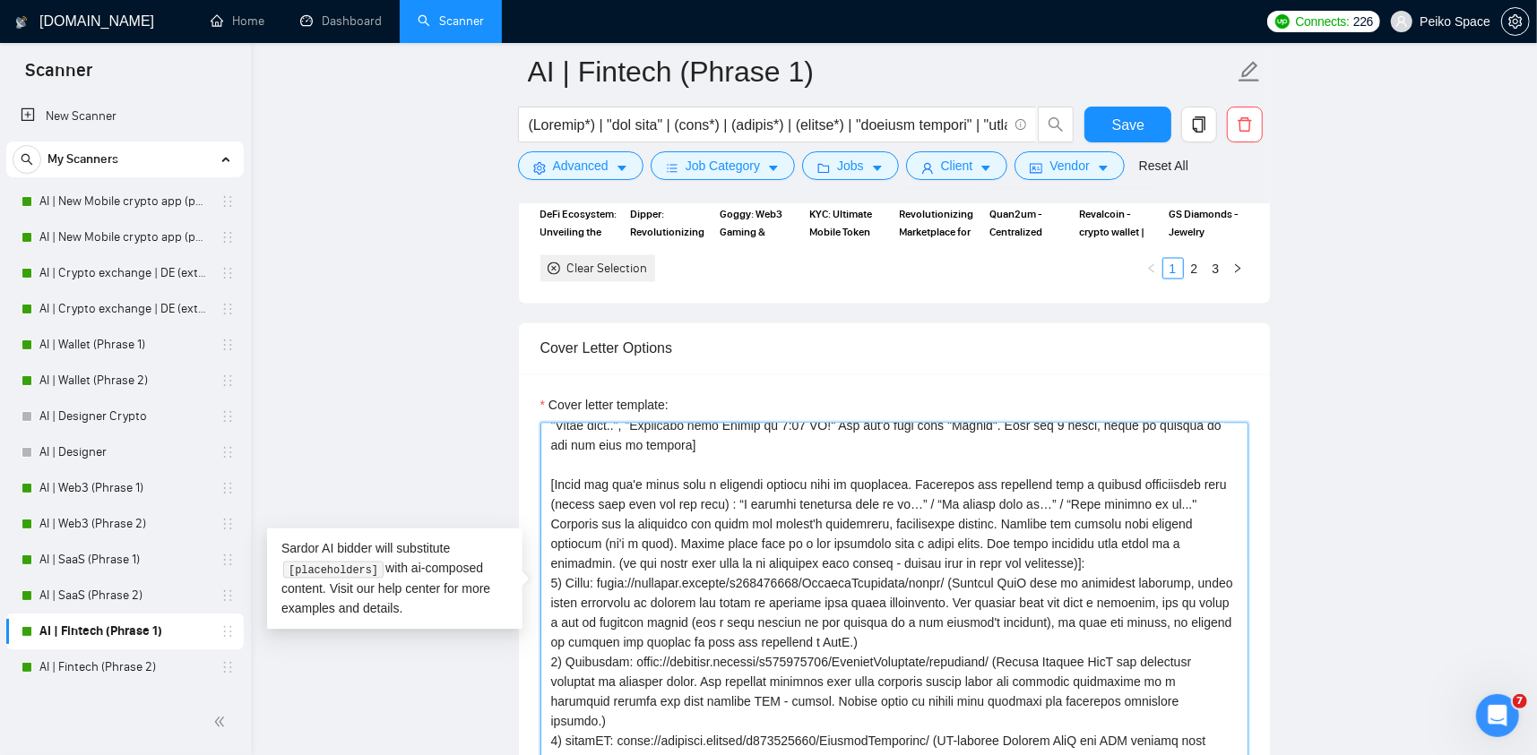
drag, startPoint x: 1083, startPoint y: 532, endPoint x: 545, endPoint y: 454, distance: 543.3
click at [545, 454] on textarea "Cover letter template:" at bounding box center [894, 624] width 708 height 403
paste textarea "Start the first line specifying the pain point from the job post and create a s…"
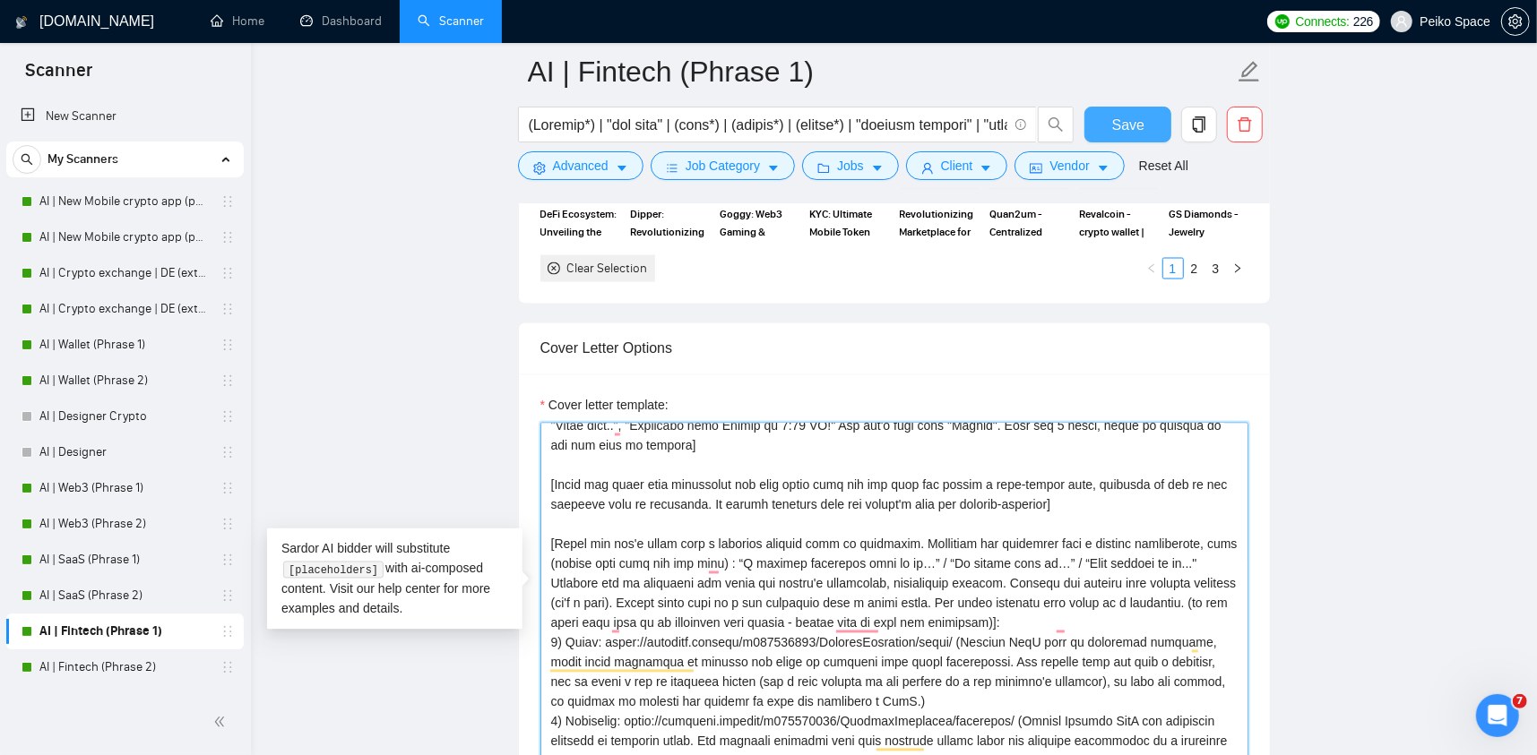
type textarea "[Please make sure to maintain the original paragraph breaks. Never ever use lon…"
click at [1136, 129] on span "Save" at bounding box center [1128, 125] width 32 height 22
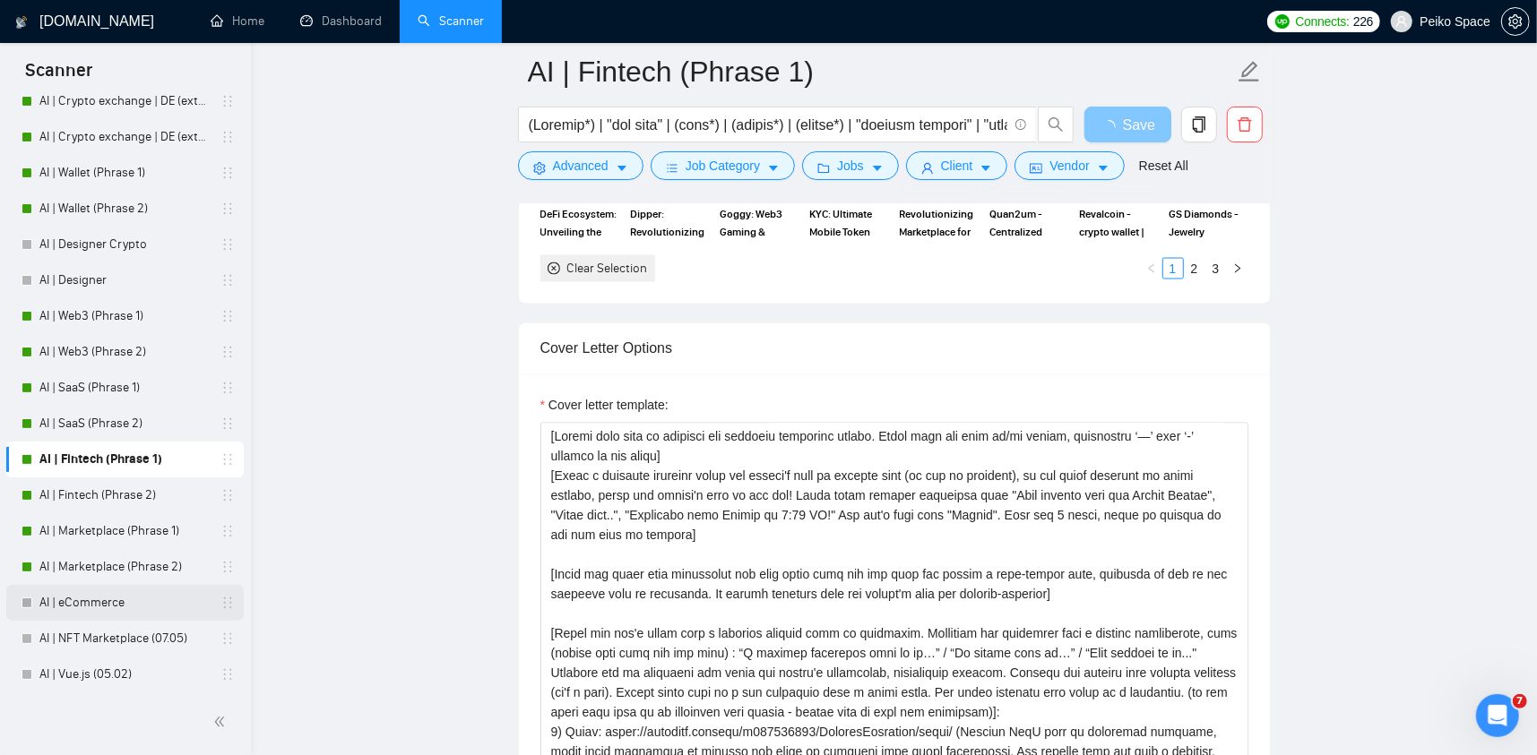
scroll to position [179, 0]
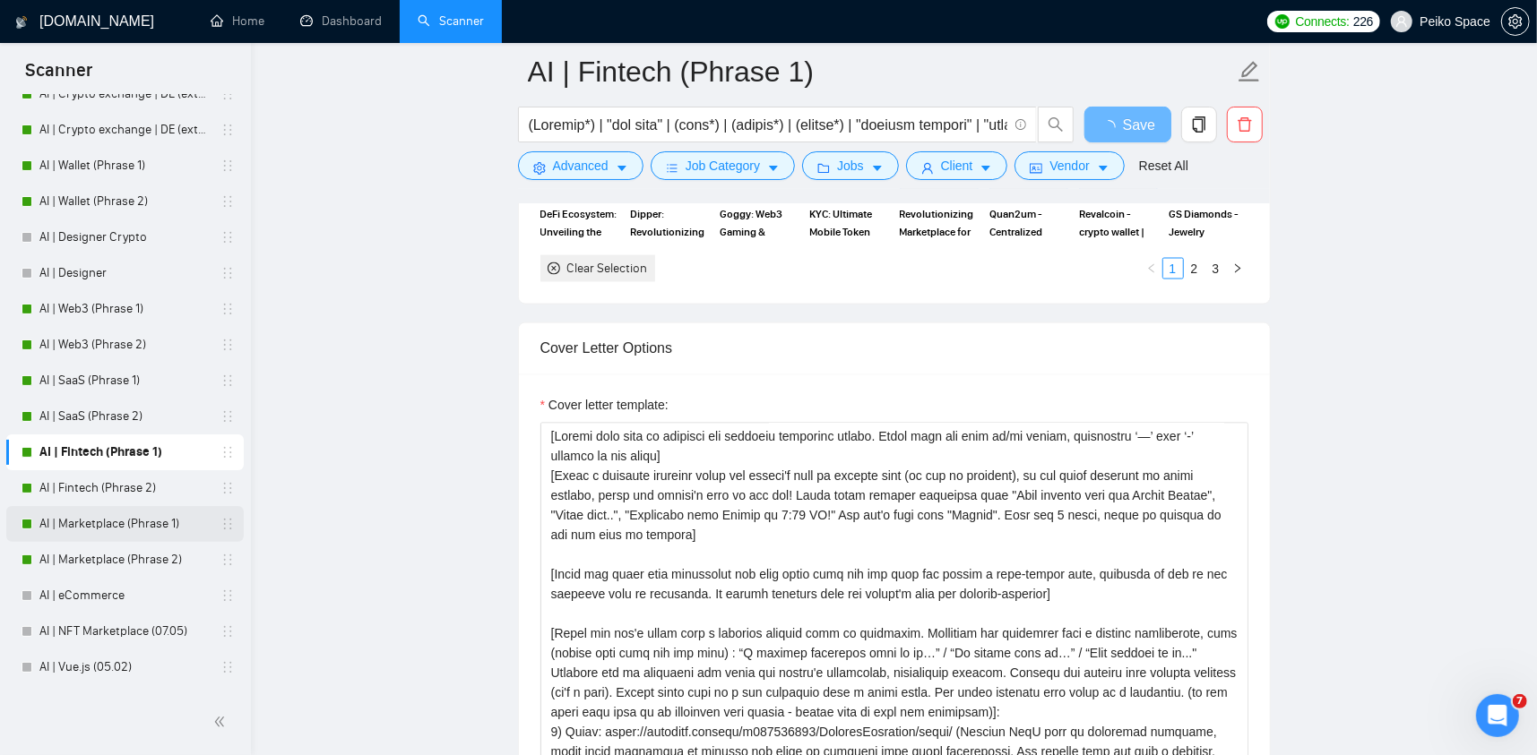
click at [148, 528] on link "AI | Marketplace (Phrase 1)" at bounding box center [124, 524] width 170 height 36
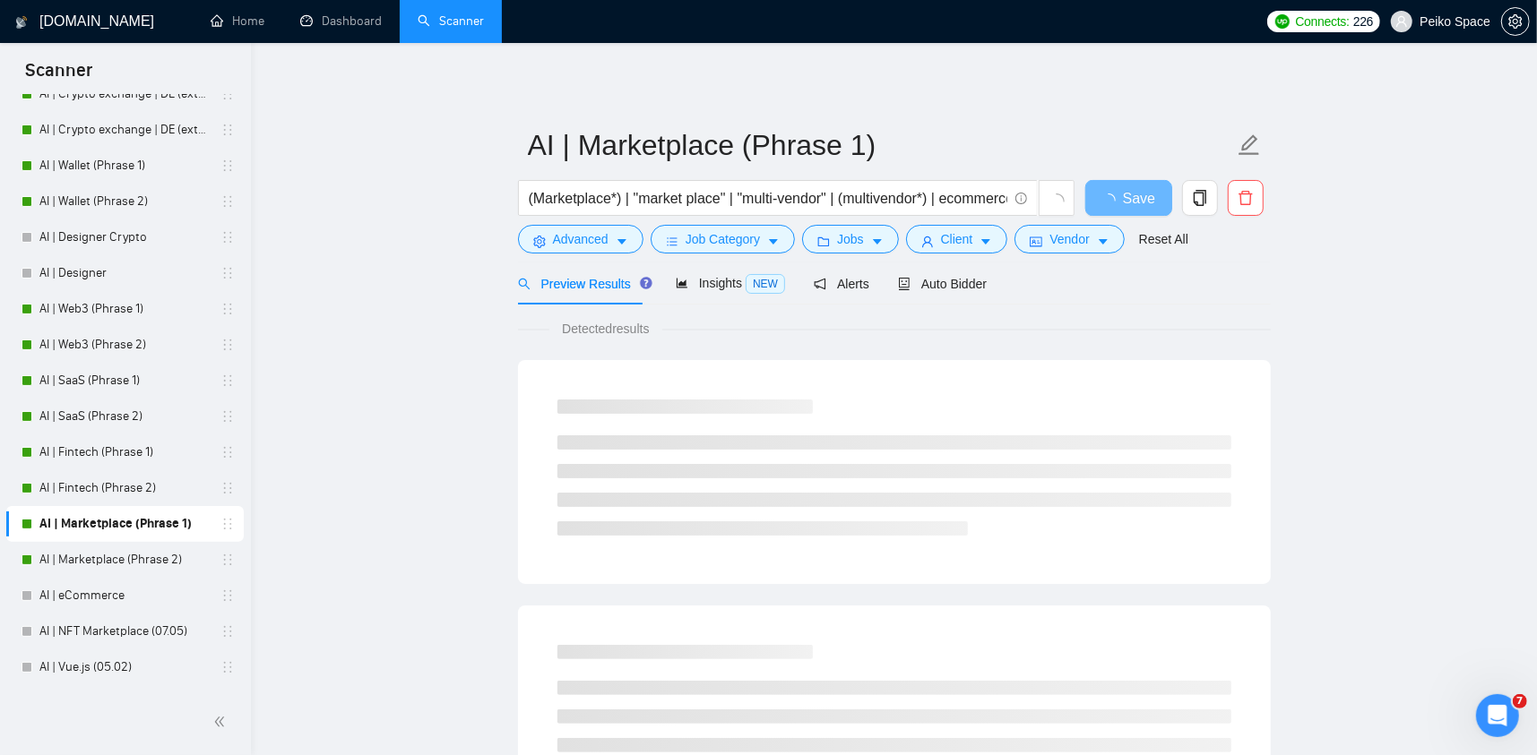
click at [982, 289] on div "Preview Results Insights NEW Alerts Auto Bidder" at bounding box center [894, 284] width 753 height 42
click at [964, 289] on span "Auto Bidder" at bounding box center [942, 284] width 89 height 14
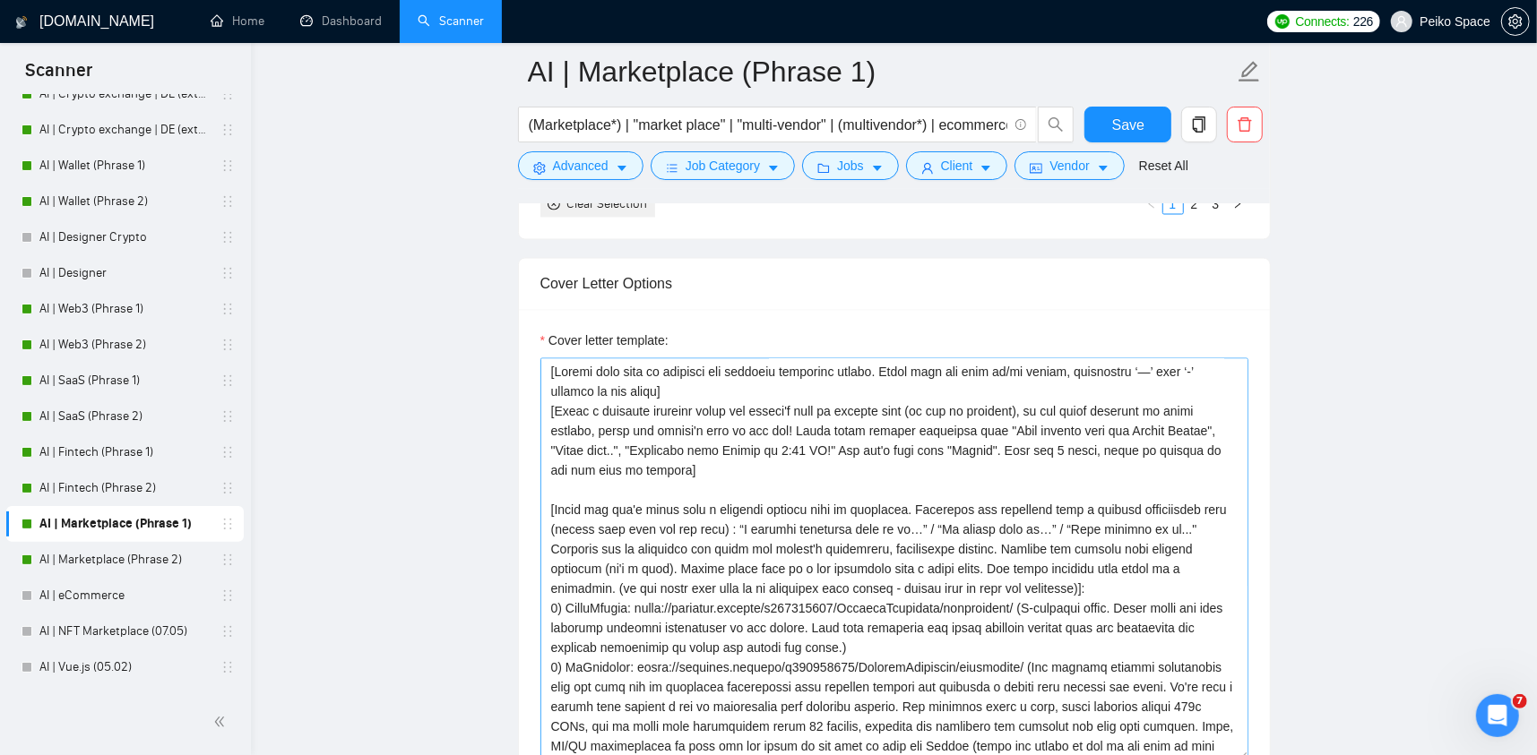
scroll to position [2240, 0]
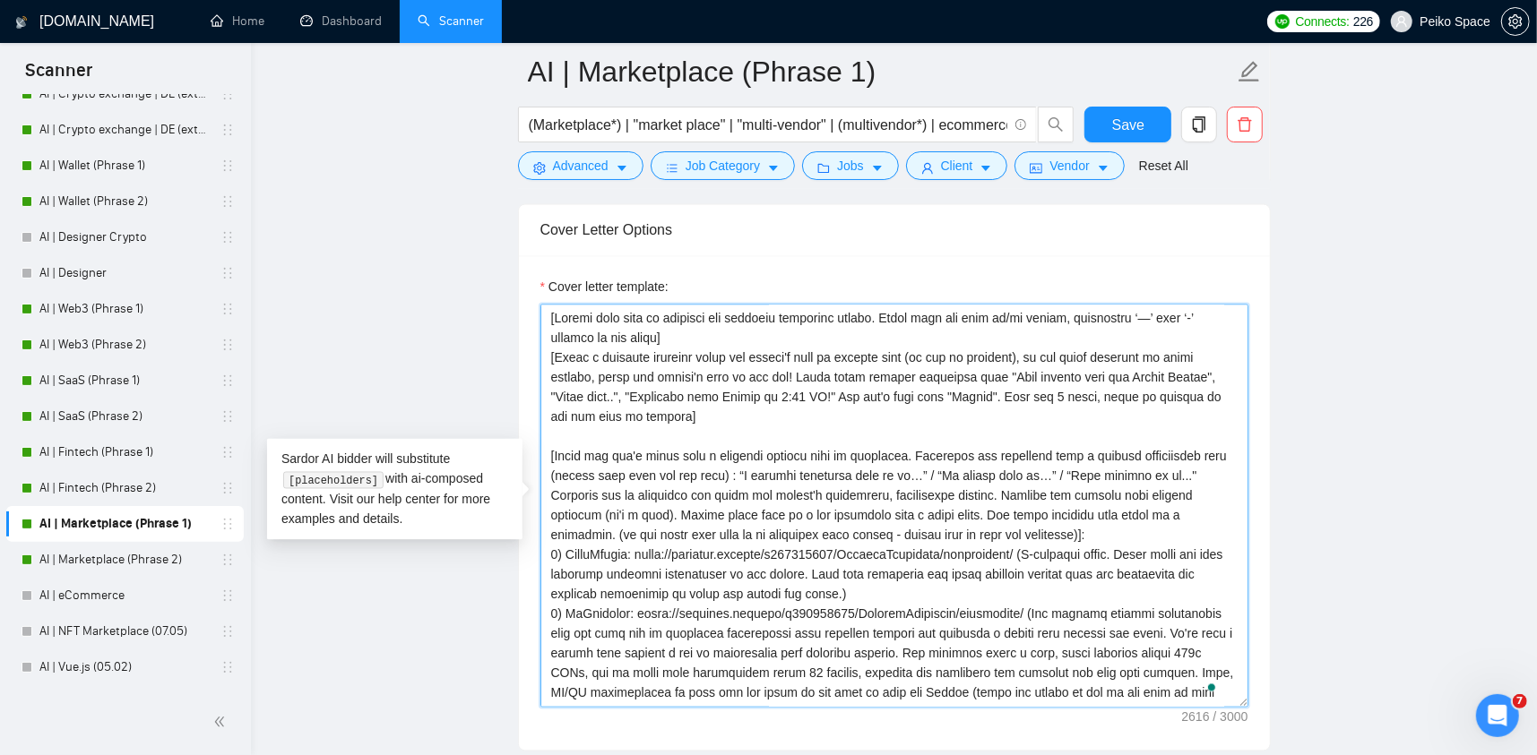
drag, startPoint x: 1084, startPoint y: 532, endPoint x: 533, endPoint y: 453, distance: 555.9
paste textarea "Start the first line specifying the pain point from the job post and create a s…"
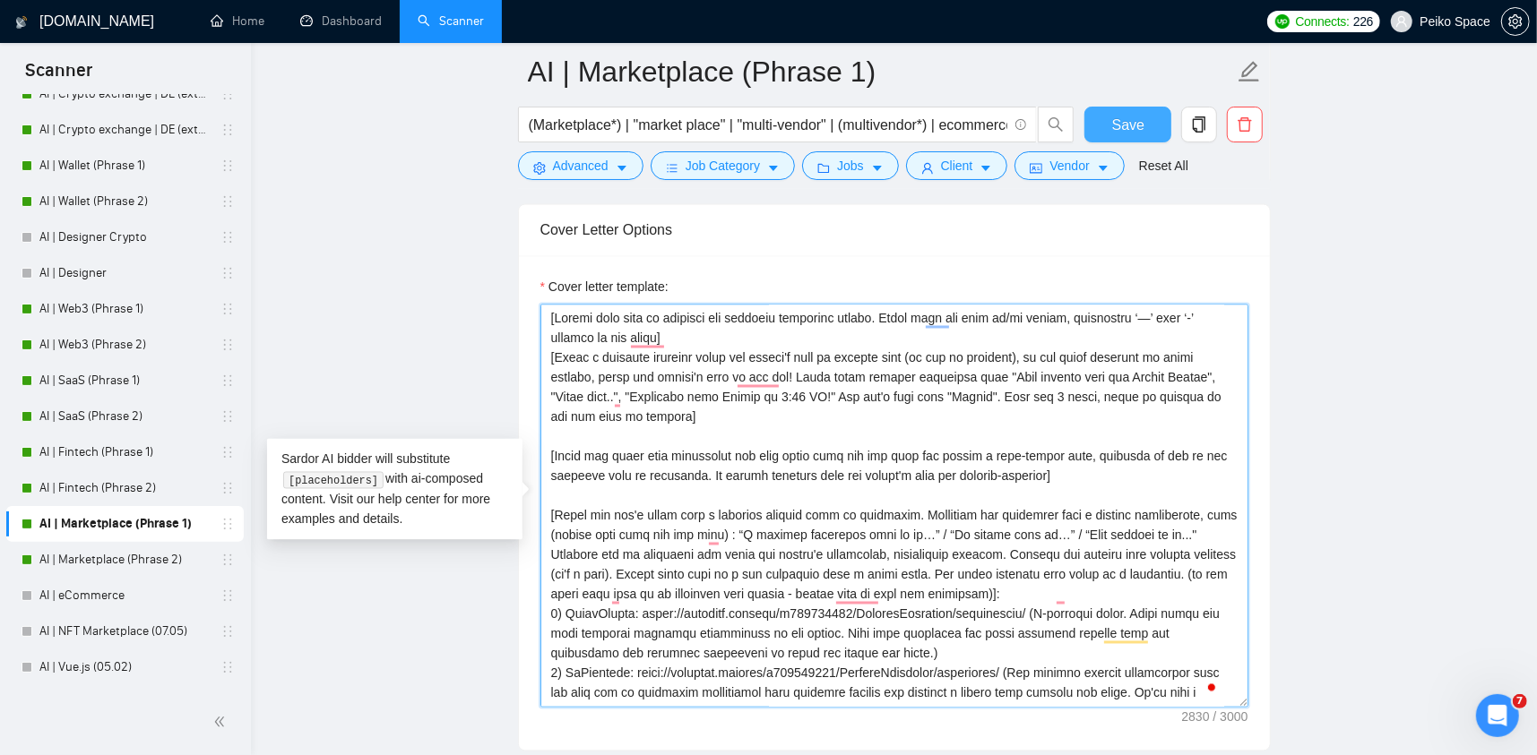
type textarea "[Please make sure to maintain the original paragraph breaks. Never ever use lon…"
click at [1127, 119] on span "Save" at bounding box center [1128, 125] width 32 height 22
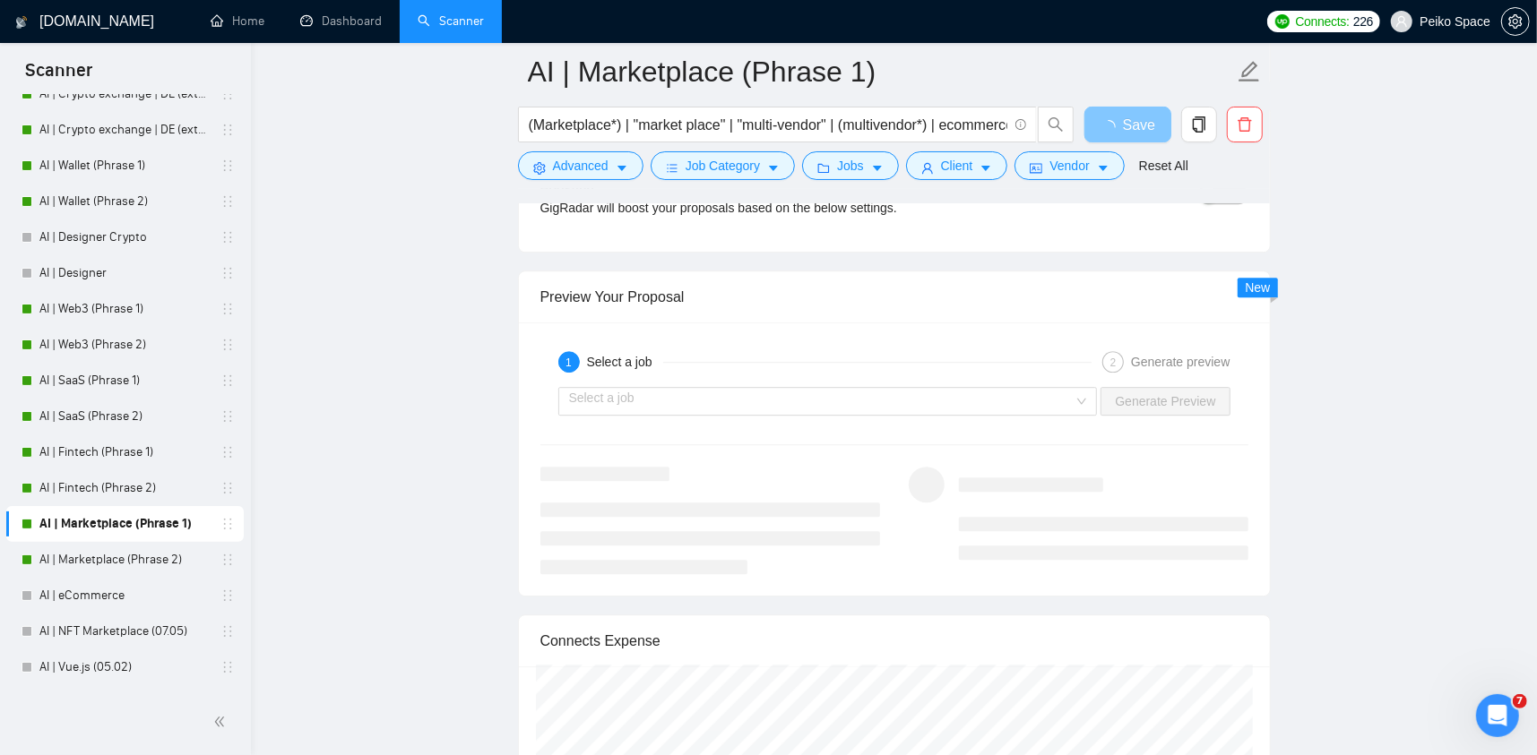
scroll to position [3585, 0]
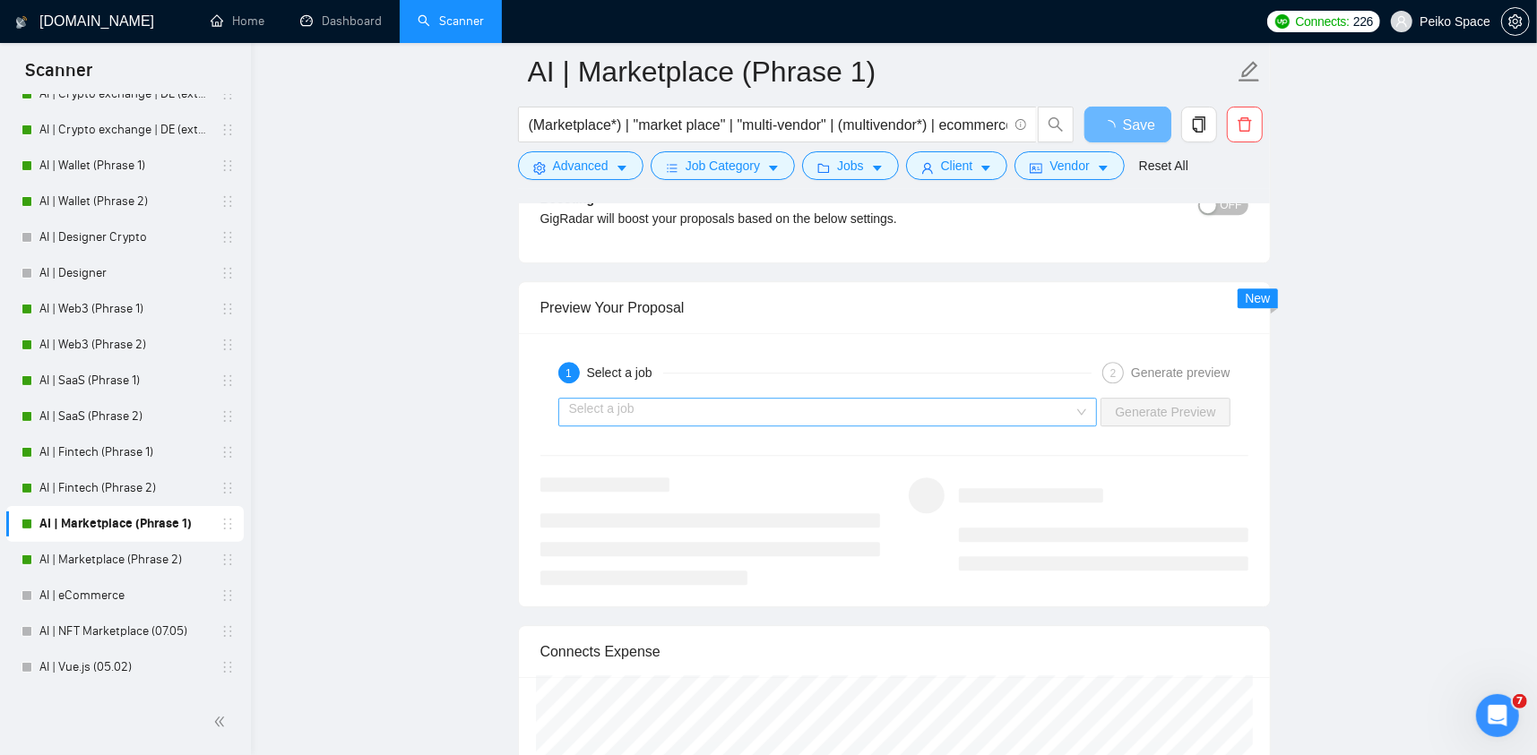
click at [725, 405] on input "search" at bounding box center [821, 412] width 505 height 27
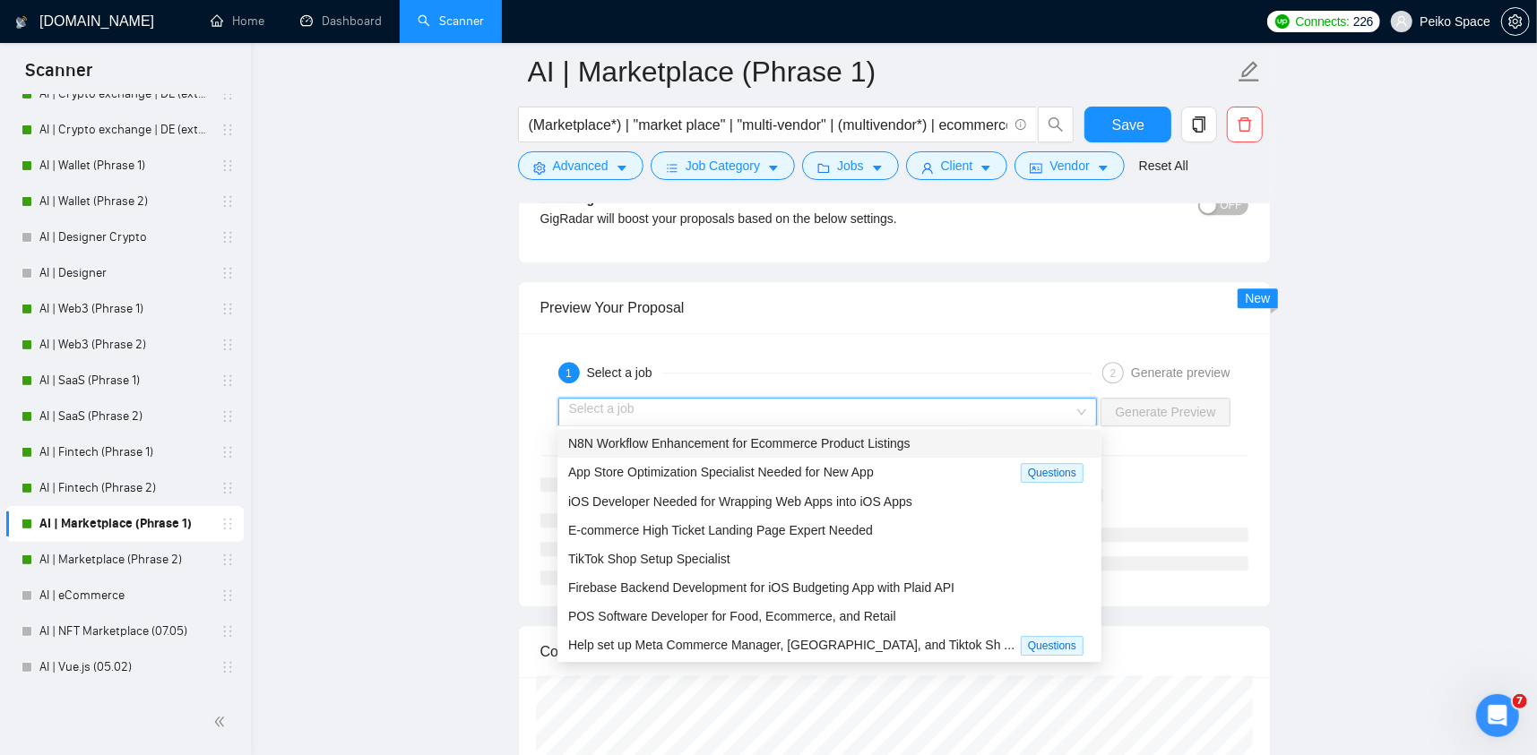
drag, startPoint x: 774, startPoint y: 443, endPoint x: 638, endPoint y: 295, distance: 201.1
click at [721, 615] on span "POS Software Developer for Food, Ecommerce, and Retail" at bounding box center [732, 616] width 328 height 14
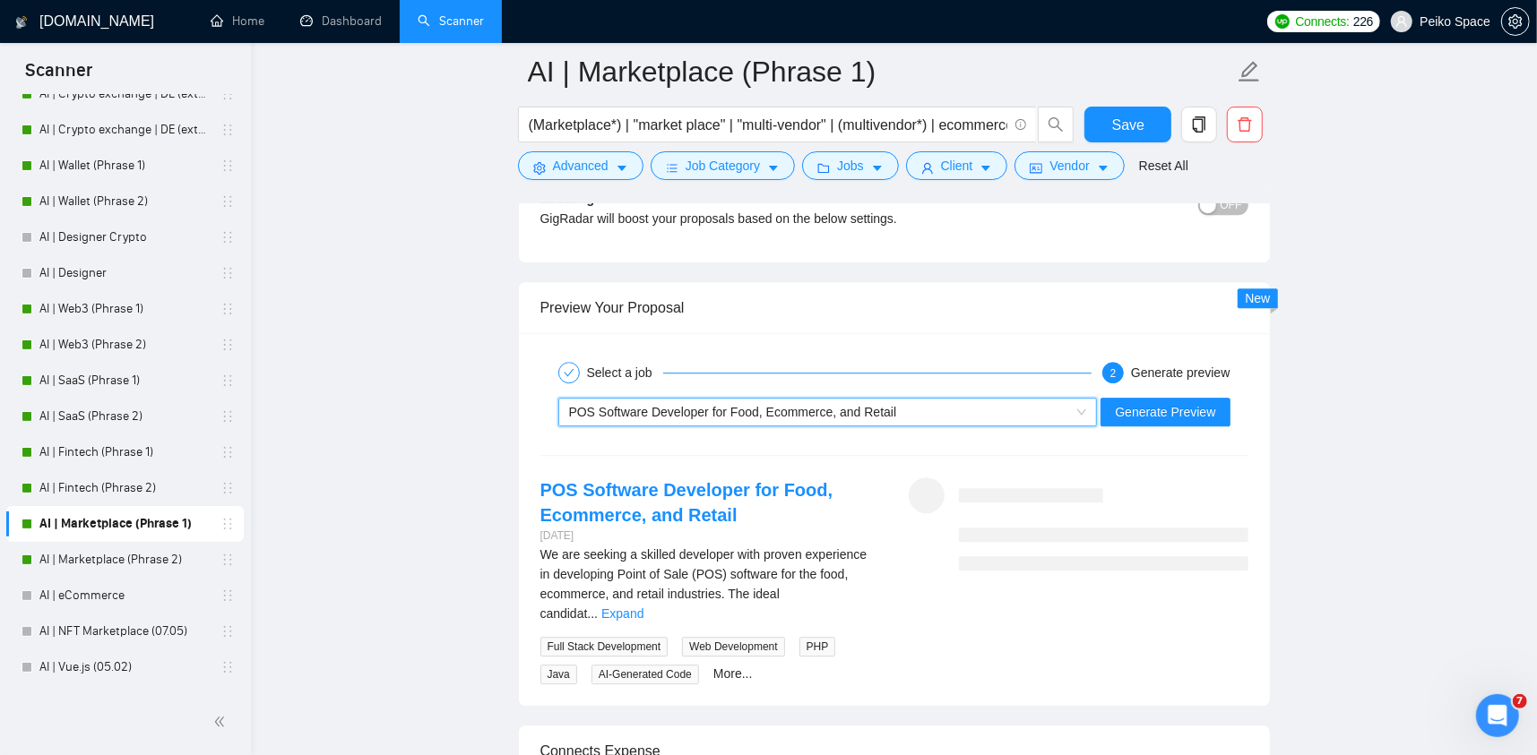
click at [1162, 391] on div "~021970982171993701745 POS Software Developer for Food, Ecommerce, and Retail G…" at bounding box center [895, 412] width 712 height 43
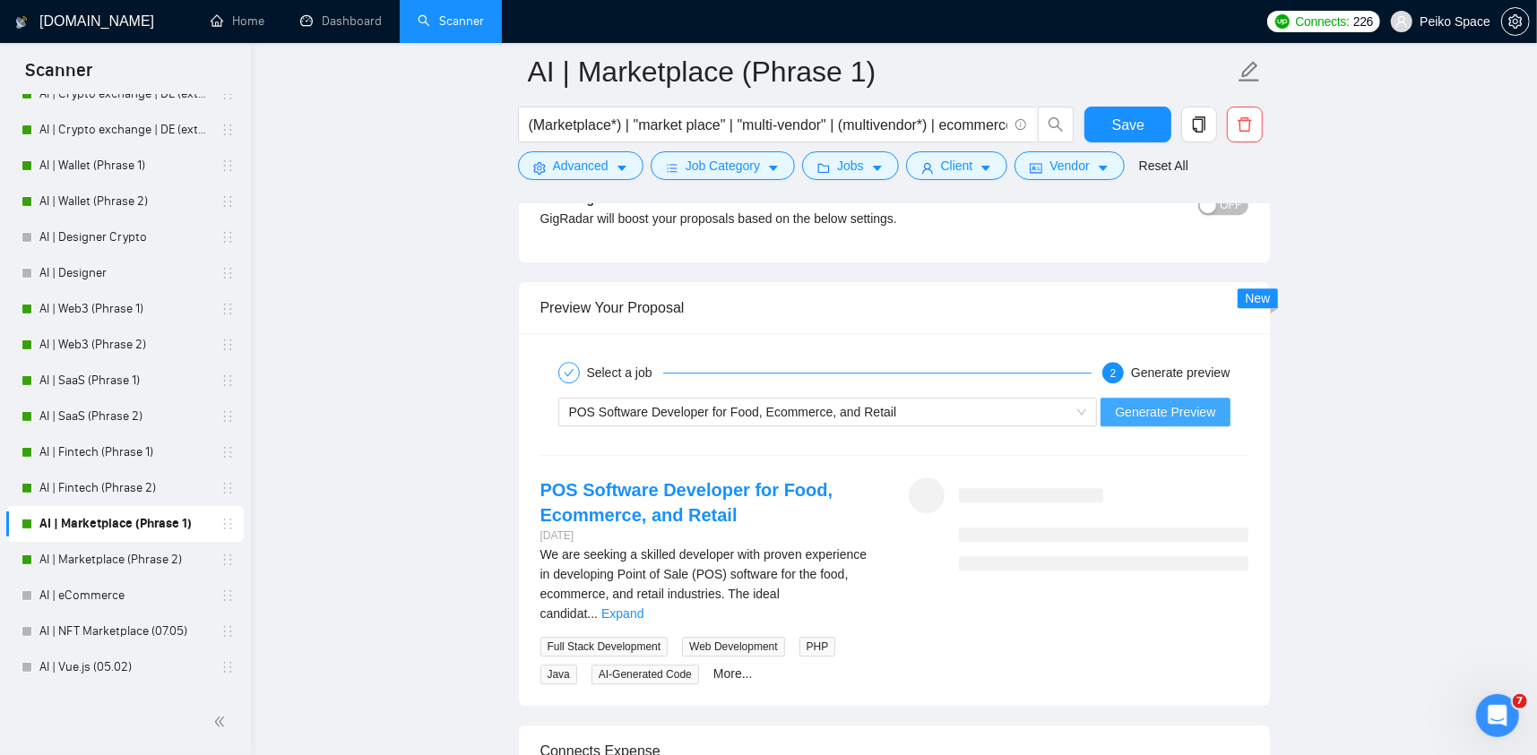
click at [1168, 398] on button "Generate Preview" at bounding box center [1165, 412] width 129 height 29
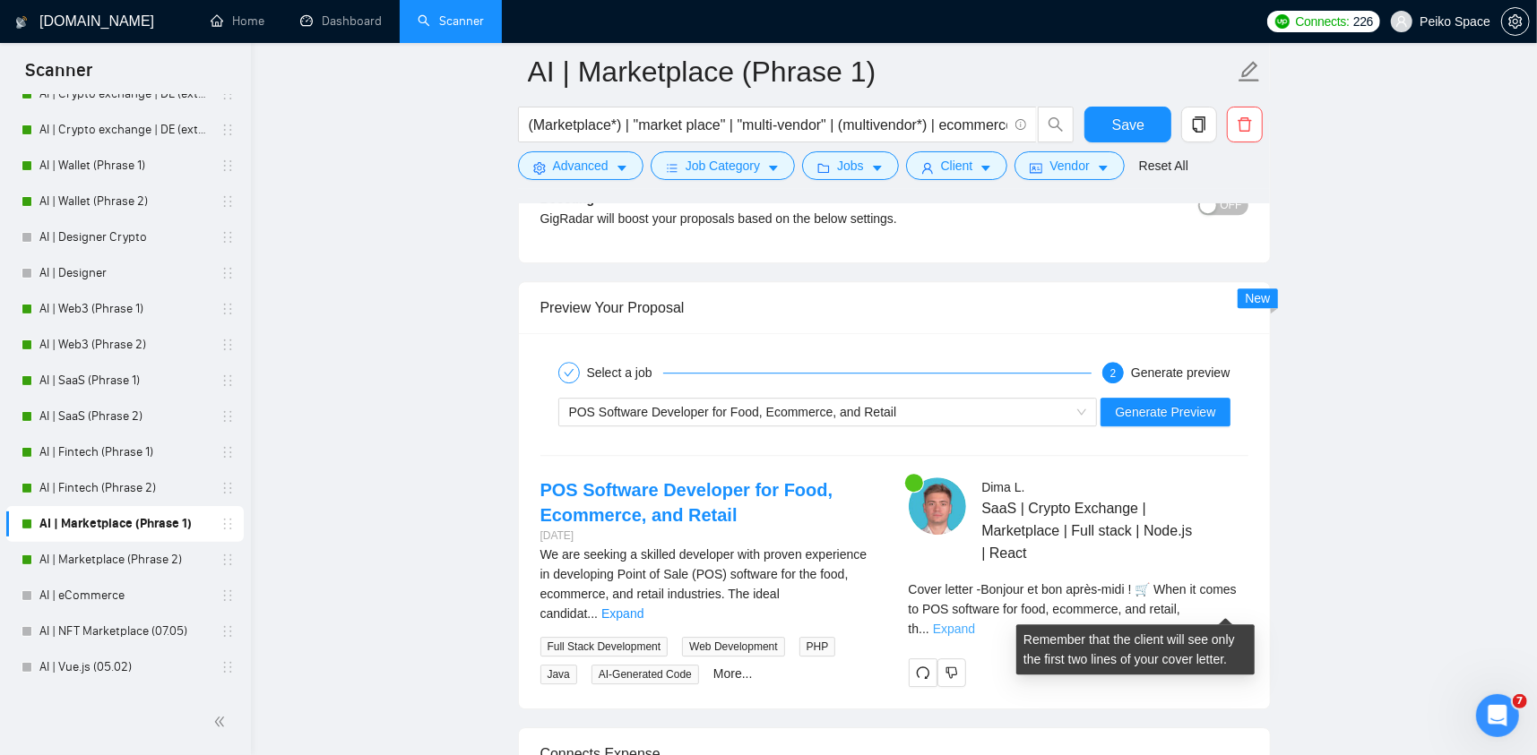
click at [975, 622] on link "Expand" at bounding box center [954, 629] width 42 height 14
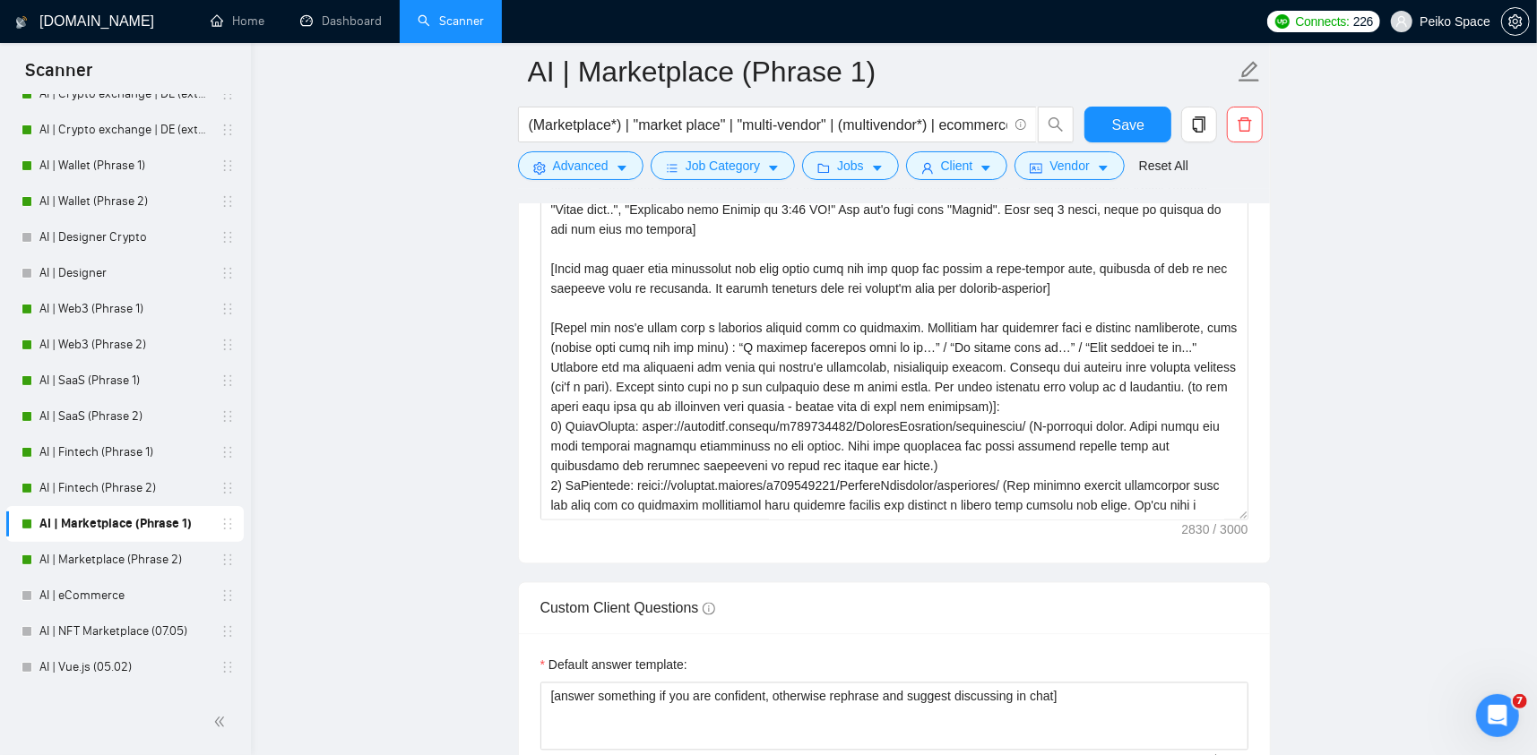
scroll to position [2240, 0]
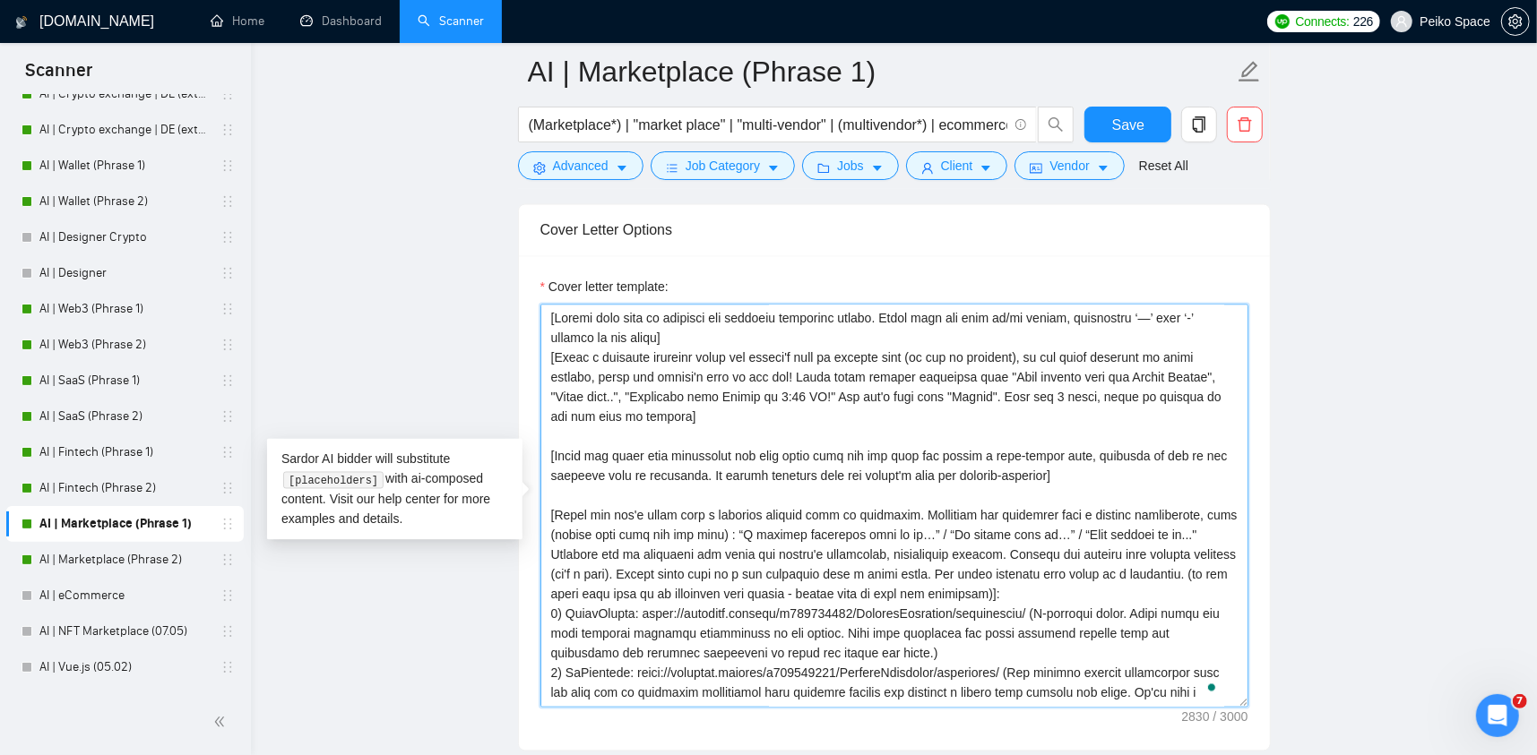
drag, startPoint x: 1071, startPoint y: 321, endPoint x: 768, endPoint y: 307, distance: 303.2
click at [774, 307] on textarea "Cover letter template:" at bounding box center [894, 506] width 708 height 403
click at [671, 334] on textarea "Cover letter template:" at bounding box center [894, 506] width 708 height 403
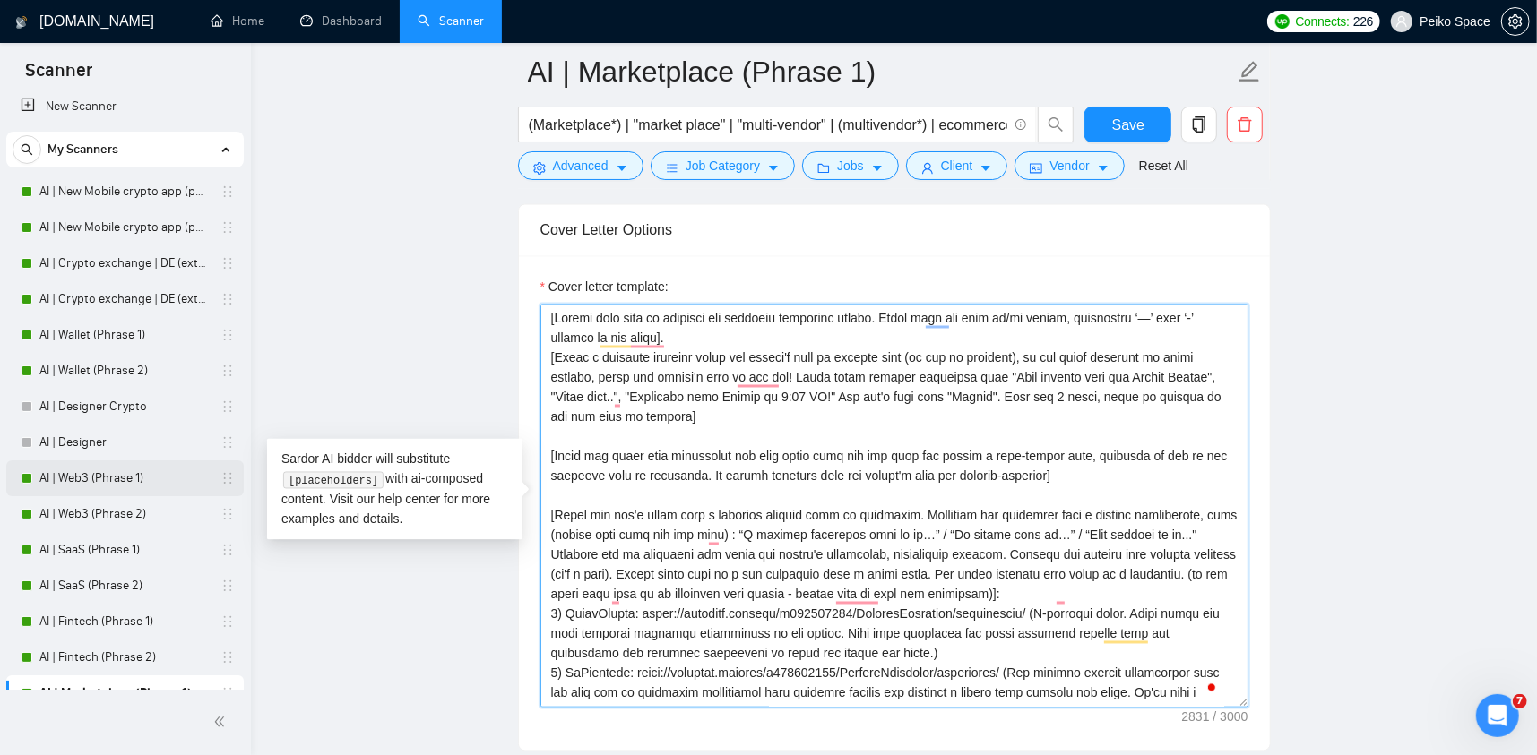
scroll to position [0, 0]
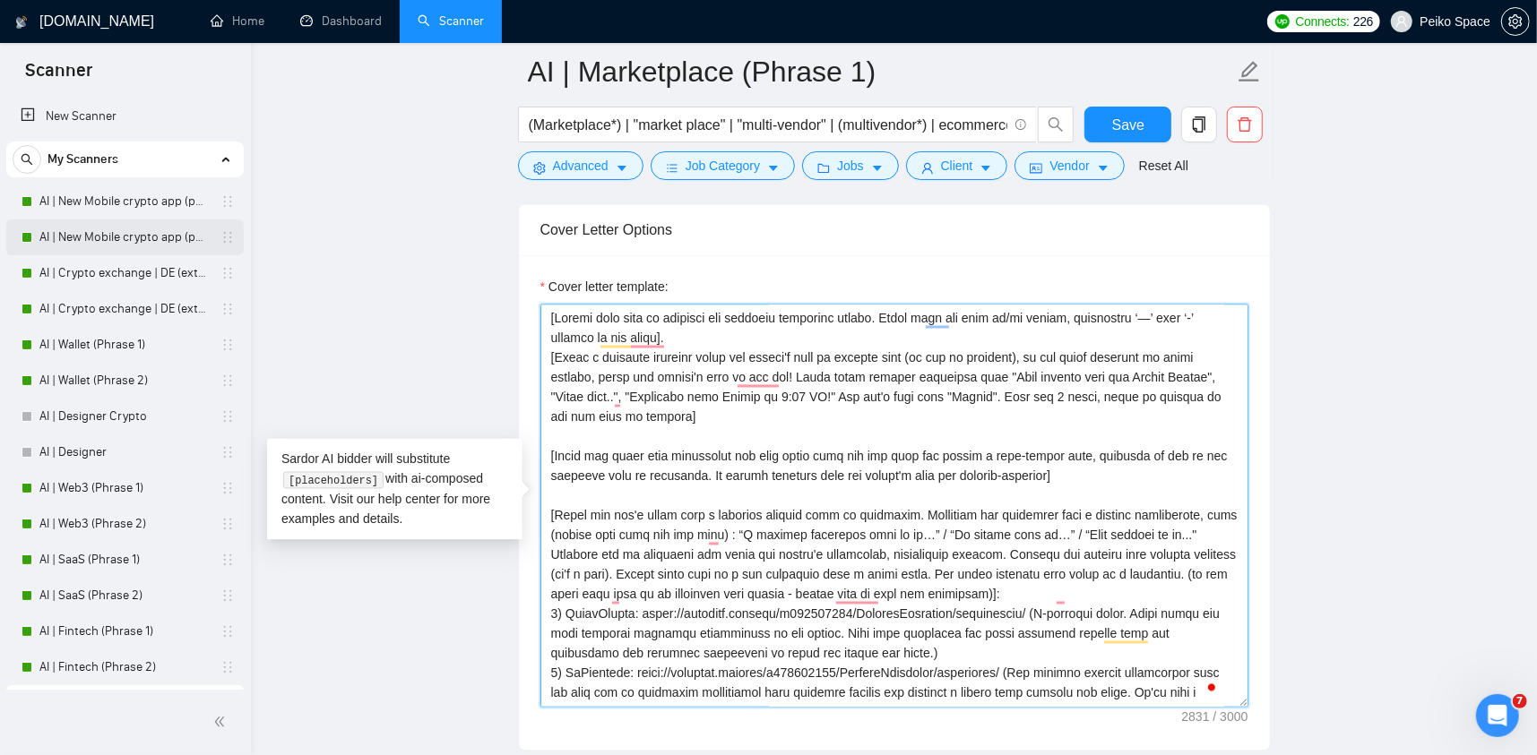
type textarea "[Please make sure to maintain the original paragraph breaks. Never ever use lon…"
click at [146, 237] on link "AI | New Mobile crypto app (phrase 2)" at bounding box center [124, 238] width 170 height 36
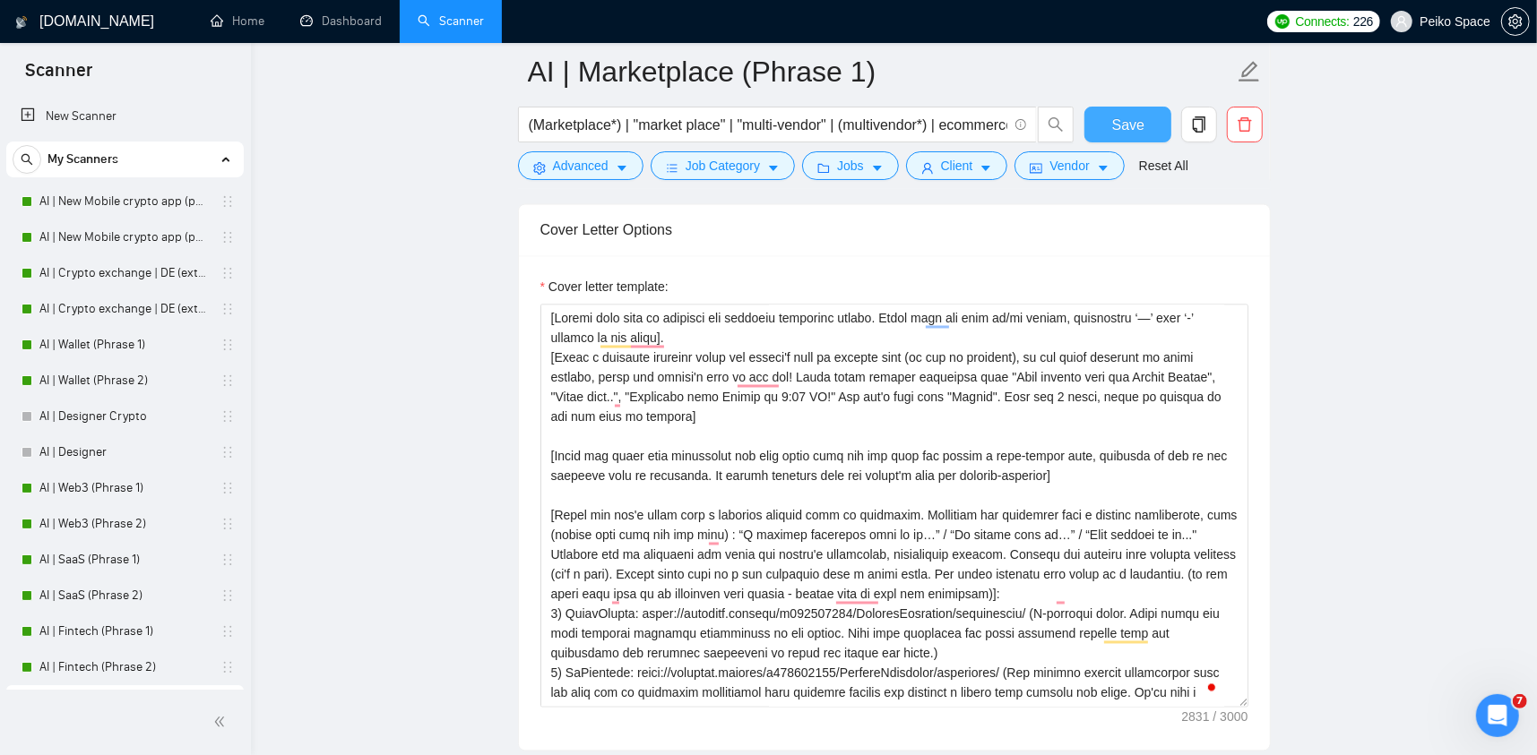
click at [1129, 128] on span "Save" at bounding box center [1128, 125] width 32 height 22
click at [145, 228] on link "AI | New Mobile crypto app (phrase 2)" at bounding box center [124, 238] width 170 height 36
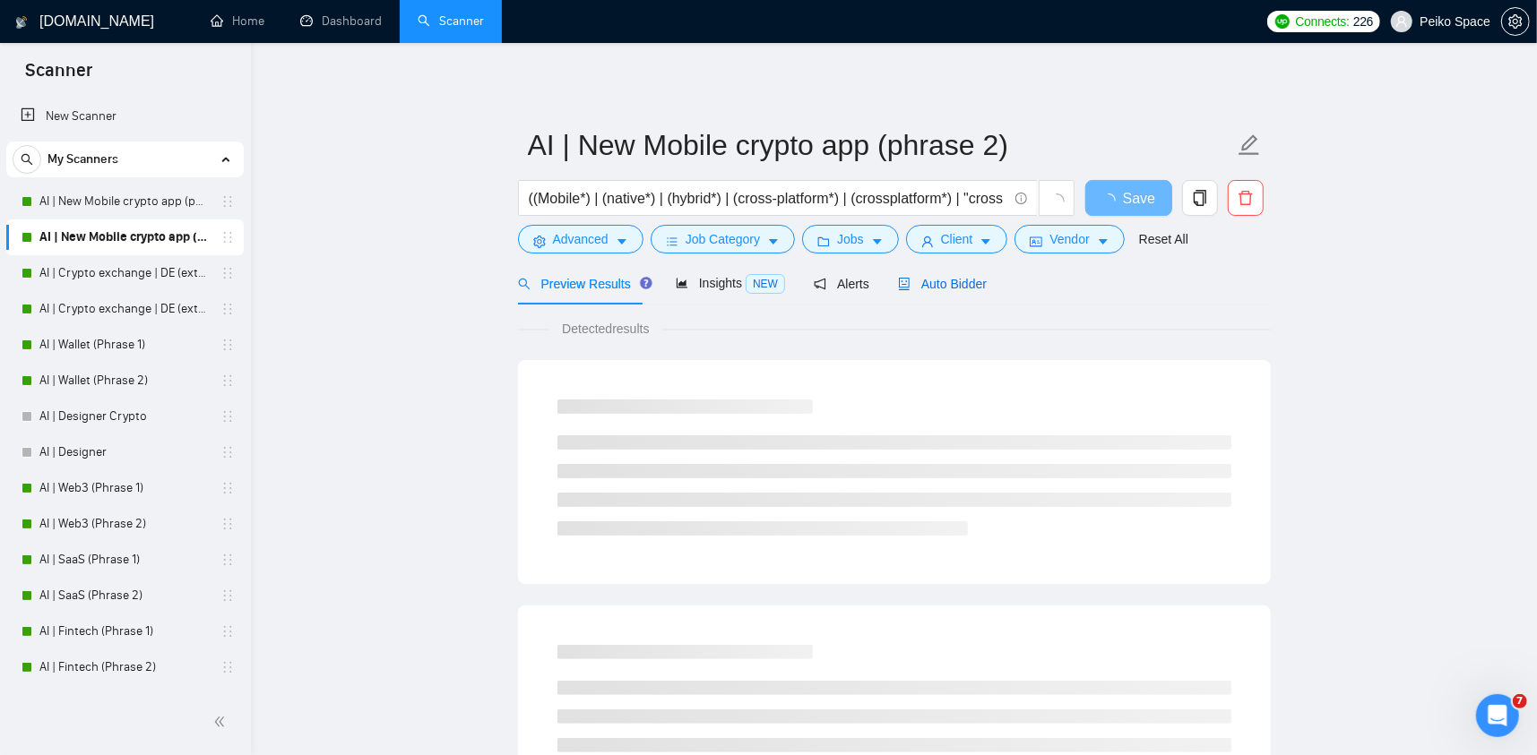
click at [964, 277] on span "Auto Bidder" at bounding box center [942, 284] width 89 height 14
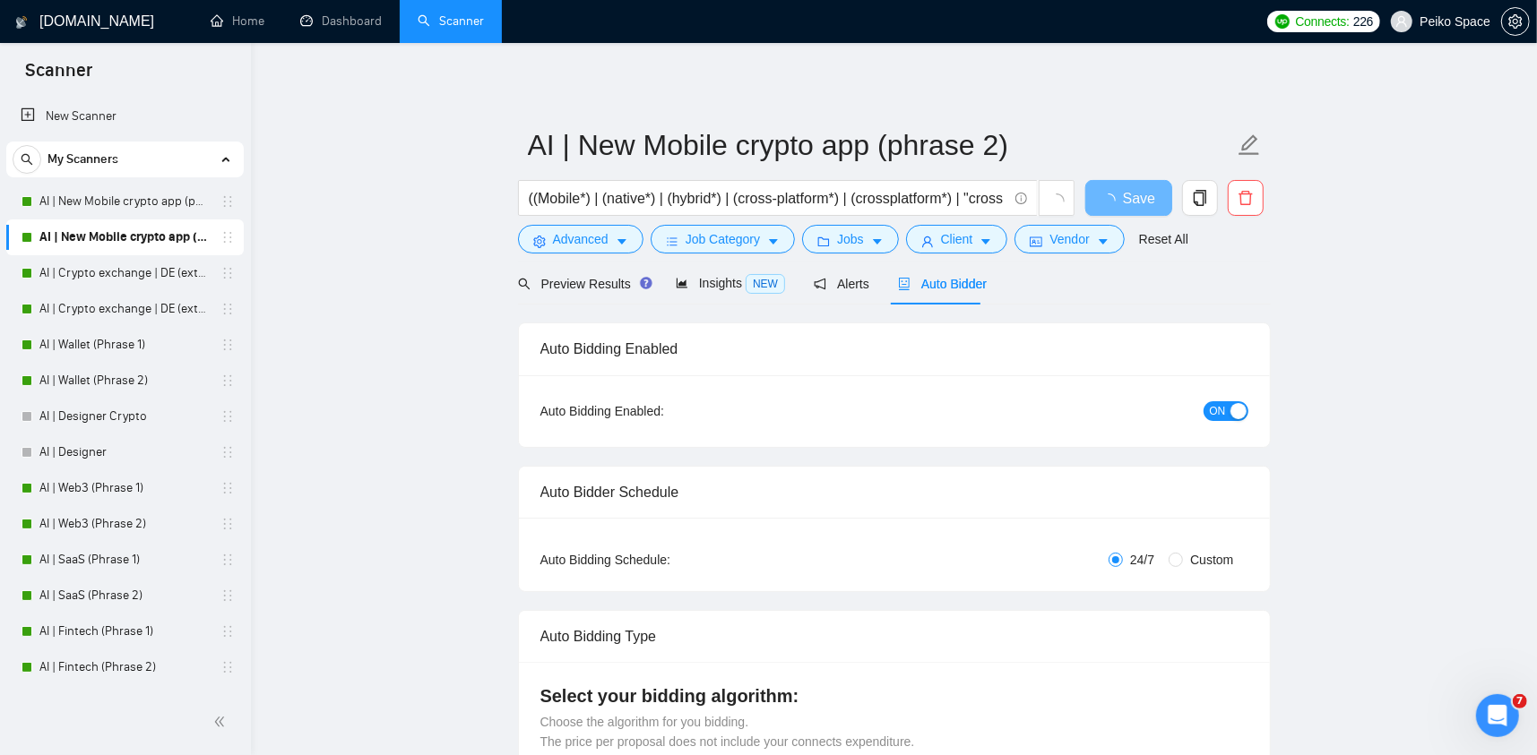
radio input "false"
radio input "true"
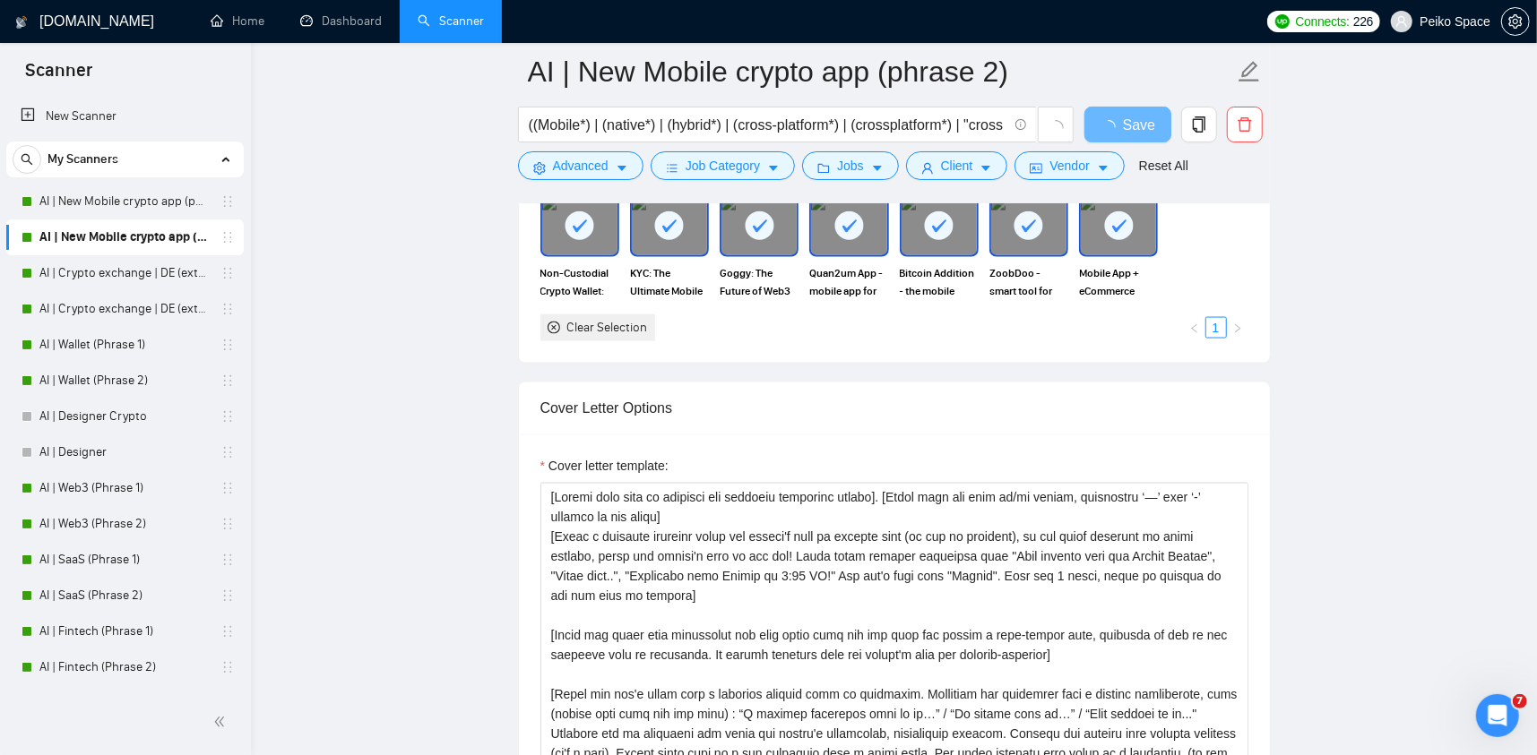
scroll to position [1972, 0]
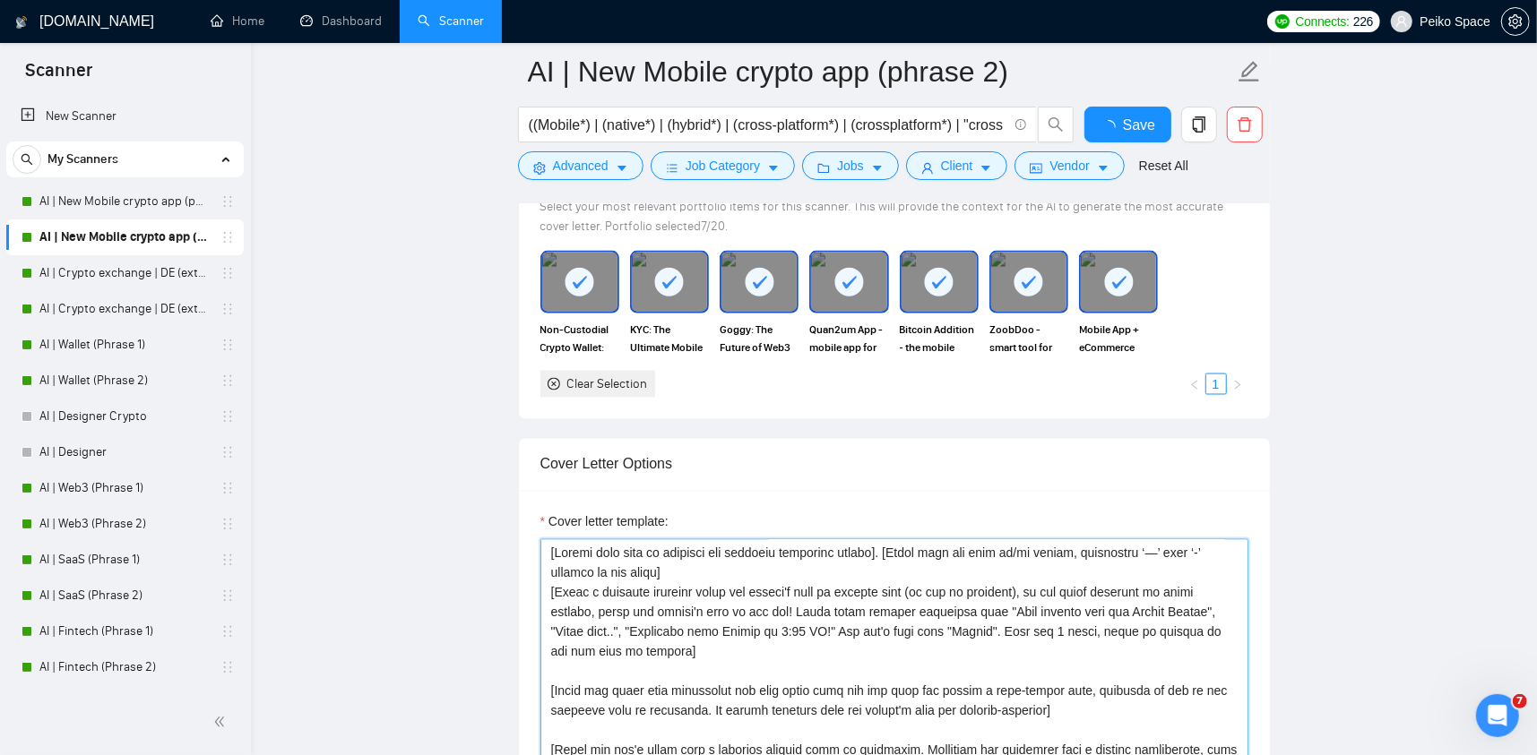
drag, startPoint x: 696, startPoint y: 456, endPoint x: 488, endPoint y: 427, distance: 210.9
click at [488, 427] on main "AI | New Mobile crypto app (phrase 2) ((Mobile*) | (native*) | (hybrid*) | (cro…" at bounding box center [894, 623] width 1229 height 5046
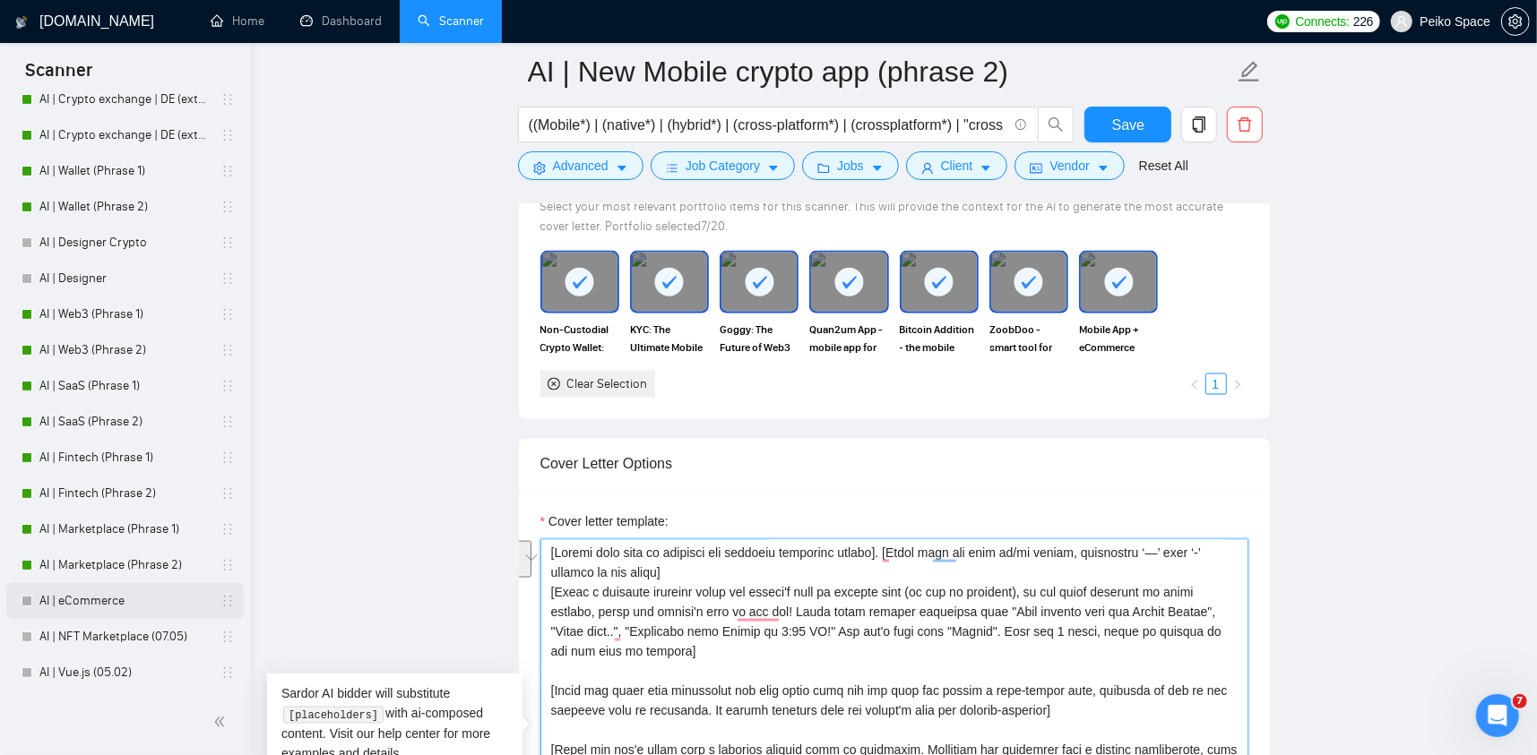
scroll to position [179, 0]
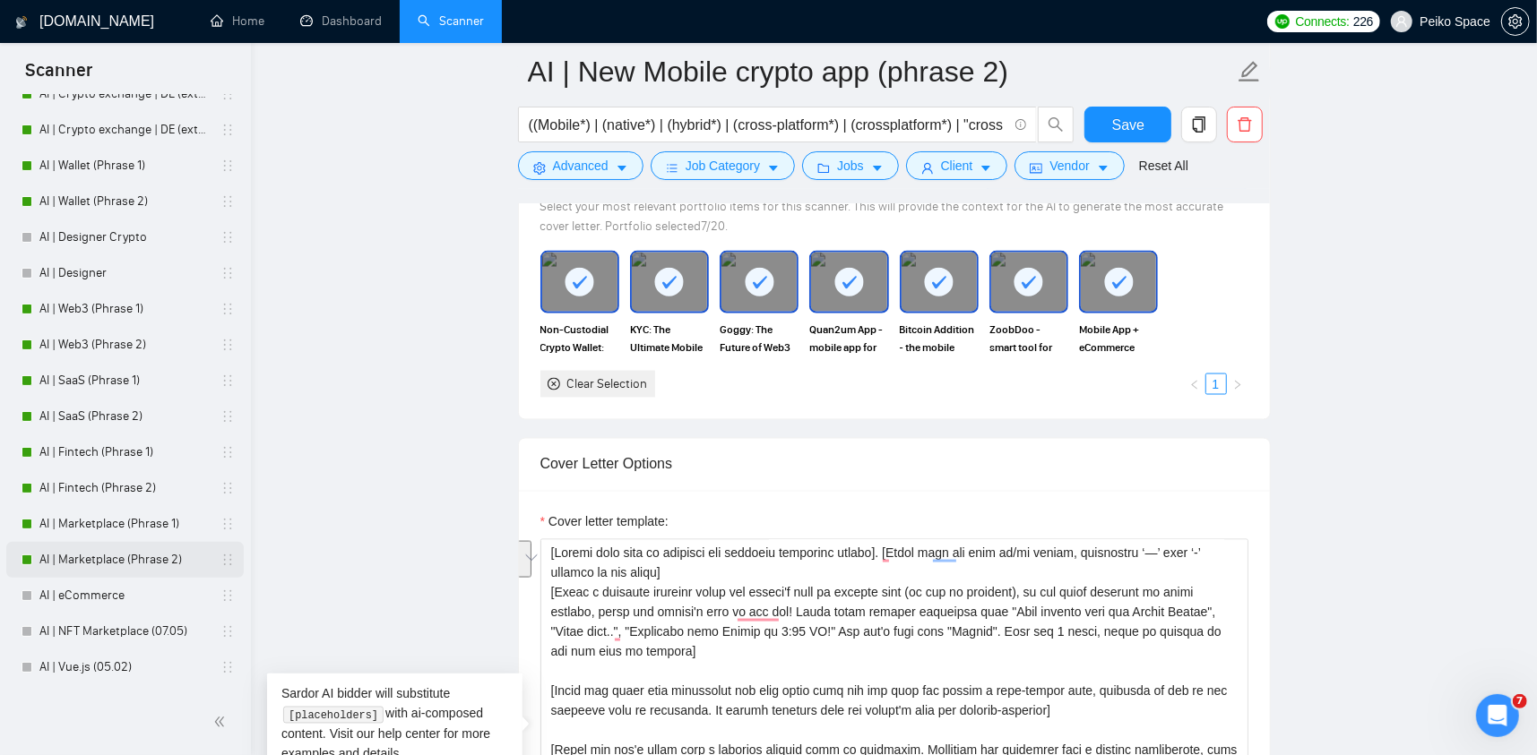
click at [130, 553] on link "AI | Marketplace (Phrase 2)" at bounding box center [124, 560] width 170 height 36
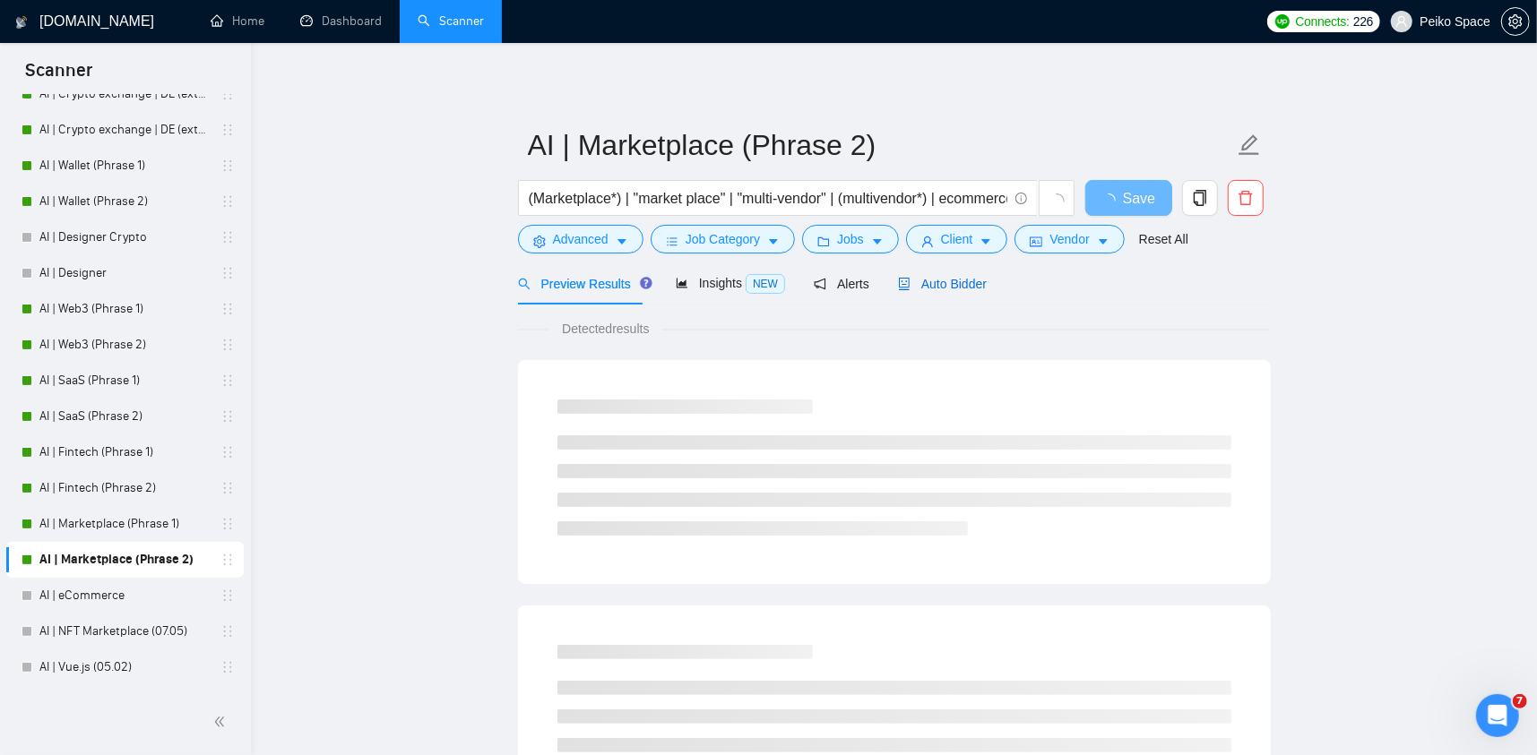
click at [918, 284] on span "Auto Bidder" at bounding box center [942, 284] width 89 height 14
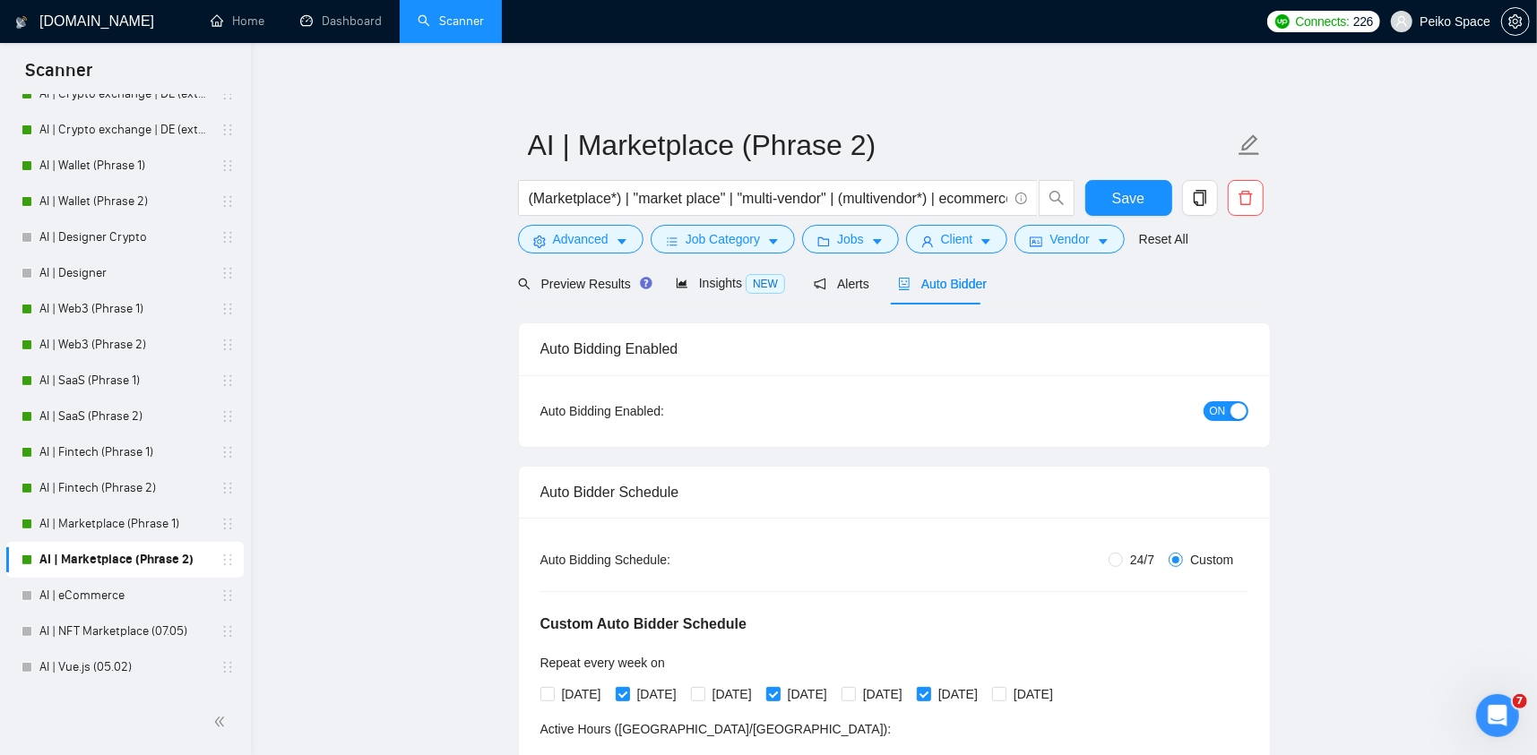
radio input "false"
radio input "true"
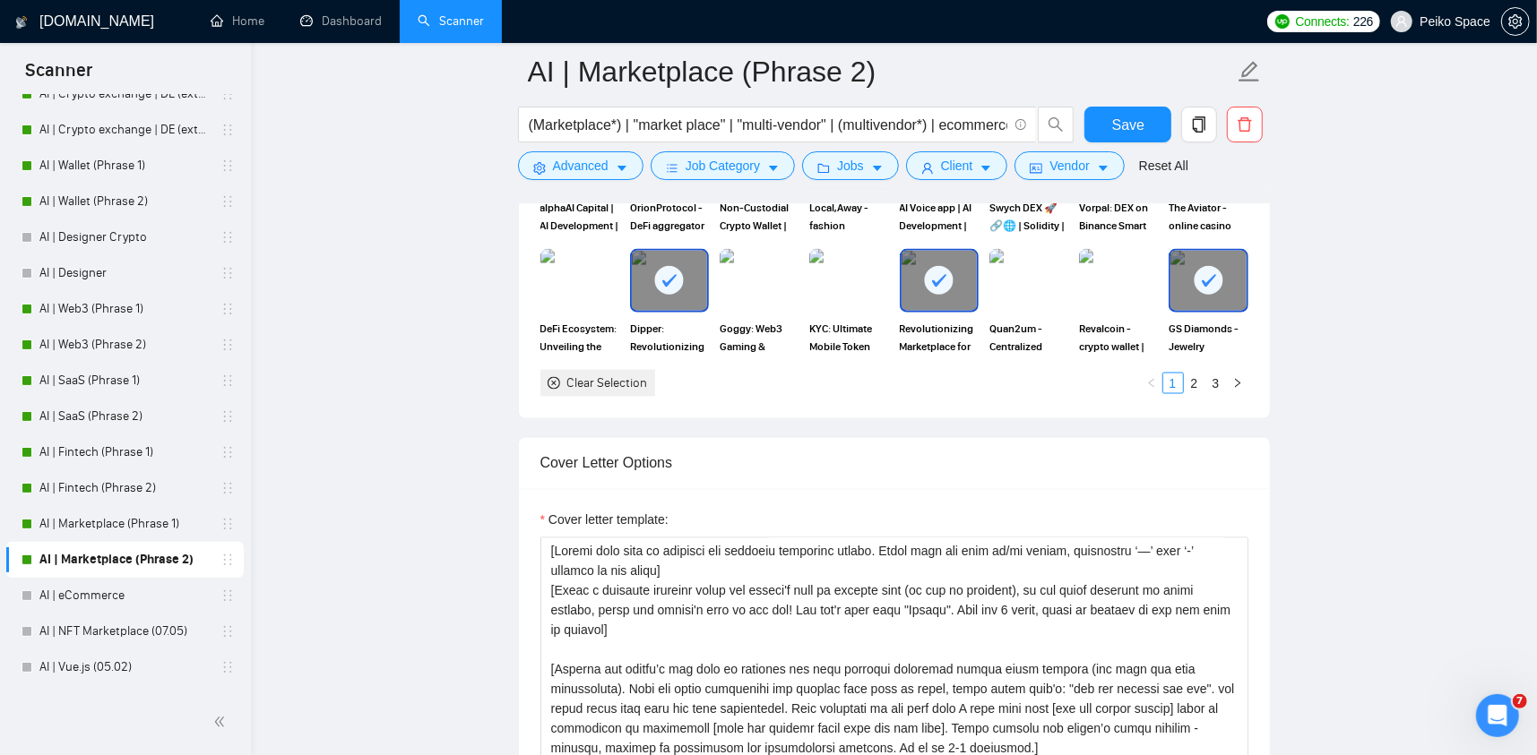
scroll to position [2061, 0]
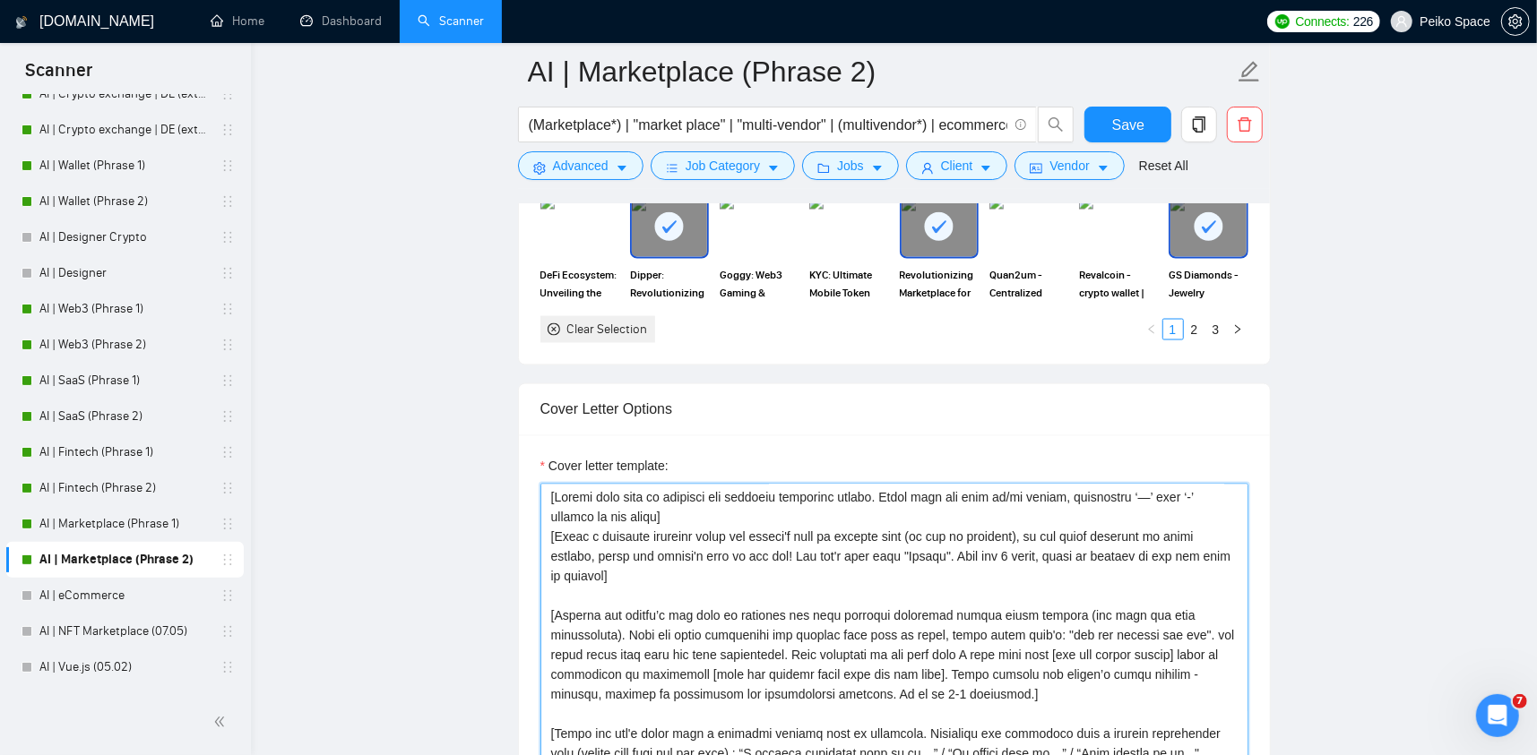
click at [678, 508] on textarea "Cover letter template:" at bounding box center [894, 685] width 708 height 403
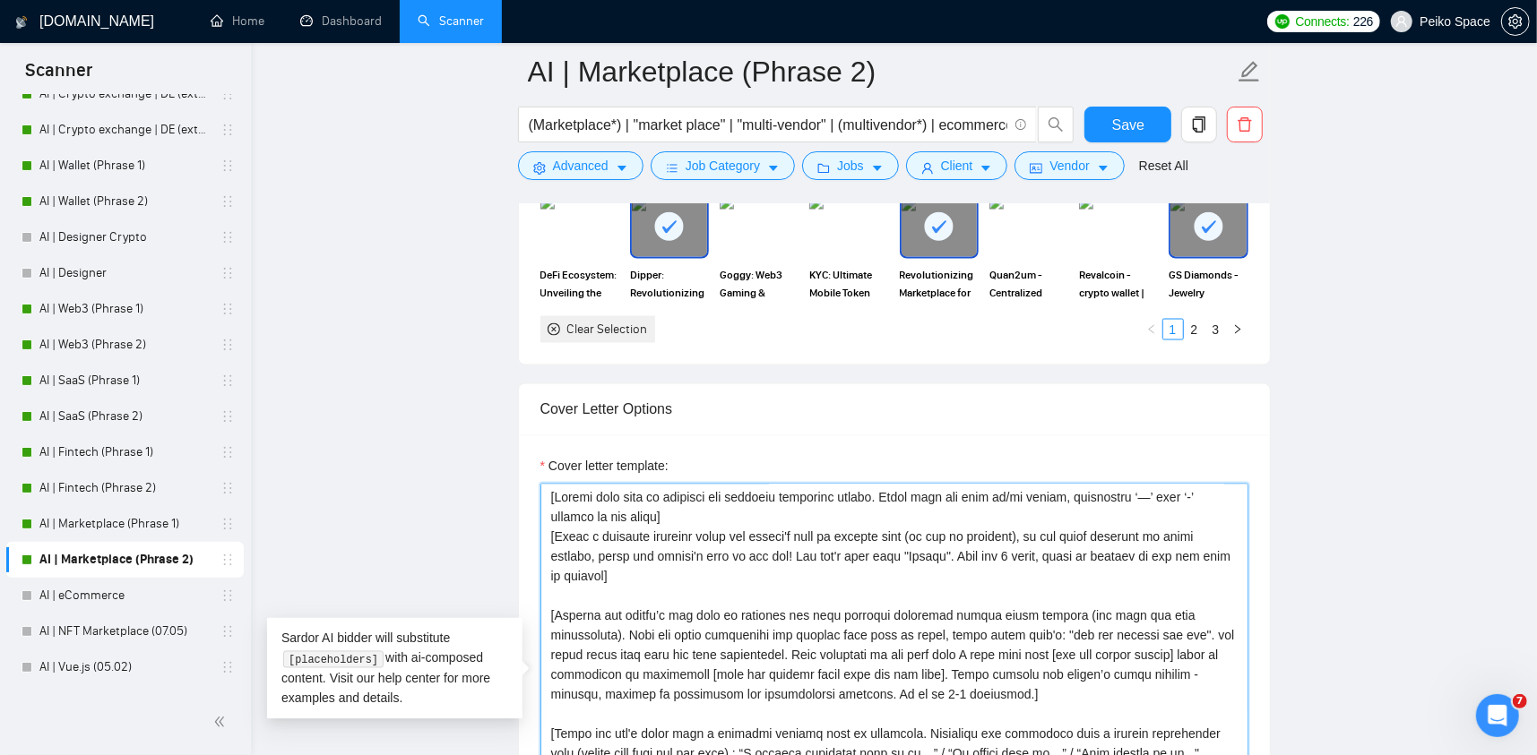
drag, startPoint x: 692, startPoint y: 510, endPoint x: 471, endPoint y: 479, distance: 222.7
click at [472, 481] on main "AI | Marketplace (Phrase 2) (Marketplace*) | "market place" | "multi-vendor" | …" at bounding box center [894, 693] width 1229 height 5366
paste textarea "]. ["
type textarea "[Please make sure to maintain the original paragraph breaks]. [Never ever use l…"
click at [1116, 125] on span "Save" at bounding box center [1128, 125] width 32 height 22
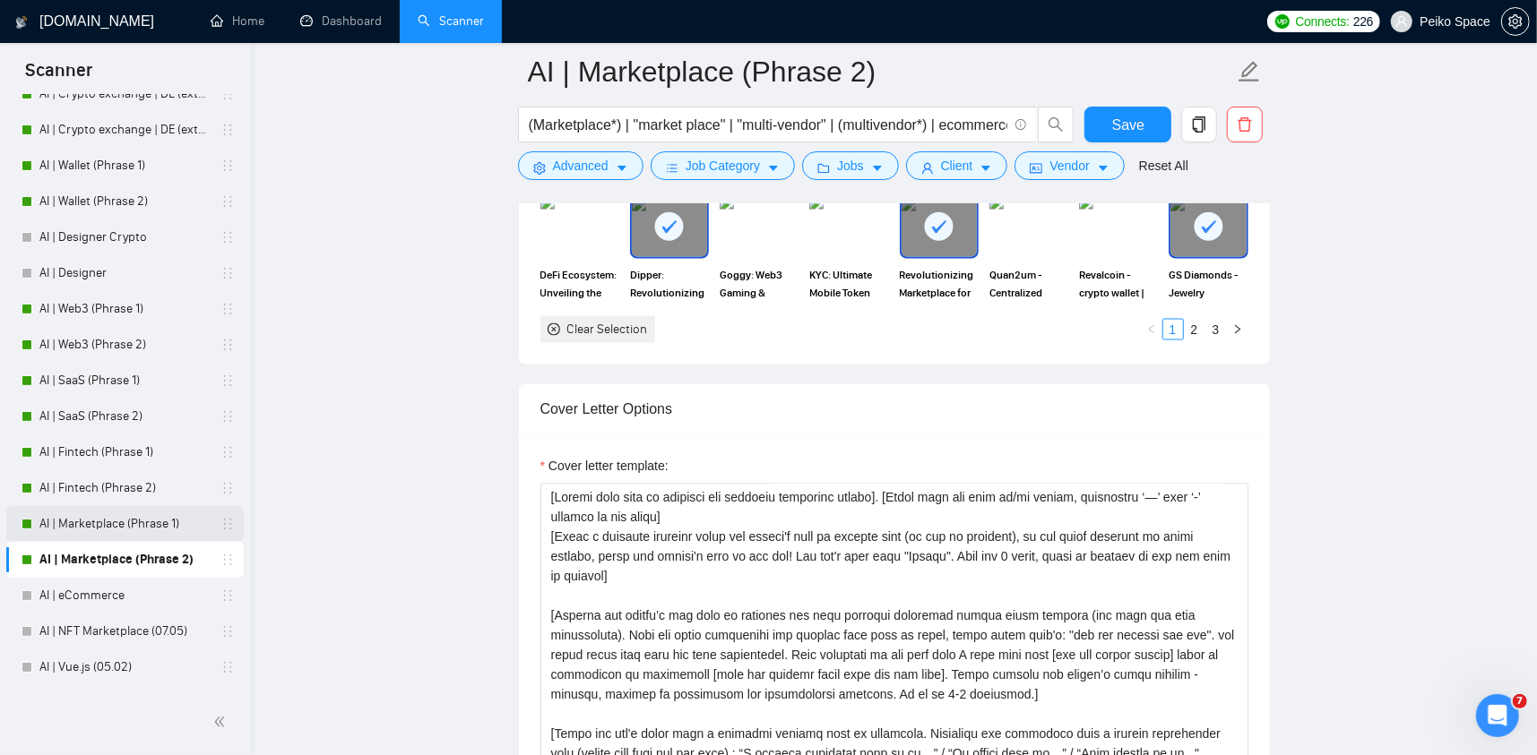
click at [181, 520] on link "AI | Marketplace (Phrase 1)" at bounding box center [124, 524] width 170 height 36
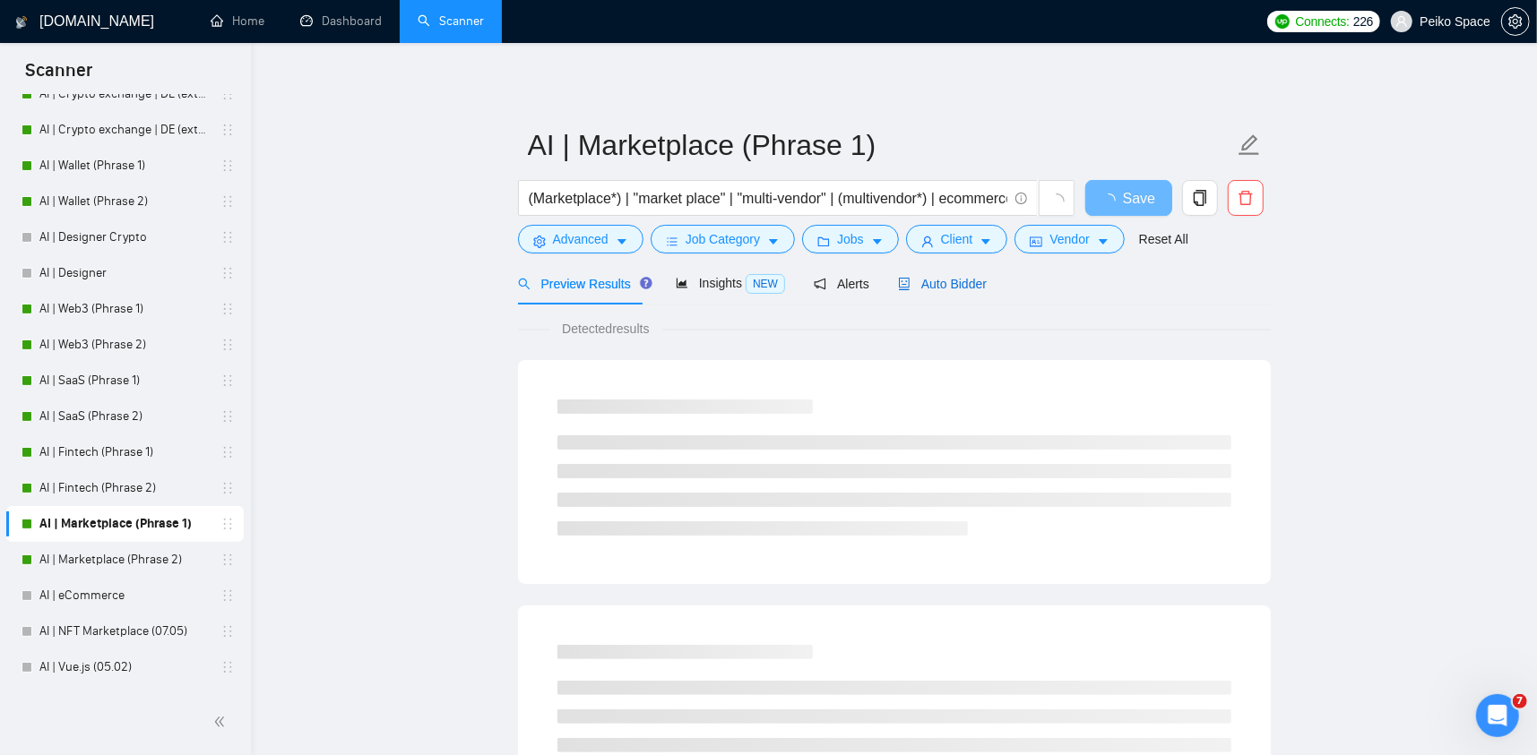
click at [932, 289] on span "Auto Bidder" at bounding box center [942, 284] width 89 height 14
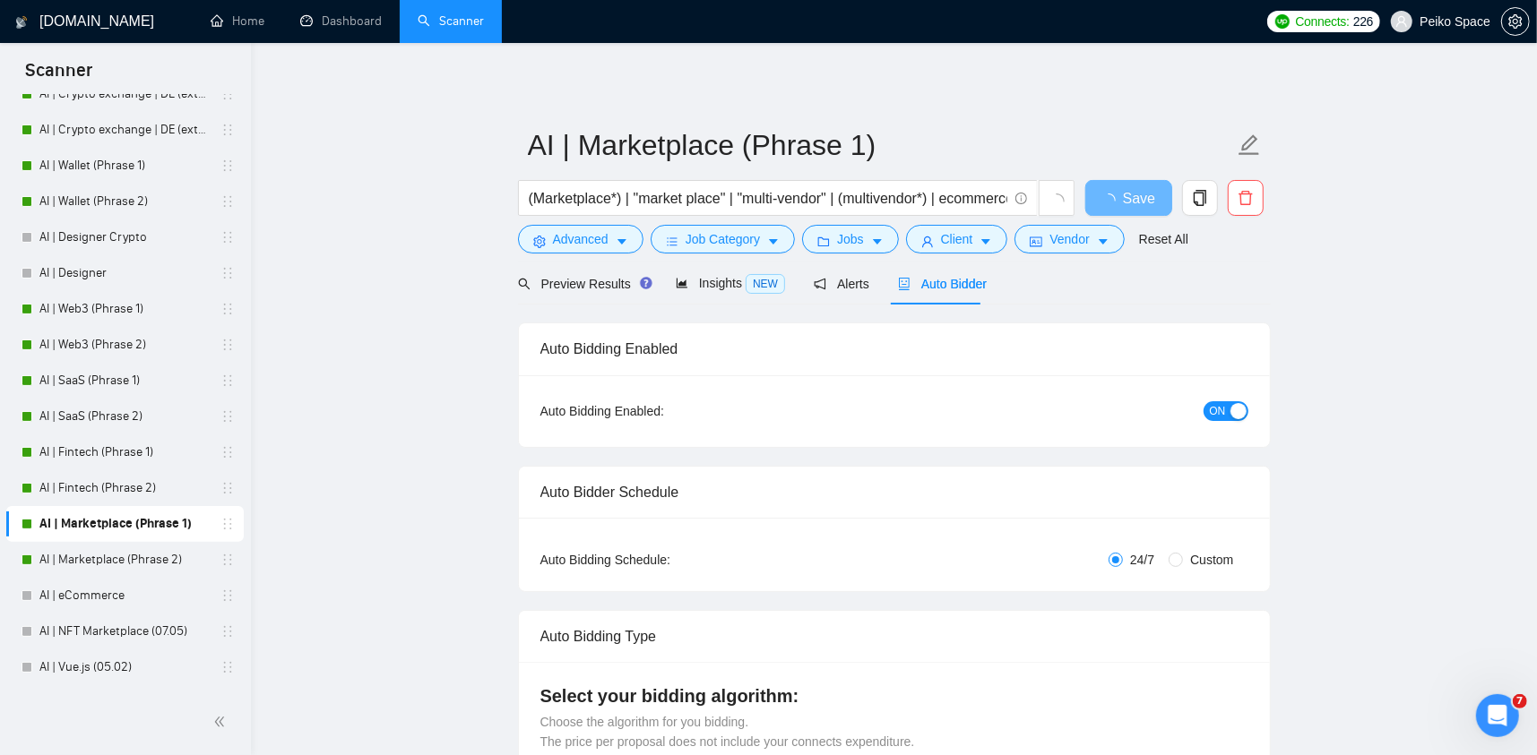
radio input "false"
radio input "true"
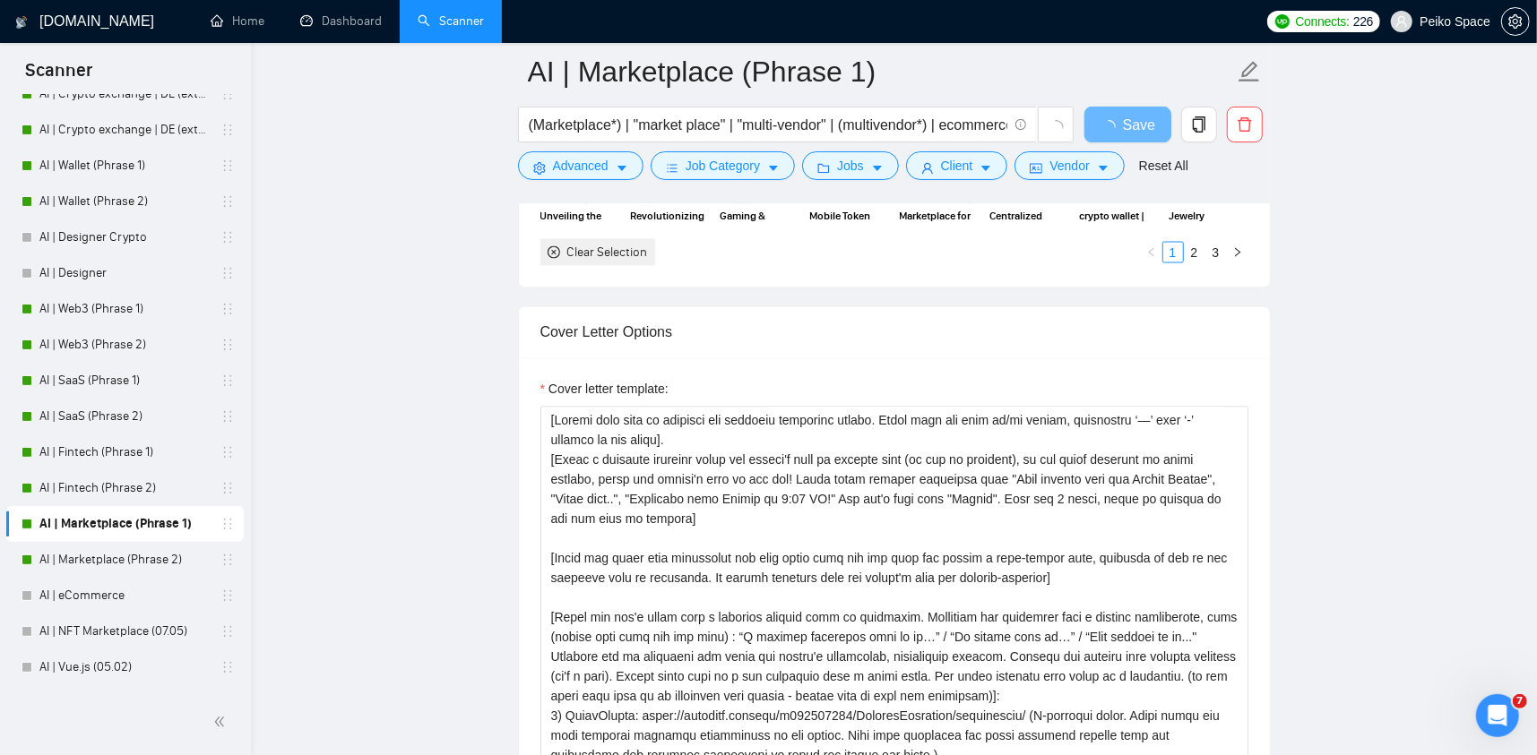
scroll to position [2151, 0]
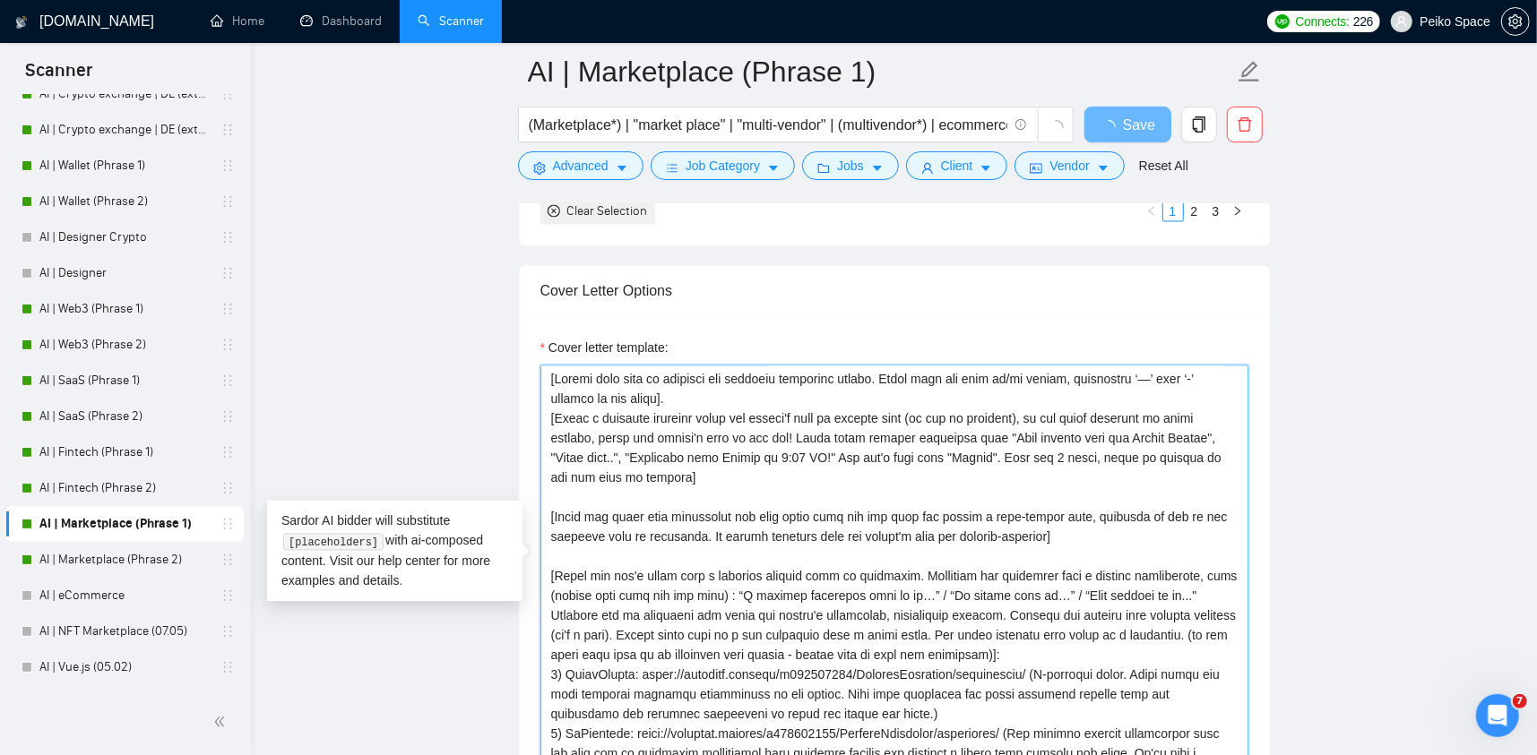
drag, startPoint x: 704, startPoint y: 402, endPoint x: 473, endPoint y: 387, distance: 231.7
click at [474, 387] on main "AI | Marketplace (Phrase 1) (Marketplace*) | "market place" | "multi-vendor" | …" at bounding box center [894, 521] width 1229 height 5200
click at [668, 399] on textarea "Cover letter template:" at bounding box center [894, 567] width 708 height 403
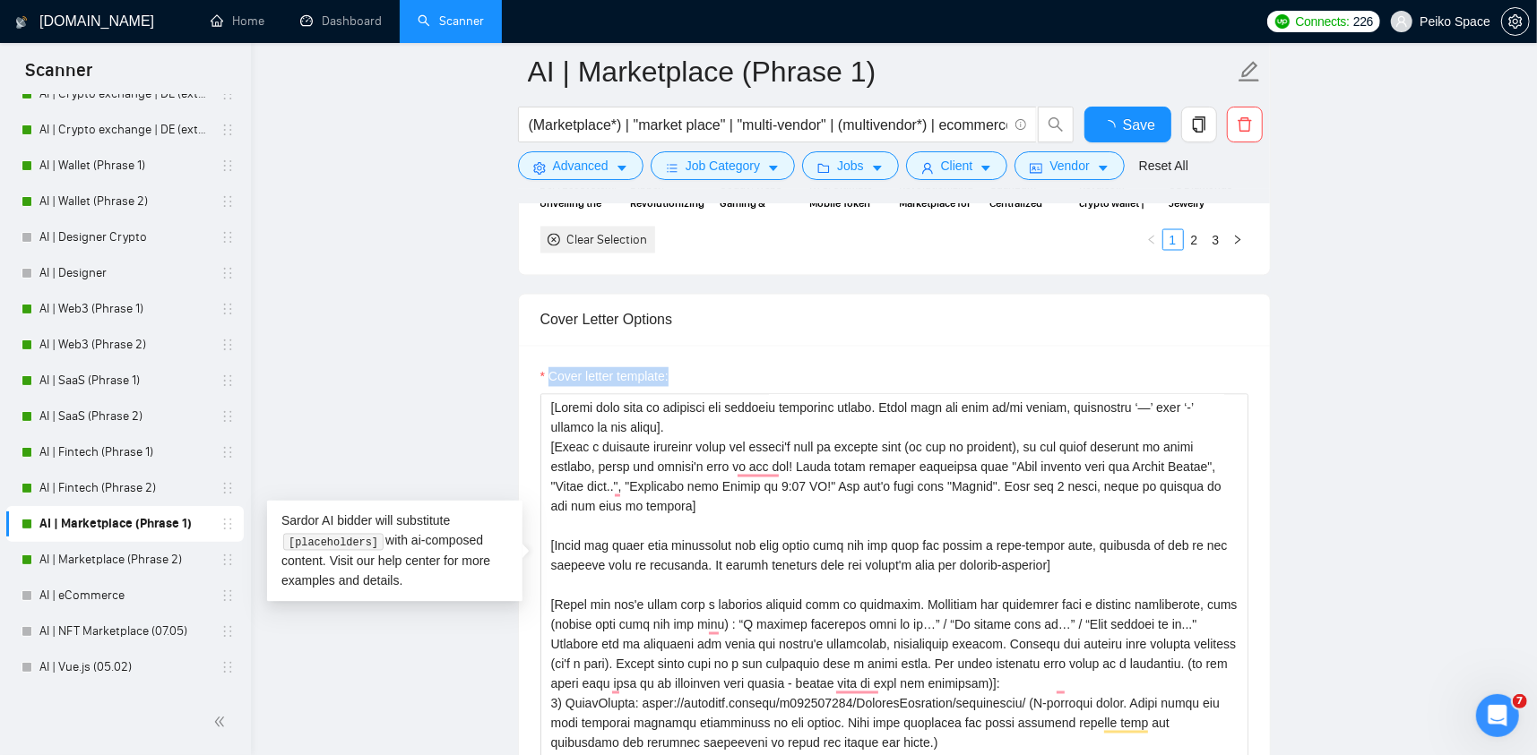
drag, startPoint x: 660, startPoint y: 396, endPoint x: 475, endPoint y: 369, distance: 186.6
click at [476, 370] on main "AI | Marketplace (Phrase 1) (Marketplace*) | "market place" | "multi-vendor" | …" at bounding box center [894, 604] width 1229 height 5366
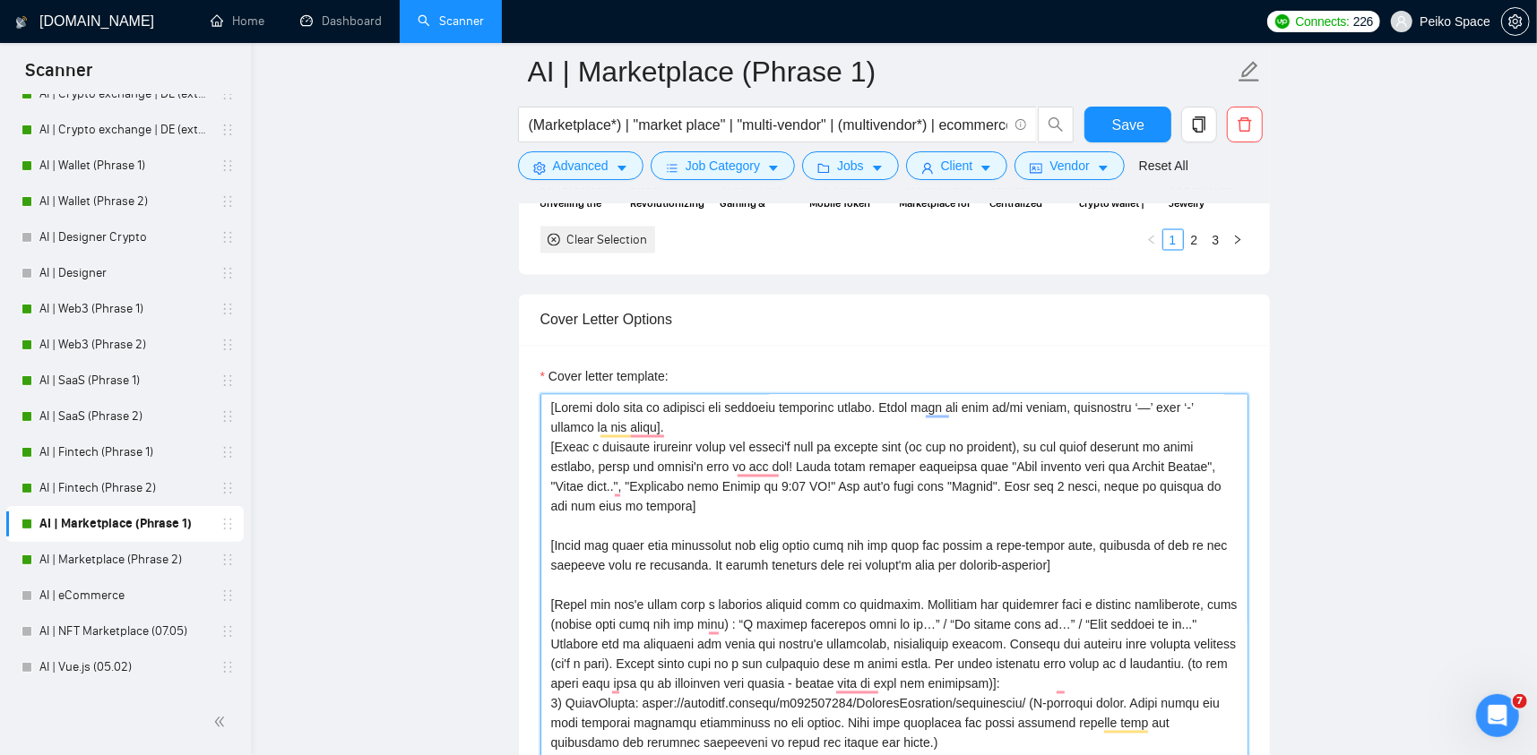
click at [687, 424] on textarea "Cover letter template:" at bounding box center [894, 595] width 708 height 403
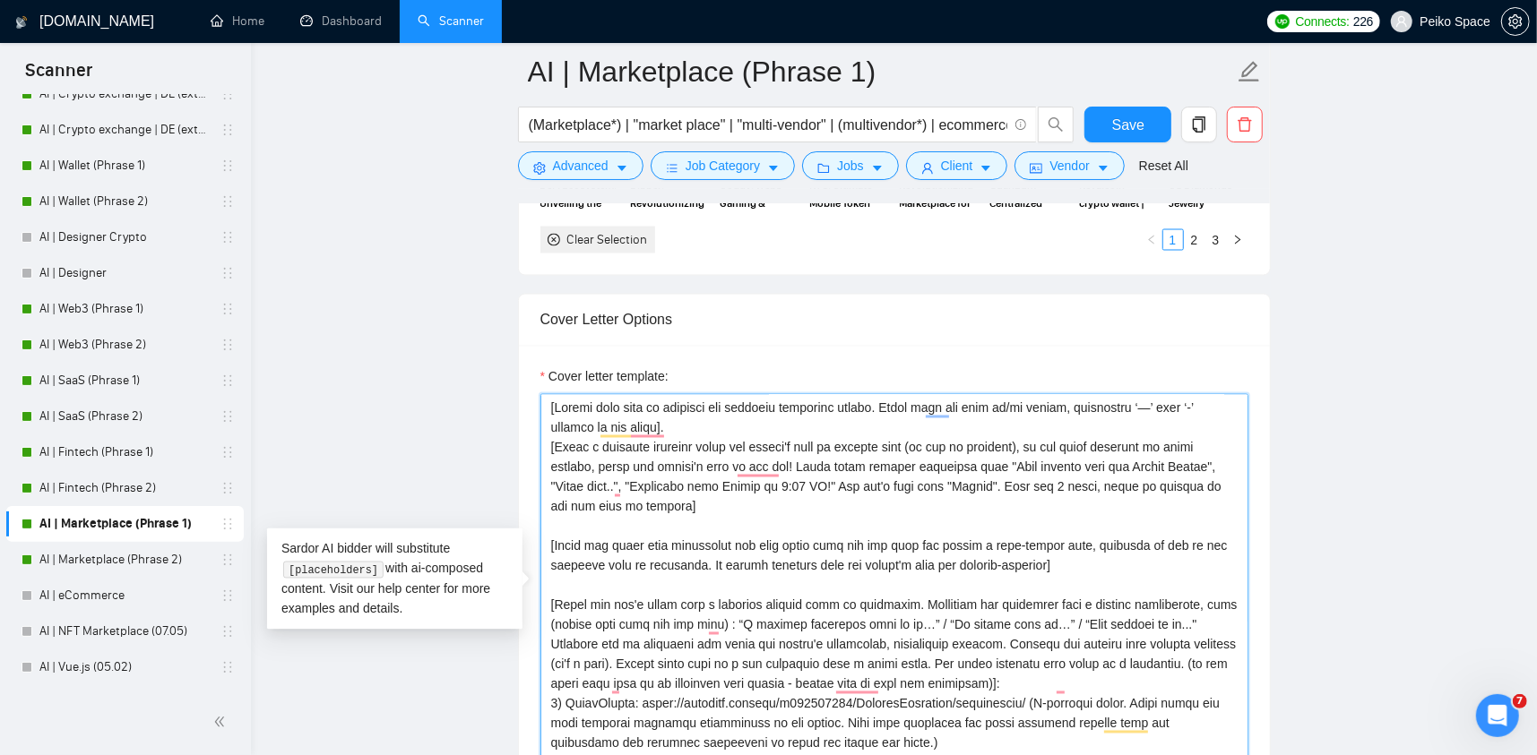
drag, startPoint x: 615, startPoint y: 417, endPoint x: 461, endPoint y: 387, distance: 157.0
click at [461, 387] on main "AI | Marketplace (Phrase 1) (Marketplace*) | "market place" | "multi-vendor" | …" at bounding box center [894, 604] width 1229 height 5366
paste textarea "]. [Never ever use long en/em dashes, substitute ‘—’ with ‘-’ hyphens at all ti…"
type textarea "[Please make sure to maintain the original paragraph breaks]. [Never ever use l…"
click at [1099, 124] on button "Save" at bounding box center [1127, 125] width 87 height 36
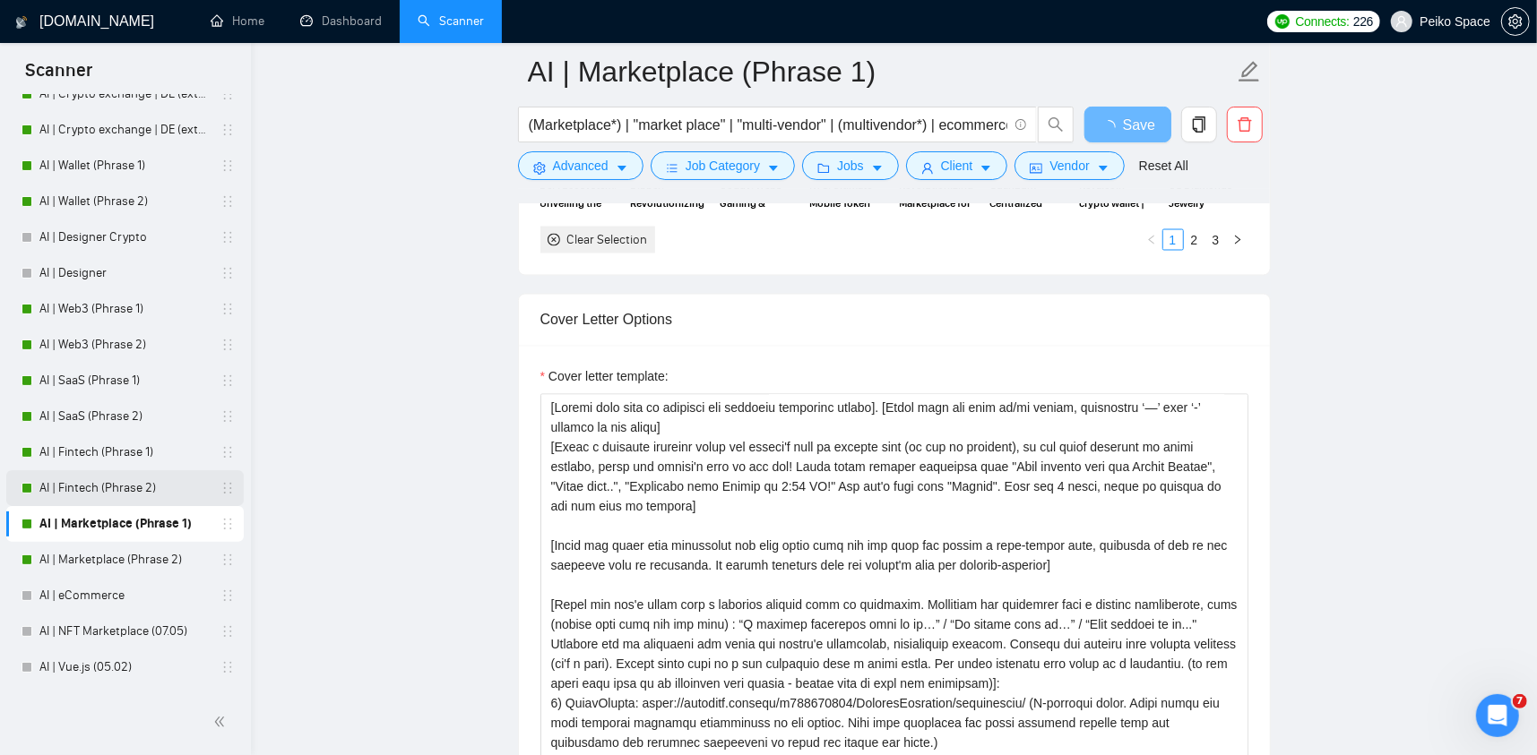
click at [141, 484] on link "AI | Fintech (Phrase 2)" at bounding box center [124, 489] width 170 height 36
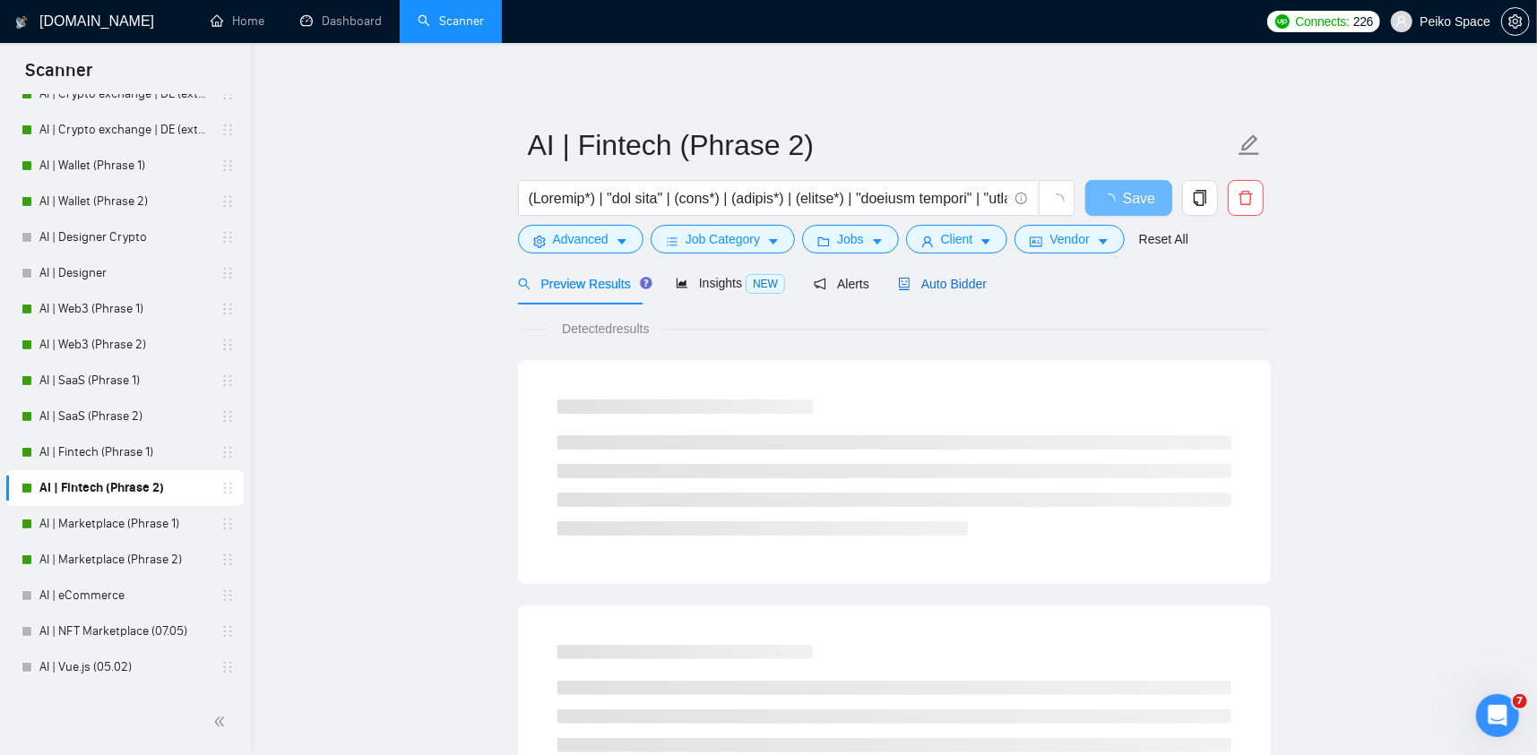
click at [937, 277] on span "Auto Bidder" at bounding box center [942, 284] width 89 height 14
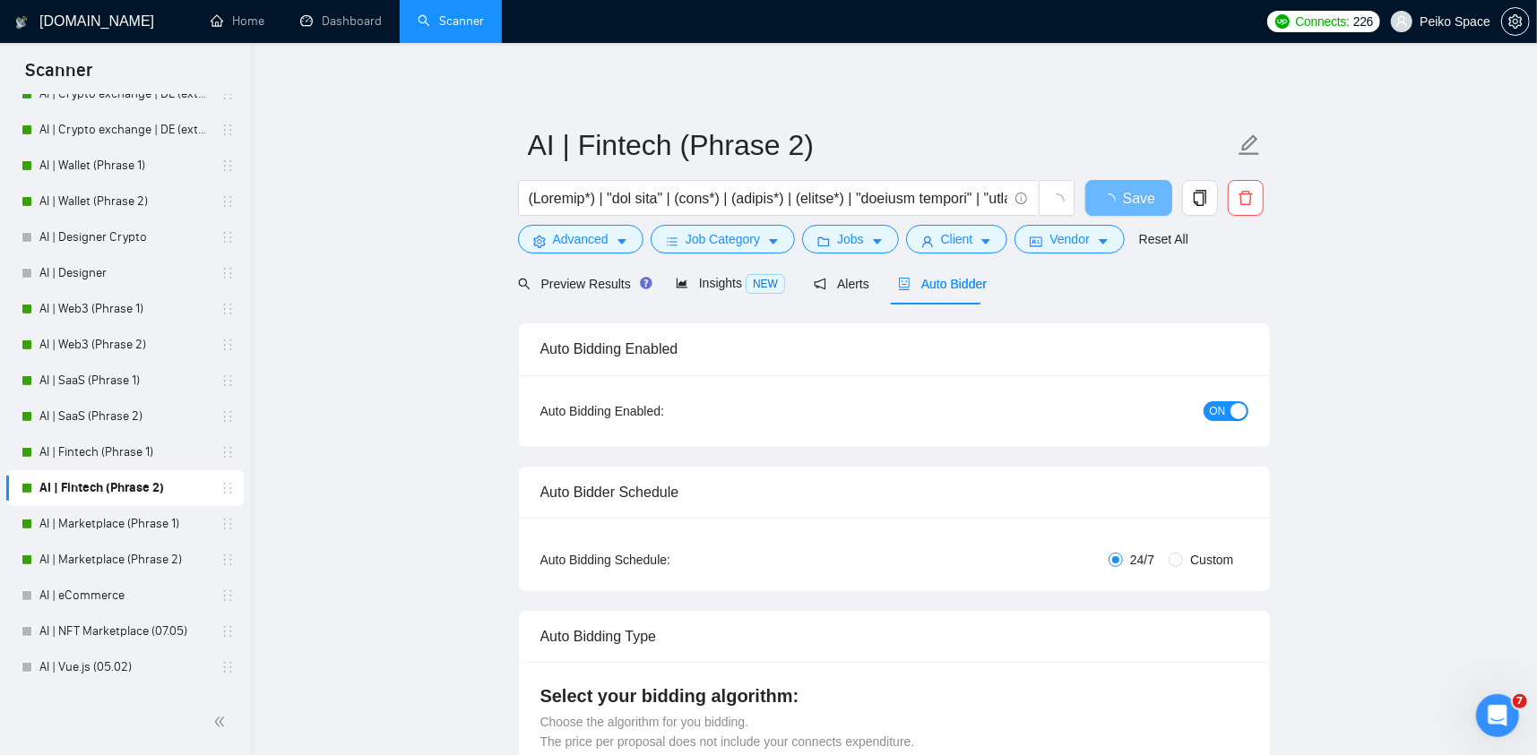
radio input "false"
radio input "true"
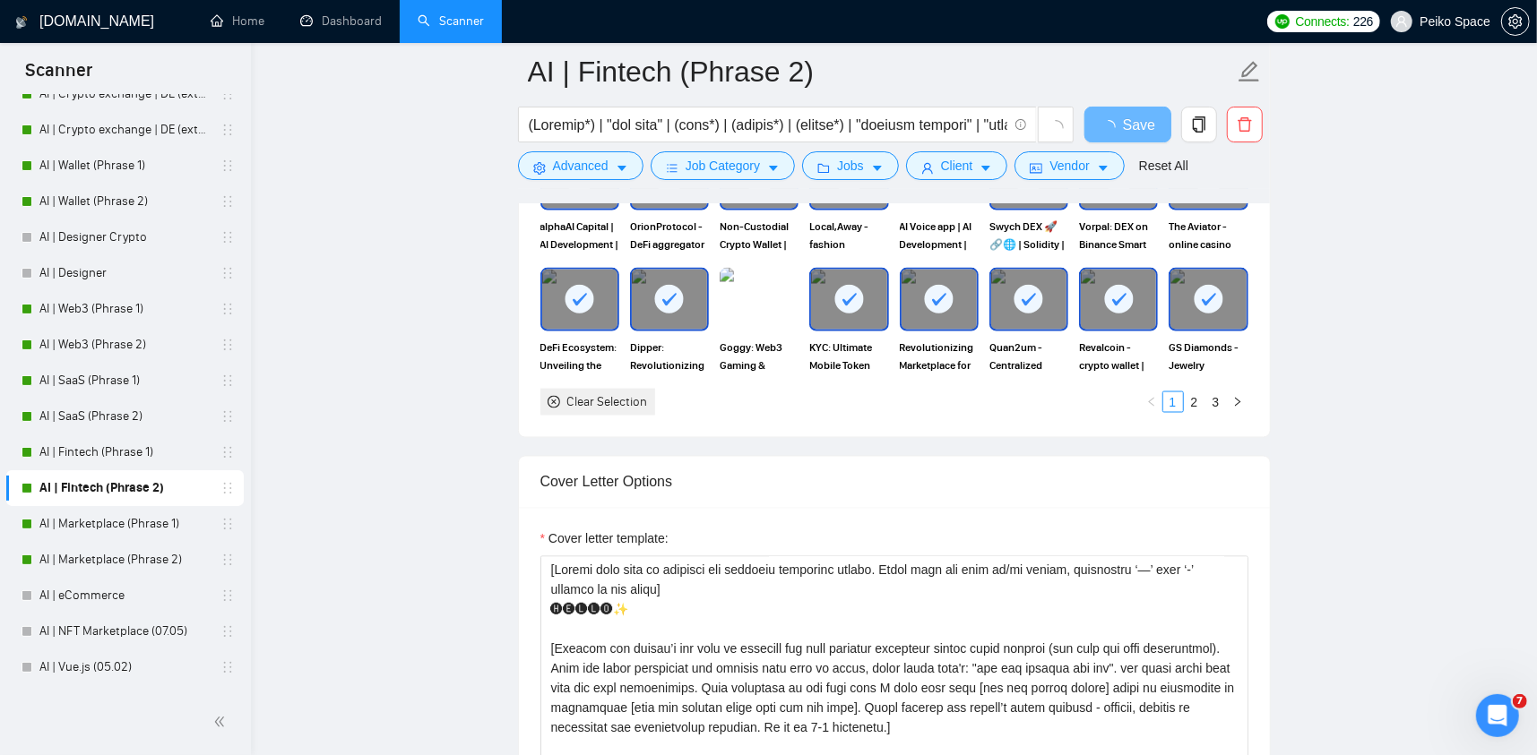
scroll to position [1972, 0]
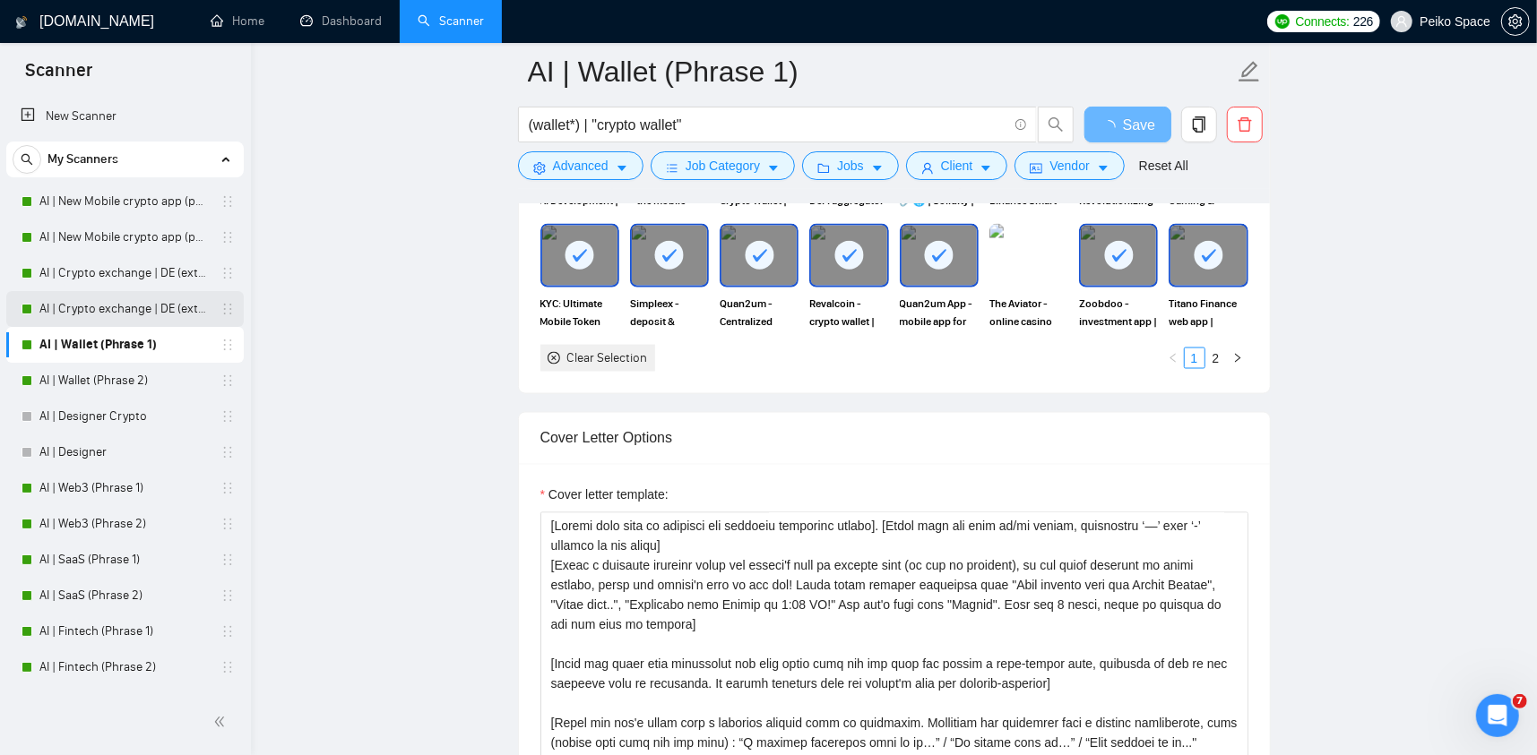
scroll to position [2061, 0]
click at [162, 277] on link "AI | Crypto exchange | DE (extended) Phrase 1" at bounding box center [124, 273] width 170 height 36
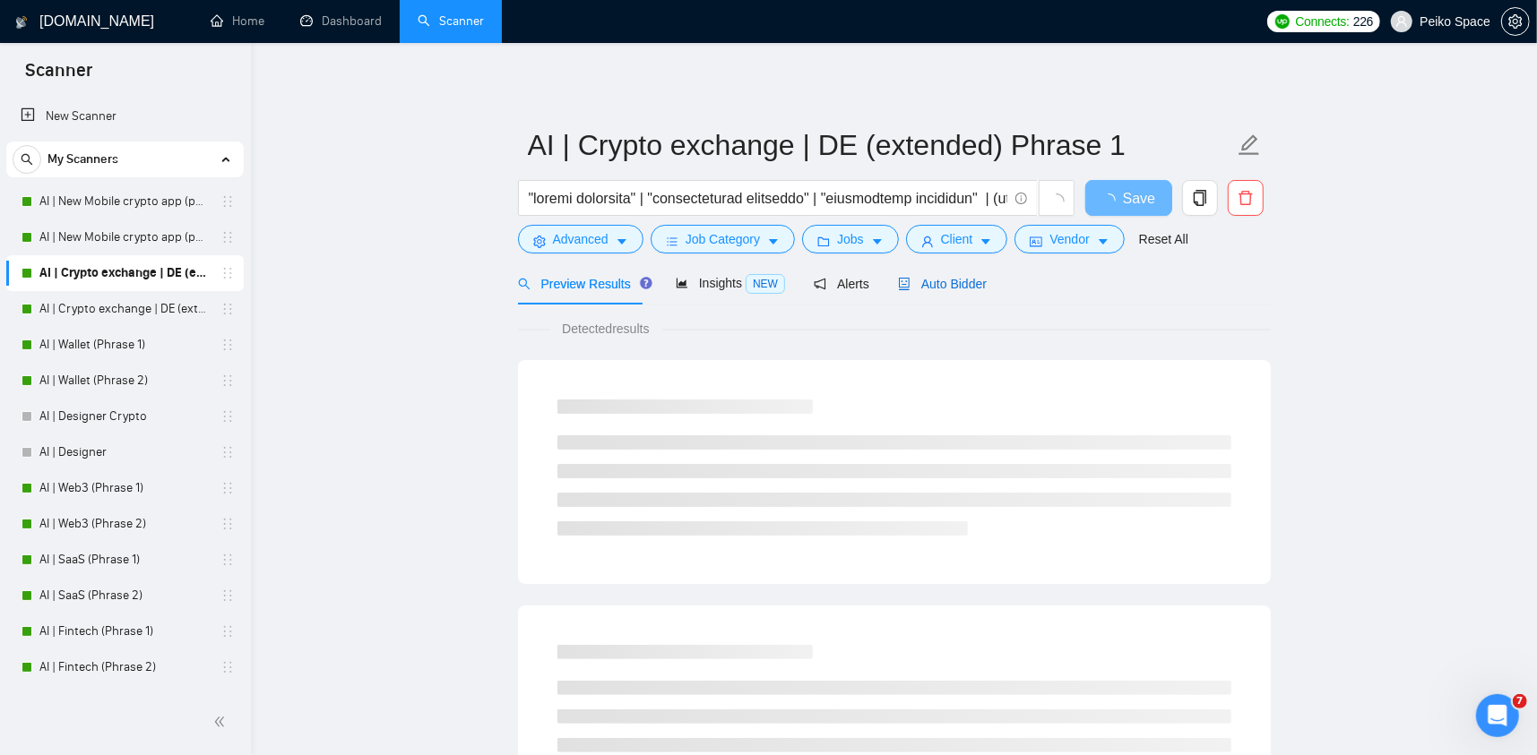
click at [928, 291] on span "Auto Bidder" at bounding box center [942, 284] width 89 height 14
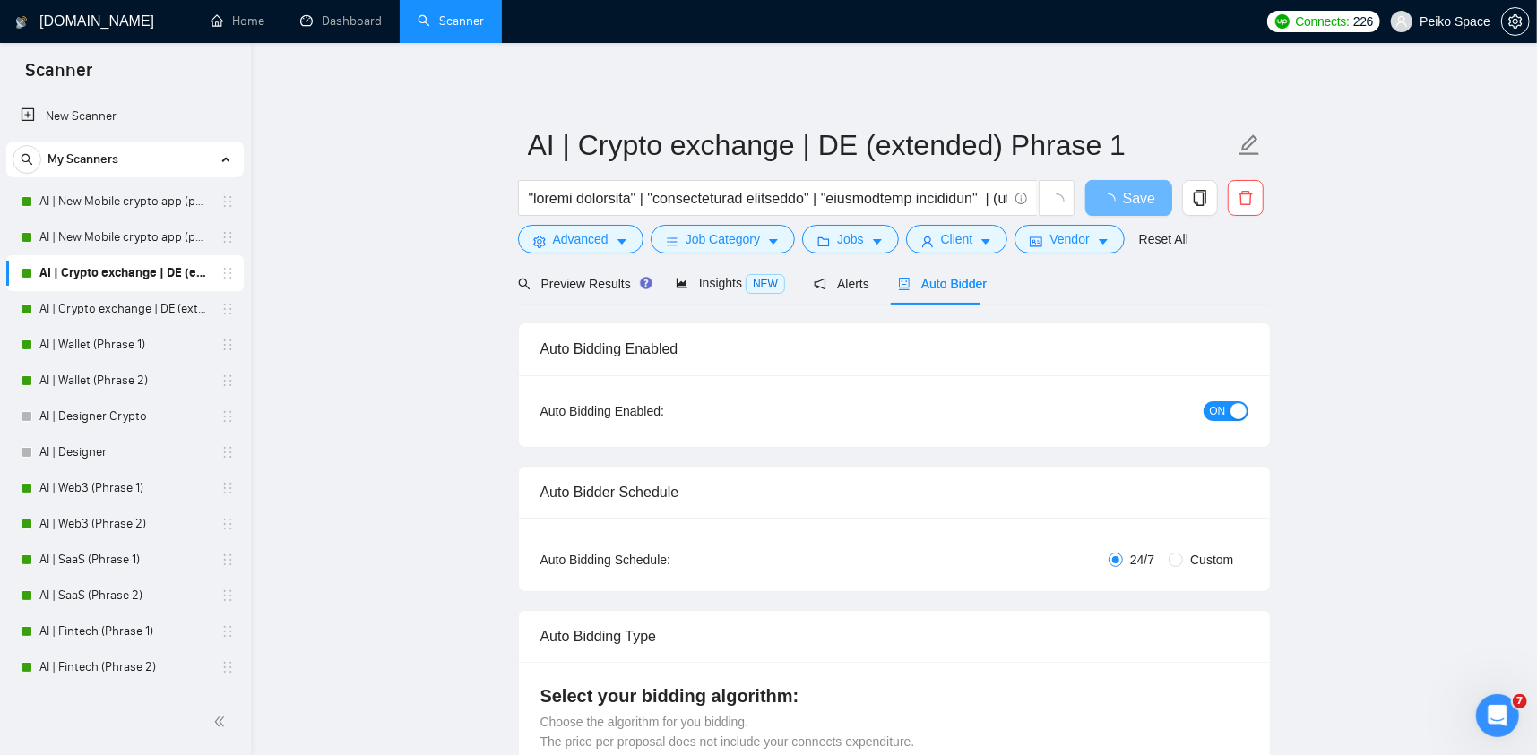
radio input "false"
radio input "true"
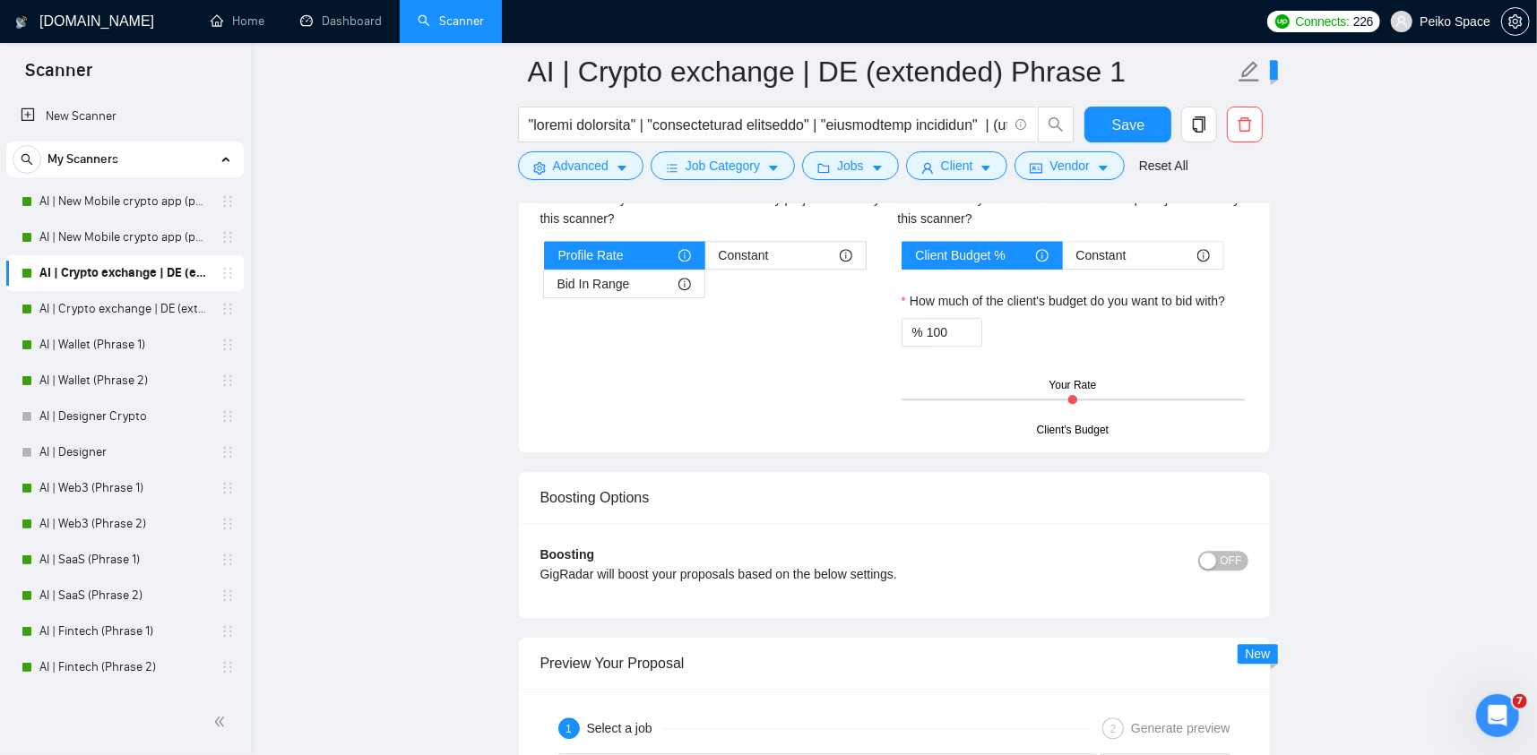
scroll to position [3406, 0]
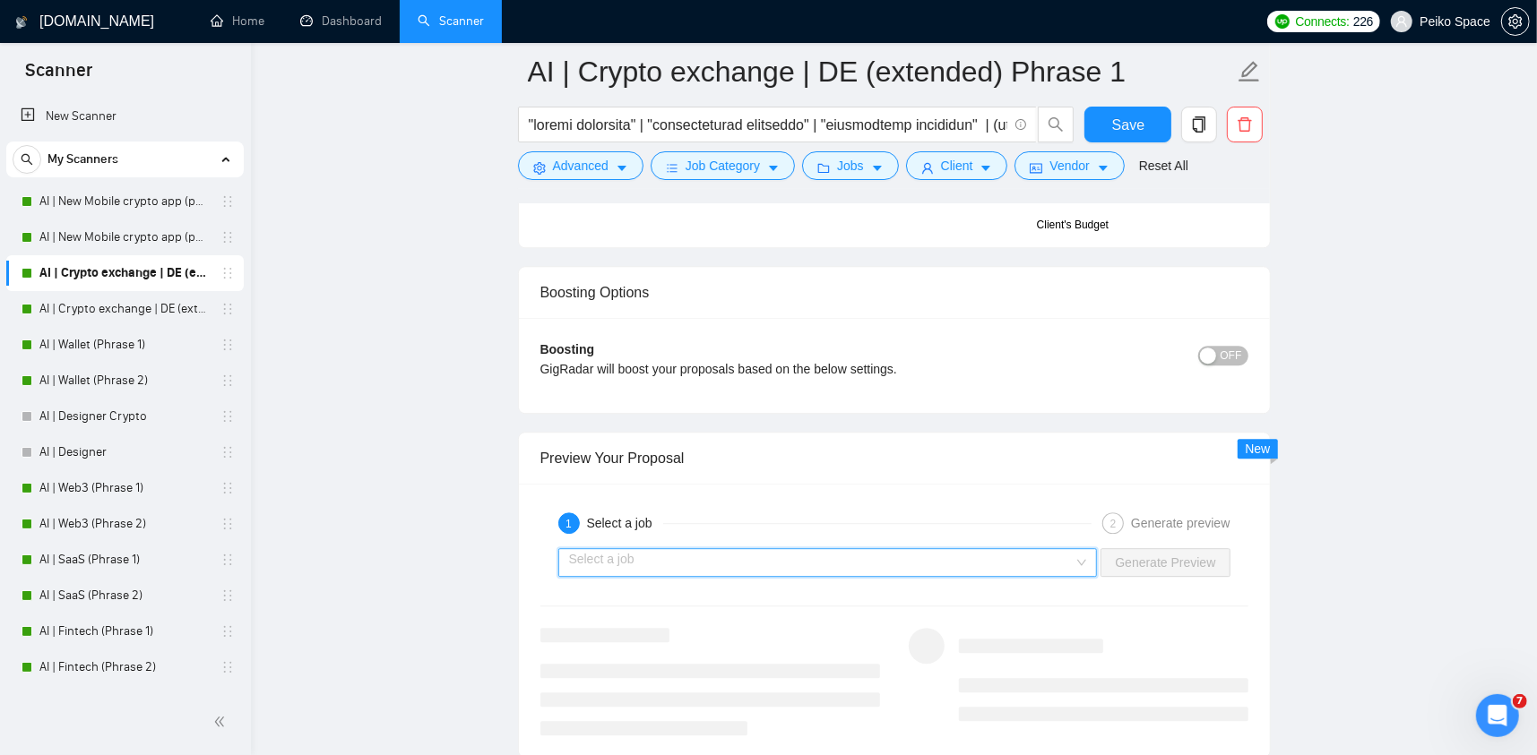
click at [722, 549] on input "search" at bounding box center [821, 562] width 505 height 27
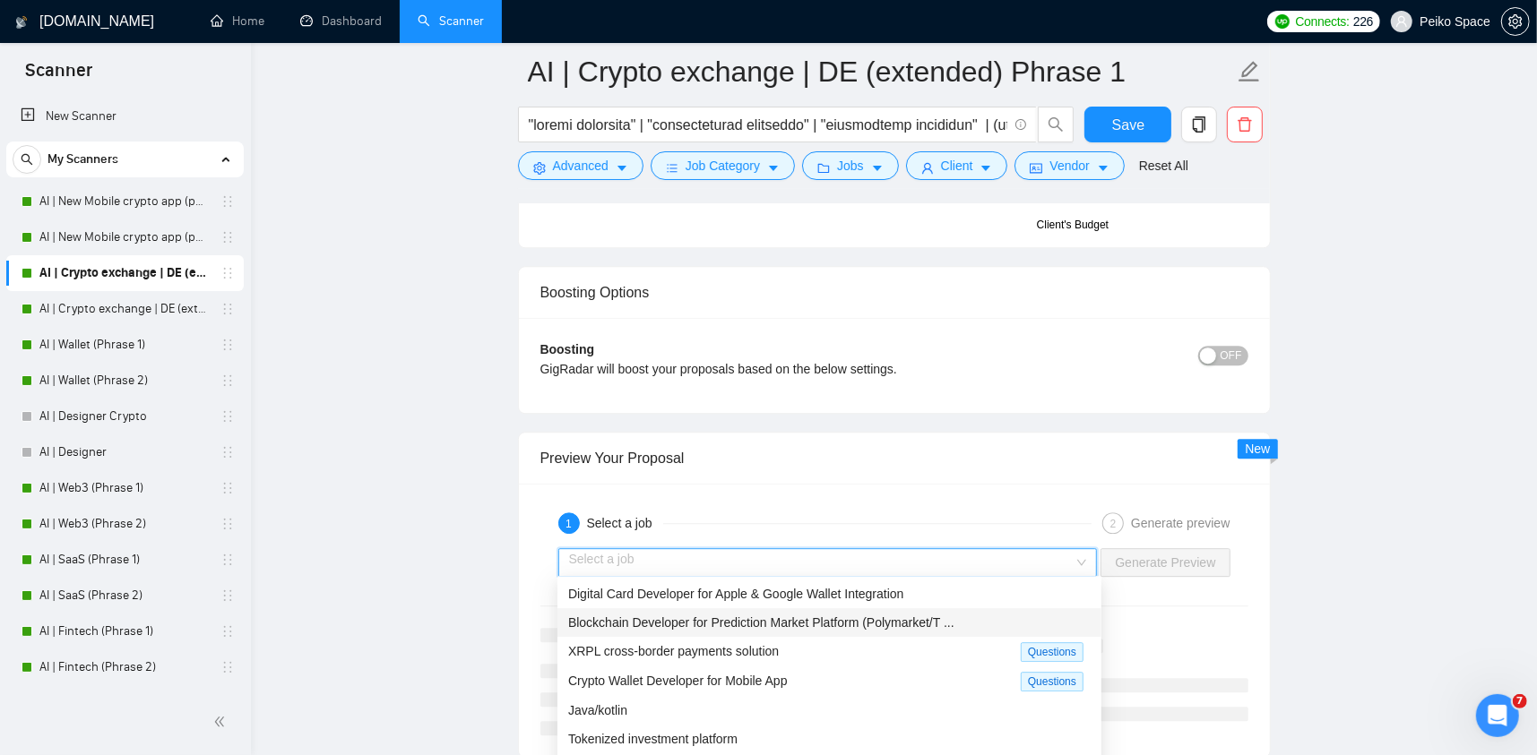
click at [676, 624] on span "Blockchain Developer for Prediction Market Platform (Polymarket/T ..." at bounding box center [761, 623] width 386 height 14
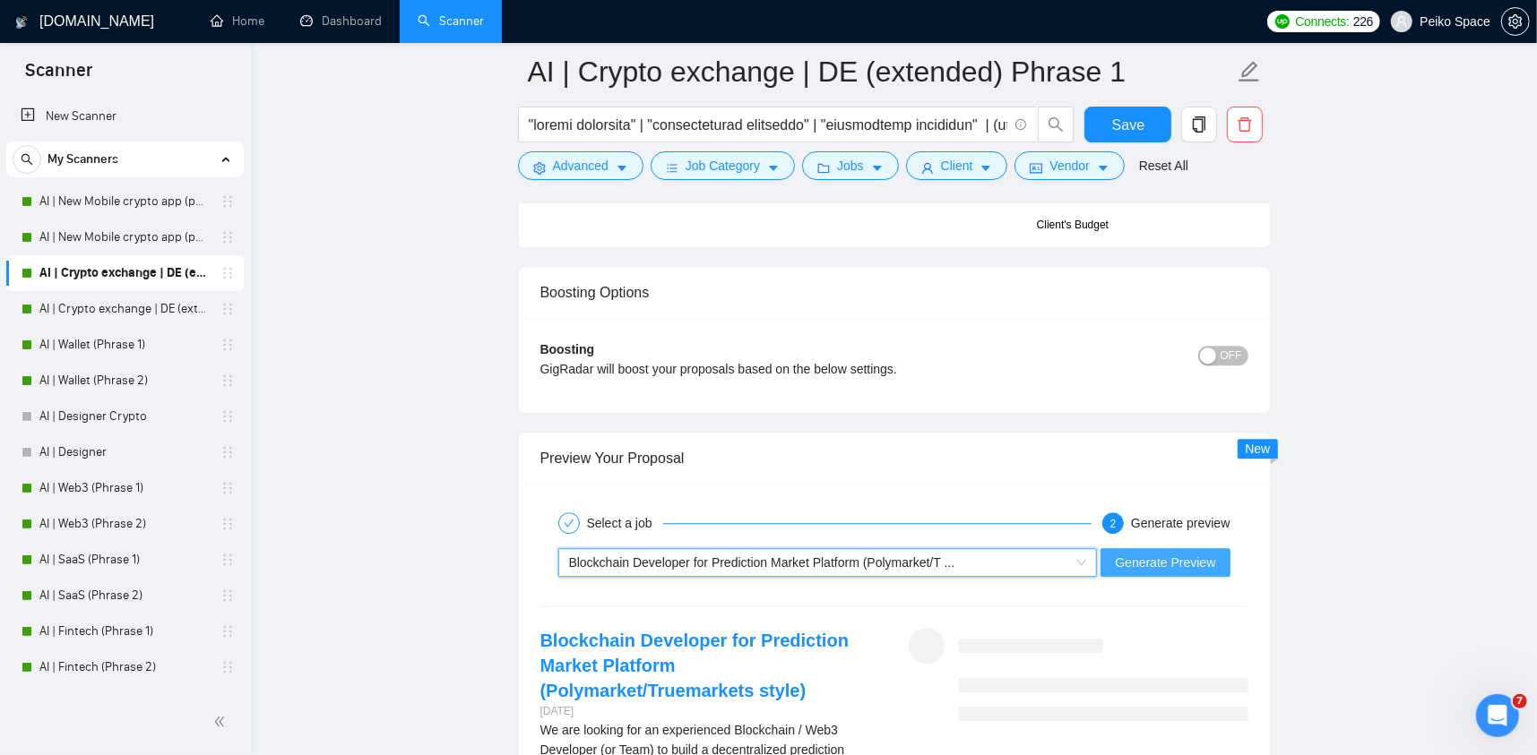
click at [1135, 566] on span "Generate Preview" at bounding box center [1165, 563] width 100 height 20
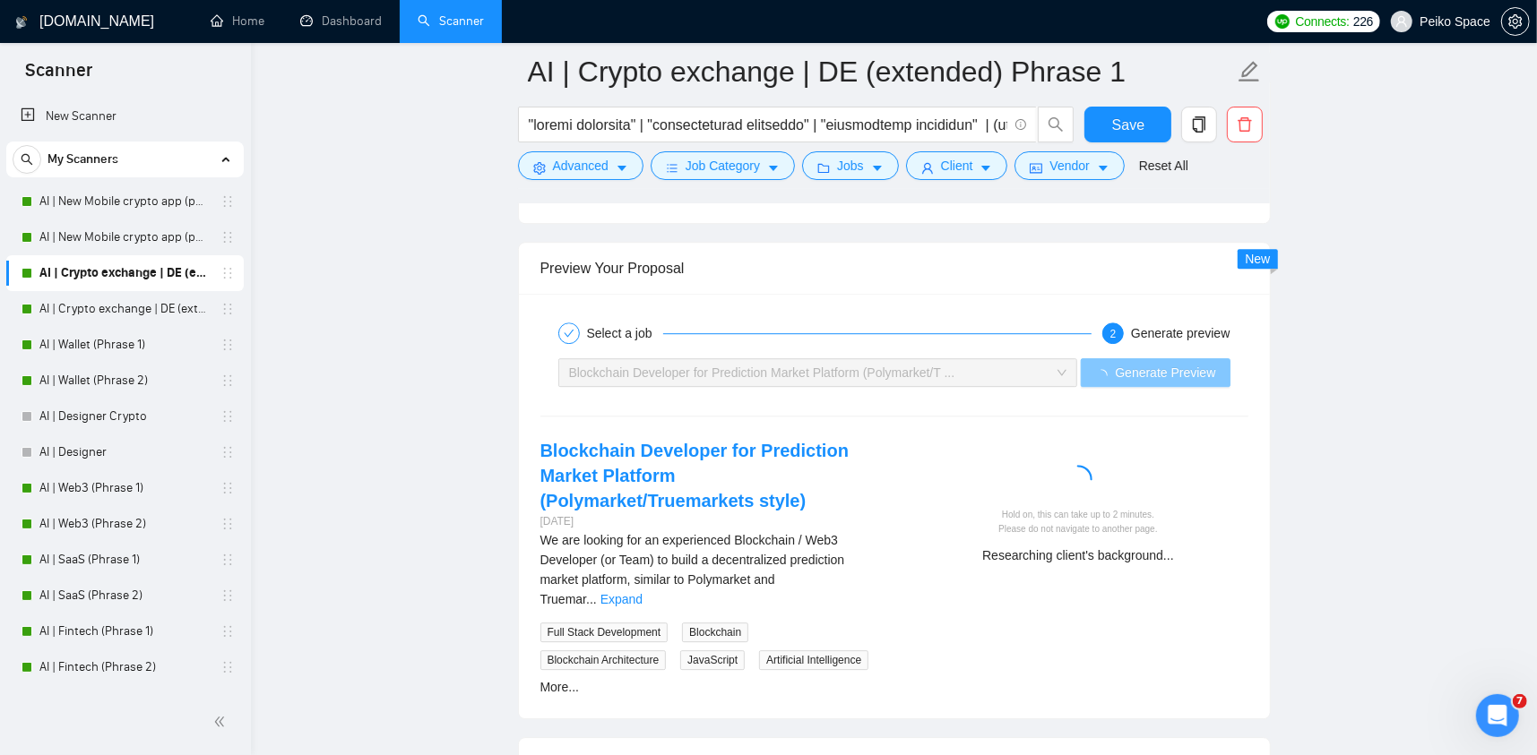
scroll to position [3674, 0]
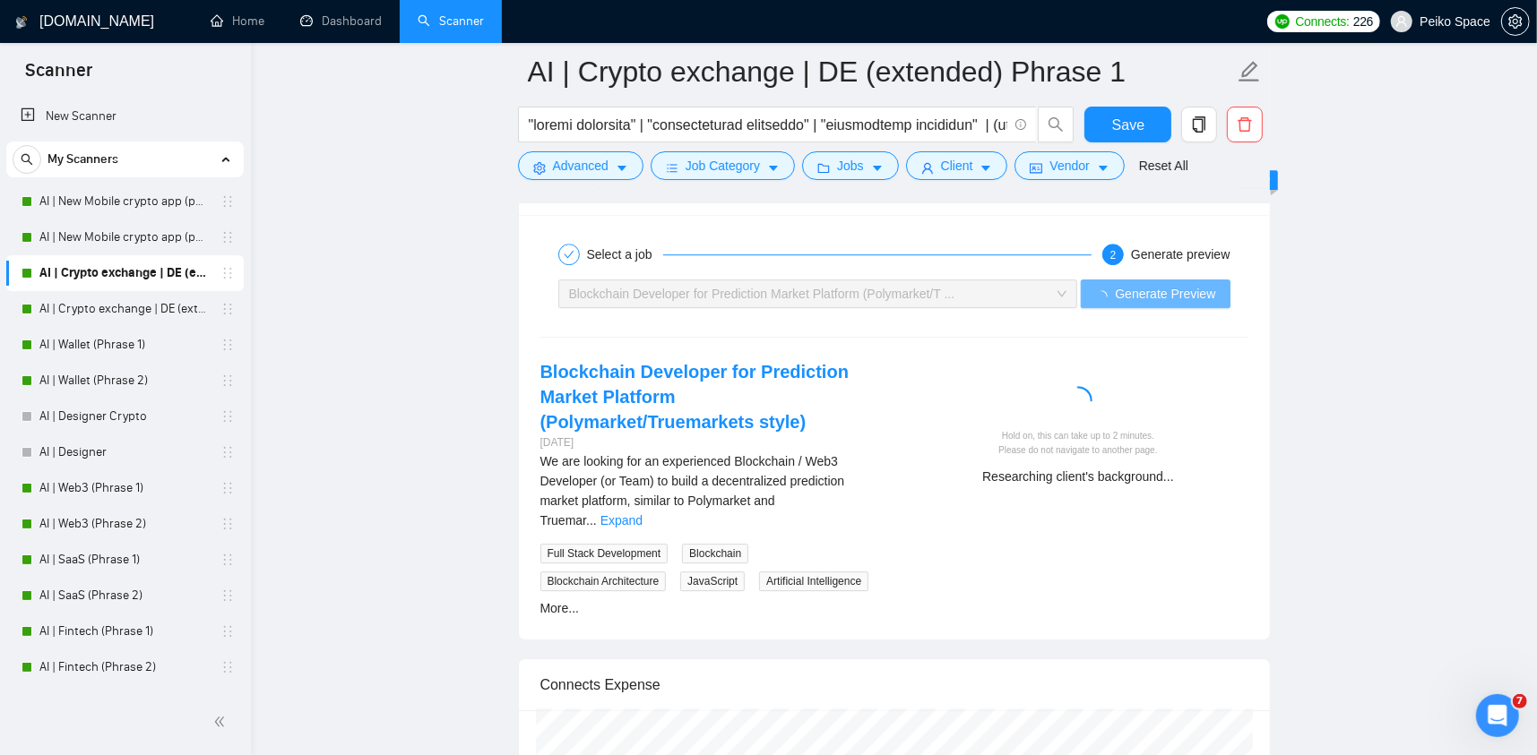
click at [963, 396] on div at bounding box center [1078, 404] width 325 height 36
click at [954, 391] on div at bounding box center [1078, 404] width 325 height 36
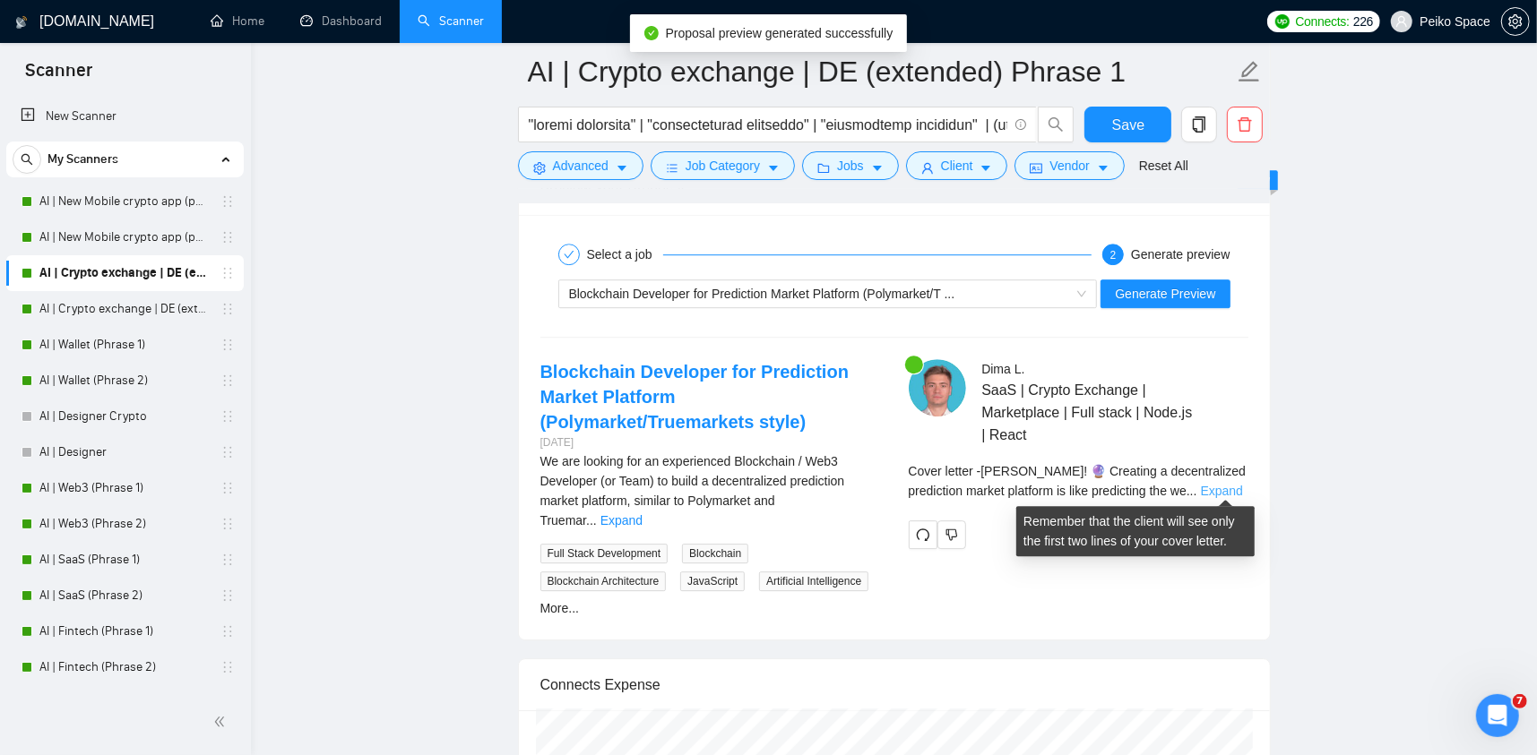
click at [1205, 484] on link "Expand" at bounding box center [1222, 491] width 42 height 14
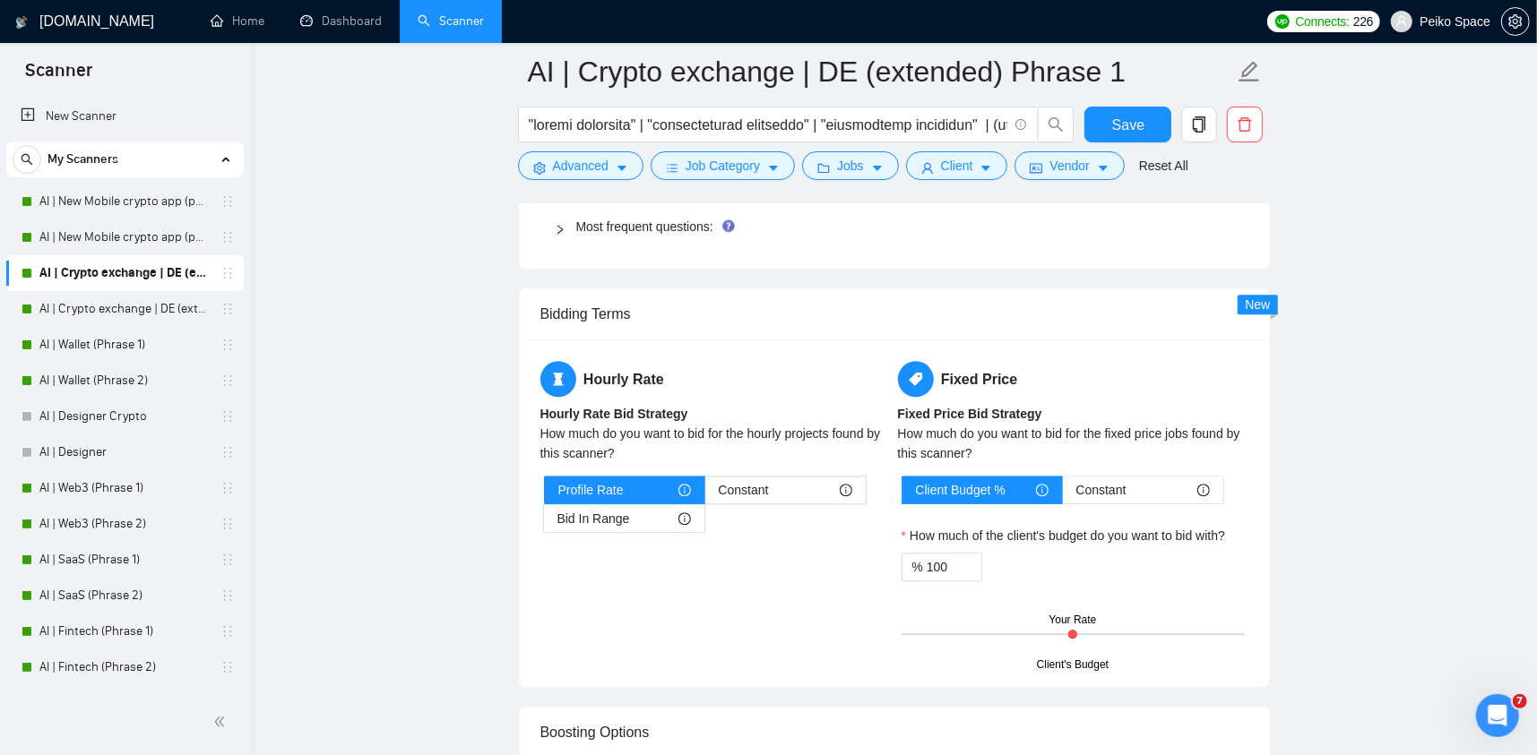
scroll to position [2957, 0]
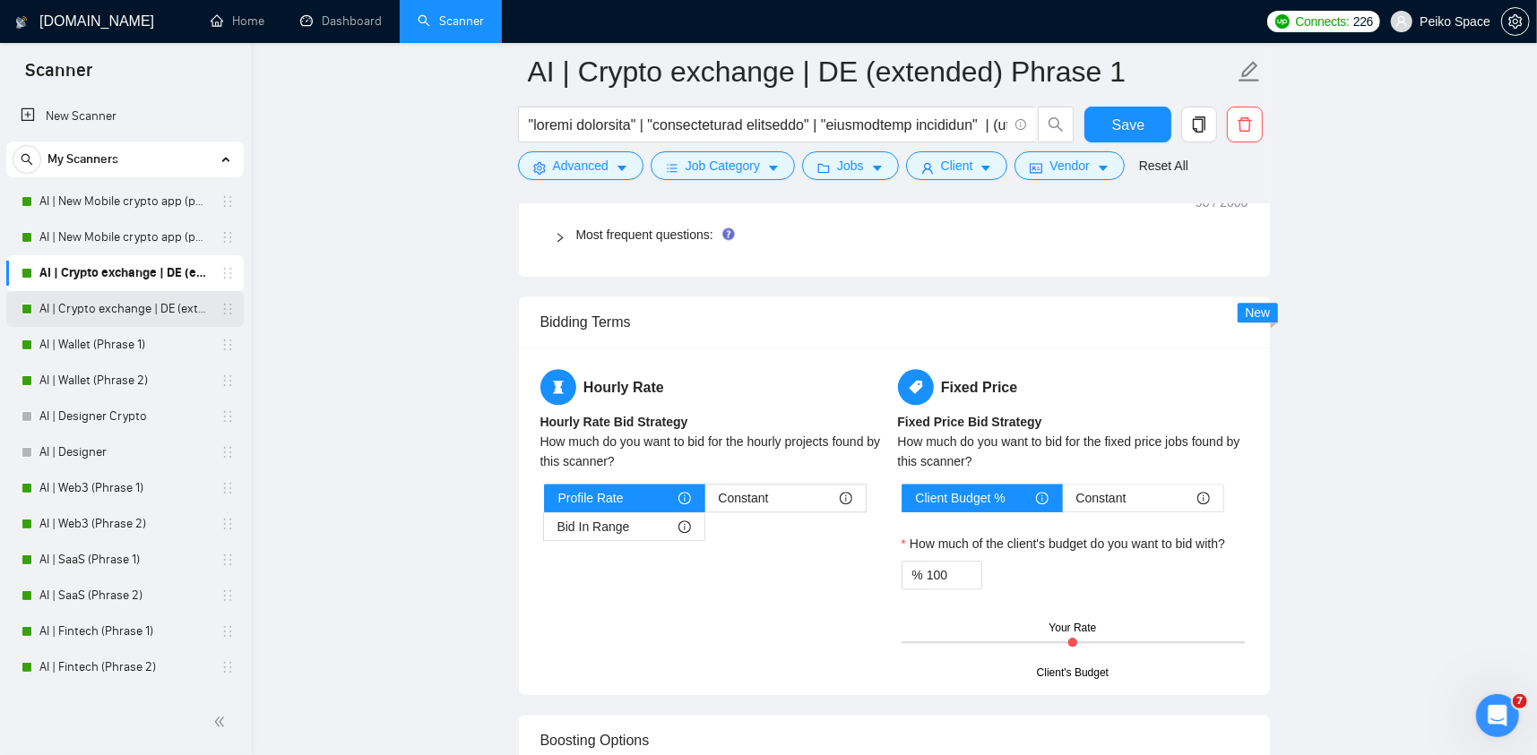
click at [83, 299] on link "AI | Crypto exchange | DE (extended) Phrase 2" at bounding box center [124, 309] width 170 height 36
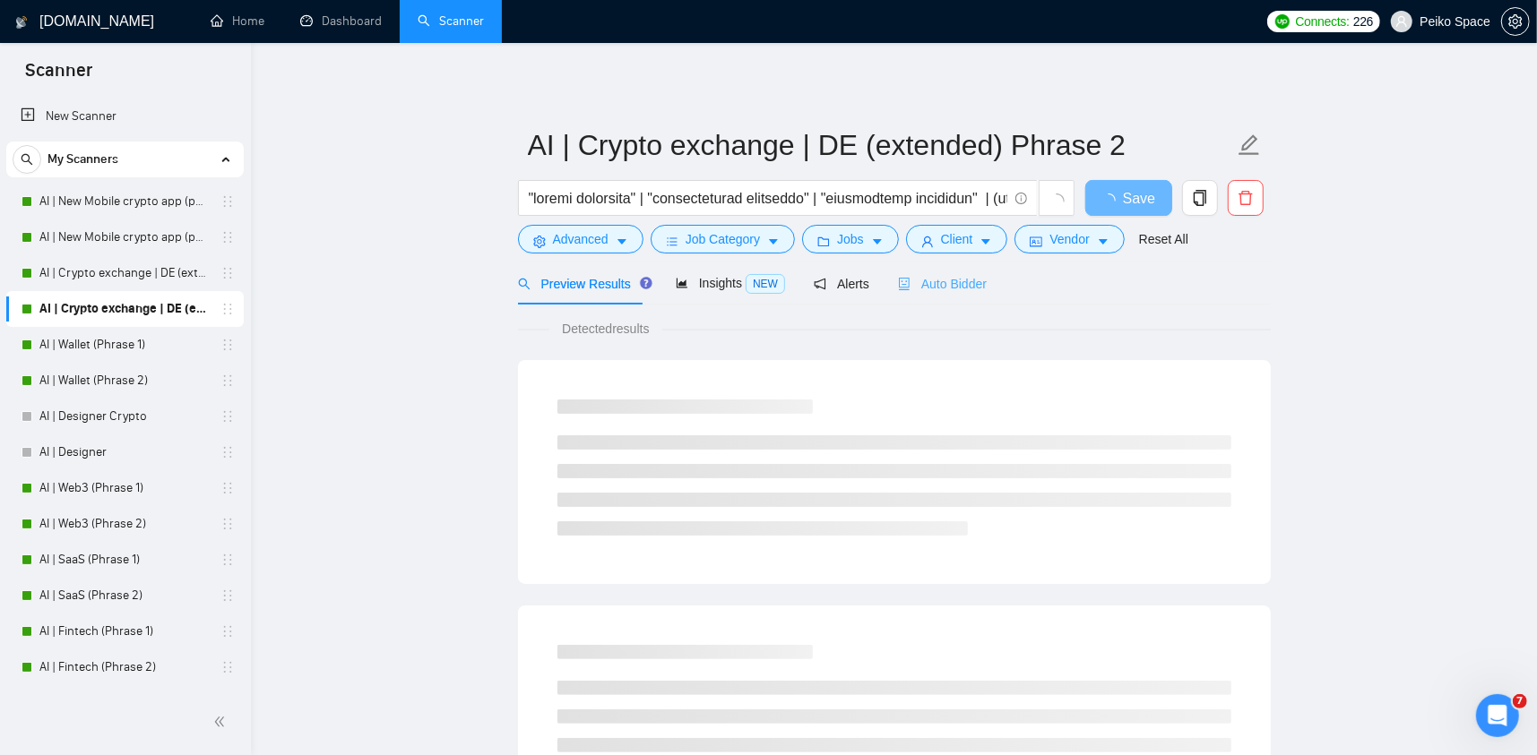
click at [920, 295] on div "Auto Bidder" at bounding box center [942, 284] width 89 height 42
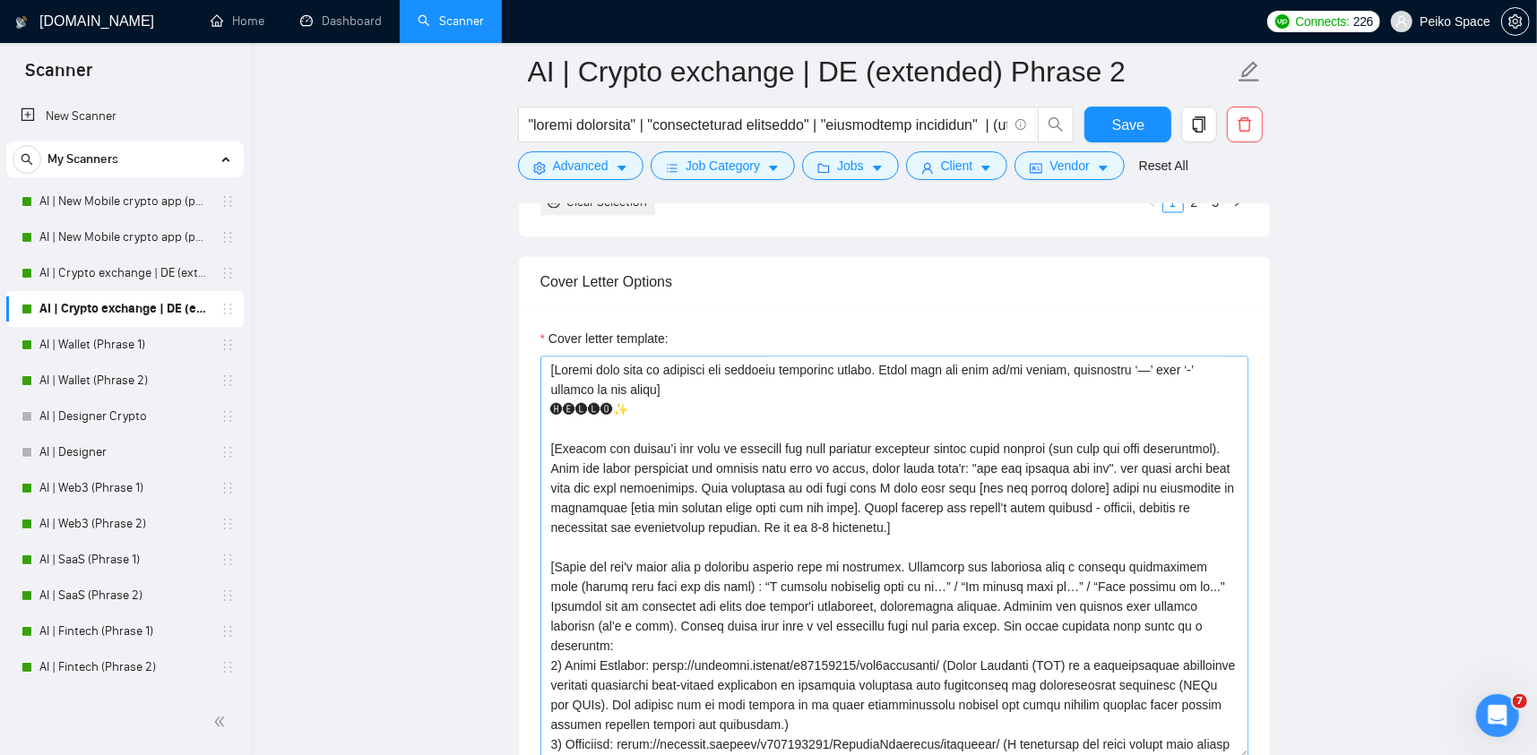
scroll to position [2151, 0]
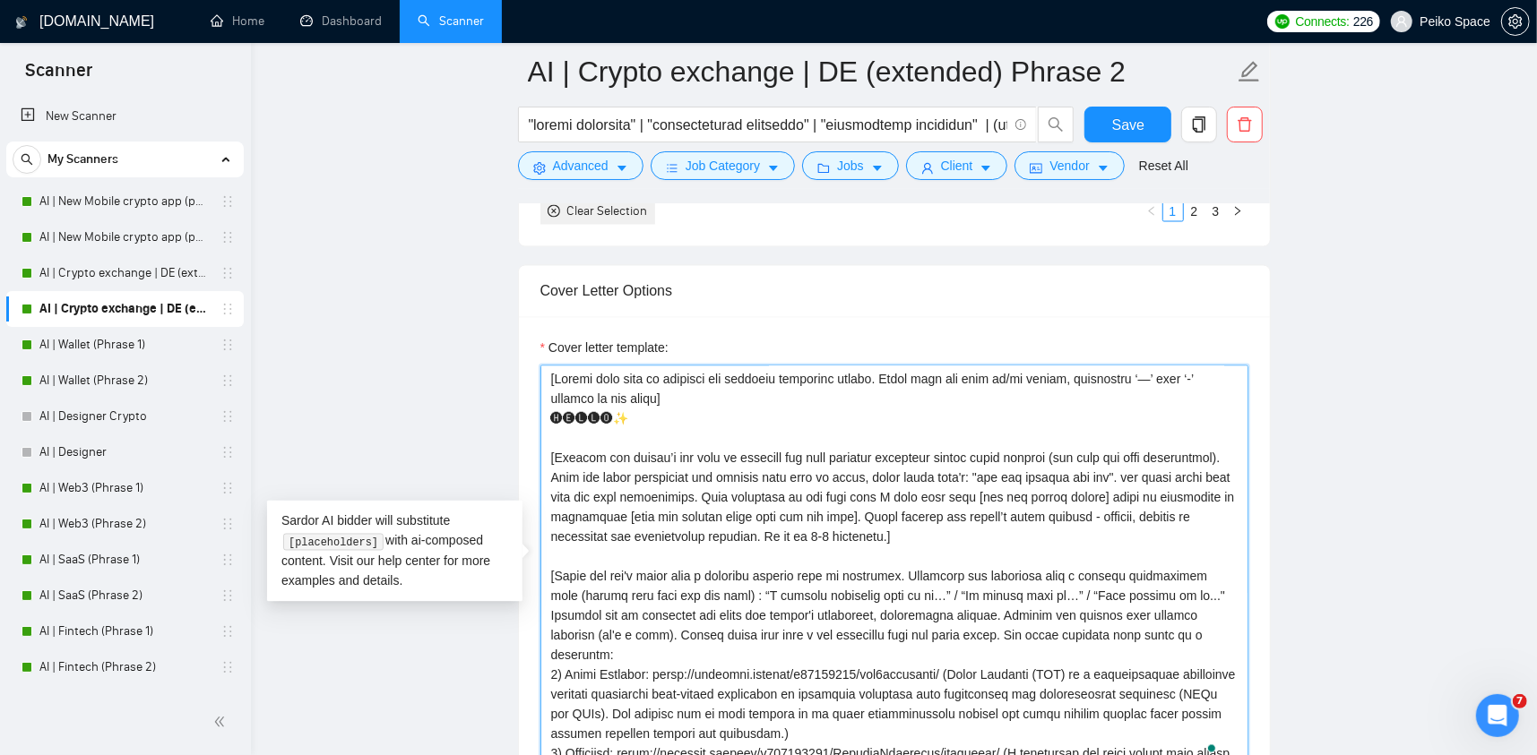
drag, startPoint x: 913, startPoint y: 370, endPoint x: 1000, endPoint y: 374, distance: 87.0
click at [999, 374] on textarea "Cover letter template:" at bounding box center [894, 567] width 708 height 403
drag, startPoint x: 1033, startPoint y: 378, endPoint x: 952, endPoint y: 381, distance: 81.6
click at [955, 381] on textarea "Cover letter template:" at bounding box center [894, 567] width 708 height 403
drag, startPoint x: 919, startPoint y: 379, endPoint x: 1088, endPoint y: 374, distance: 169.5
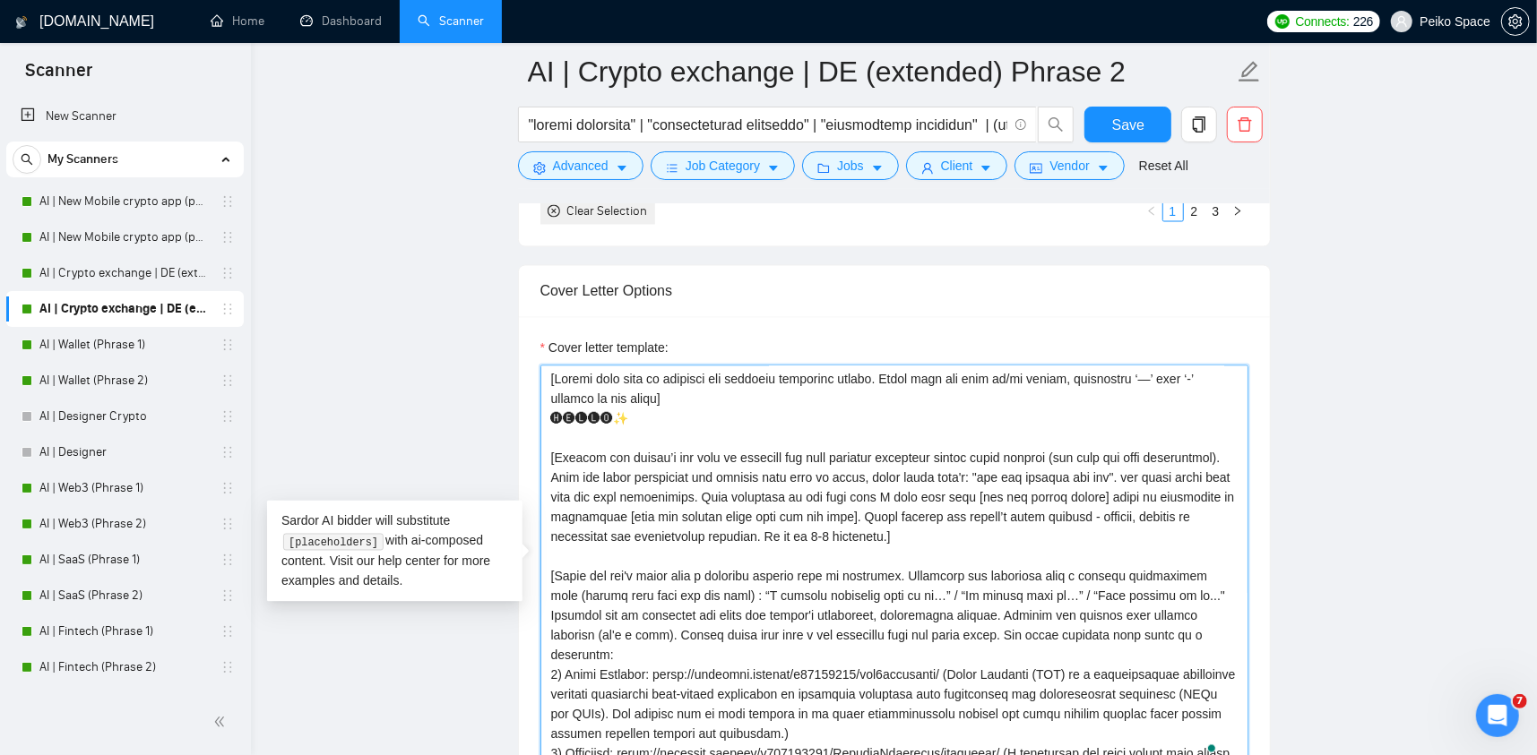
click at [1066, 374] on textarea "Cover letter template:" at bounding box center [894, 567] width 708 height 403
drag, startPoint x: 1109, startPoint y: 374, endPoint x: 986, endPoint y: 378, distance: 122.9
click at [1023, 376] on textarea "Cover letter template:" at bounding box center [894, 567] width 708 height 403
drag, startPoint x: 984, startPoint y: 378, endPoint x: 1098, endPoint y: 378, distance: 113.8
click at [1093, 378] on textarea "Cover letter template:" at bounding box center [894, 567] width 708 height 403
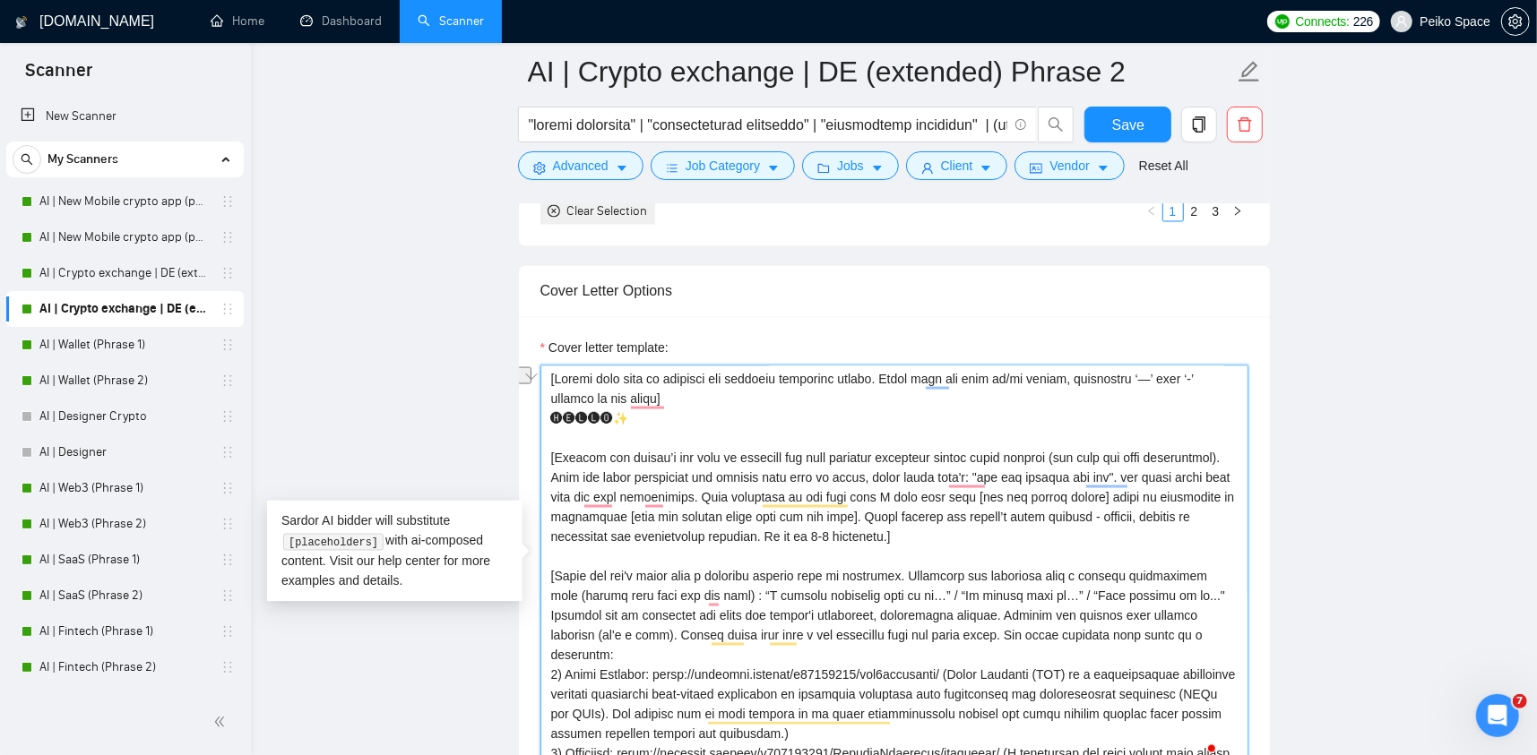
drag, startPoint x: 1135, startPoint y: 378, endPoint x: 1012, endPoint y: 378, distance: 122.8
click at [1034, 378] on textarea "Cover letter template:" at bounding box center [894, 567] width 708 height 403
drag, startPoint x: 990, startPoint y: 381, endPoint x: 1140, endPoint y: 383, distance: 149.7
click at [1124, 383] on textarea "Cover letter template:" at bounding box center [894, 567] width 708 height 403
drag, startPoint x: 1156, startPoint y: 382, endPoint x: 818, endPoint y: 386, distance: 337.9
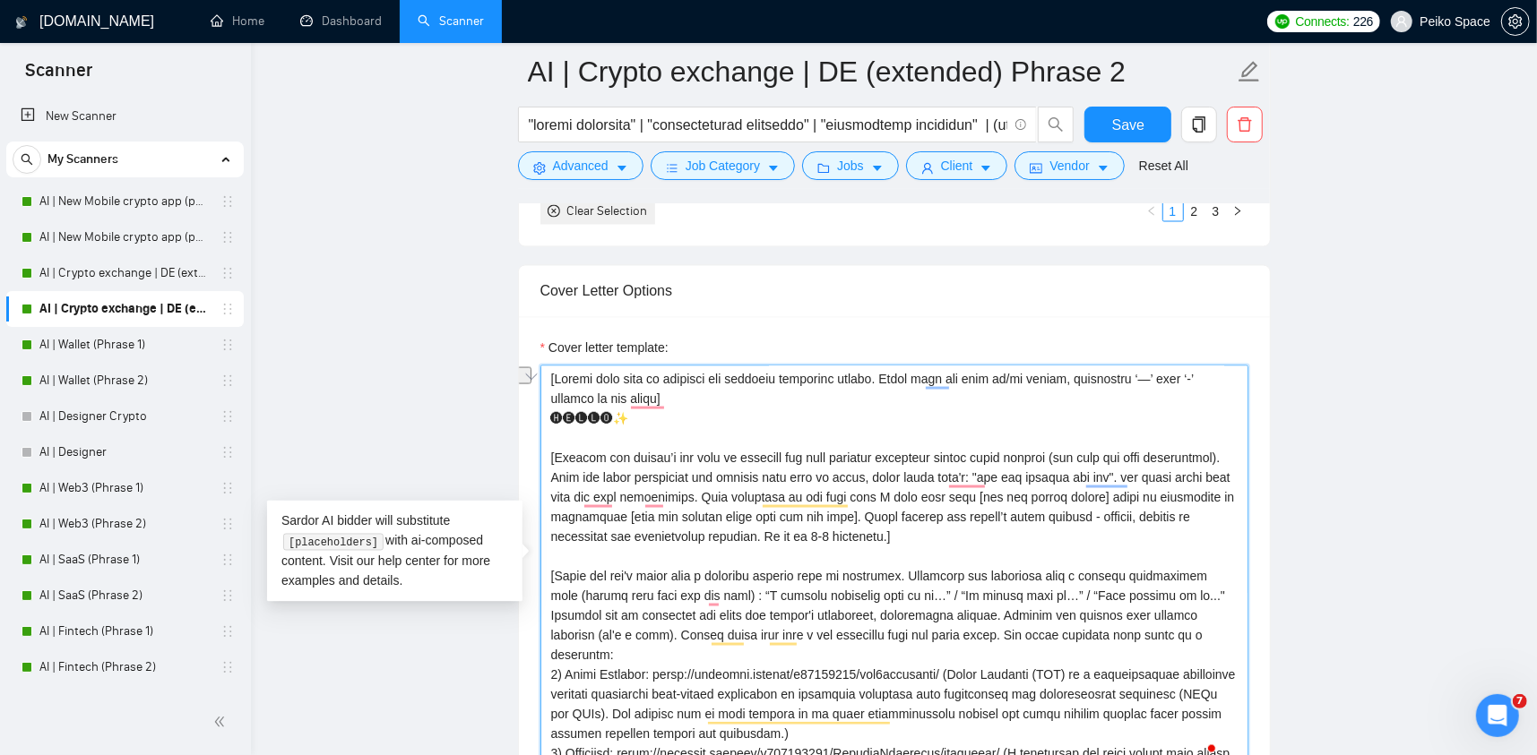
click at [895, 385] on textarea "Cover letter template:" at bounding box center [894, 567] width 708 height 403
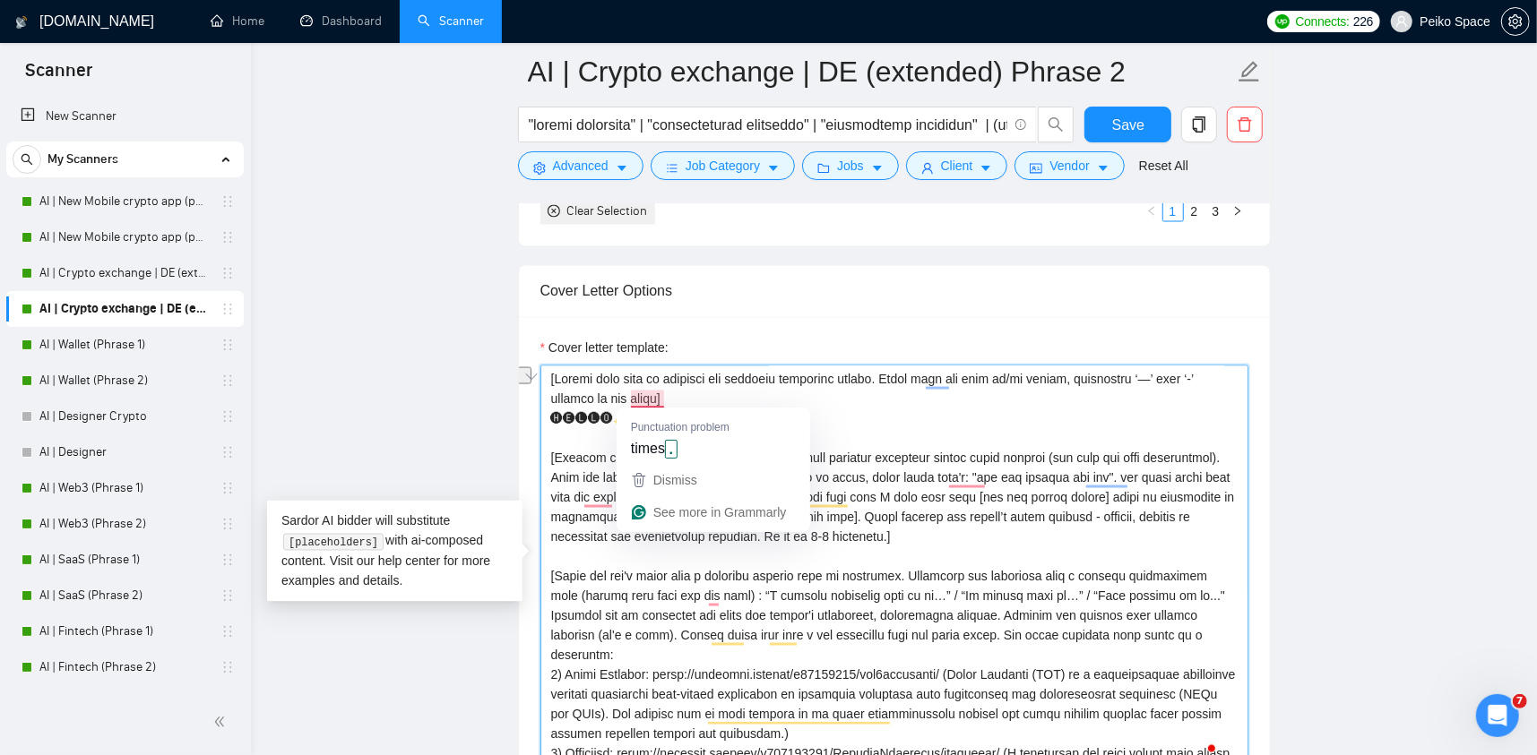
click at [660, 394] on textarea "Cover letter template:" at bounding box center [894, 567] width 708 height 403
drag, startPoint x: 749, startPoint y: 383, endPoint x: 855, endPoint y: 379, distance: 105.8
click at [855, 379] on textarea "Cover letter template:" at bounding box center [894, 567] width 708 height 403
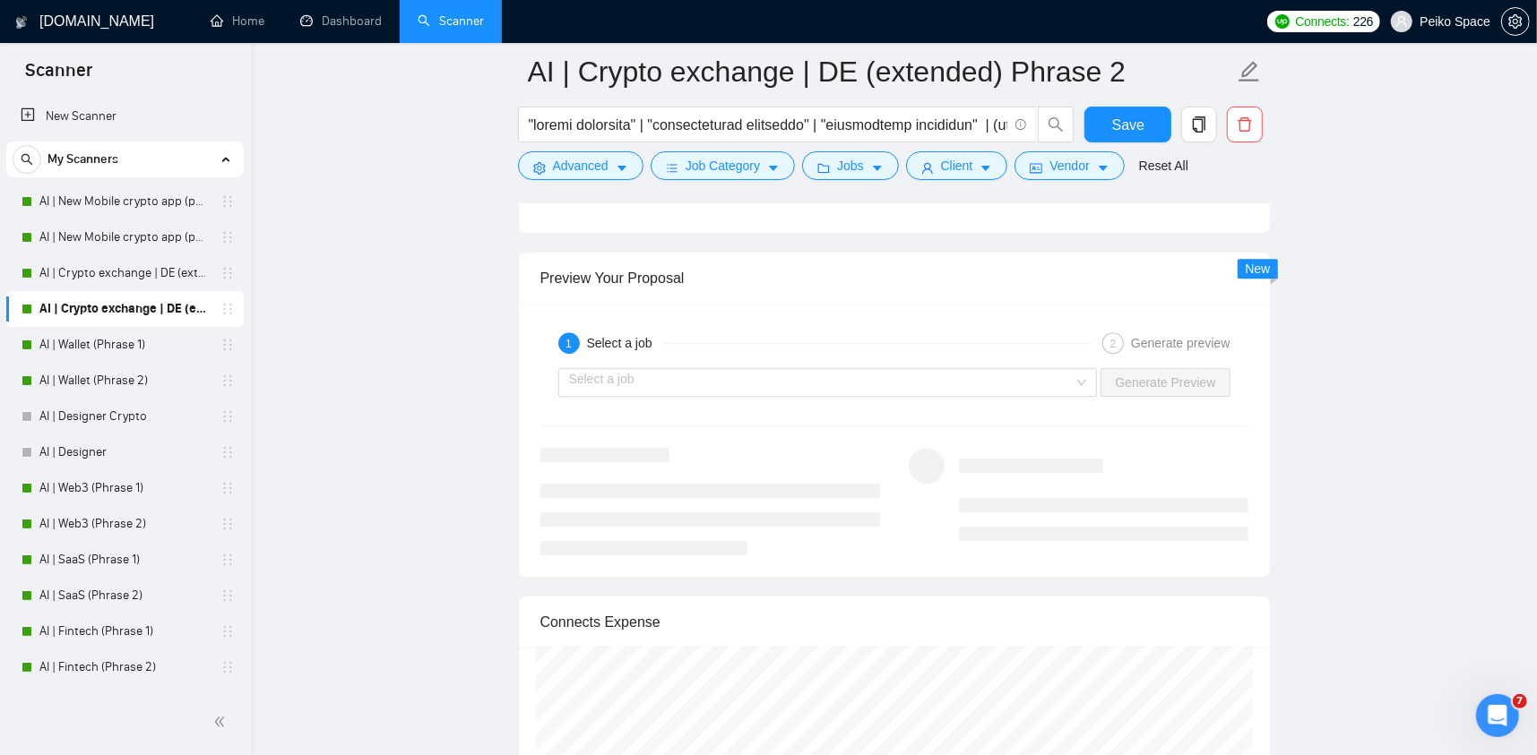
scroll to position [3585, 0]
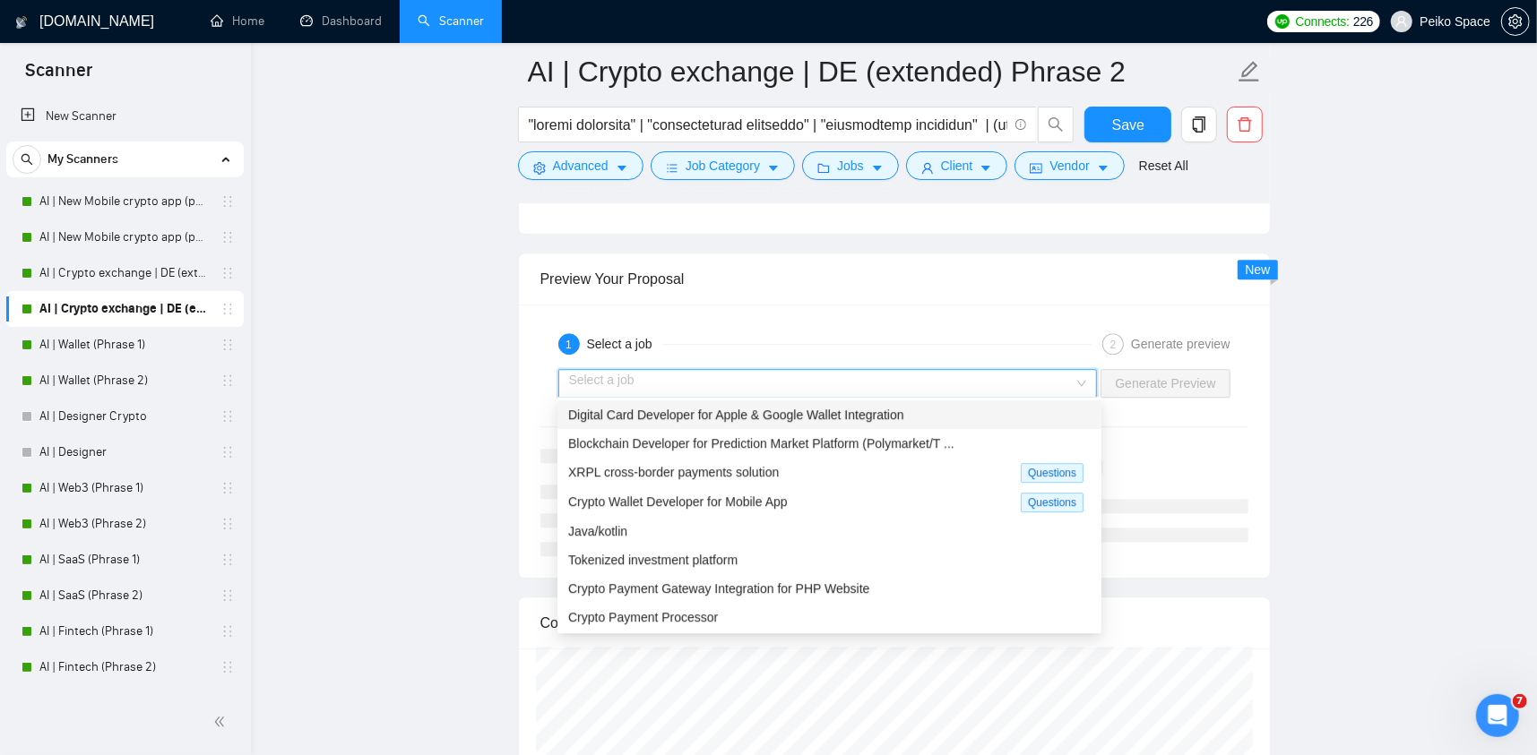
click at [668, 383] on input "search" at bounding box center [821, 383] width 505 height 27
drag, startPoint x: 703, startPoint y: 418, endPoint x: 893, endPoint y: 394, distance: 191.4
click at [704, 418] on span "Digital Card Developer for Apple & Google Wallet Integration" at bounding box center [736, 415] width 336 height 14
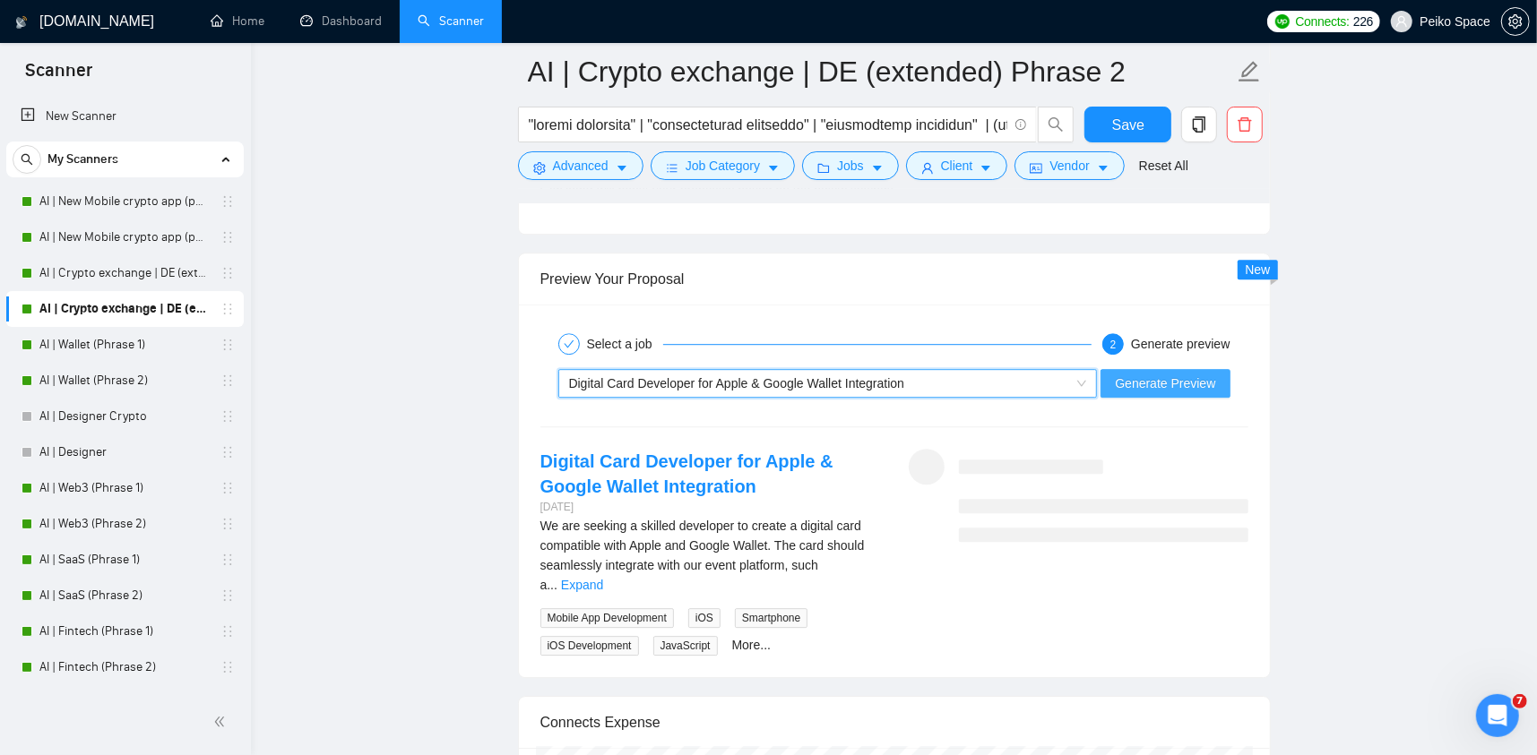
click at [1132, 374] on span "Generate Preview" at bounding box center [1165, 384] width 100 height 20
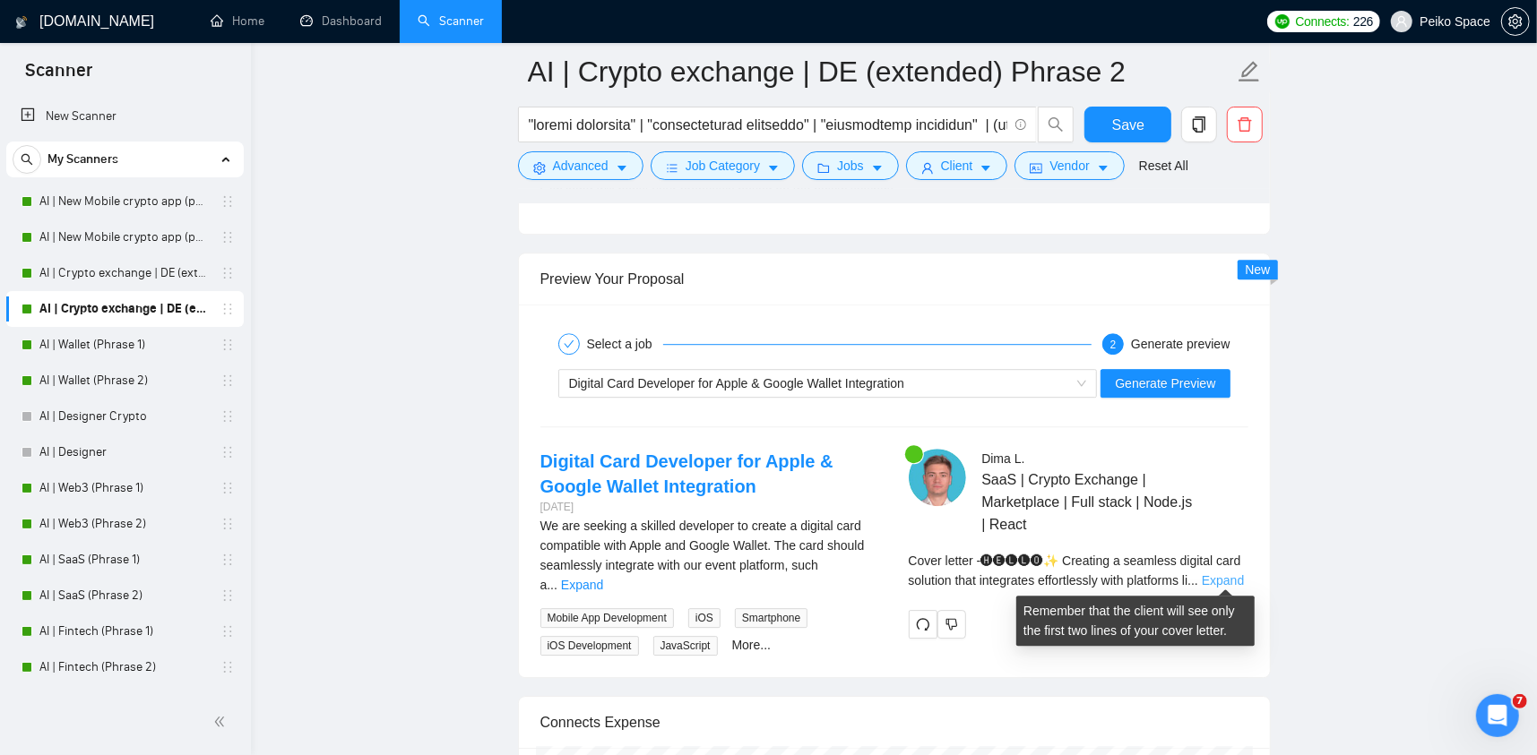
click at [1222, 574] on link "Expand" at bounding box center [1223, 581] width 42 height 14
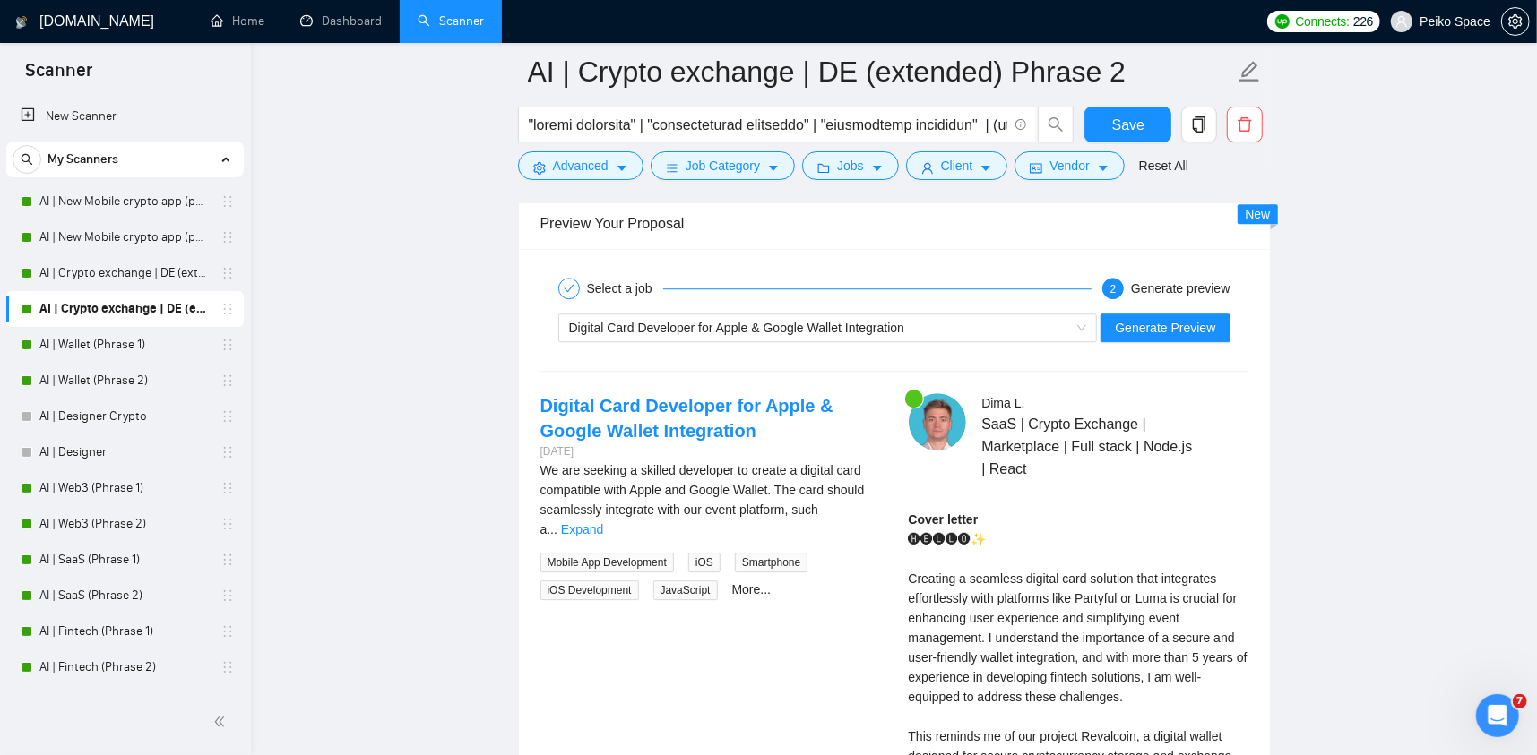
scroll to position [4033, 0]
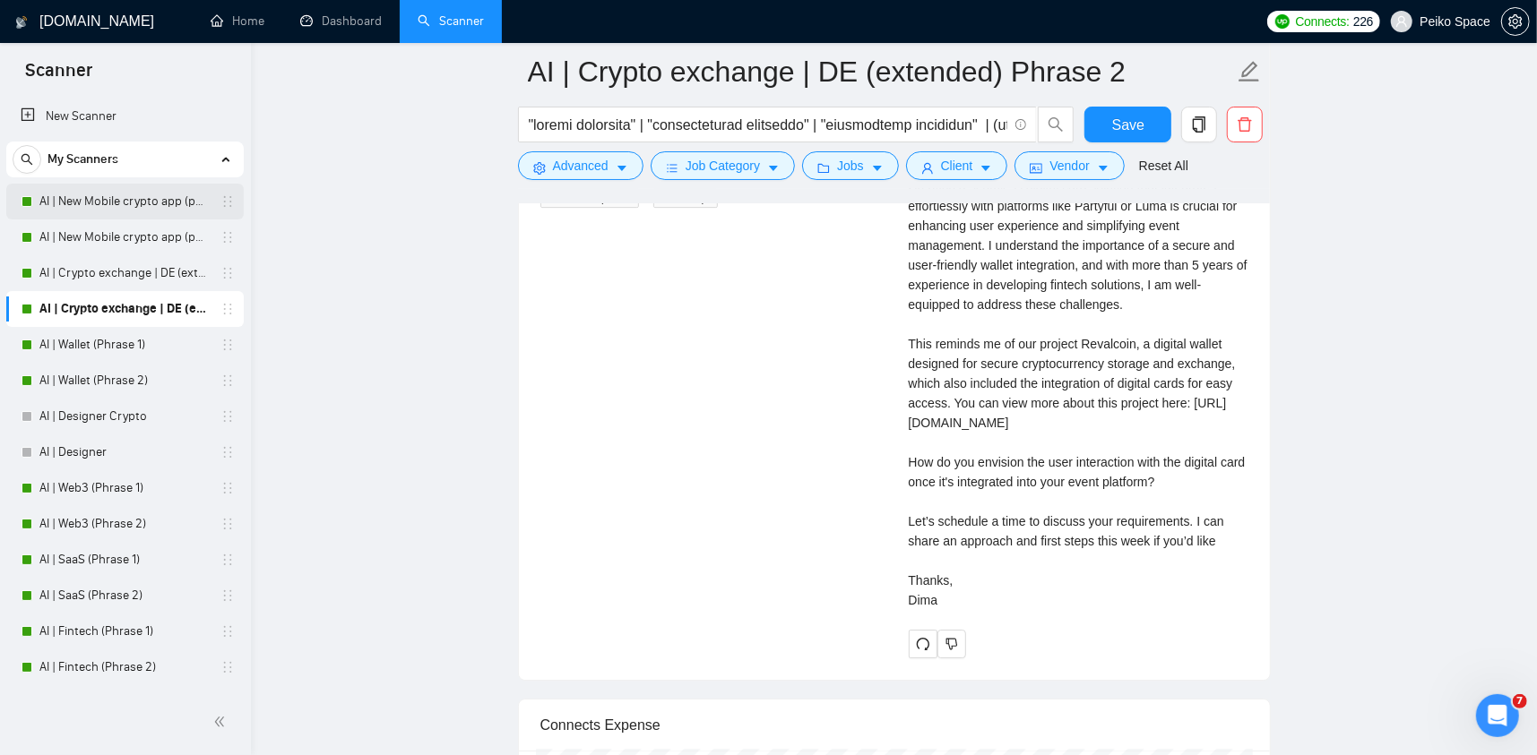
click at [105, 203] on link "AI | New Mobile crypto app (phrase 1)" at bounding box center [124, 202] width 170 height 36
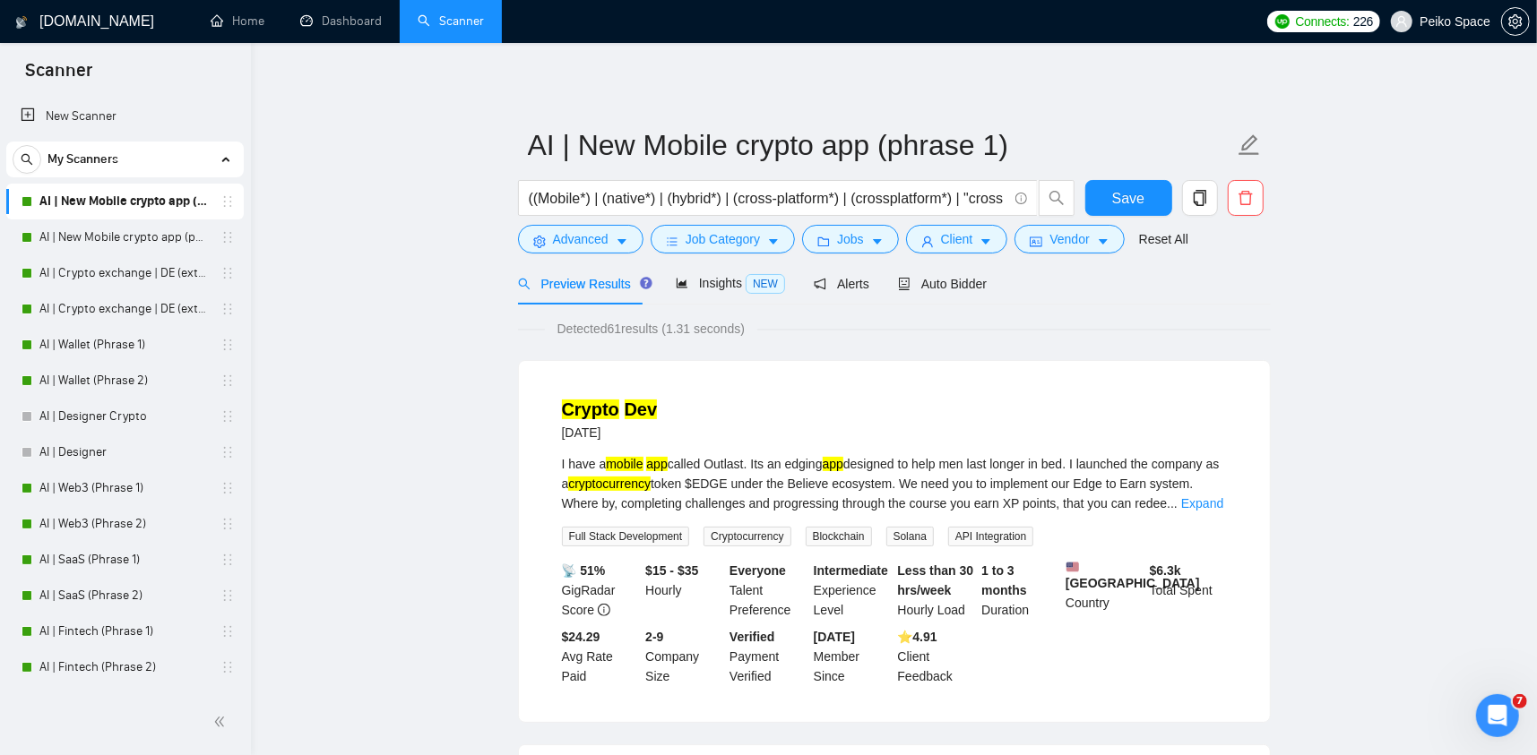
click at [160, 235] on link "AI | New Mobile crypto app (phrase 2)" at bounding box center [124, 238] width 170 height 36
